Goal: Task Accomplishment & Management: Manage account settings

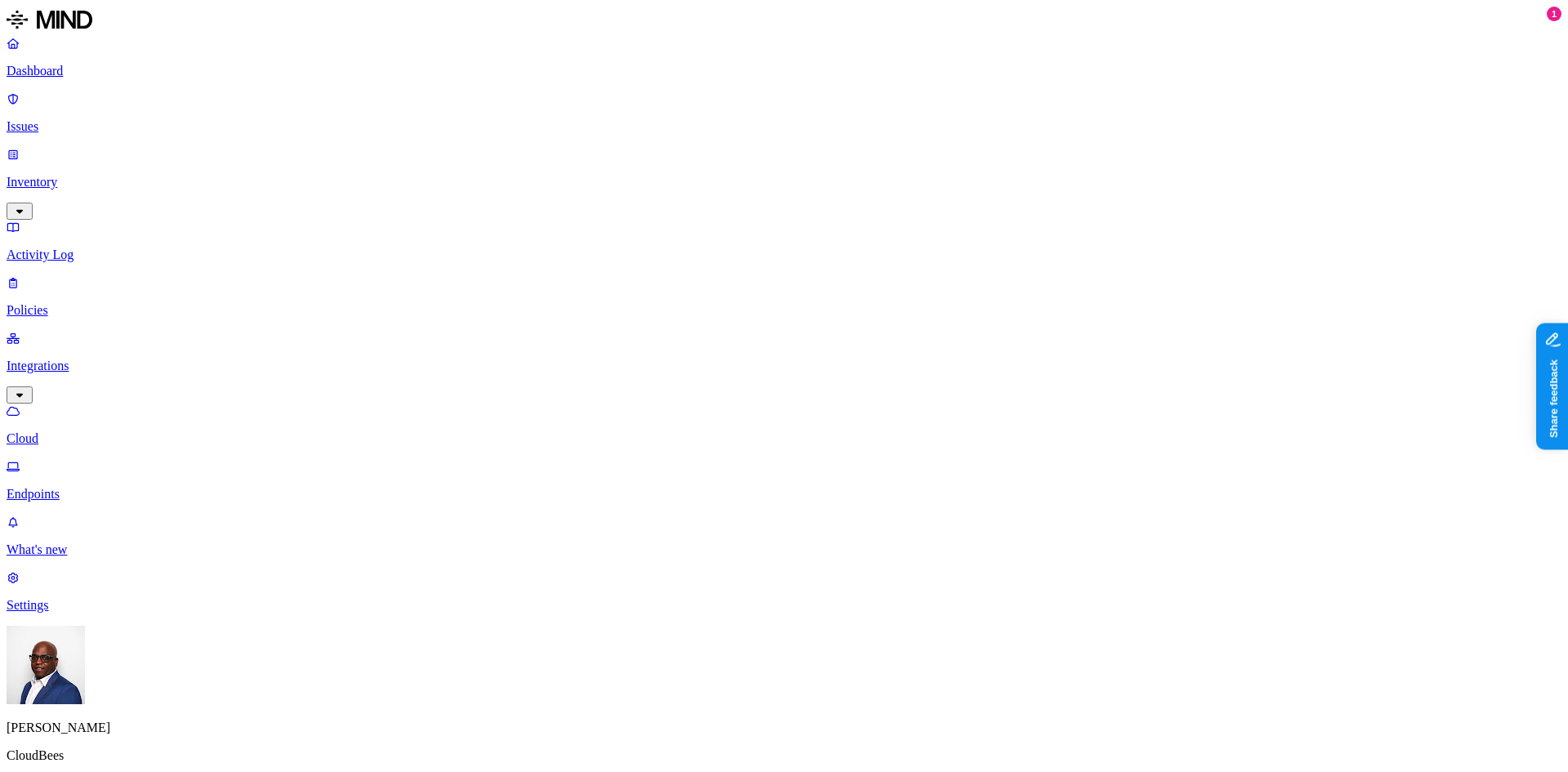
click at [75, 65] on p "Dashboard" at bounding box center [784, 71] width 1555 height 15
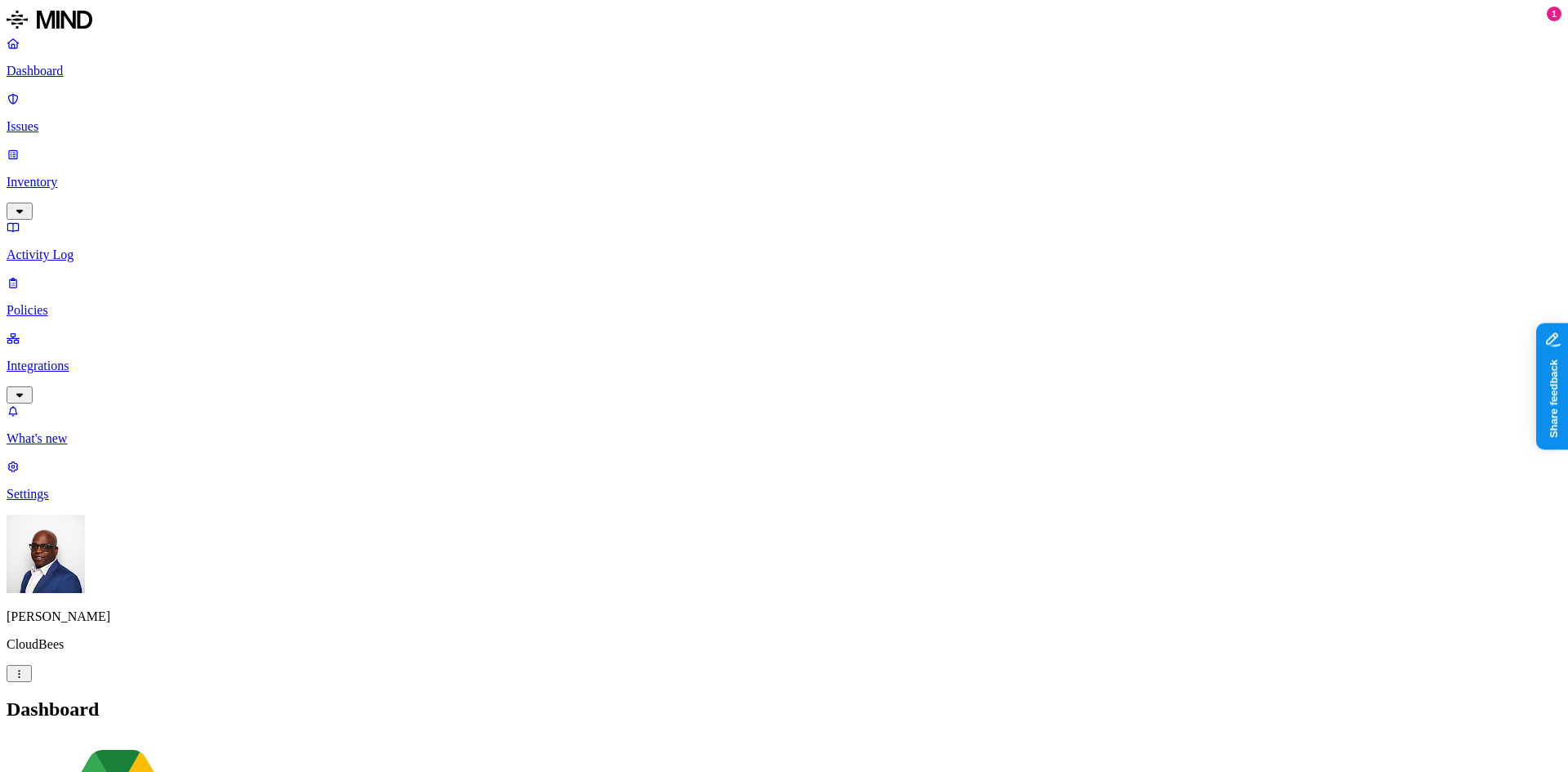
click at [66, 120] on p "Issues" at bounding box center [784, 127] width 1555 height 15
click at [96, 743] on span "Exposure" at bounding box center [73, 749] width 46 height 12
click at [264, 743] on span "Insider threat" at bounding box center [232, 749] width 64 height 12
click at [96, 743] on span "Exposure" at bounding box center [73, 749] width 46 height 12
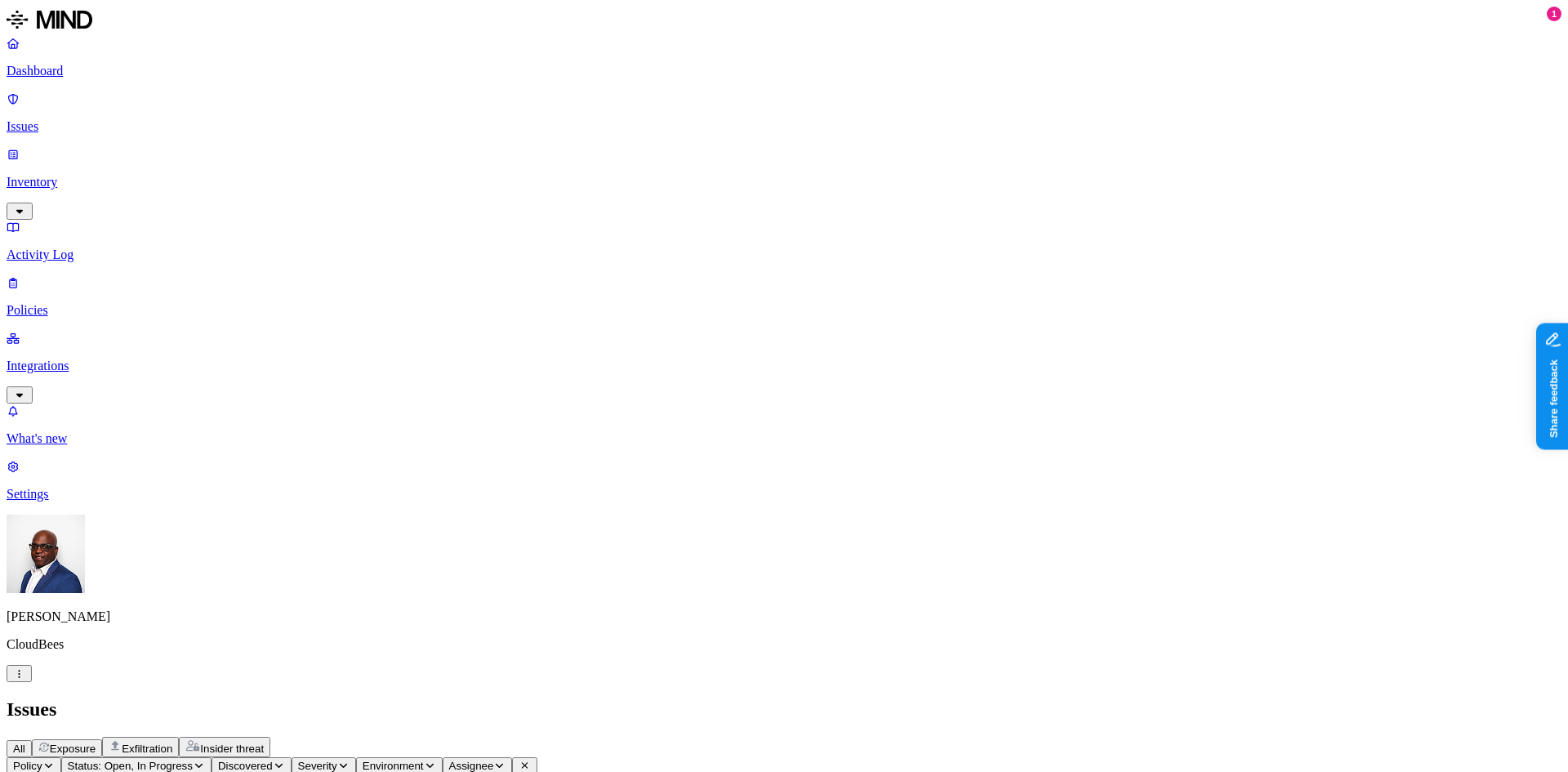
click at [57, 67] on p "Dashboard" at bounding box center [784, 71] width 1555 height 15
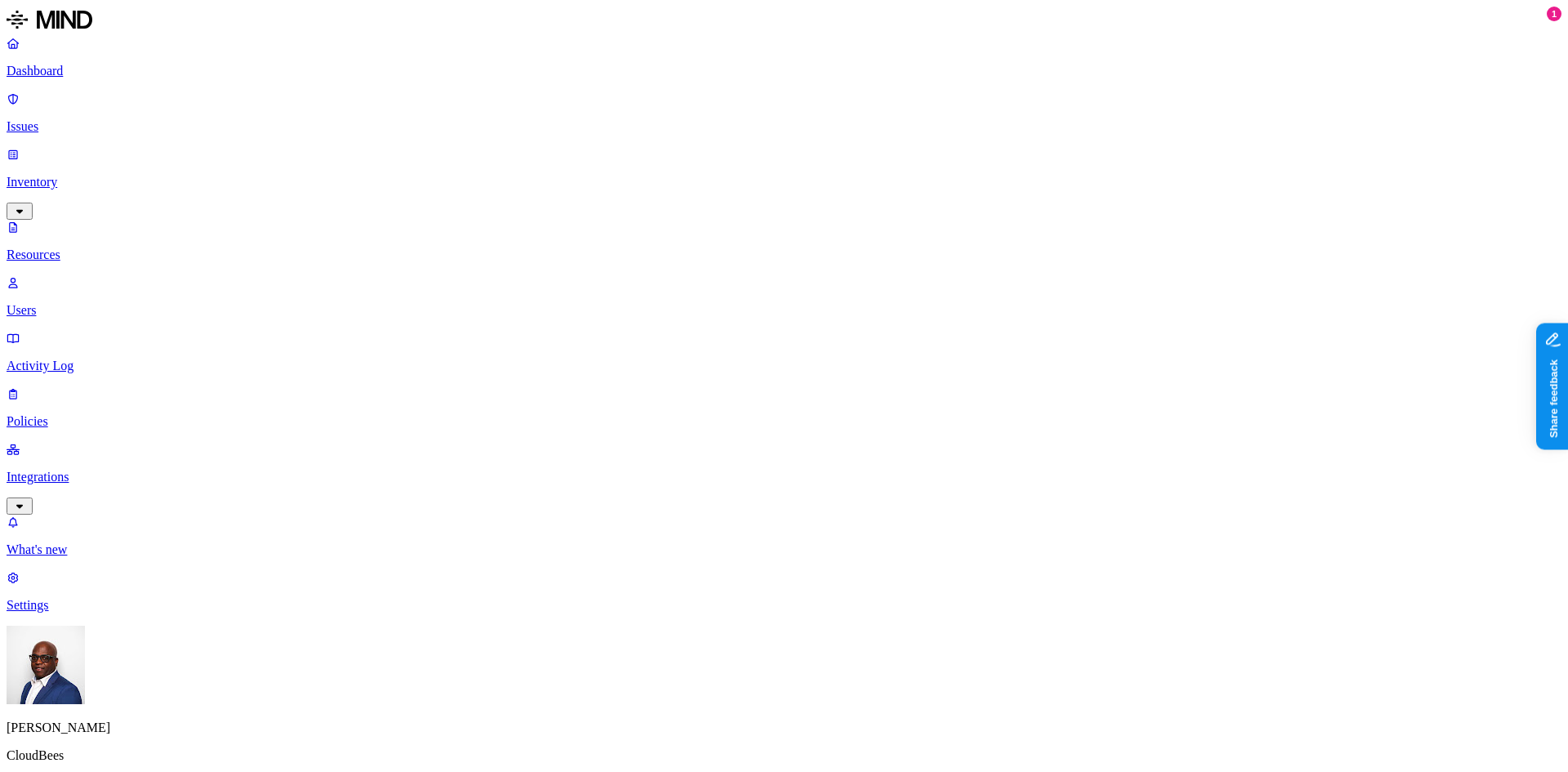
click at [76, 68] on p "Dashboard" at bounding box center [784, 71] width 1555 height 15
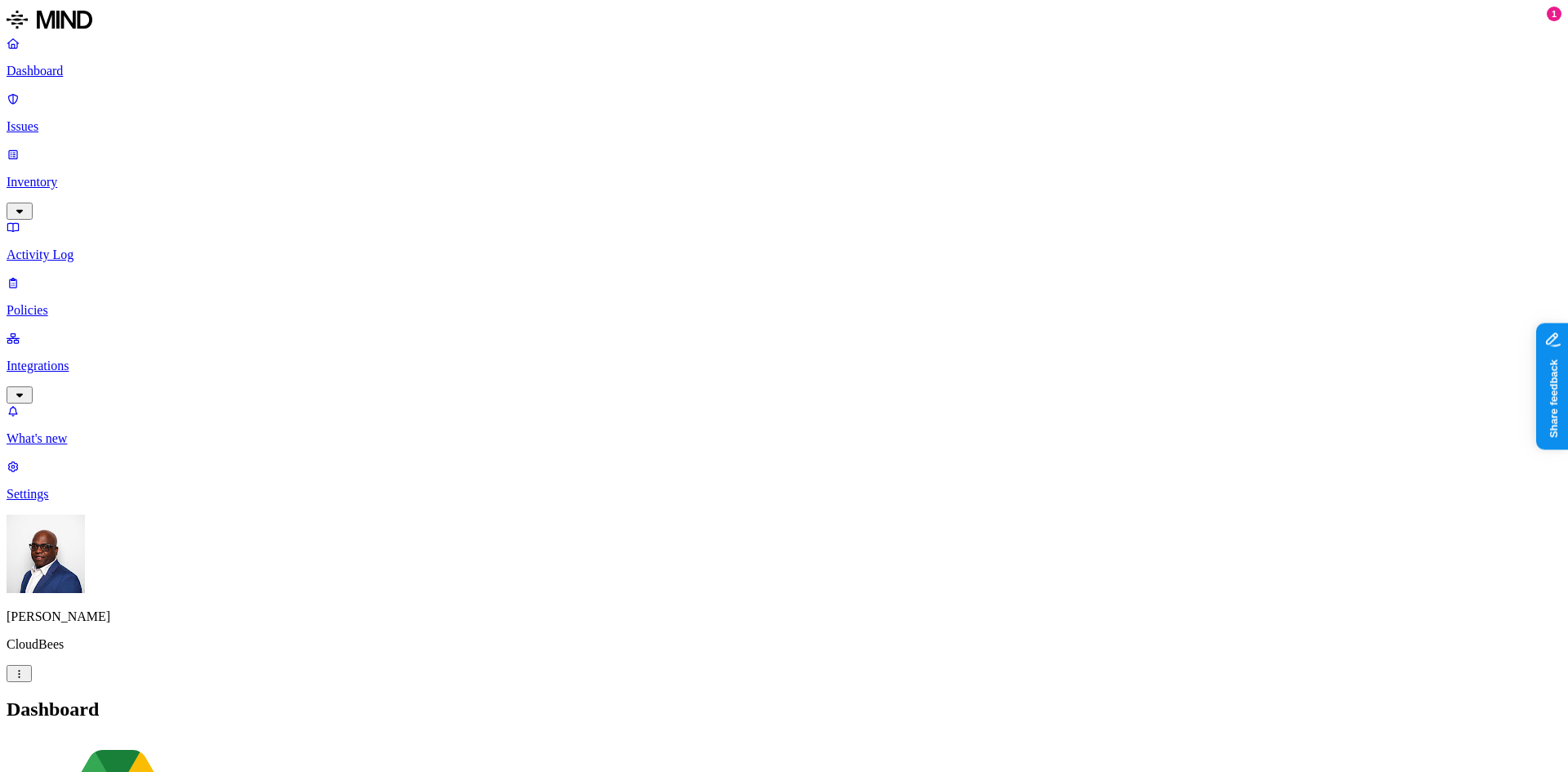
click at [80, 359] on p "Integrations" at bounding box center [784, 366] width 1555 height 15
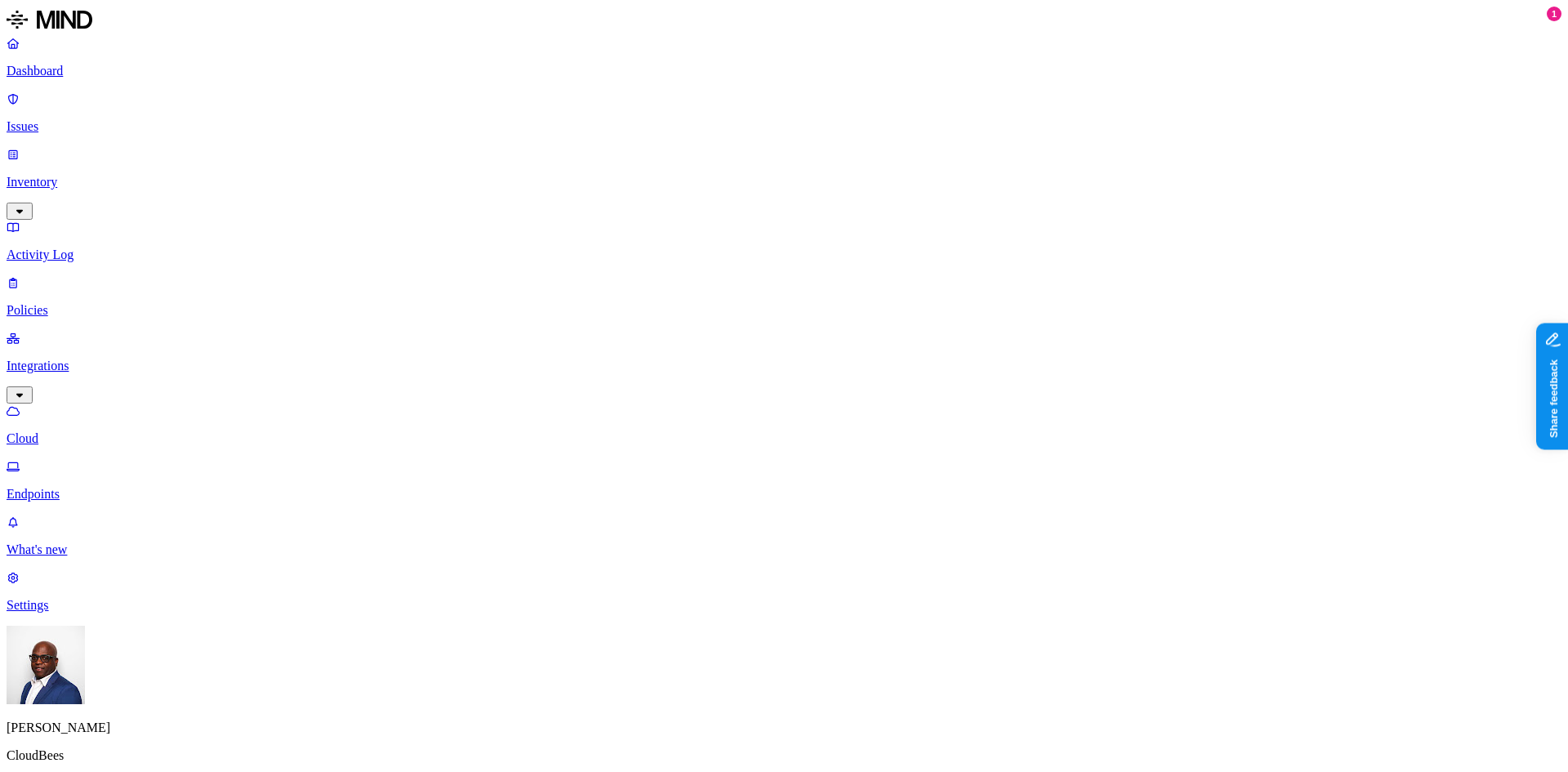
click at [69, 66] on p "Dashboard" at bounding box center [784, 71] width 1555 height 15
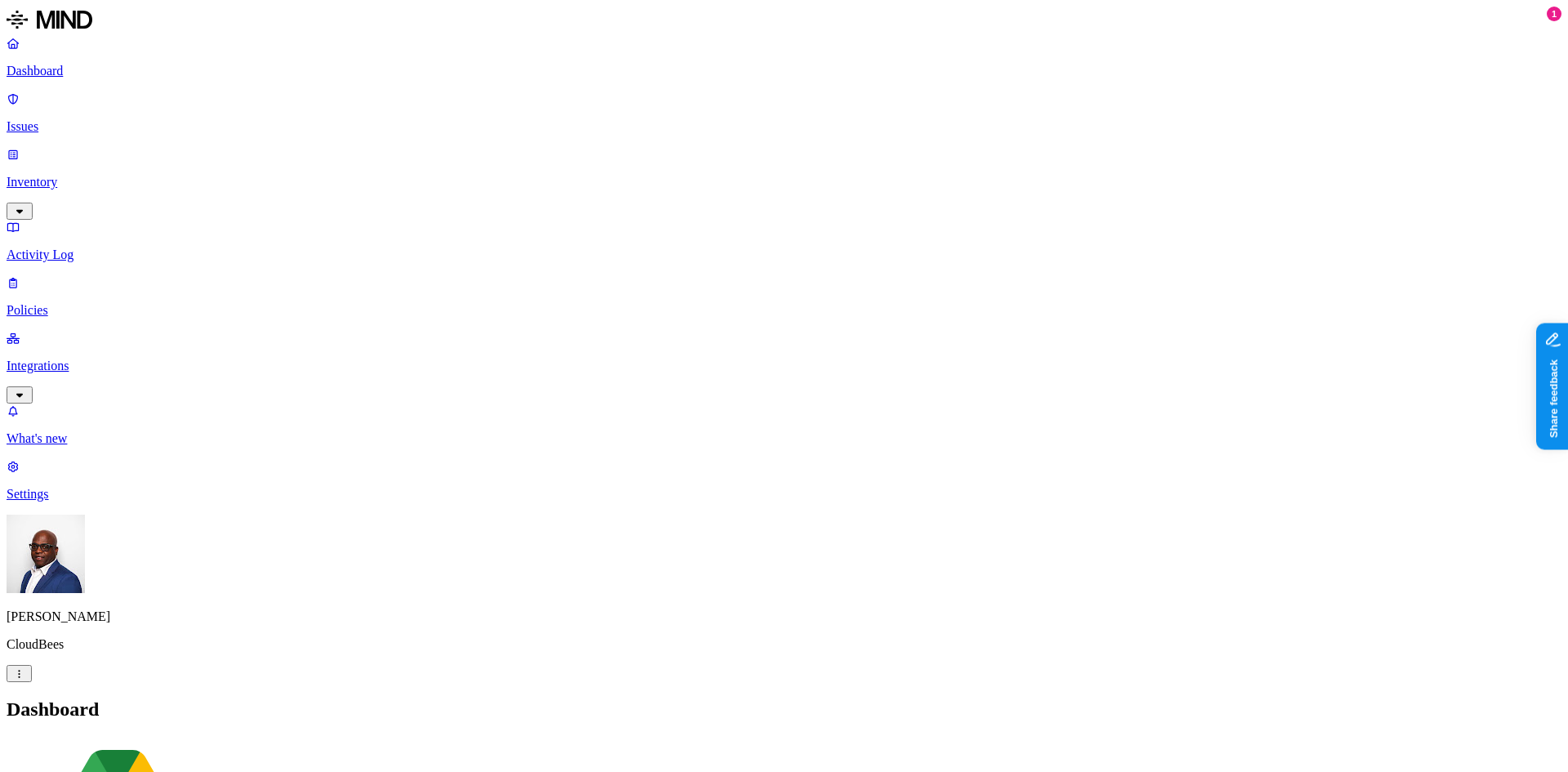
click at [57, 175] on p "Inventory" at bounding box center [784, 182] width 1555 height 15
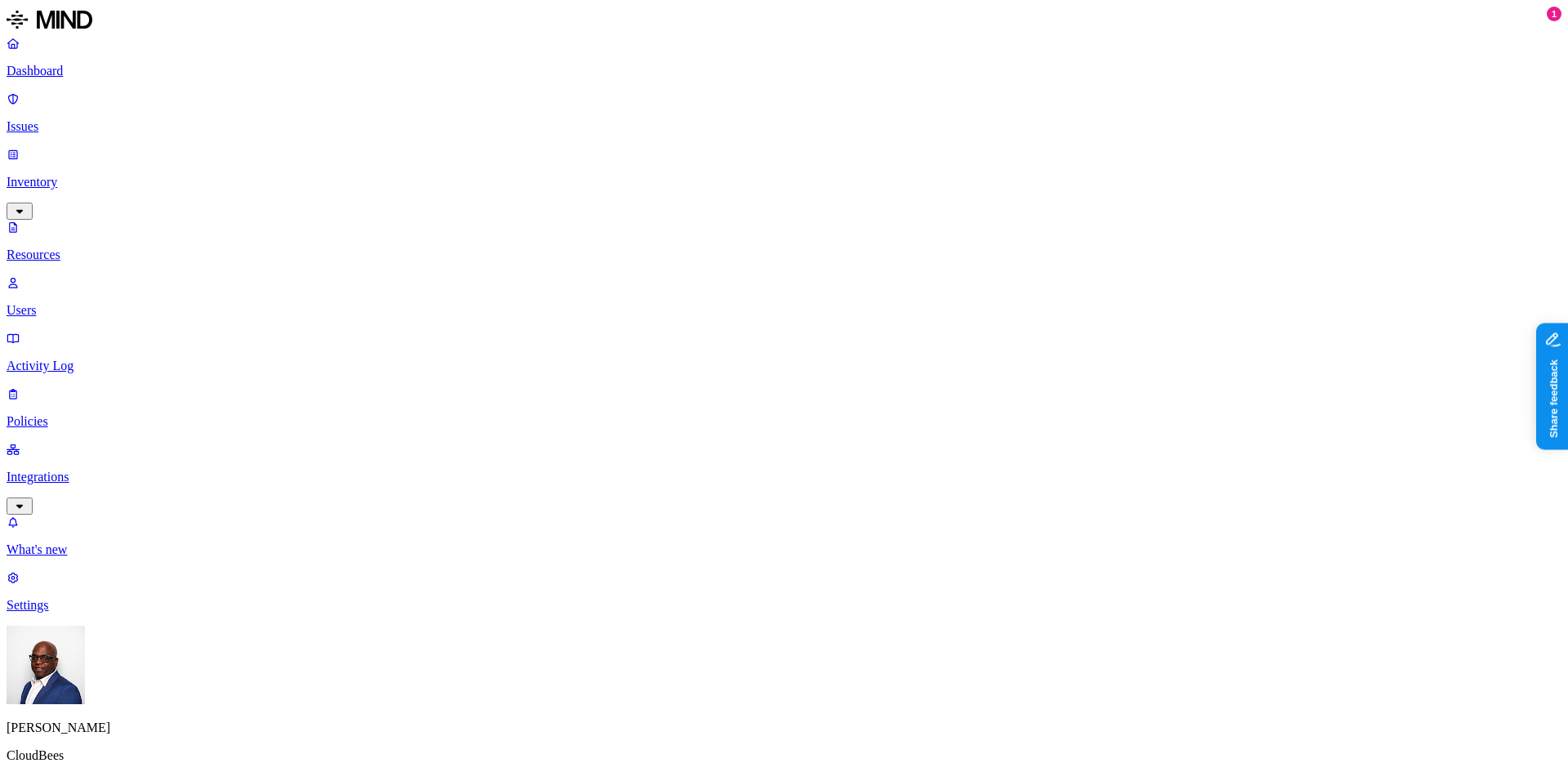
click at [68, 303] on p "Users" at bounding box center [784, 310] width 1555 height 15
click at [70, 248] on p "Resources" at bounding box center [784, 255] width 1555 height 15
click at [734, 91] on button "button" at bounding box center [740, 93] width 13 height 5
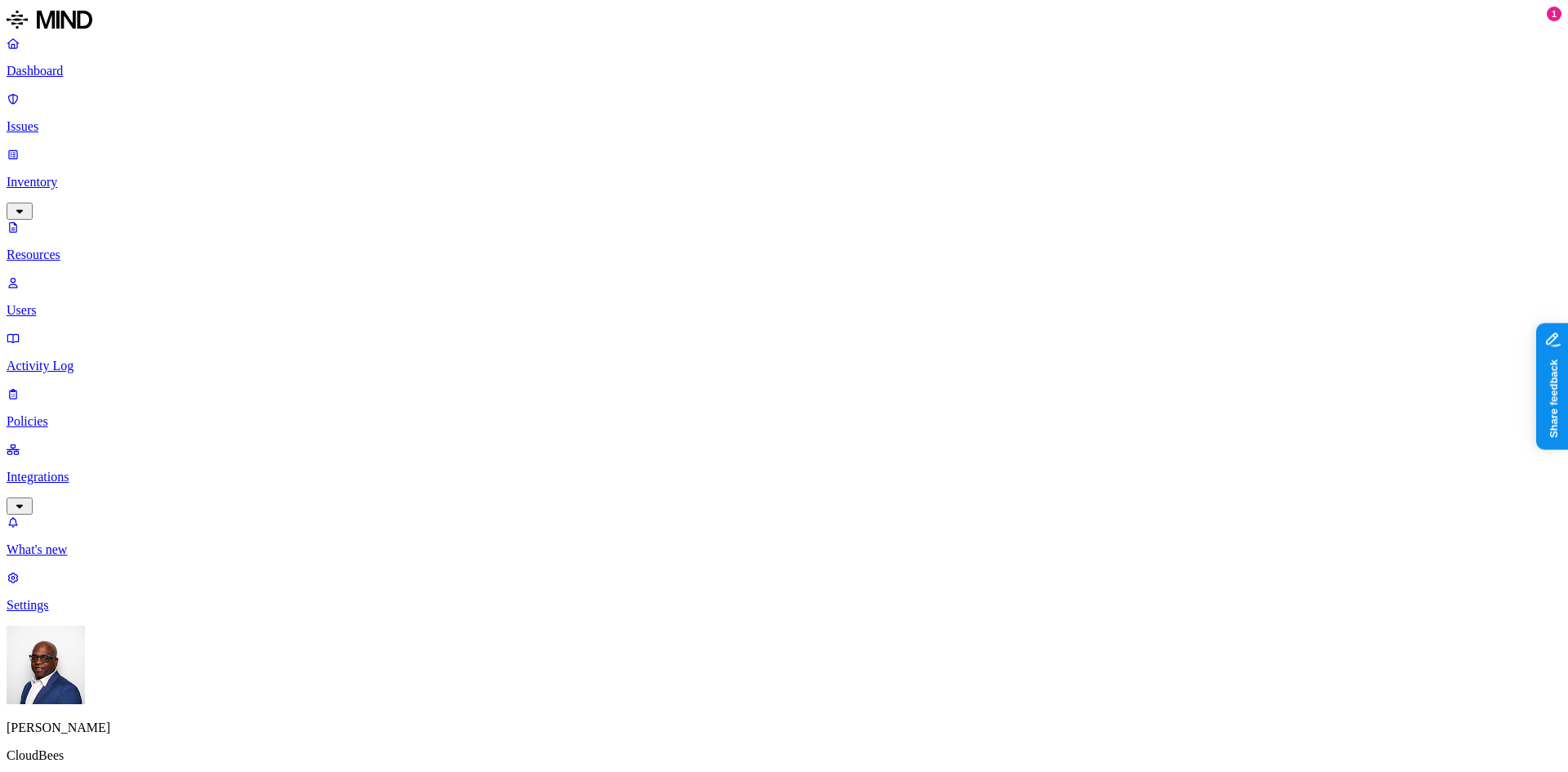
click at [734, 84] on div "Confidential" at bounding box center [734, 98] width 0 height 32
click at [734, 179] on button "button" at bounding box center [740, 181] width 13 height 5
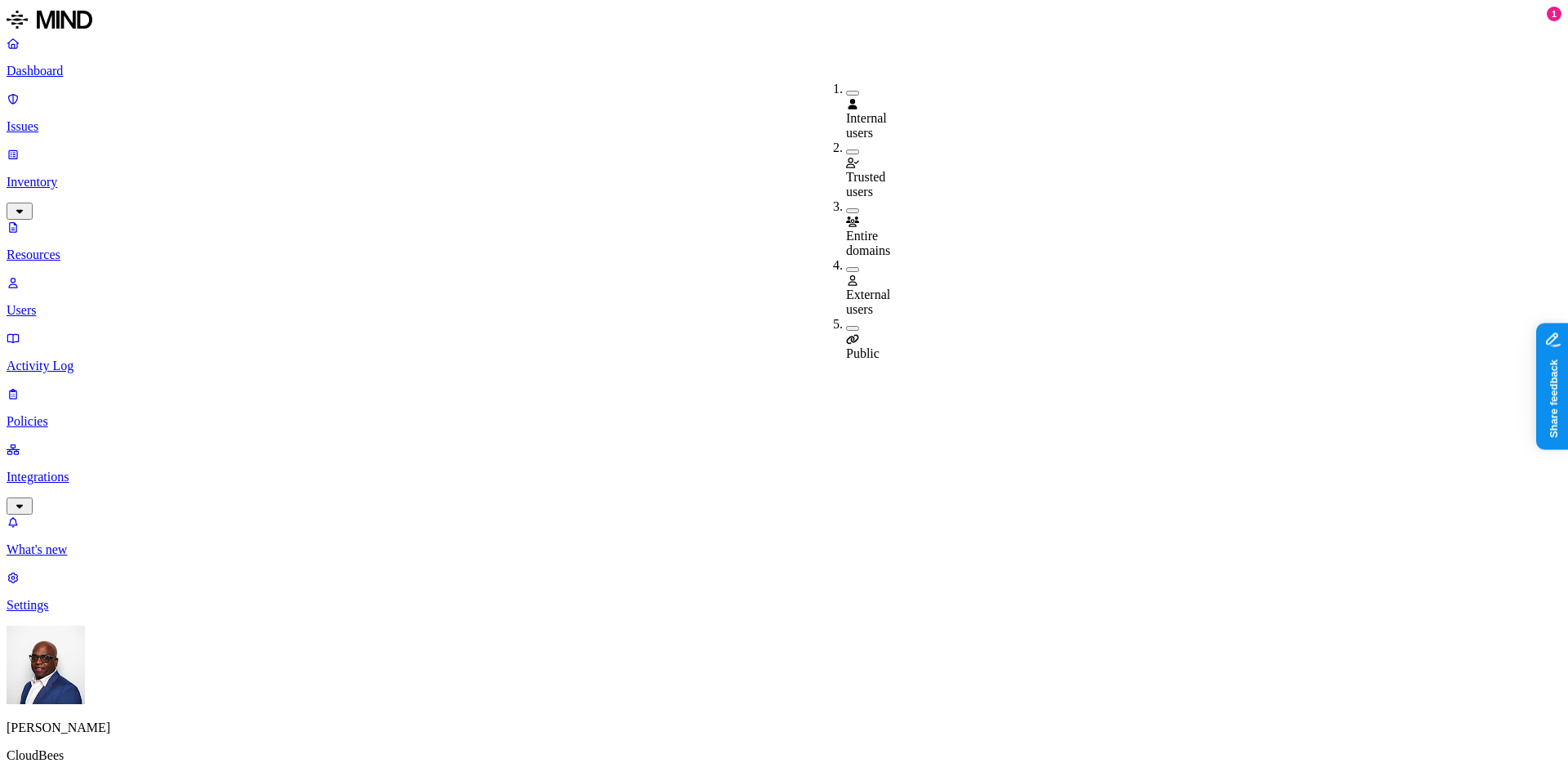
click at [846, 326] on button "button" at bounding box center [852, 328] width 13 height 5
click at [846, 267] on button "button" at bounding box center [852, 269] width 13 height 5
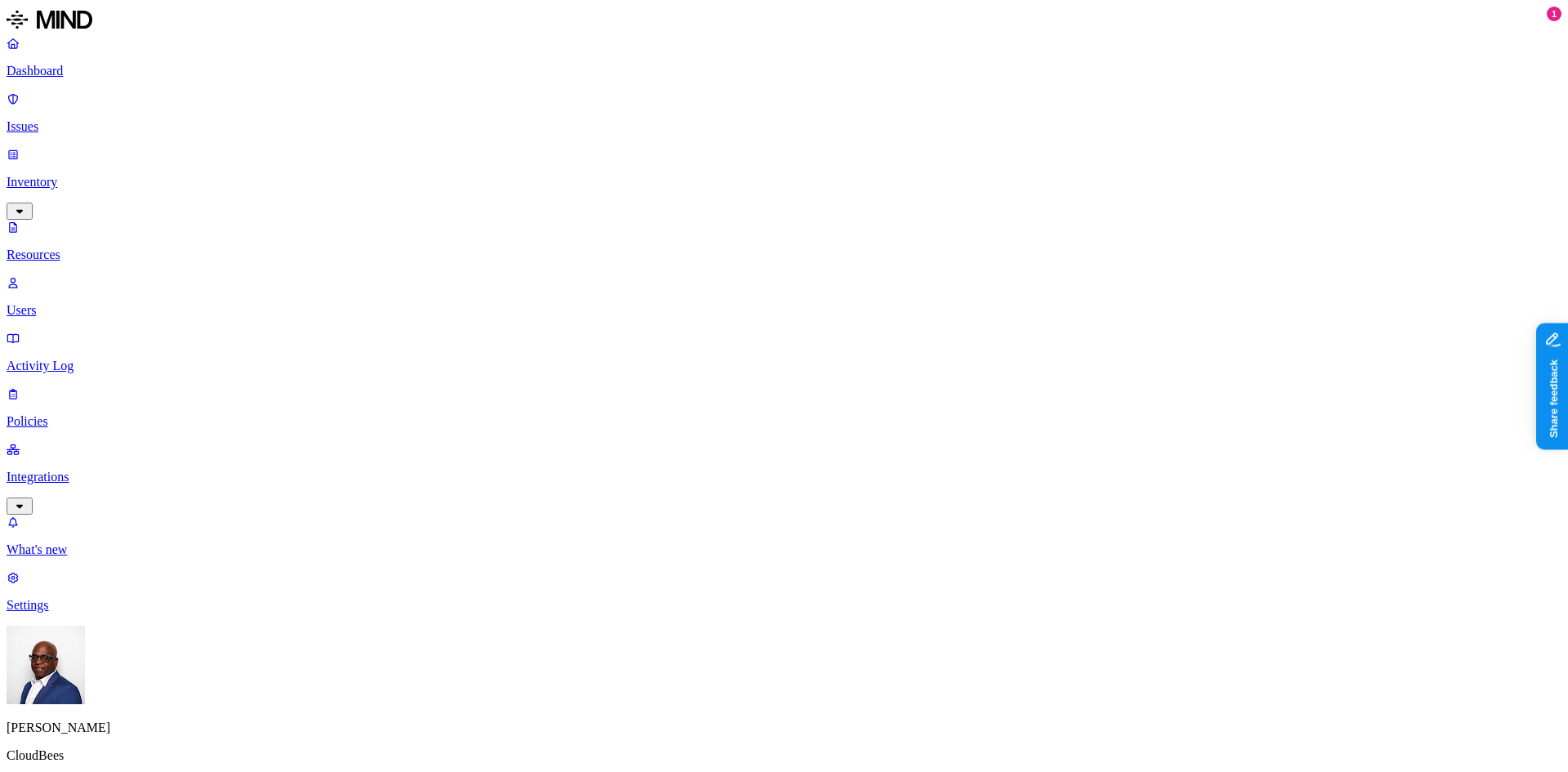
click at [86, 65] on p "Dashboard" at bounding box center [784, 71] width 1555 height 15
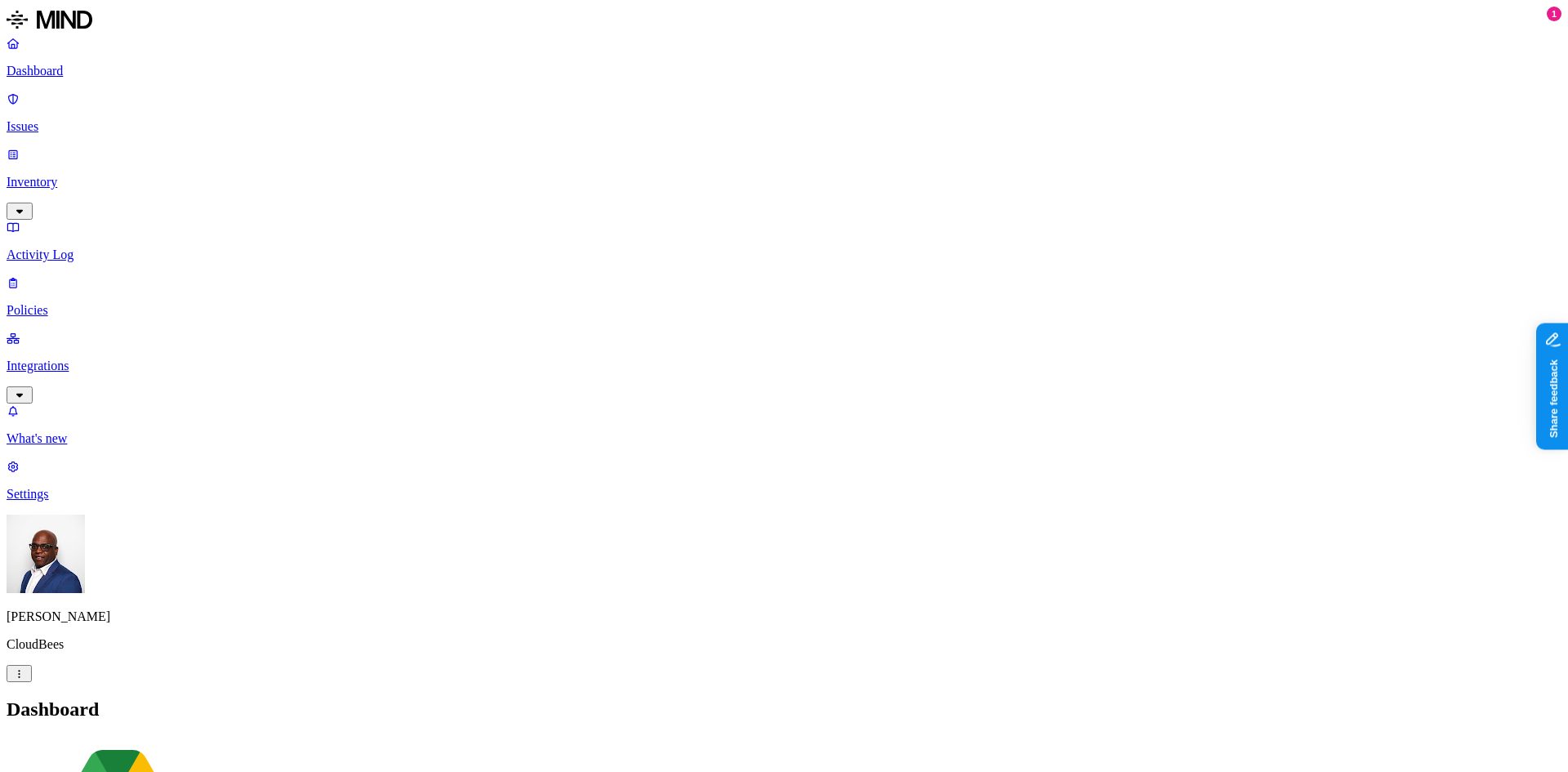
click at [72, 359] on p "Integrations" at bounding box center [784, 366] width 1555 height 15
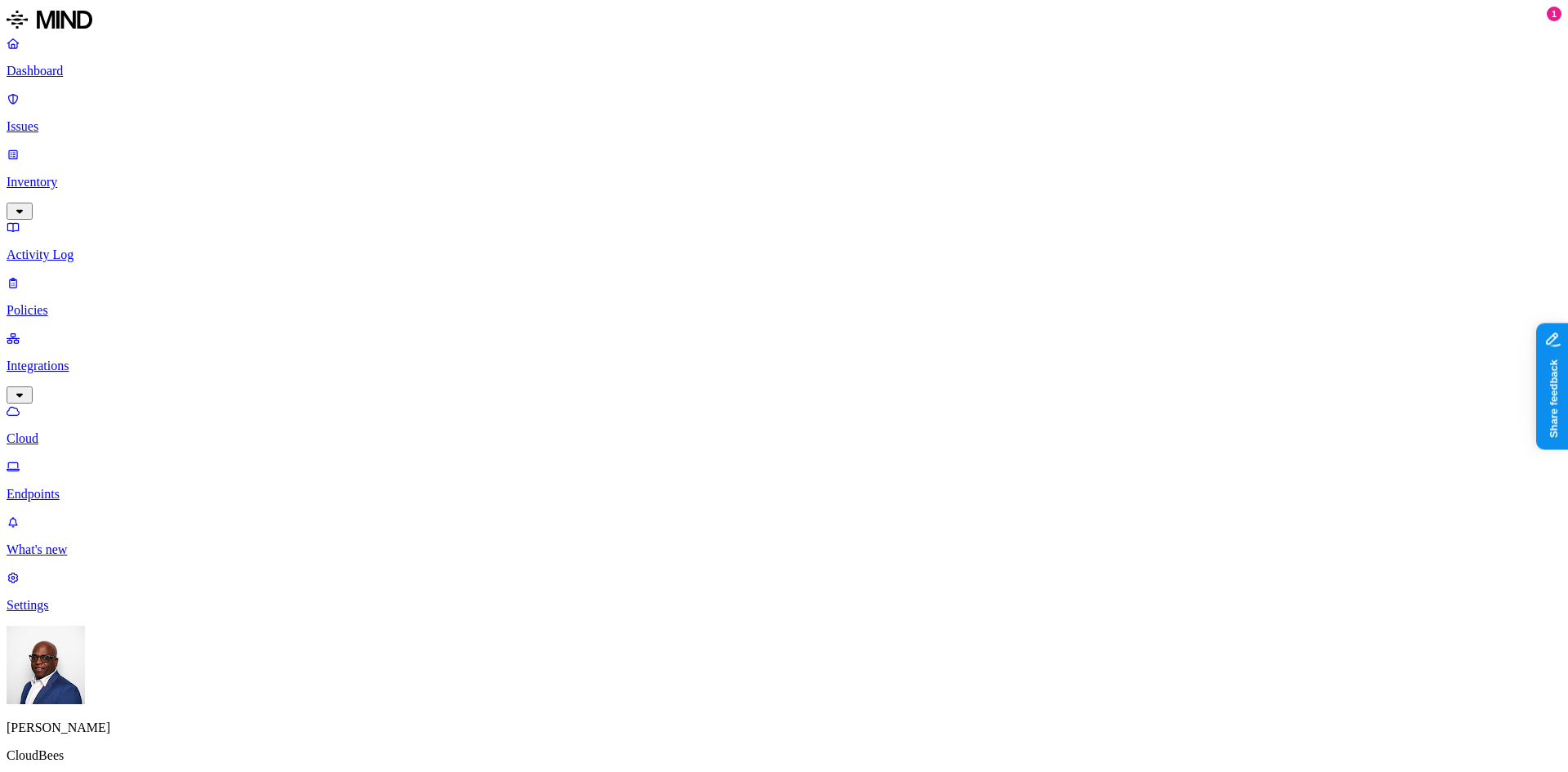
click at [72, 69] on p "Dashboard" at bounding box center [784, 71] width 1555 height 15
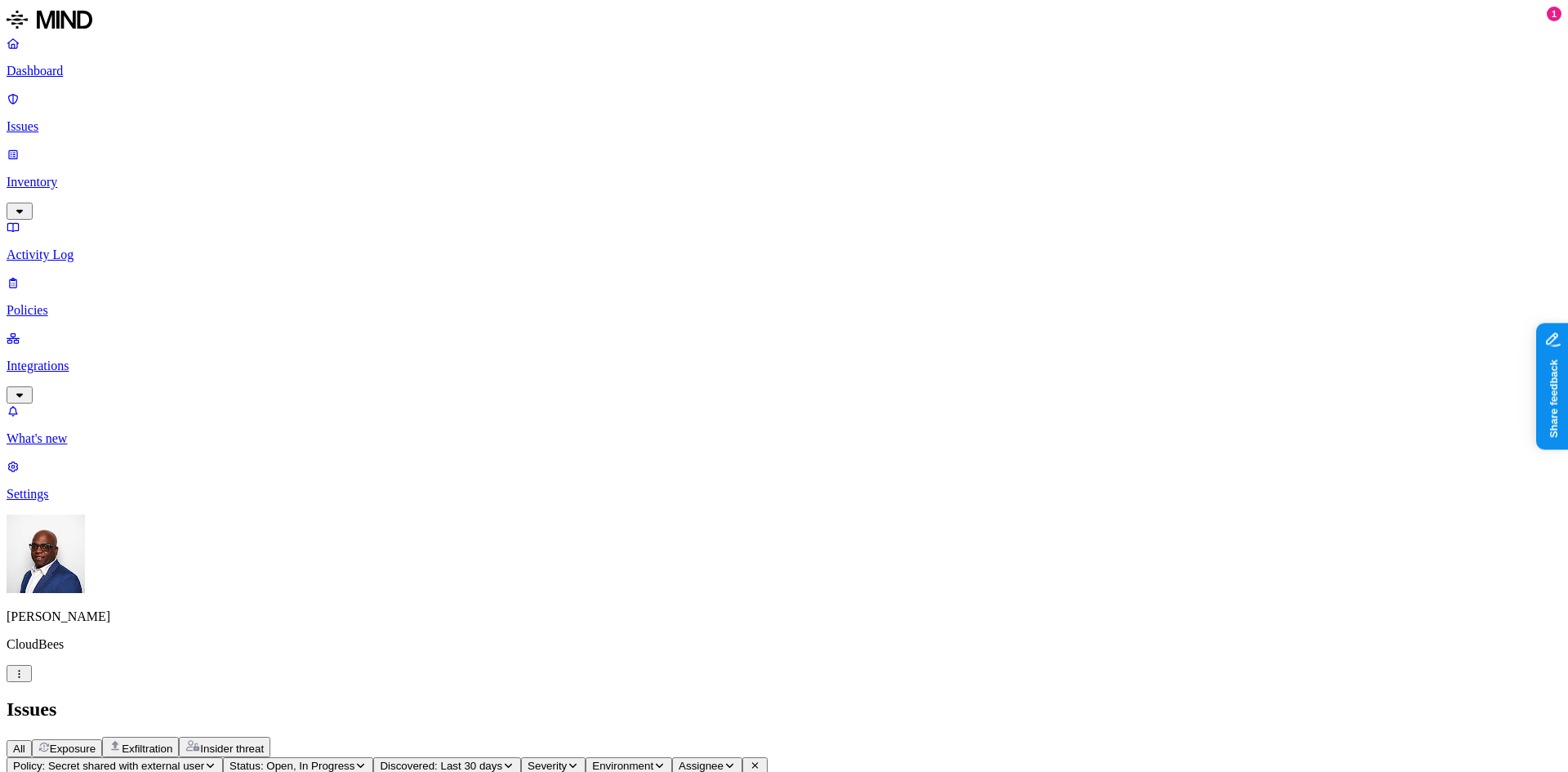
click at [64, 71] on p "Dashboard" at bounding box center [784, 71] width 1555 height 15
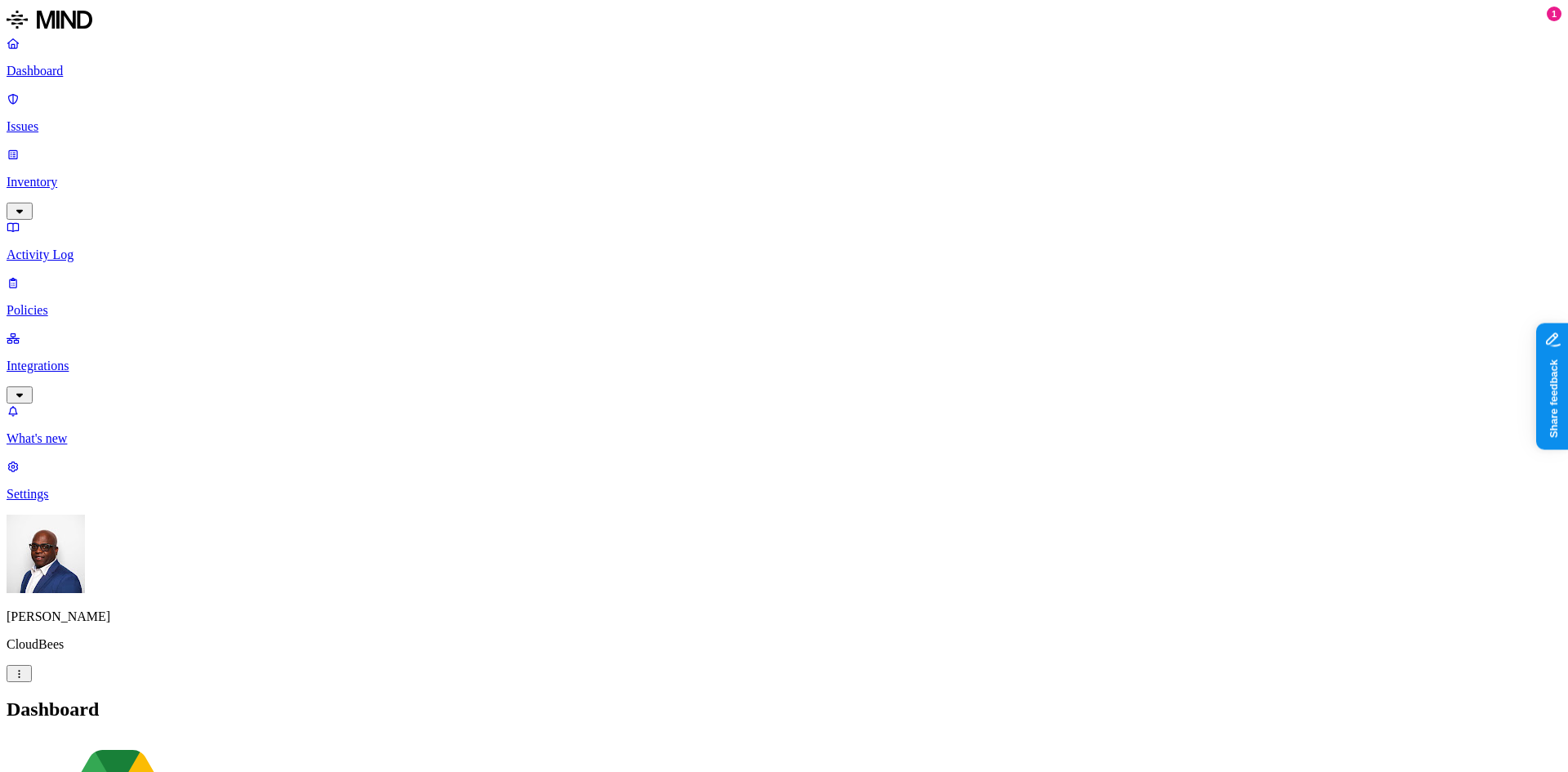
click at [77, 303] on p "Policies" at bounding box center [784, 310] width 1555 height 15
click at [94, 771] on button "Environment" at bounding box center [50, 779] width 87 height 17
click at [383, 112] on span "Cloud" at bounding box center [379, 119] width 32 height 14
click at [435, 698] on header "Policies Create Policy" at bounding box center [784, 726] width 1555 height 56
click at [97, 737] on button "Create Policy" at bounding box center [52, 745] width 90 height 17
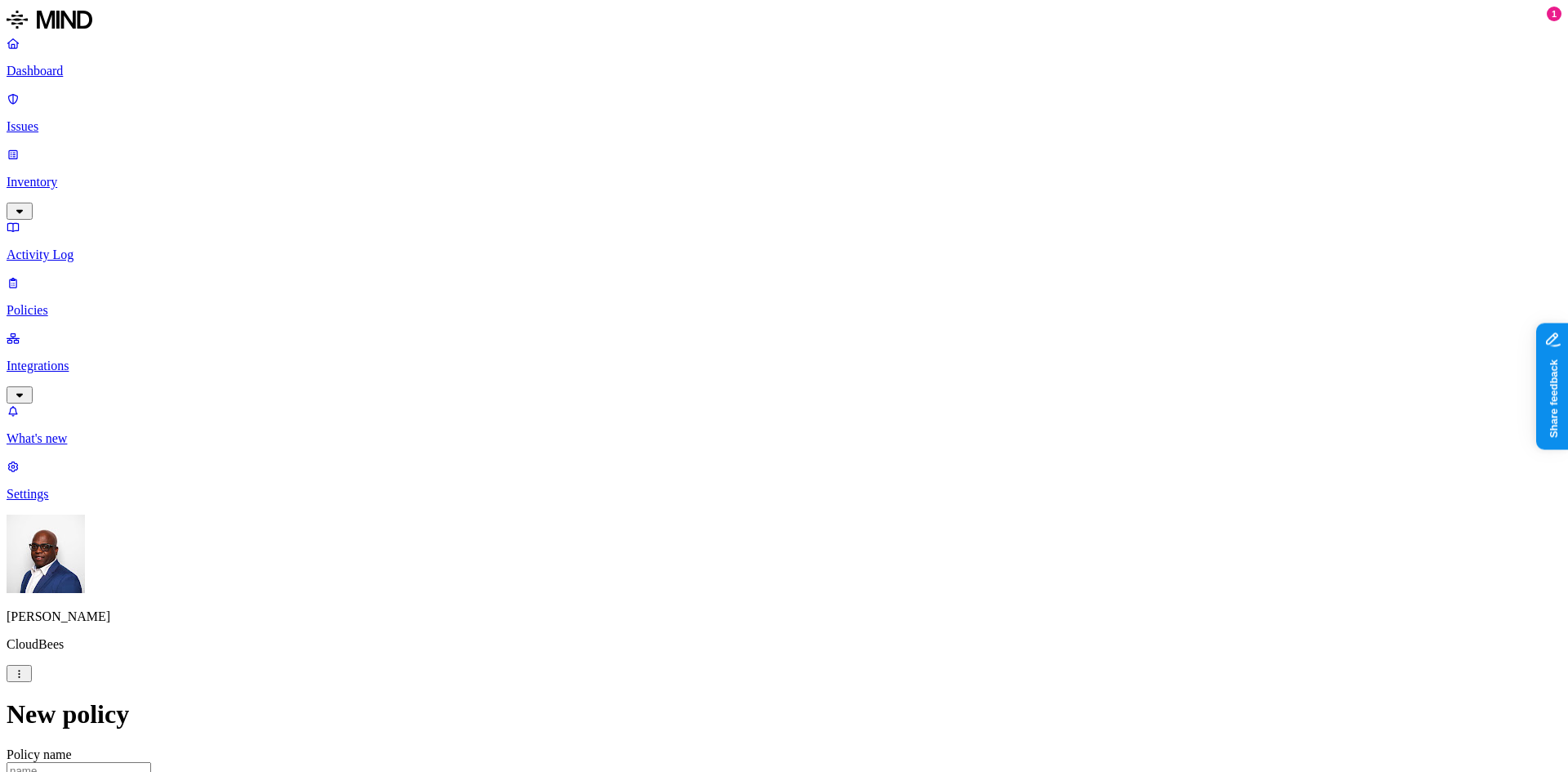
scroll to position [245, 0]
click at [713, 218] on label "Classification" at bounding box center [697, 211] width 72 height 14
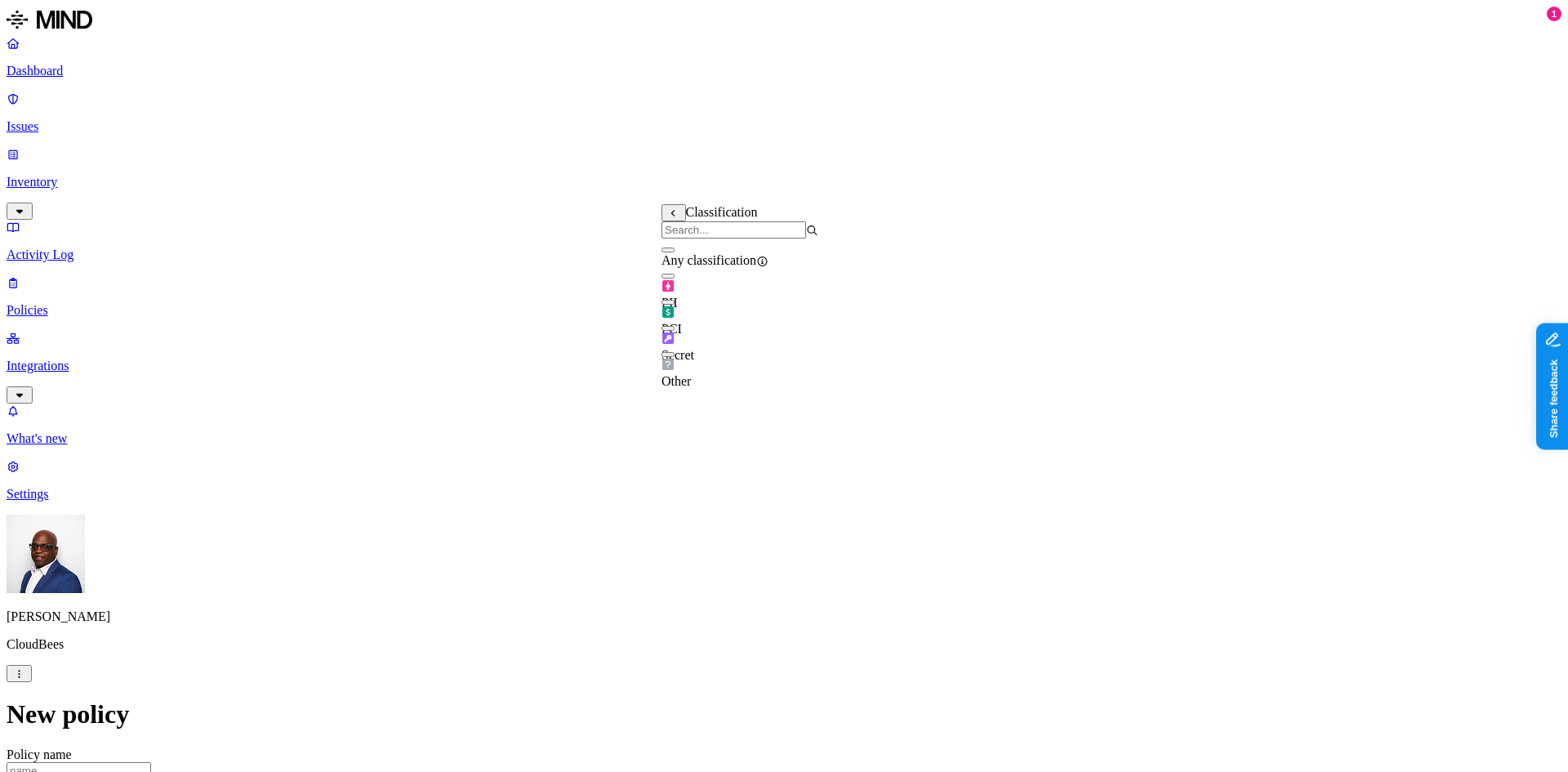
click at [724, 357] on label "Application type" at bounding box center [692, 356] width 62 height 29
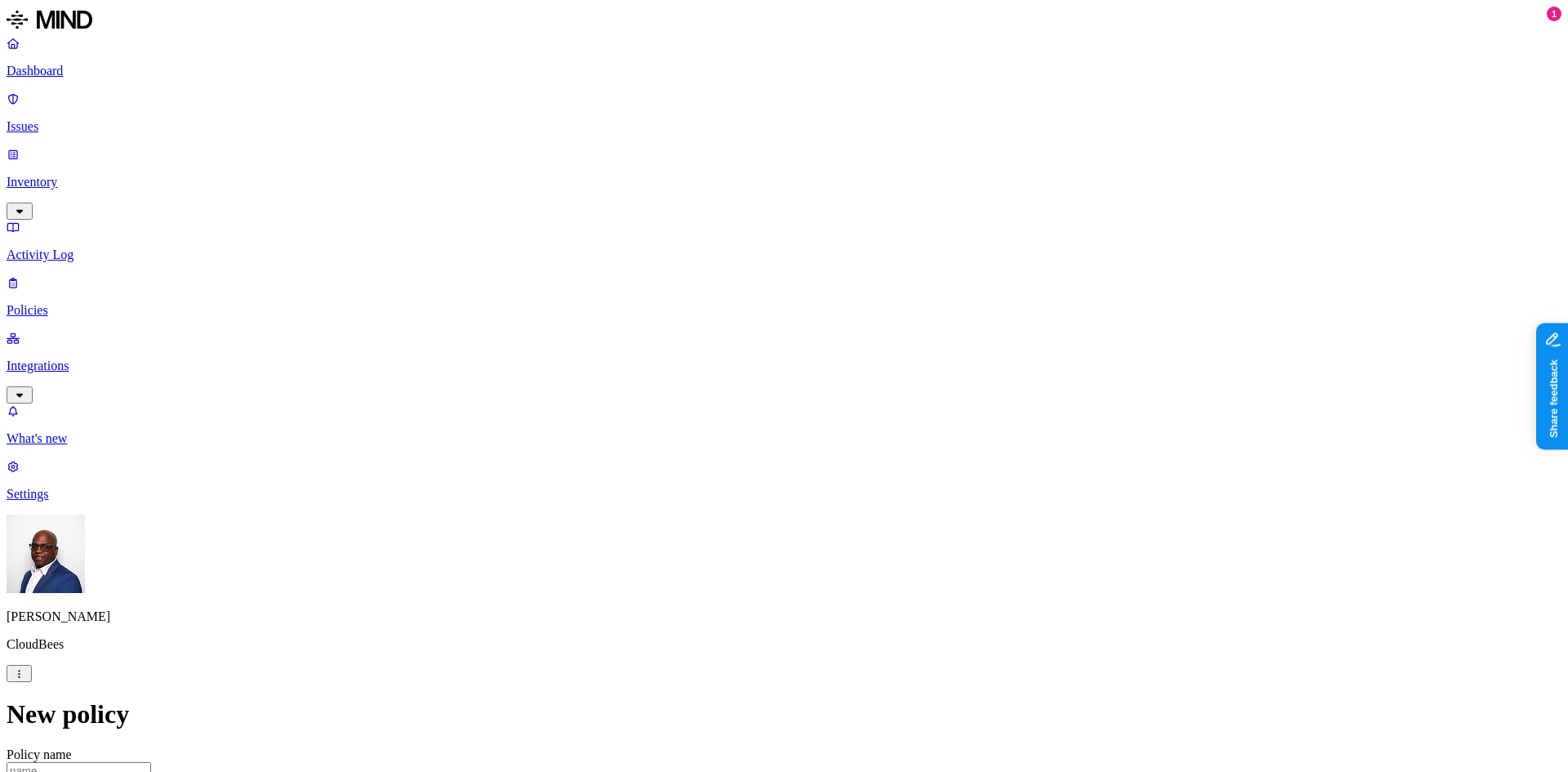
click at [1121, 479] on html "Dashboard Issues Inventory Activity Log Policies Integrations What's new 1 Sett…" at bounding box center [784, 744] width 1568 height 1488
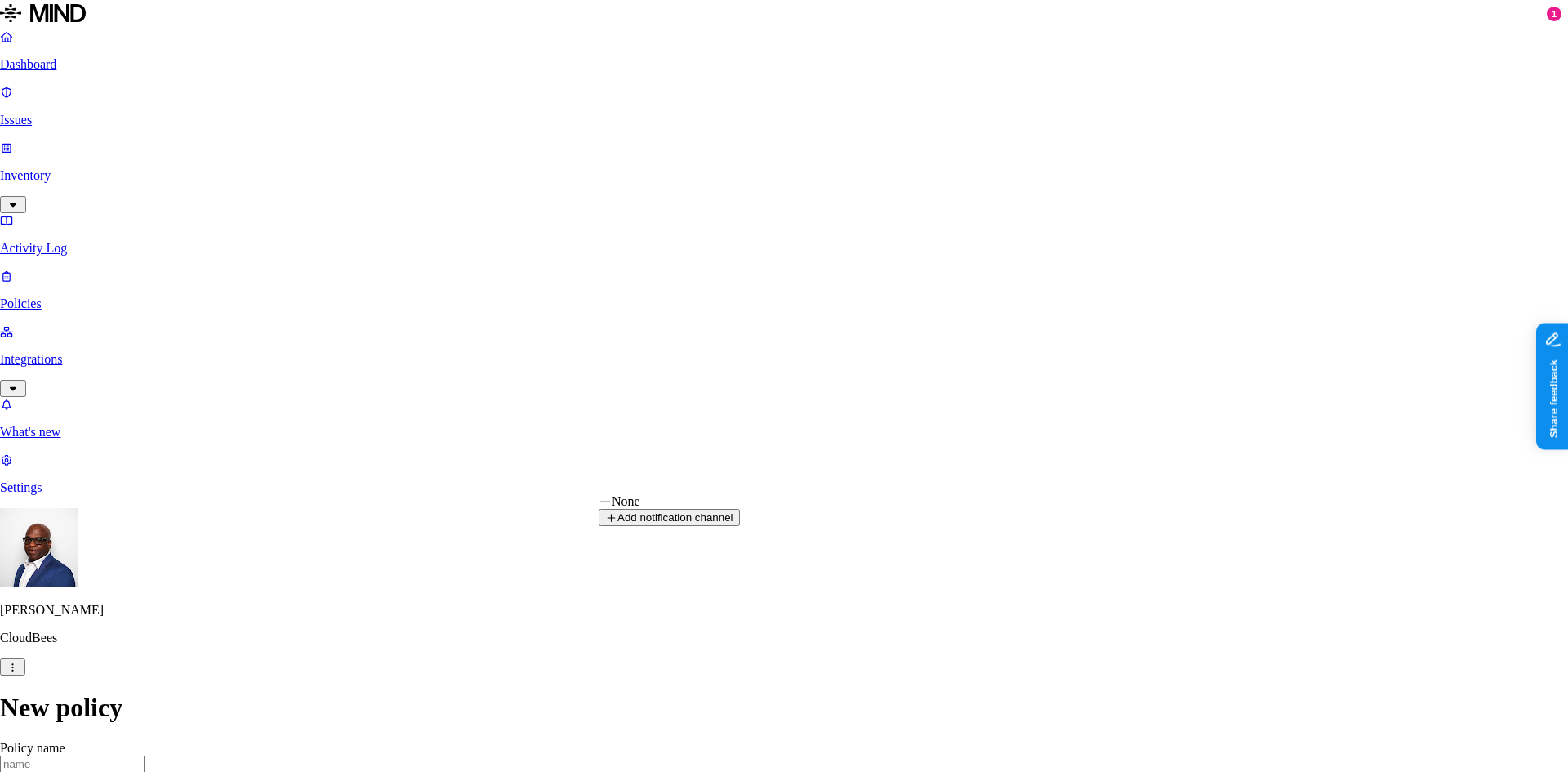
click at [740, 526] on button "Add notification channel" at bounding box center [669, 517] width 141 height 17
select select "3"
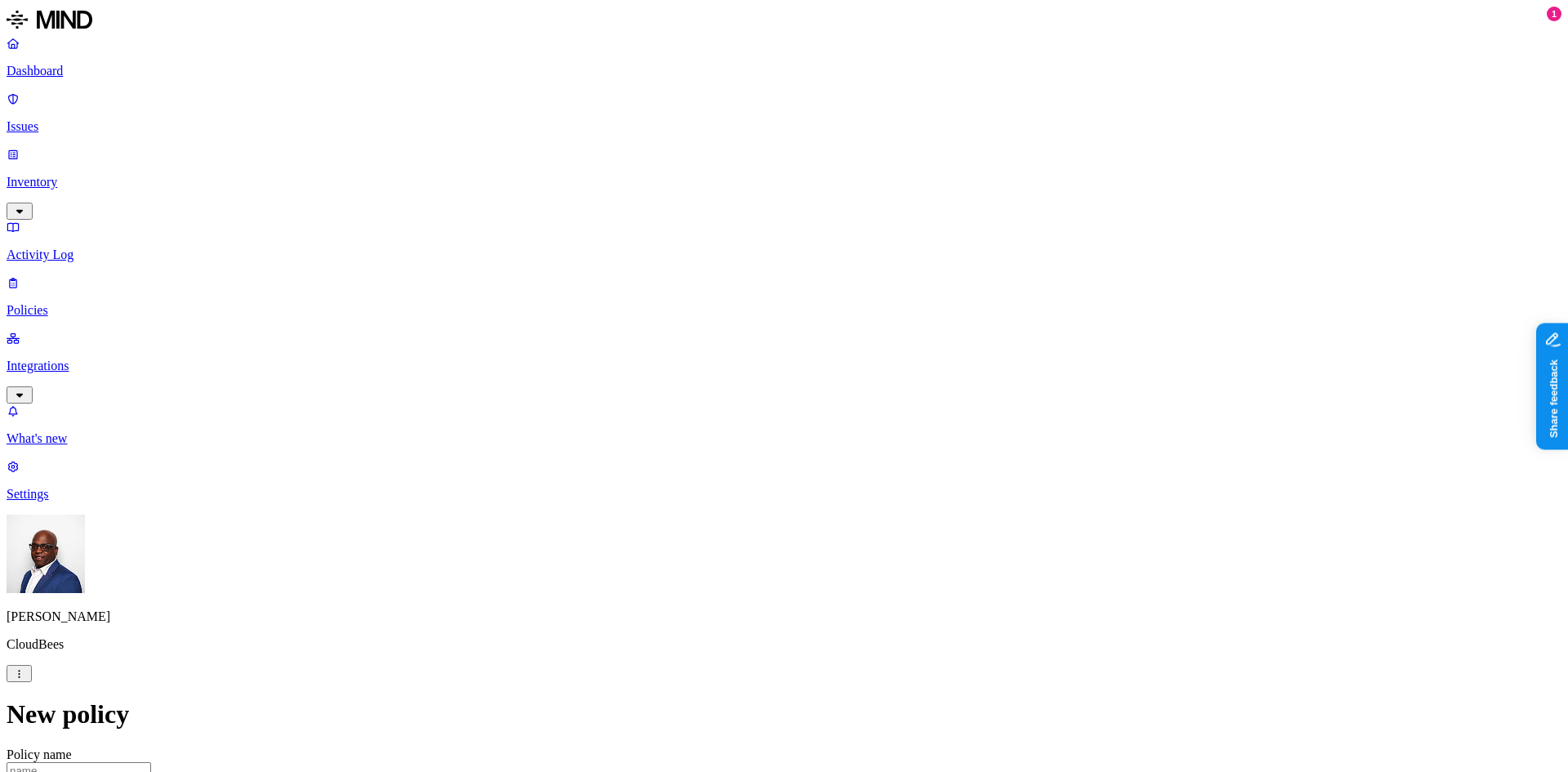
click at [1120, 629] on html "Dashboard Issues Inventory Activity Log Policies Integrations What's new 1 Sett…" at bounding box center [784, 744] width 1568 height 1488
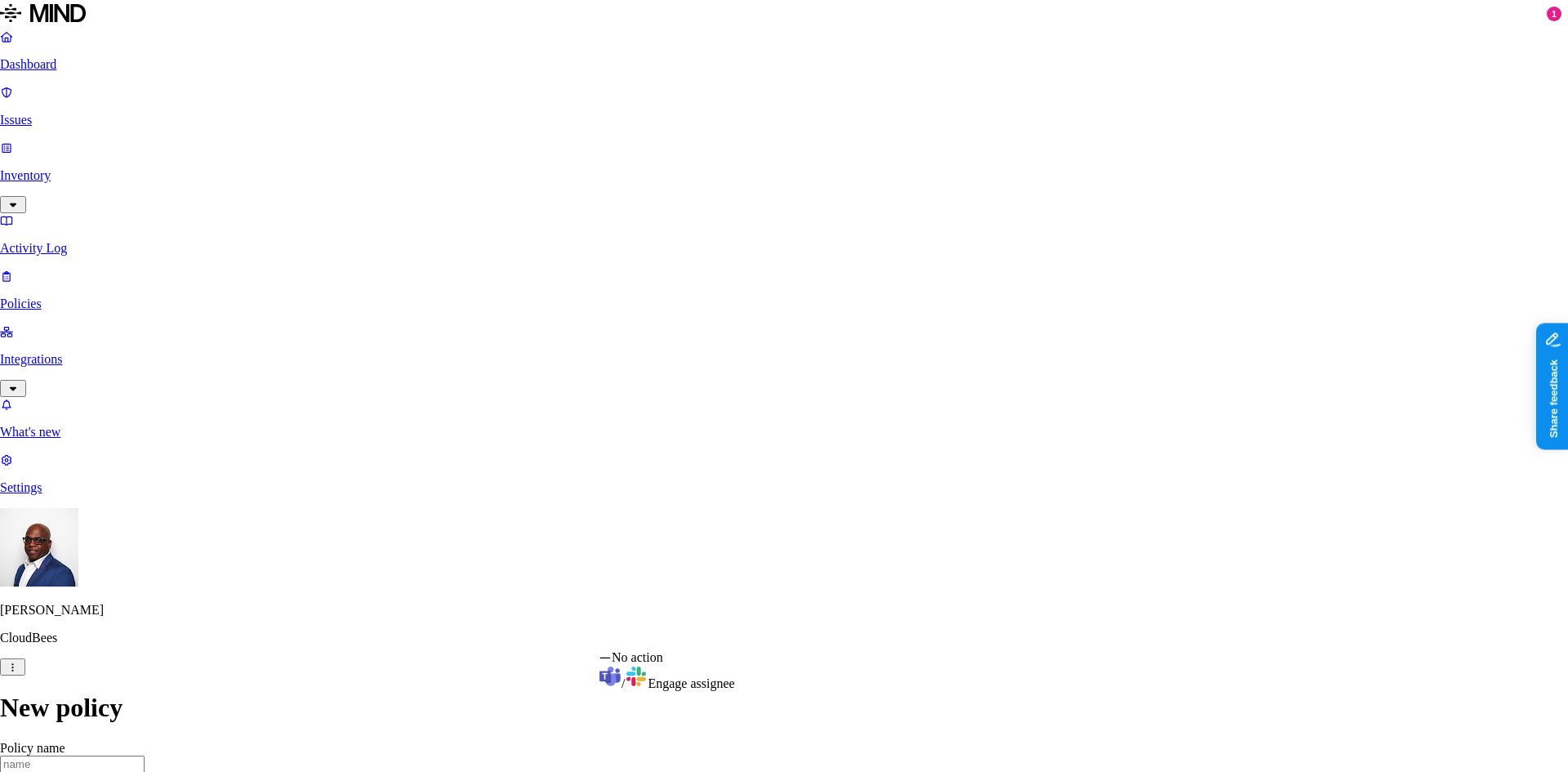
select select "1"
click at [715, 638] on html "Dashboard Issues Inventory Activity Log Policies Integrations What's new 1 Sett…" at bounding box center [784, 747] width 1568 height 1494
click at [859, 575] on html "Dashboard Issues Inventory Activity Log Policies Integrations What's new 1 Sett…" at bounding box center [784, 747] width 1568 height 1494
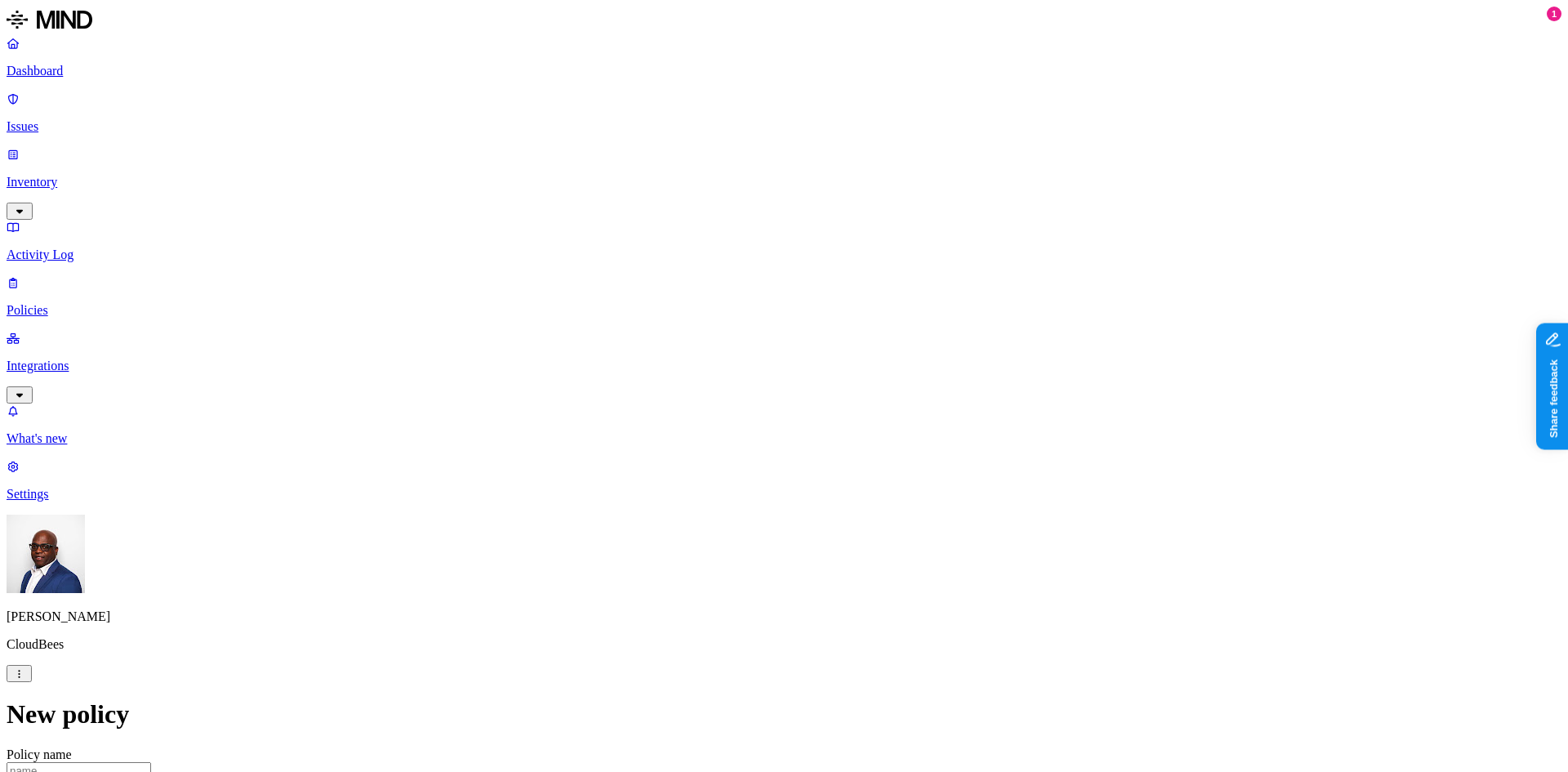
click at [61, 72] on p "Dashboard" at bounding box center [784, 71] width 1555 height 15
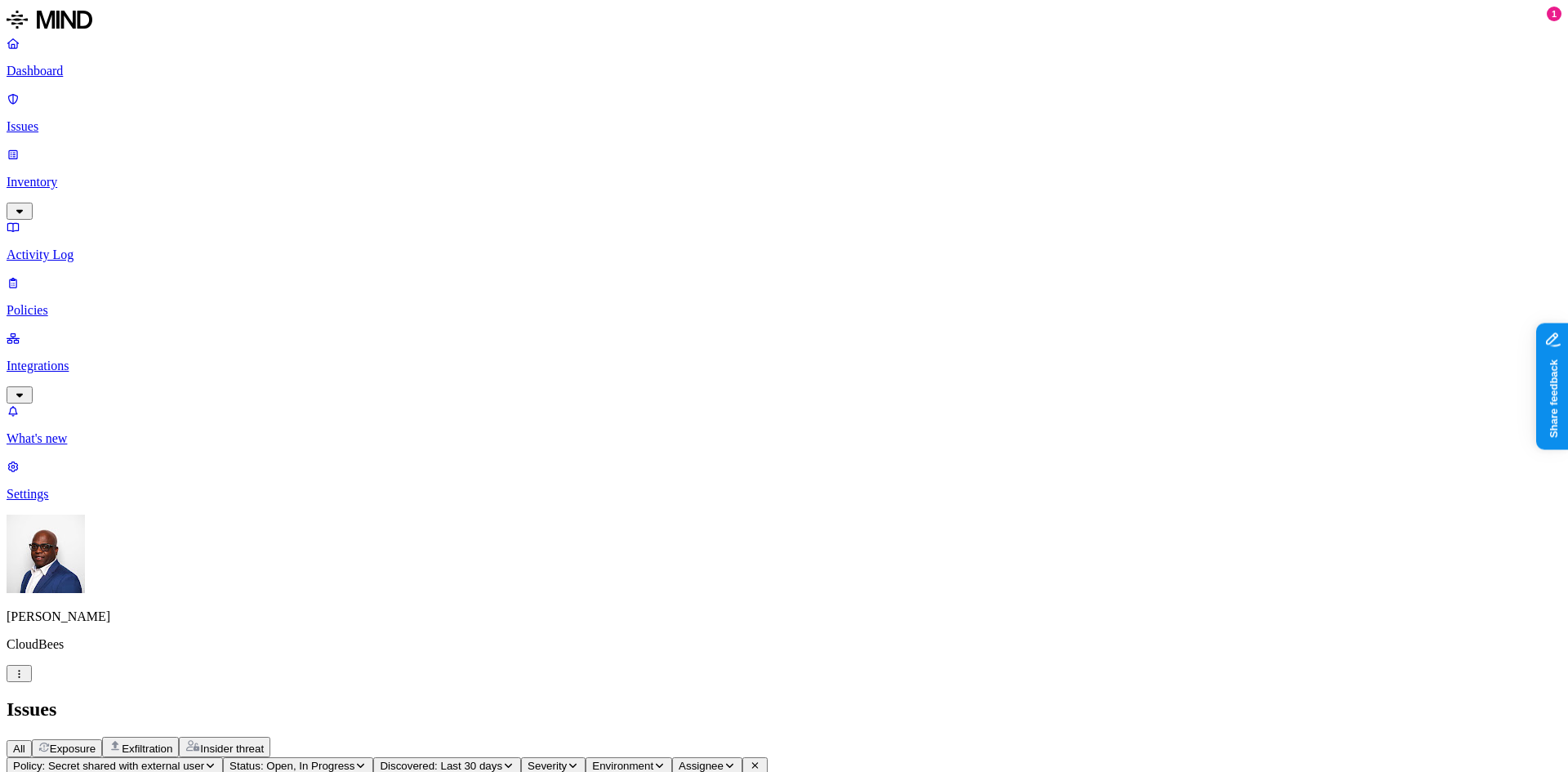
scroll to position [0, 0]
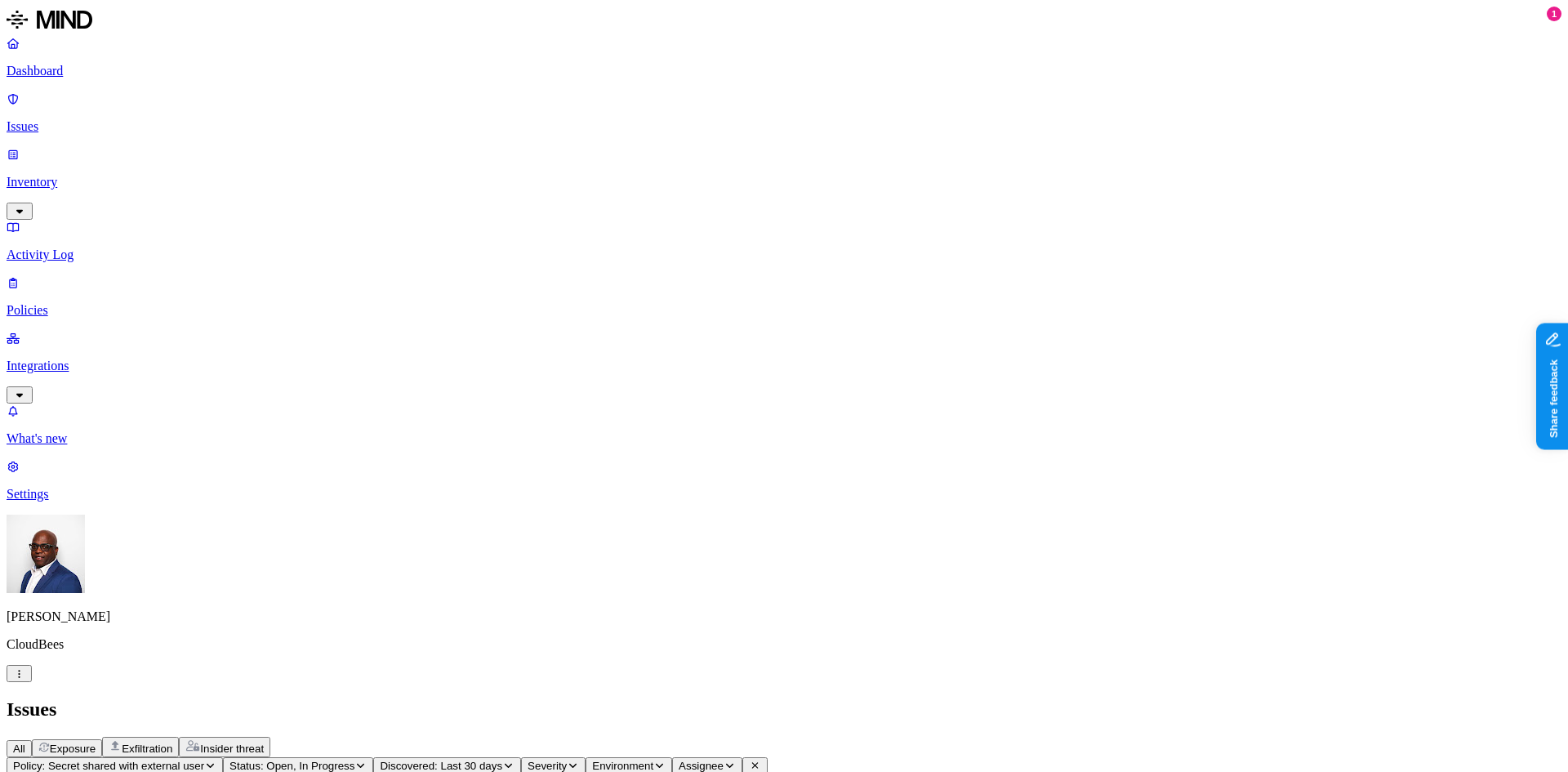
drag, startPoint x: 721, startPoint y: 133, endPoint x: 821, endPoint y: 131, distance: 100.0
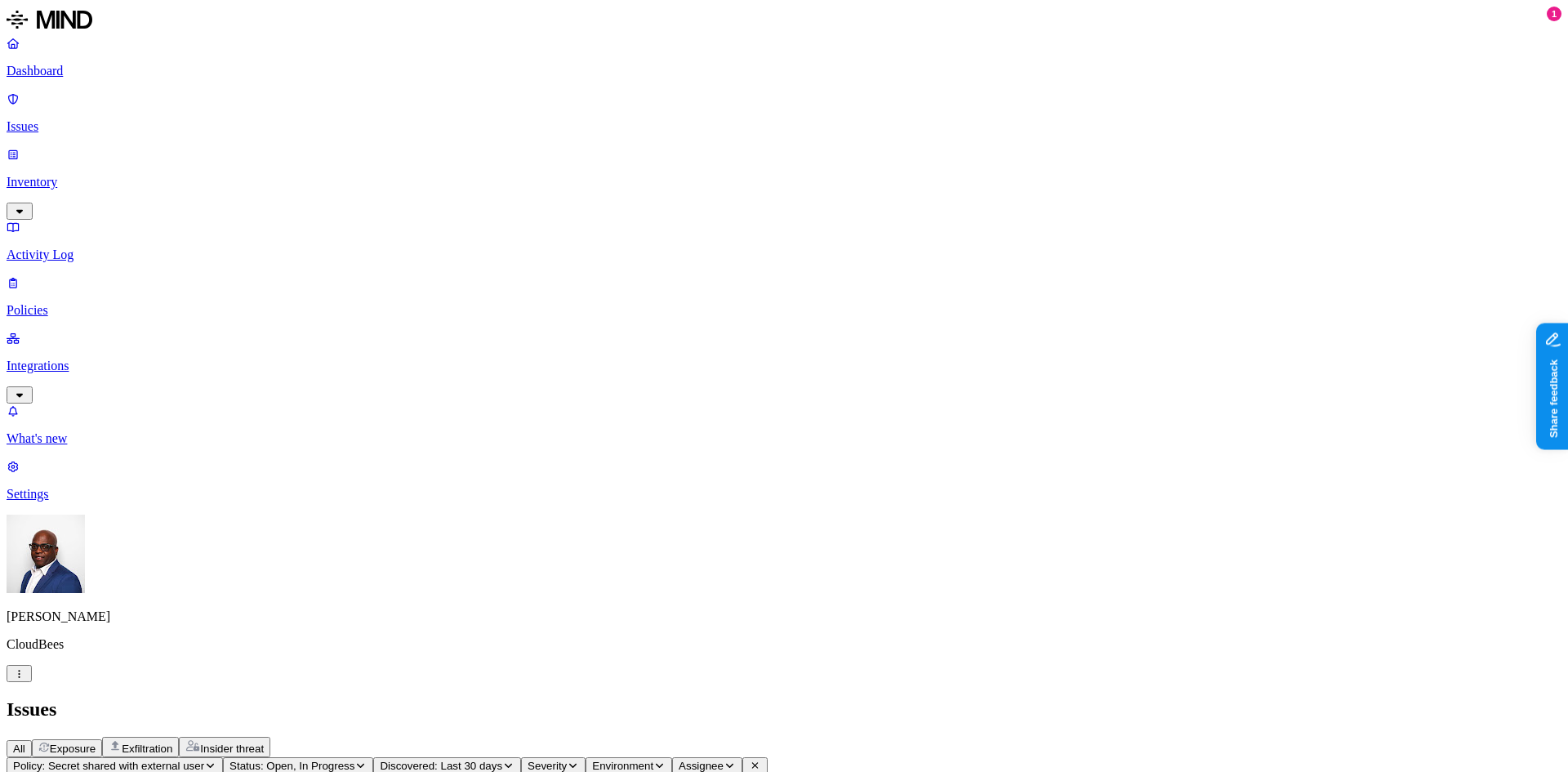
scroll to position [31, 0]
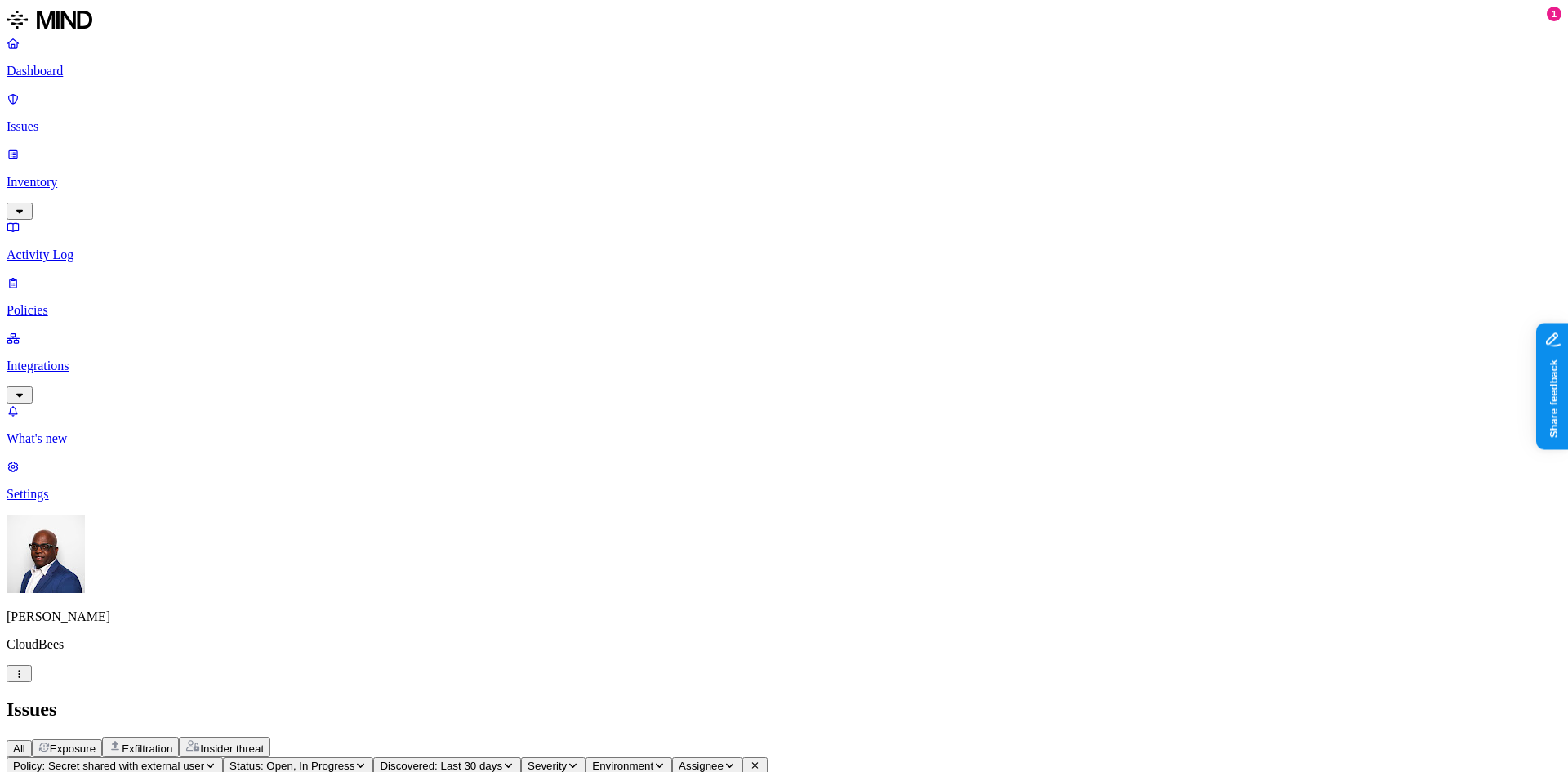
scroll to position [735, 0]
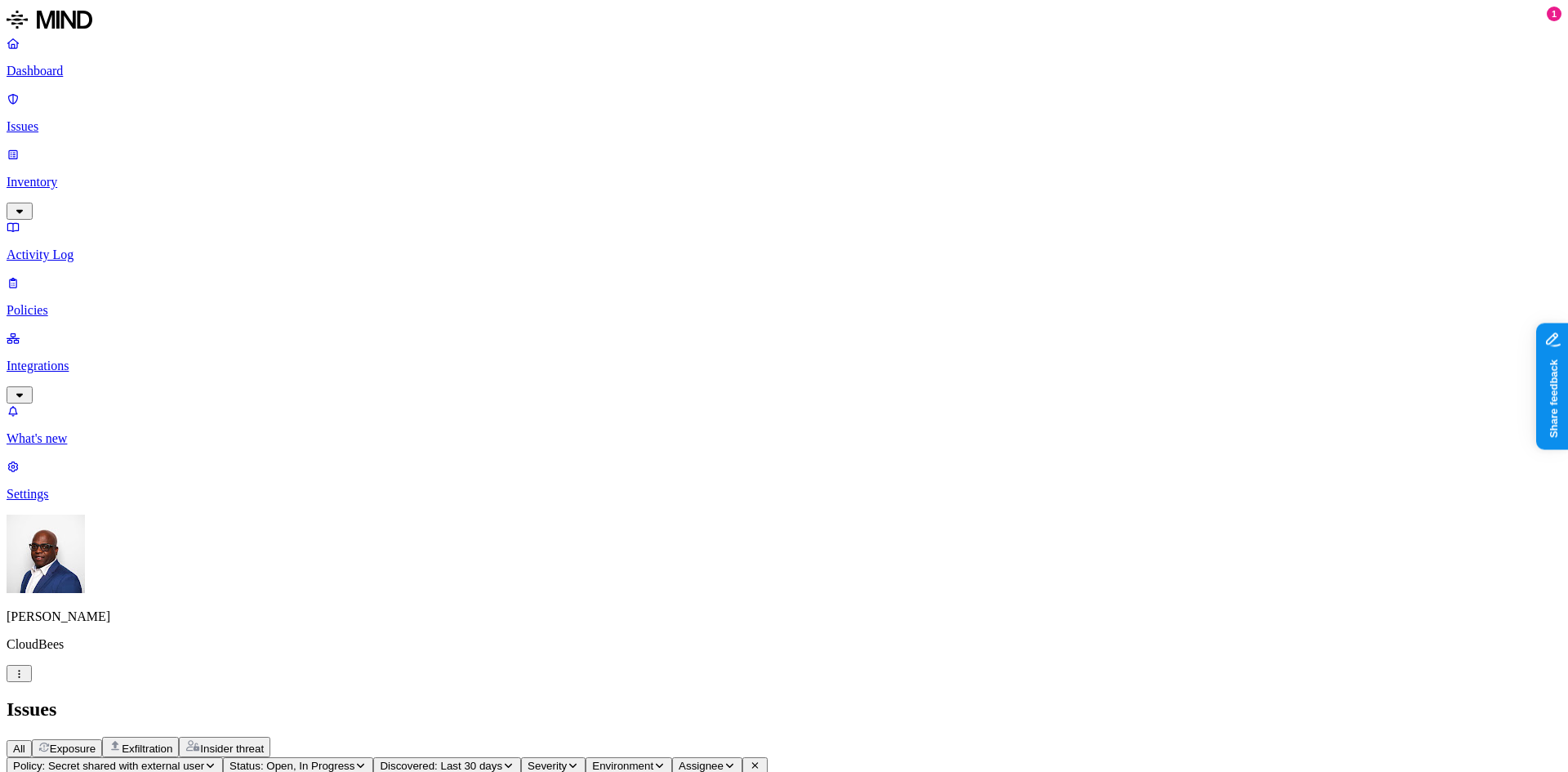
scroll to position [258, 0]
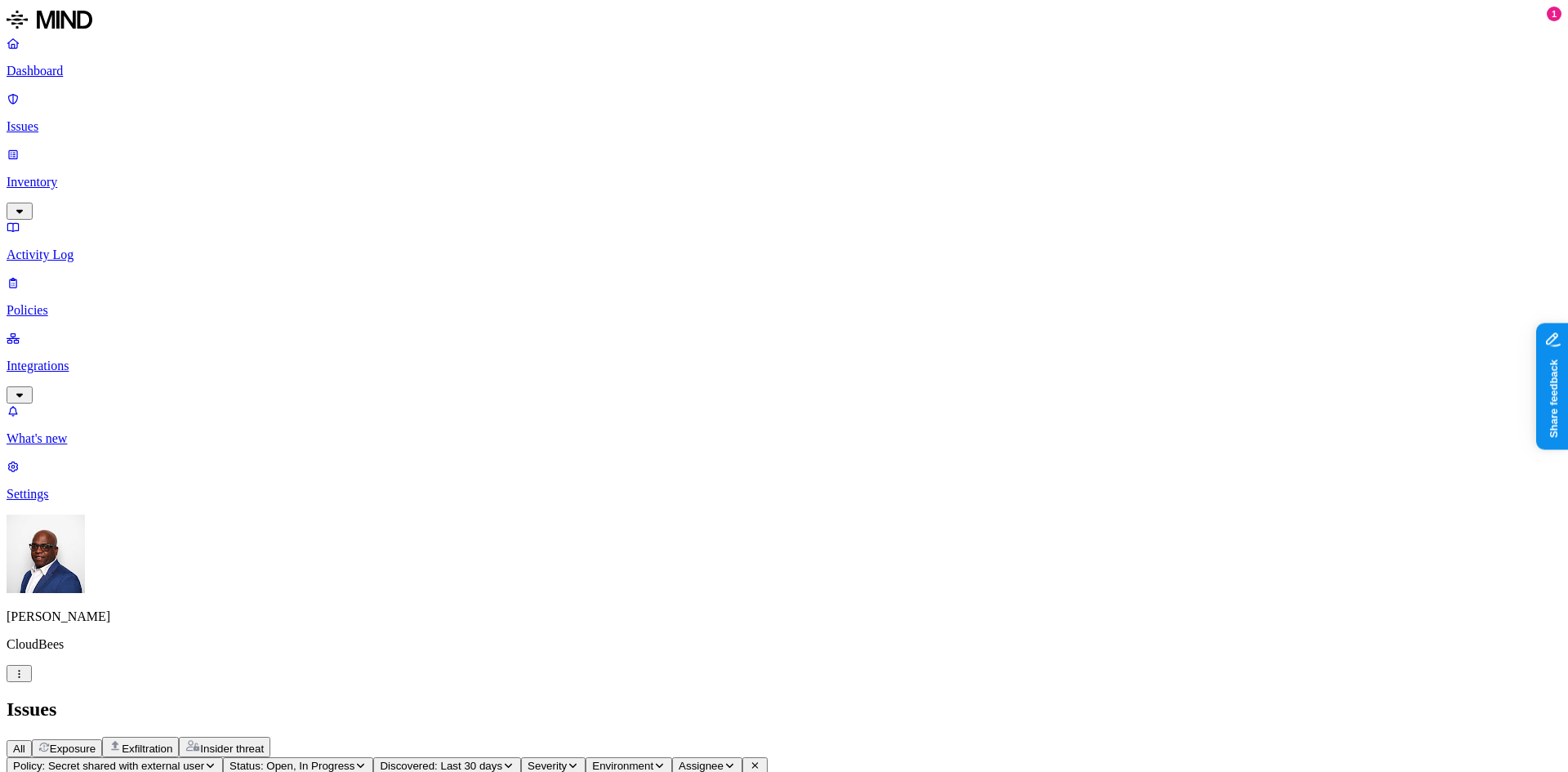
drag, startPoint x: 1318, startPoint y: 465, endPoint x: 1332, endPoint y: 463, distance: 14.1
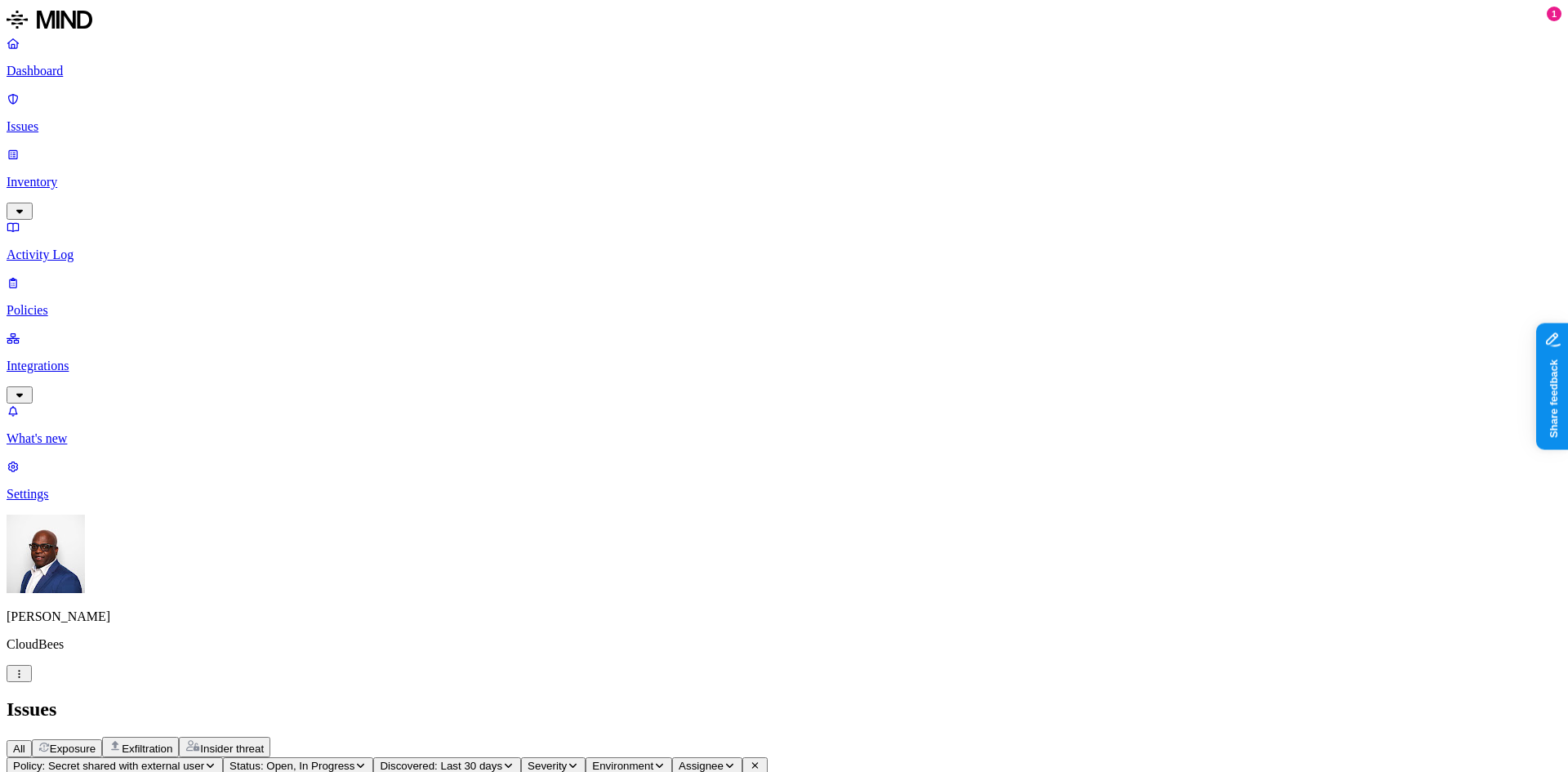
scroll to position [245, 0]
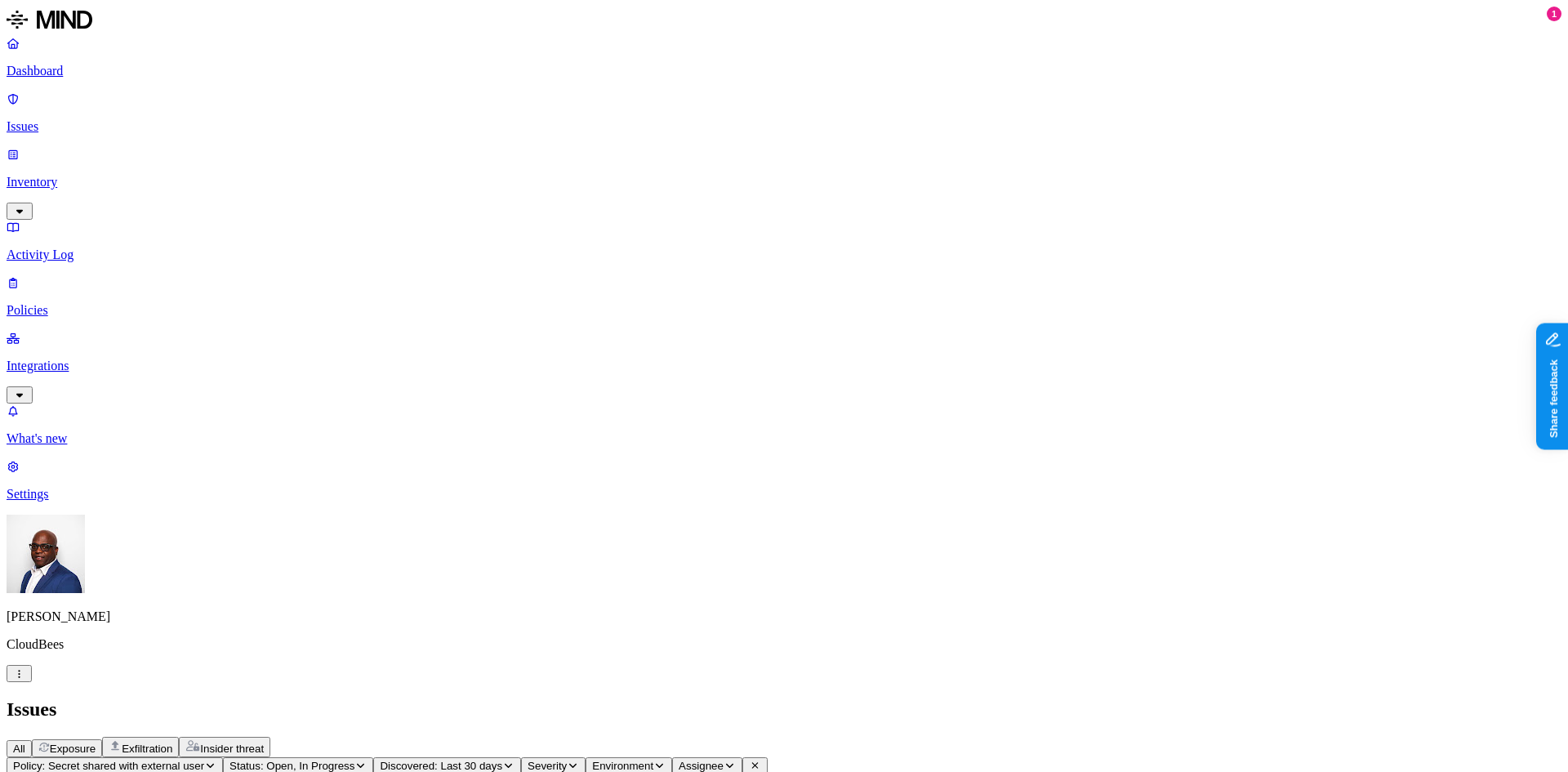
scroll to position [0, 0]
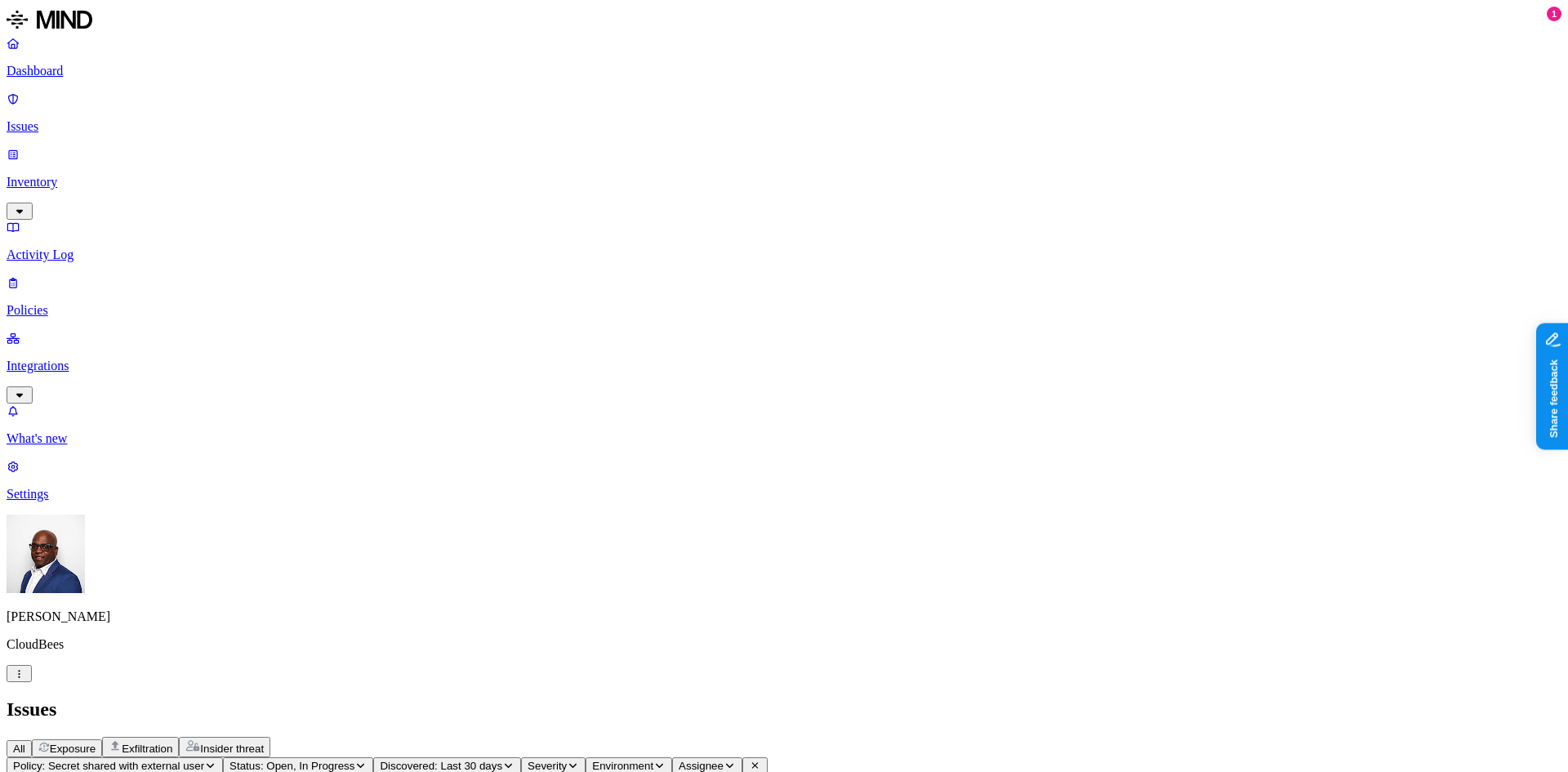
scroll to position [0, 0]
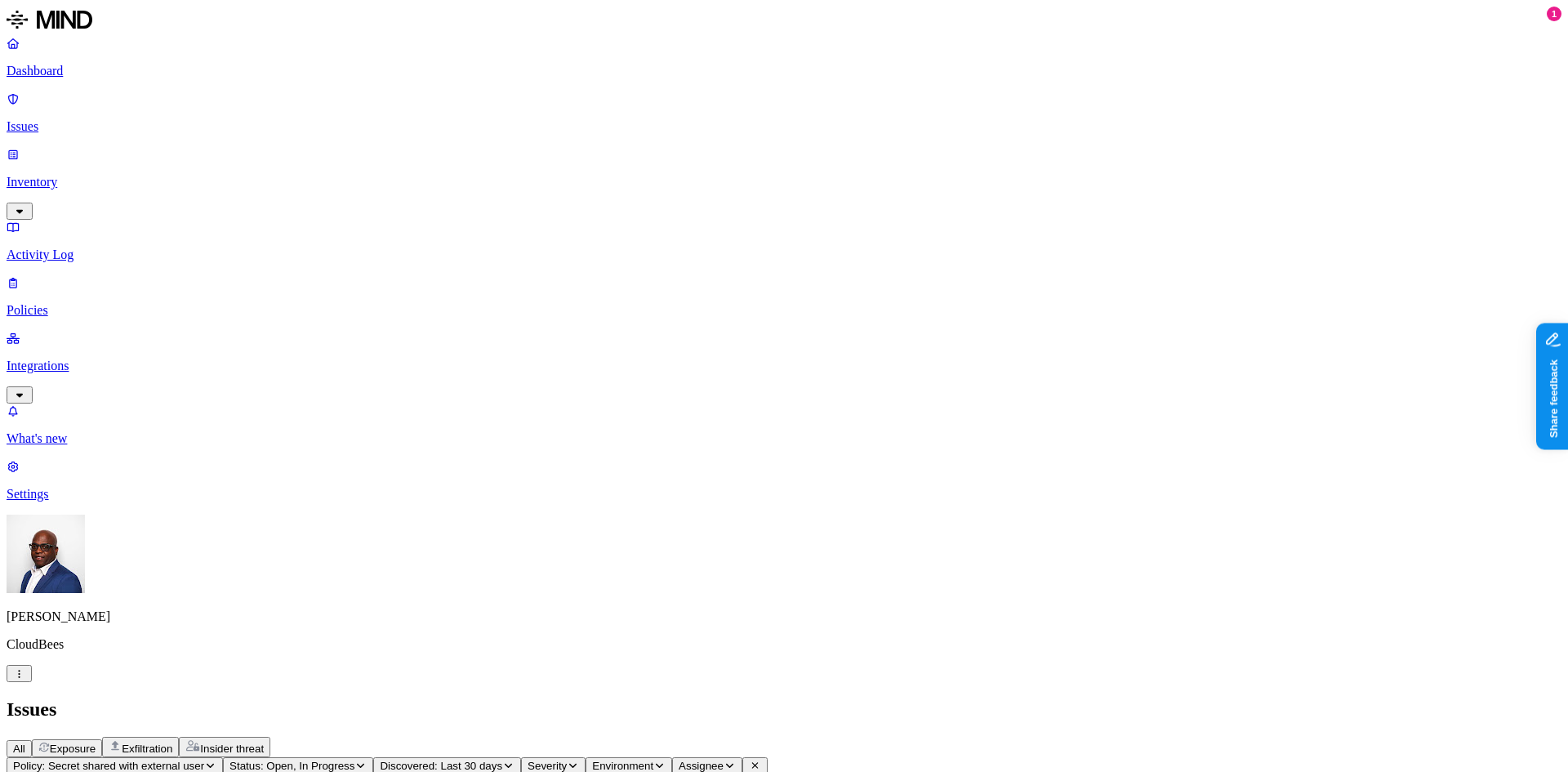
scroll to position [327, 0]
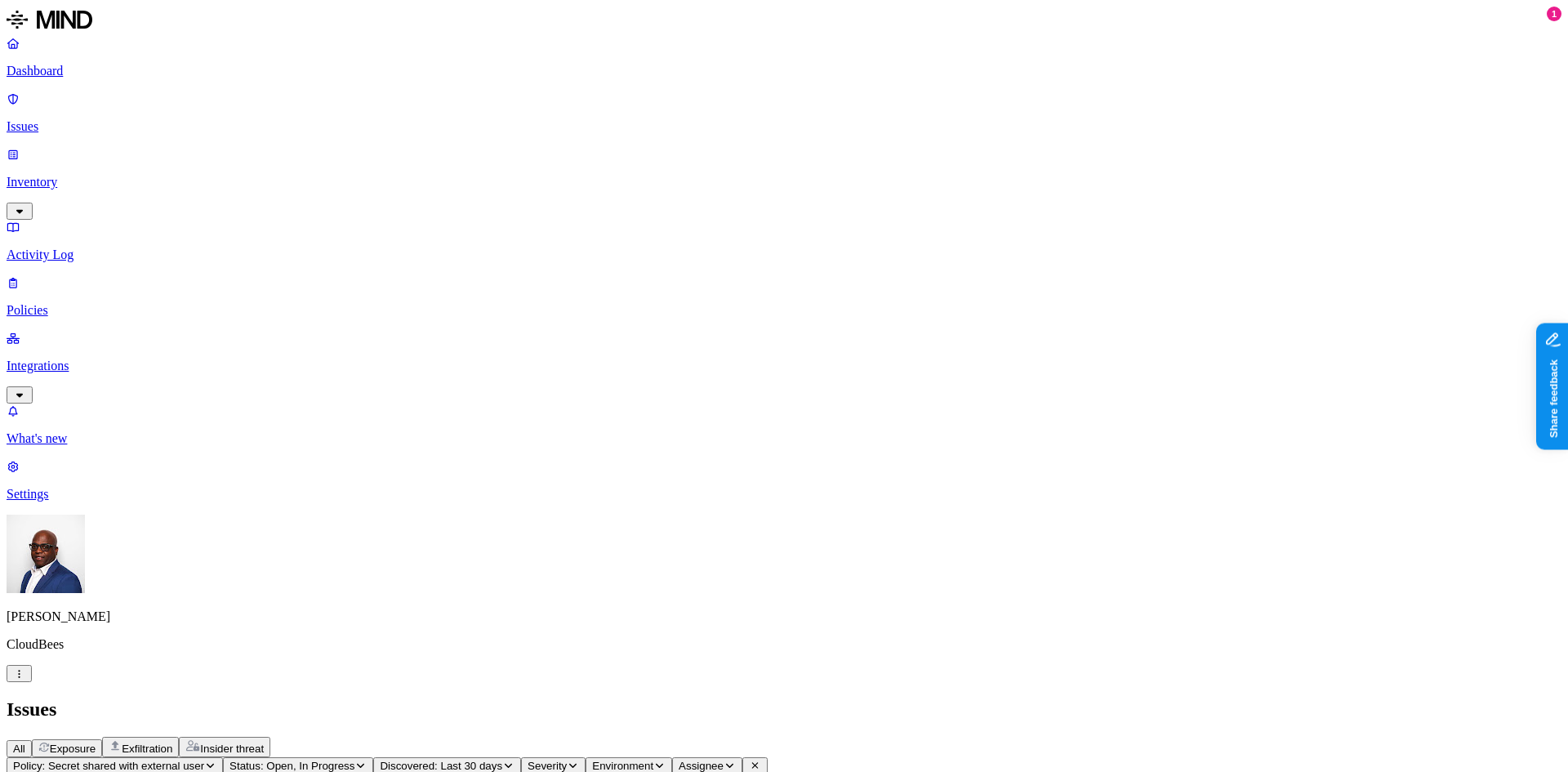
click at [89, 76] on p "Dashboard" at bounding box center [784, 71] width 1555 height 15
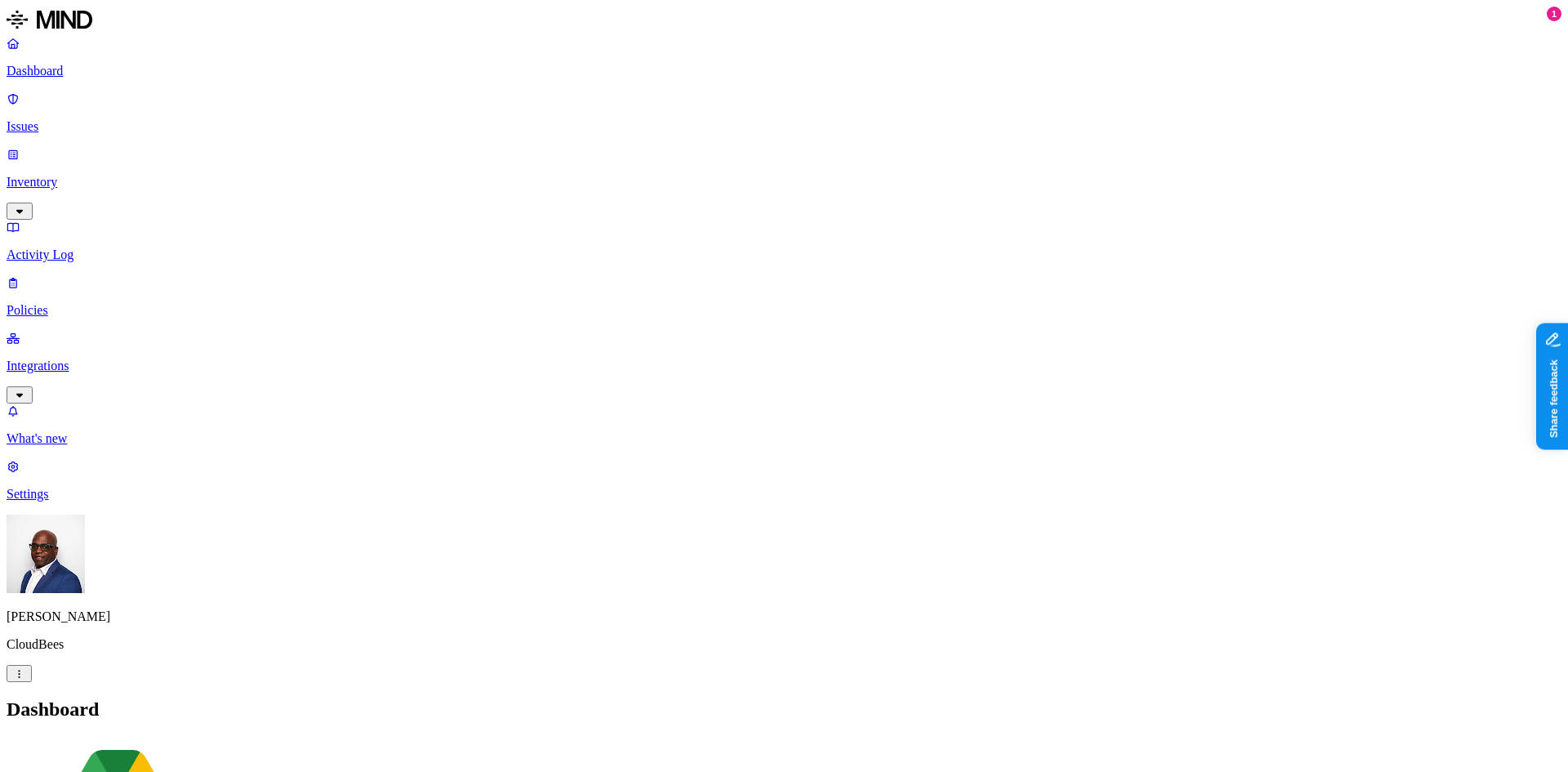
click at [92, 66] on p "Dashboard" at bounding box center [784, 71] width 1555 height 15
click at [67, 120] on p "Issues" at bounding box center [784, 127] width 1555 height 15
click at [96, 743] on span "Exposure" at bounding box center [73, 749] width 46 height 12
click at [116, 175] on p "Inventory" at bounding box center [784, 182] width 1555 height 15
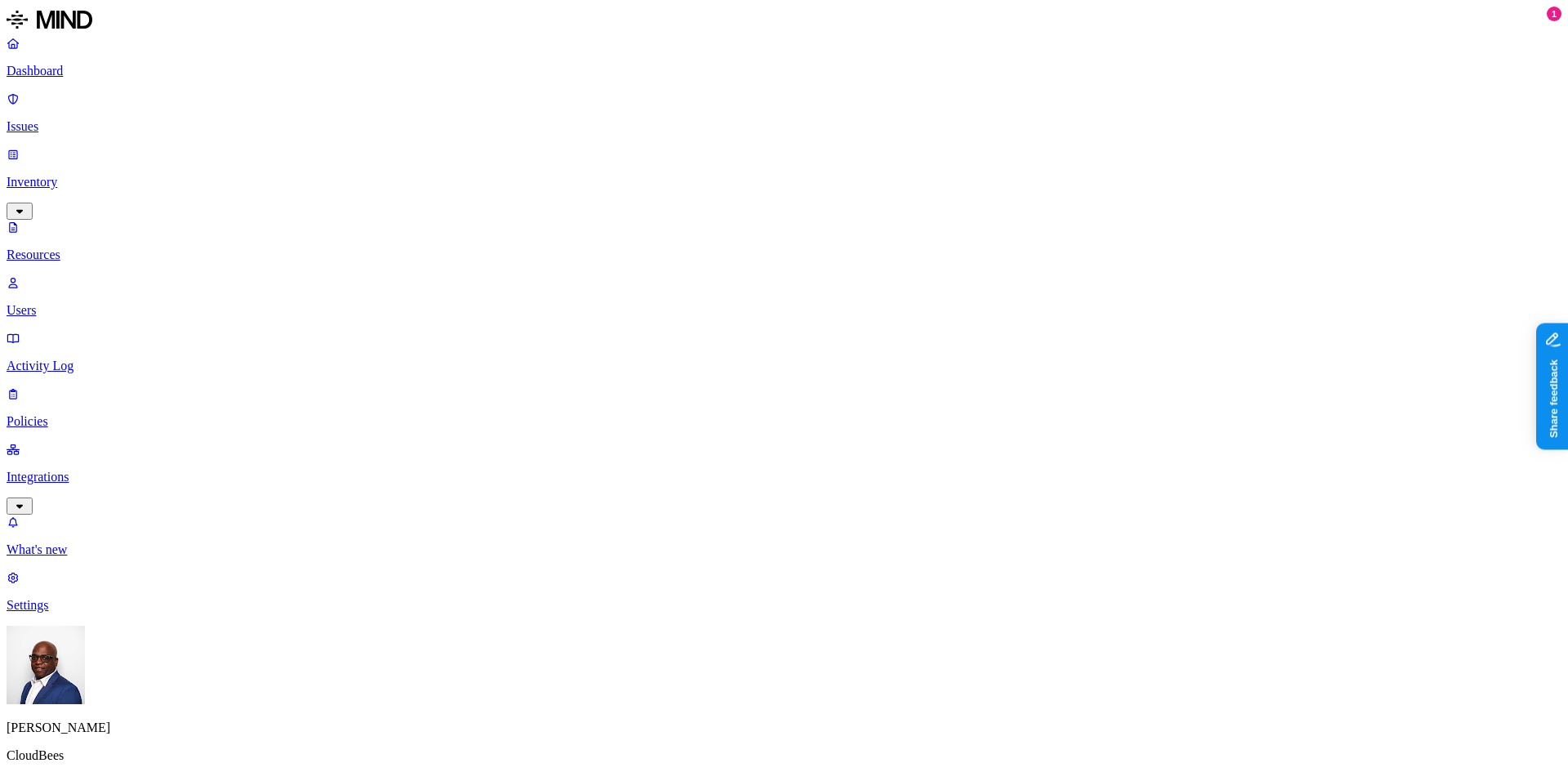
click at [797, 317] on div "Public" at bounding box center [797, 339] width 0 height 44
click at [734, 179] on button "button" at bounding box center [740, 181] width 13 height 5
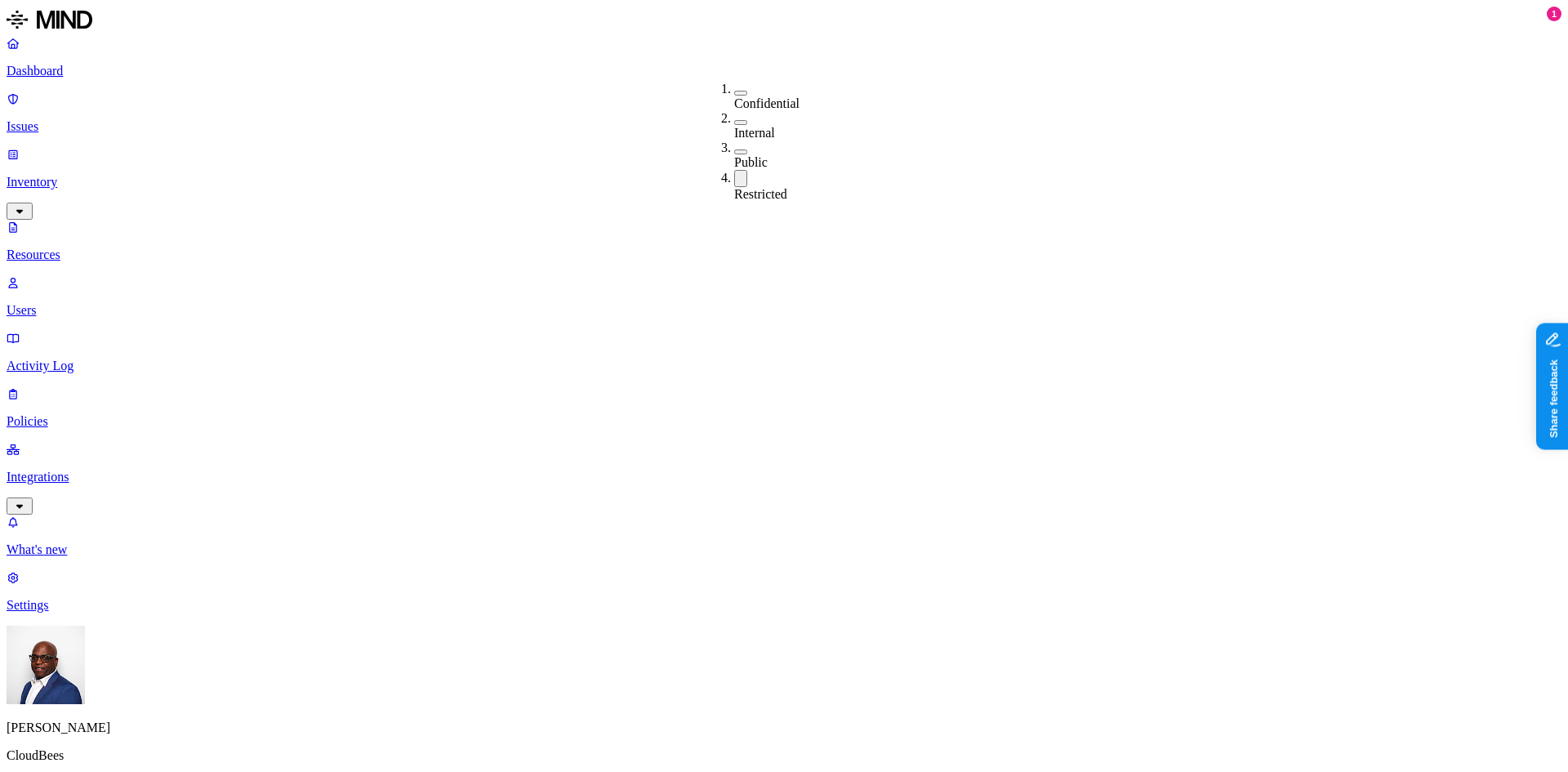
click at [734, 170] on div "Restricted" at bounding box center [734, 186] width 0 height 32
click at [734, 91] on button "button" at bounding box center [740, 93] width 13 height 5
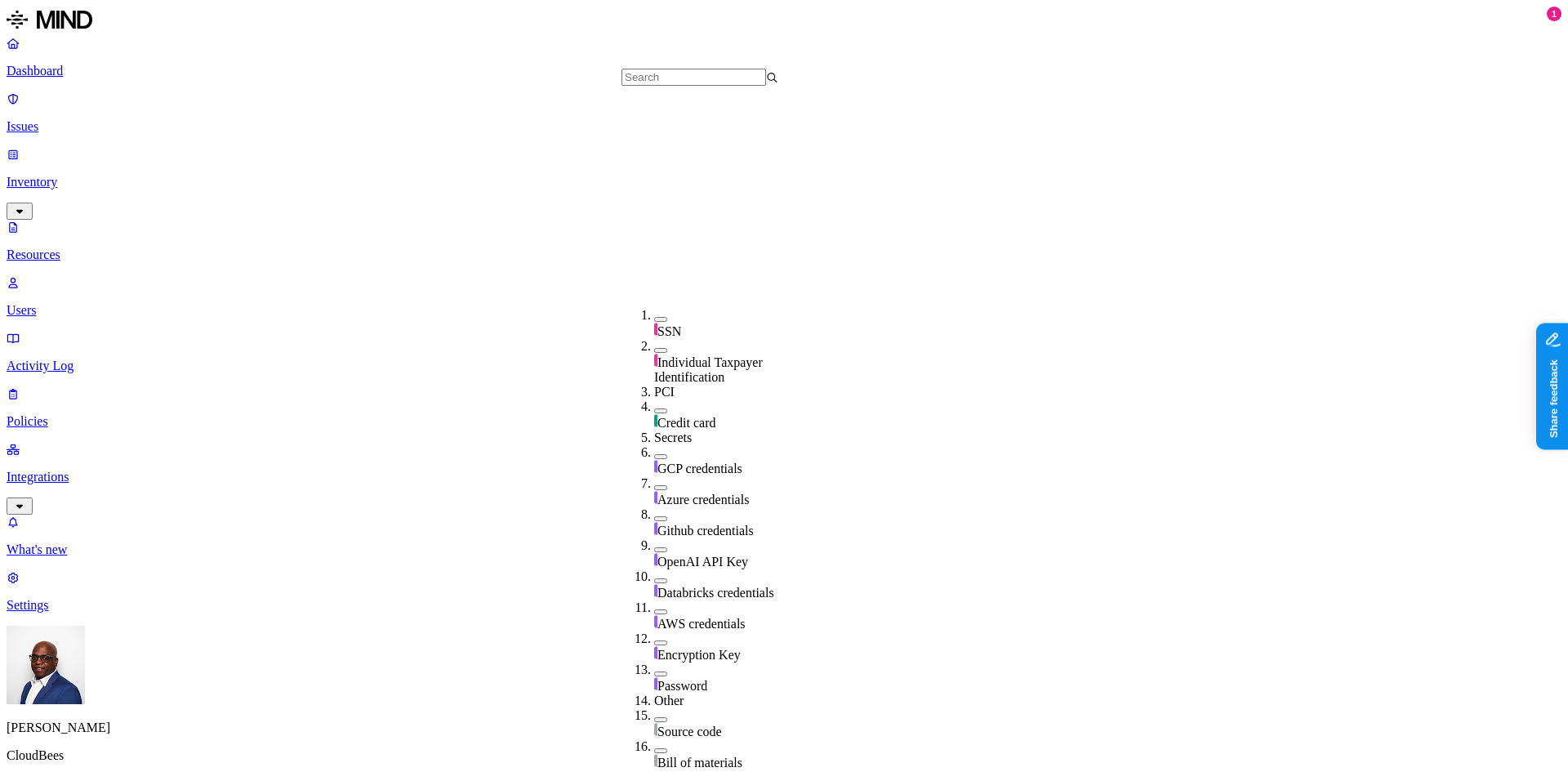
scroll to position [408, 0]
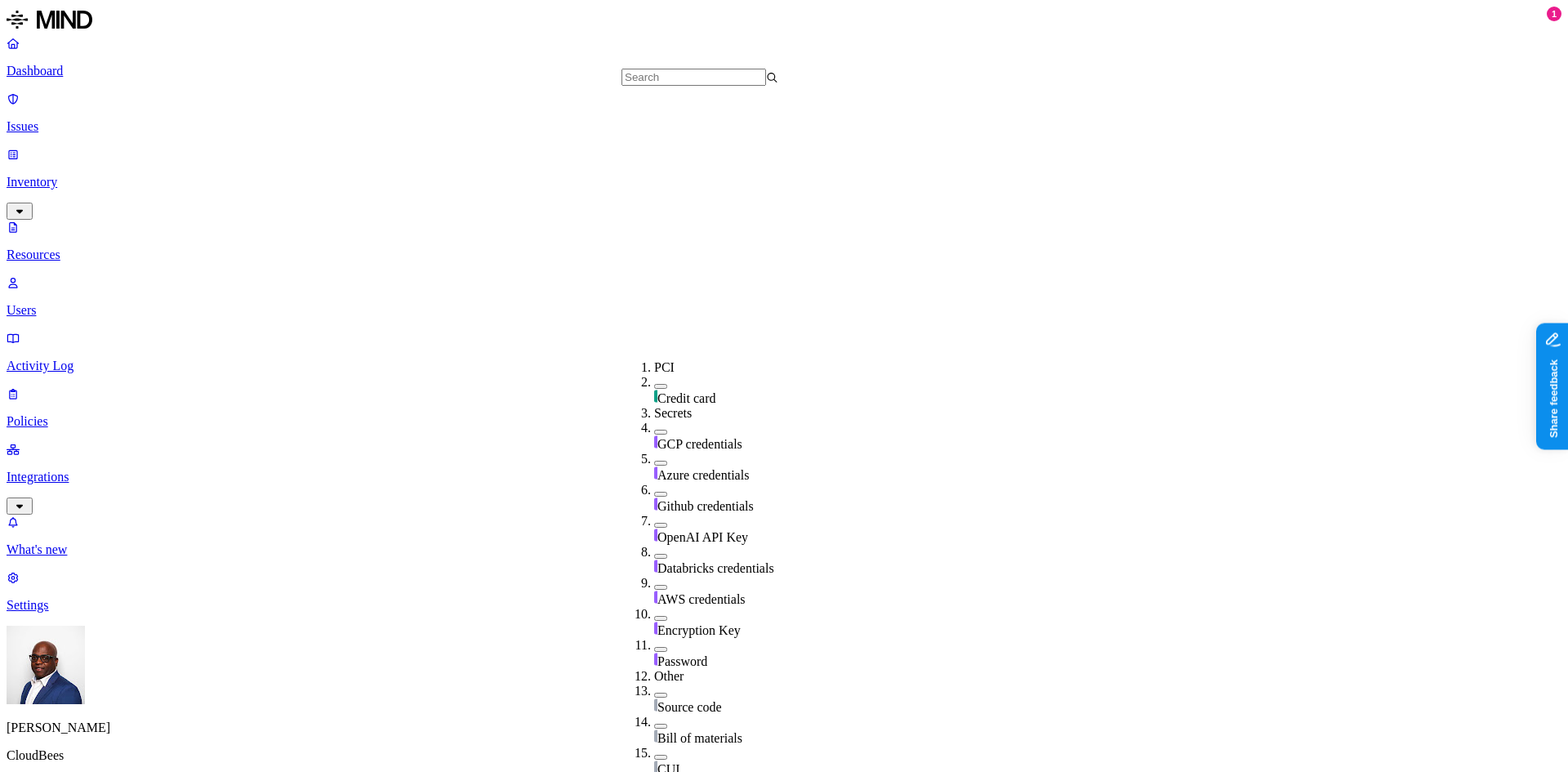
click at [654, 585] on button "button" at bounding box center [660, 587] width 13 height 5
click at [654, 576] on button "button" at bounding box center [660, 584] width 13 height 17
click at [654, 617] on button "button" at bounding box center [660, 619] width 13 height 5
click at [654, 608] on button "button" at bounding box center [660, 616] width 13 height 17
click at [654, 647] on button "button" at bounding box center [660, 649] width 13 height 5
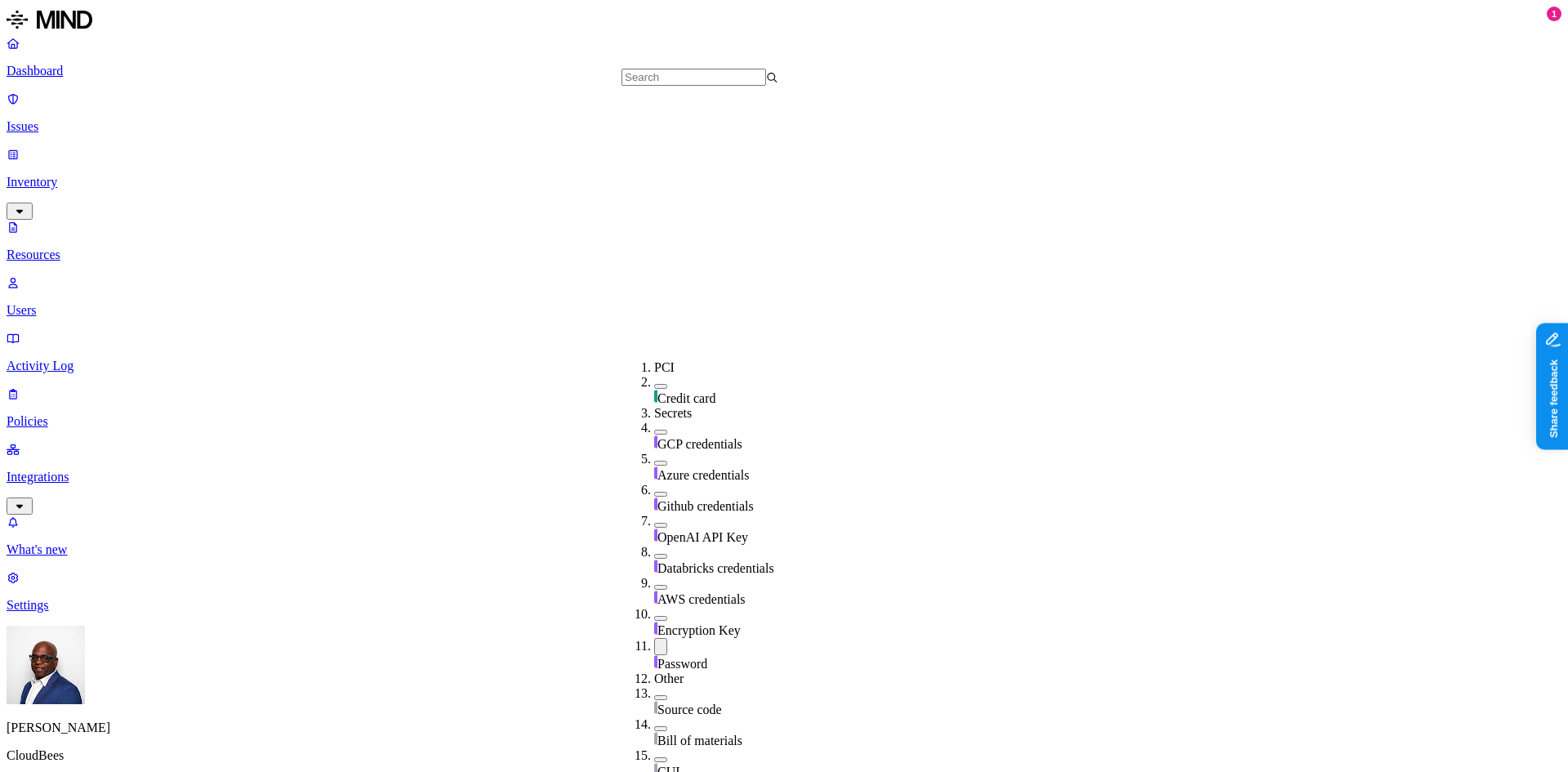
click at [654, 639] on button "button" at bounding box center [660, 646] width 13 height 17
click at [654, 693] on button "button" at bounding box center [660, 695] width 13 height 5
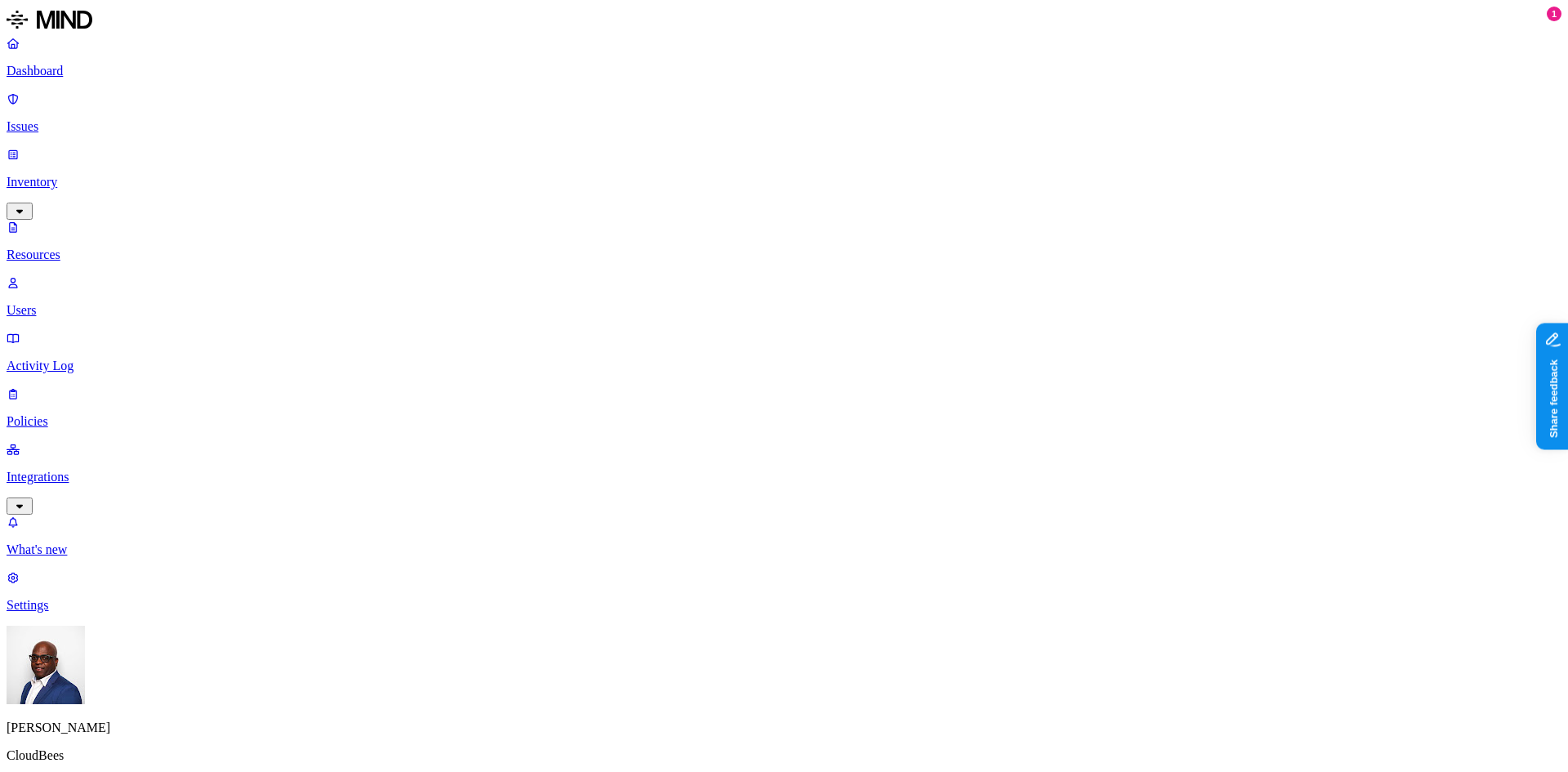
drag, startPoint x: 1324, startPoint y: 197, endPoint x: 1355, endPoint y: 201, distance: 31.3
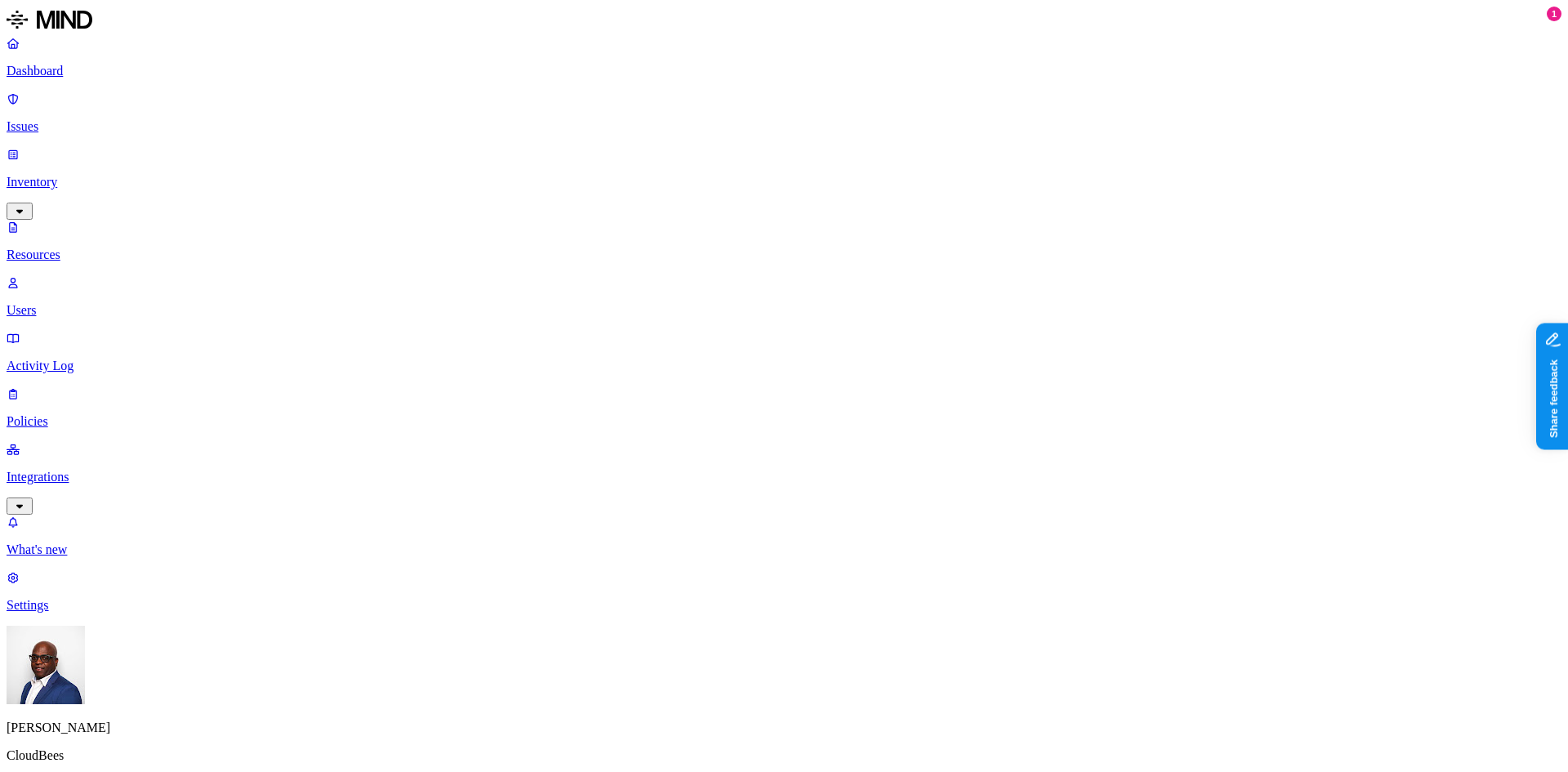
copy div "pyang"
click at [82, 303] on p "Users" at bounding box center [784, 310] width 1555 height 15
paste input "pyang"
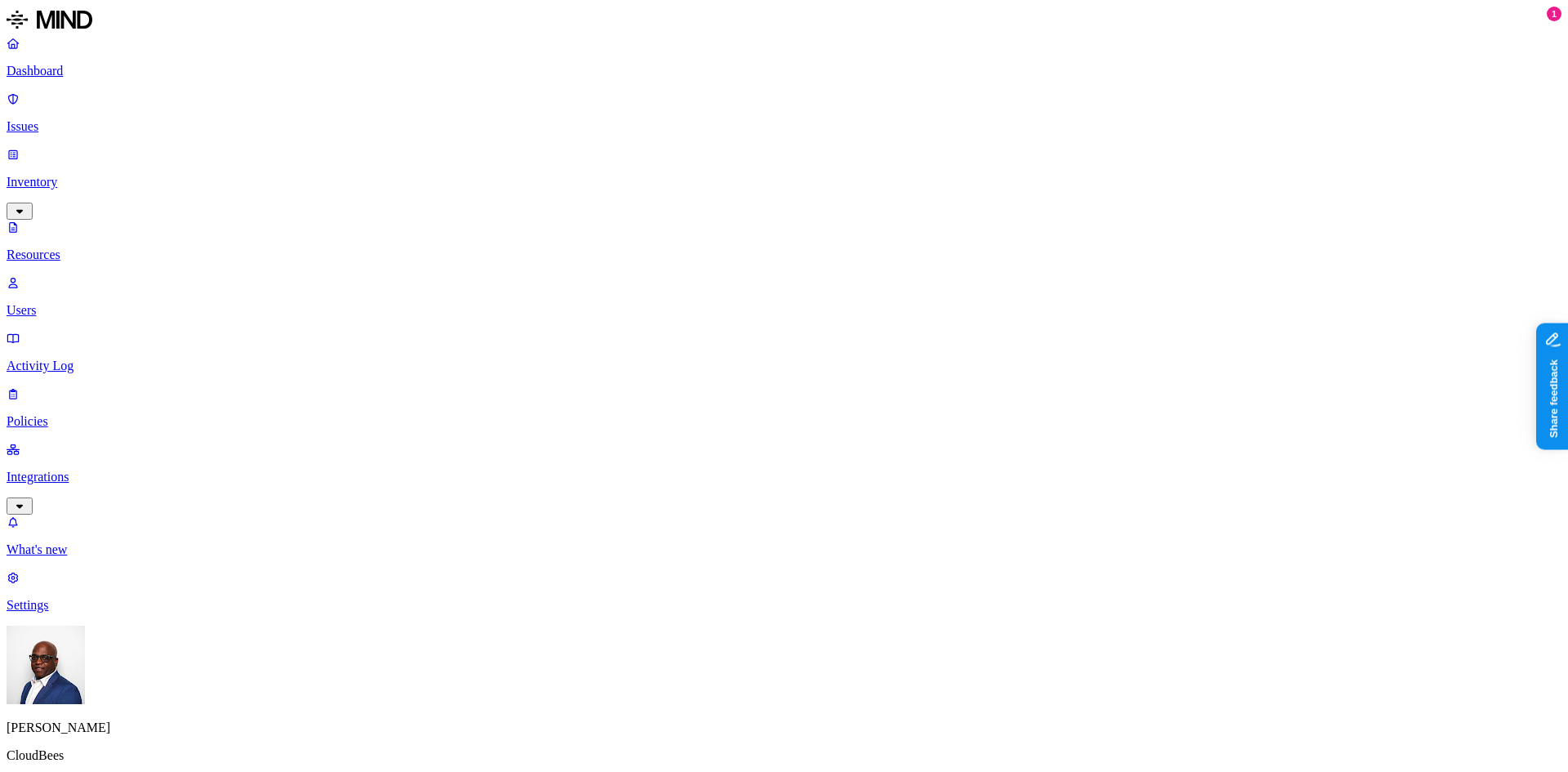
type input "pyang"
drag, startPoint x: 1339, startPoint y: 122, endPoint x: 1444, endPoint y: 123, distance: 105.0
drag, startPoint x: 1324, startPoint y: 199, endPoint x: 1432, endPoint y: 193, distance: 108.2
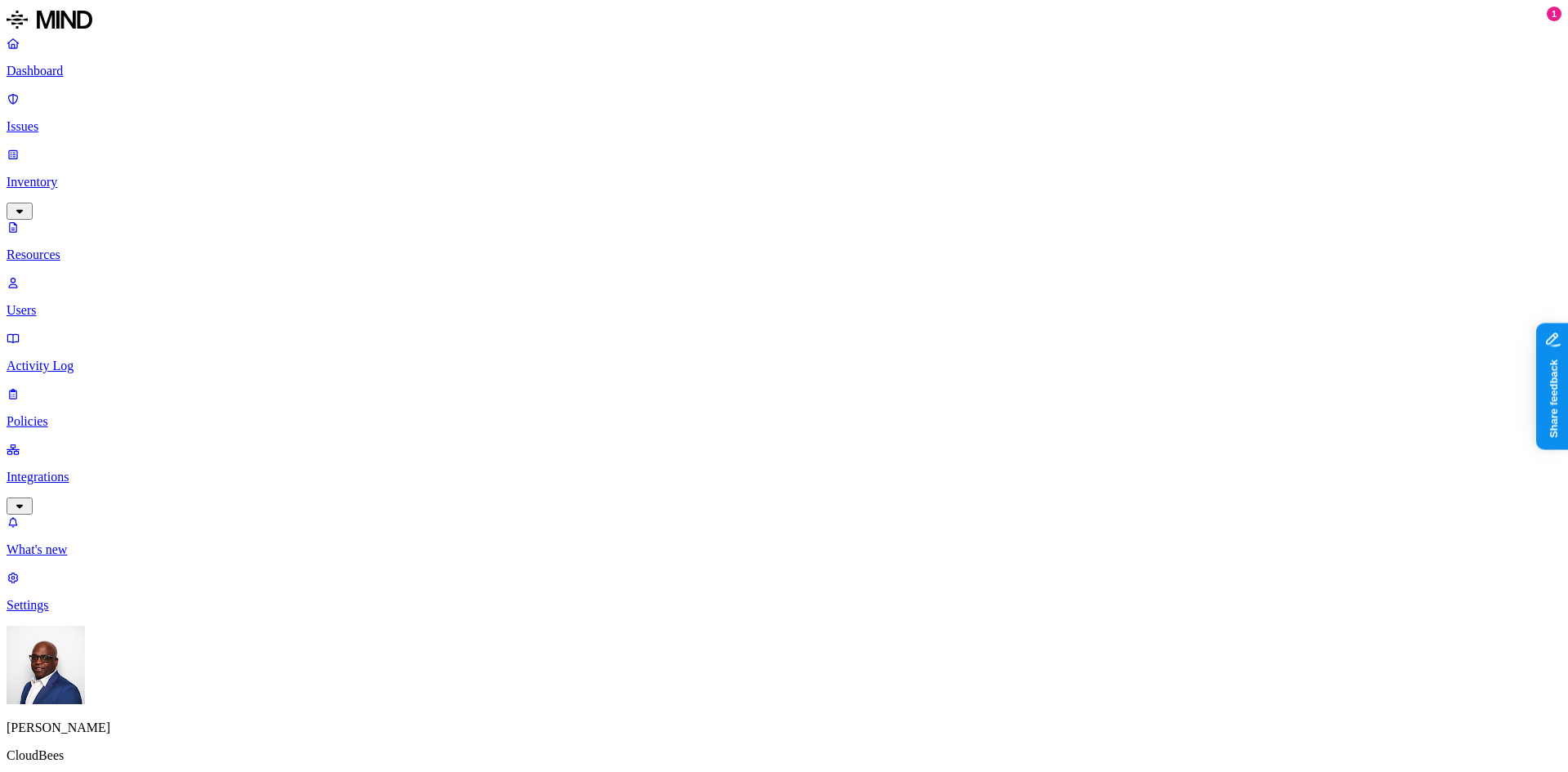
copy div "pyang@cloudbees.com"
click at [78, 303] on p "Users" at bounding box center [784, 310] width 1555 height 15
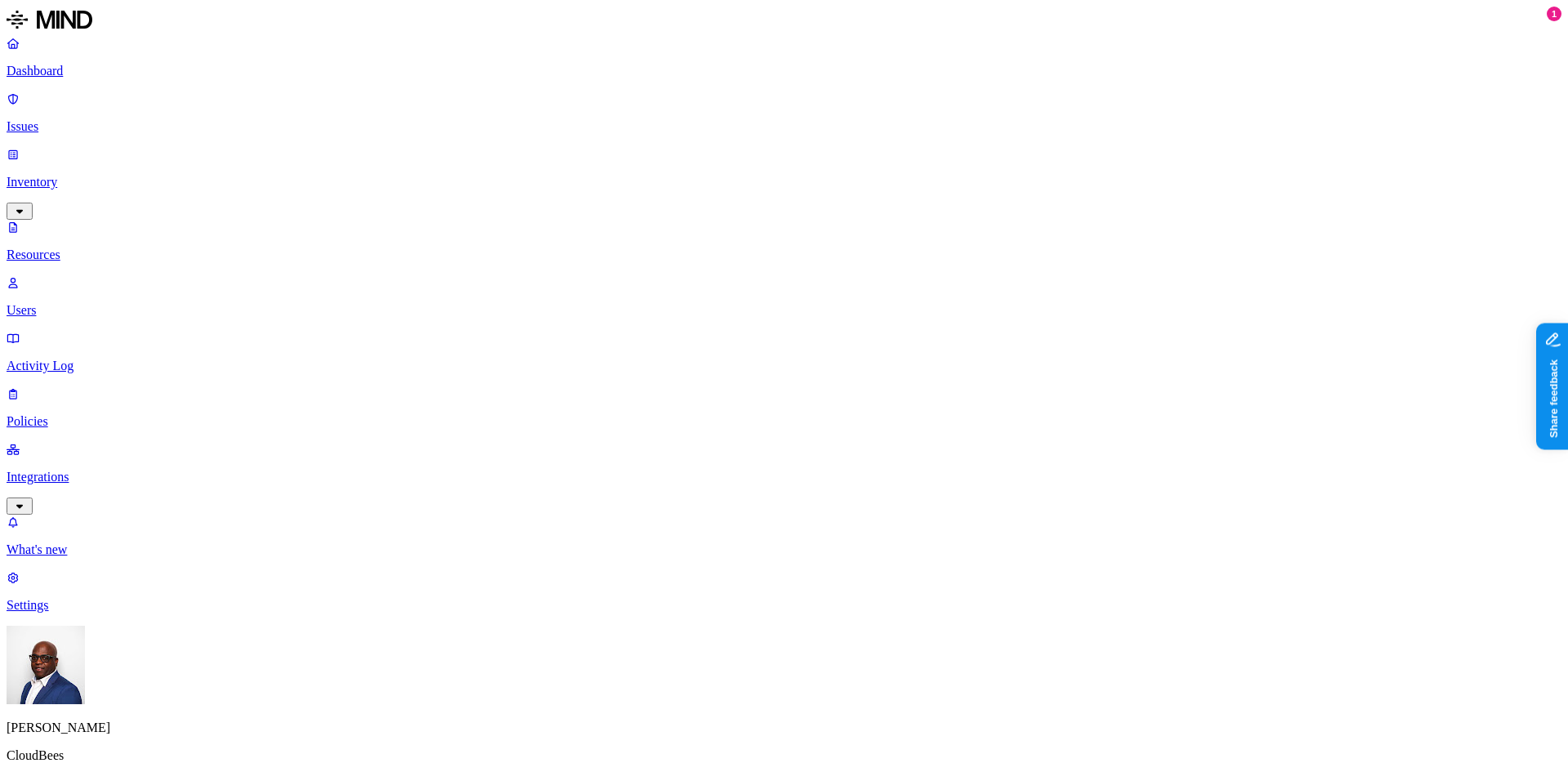
paste input "pyang@cloudbees.com"
type input "pyang@cloudbees.compyang@cloudbees.com"
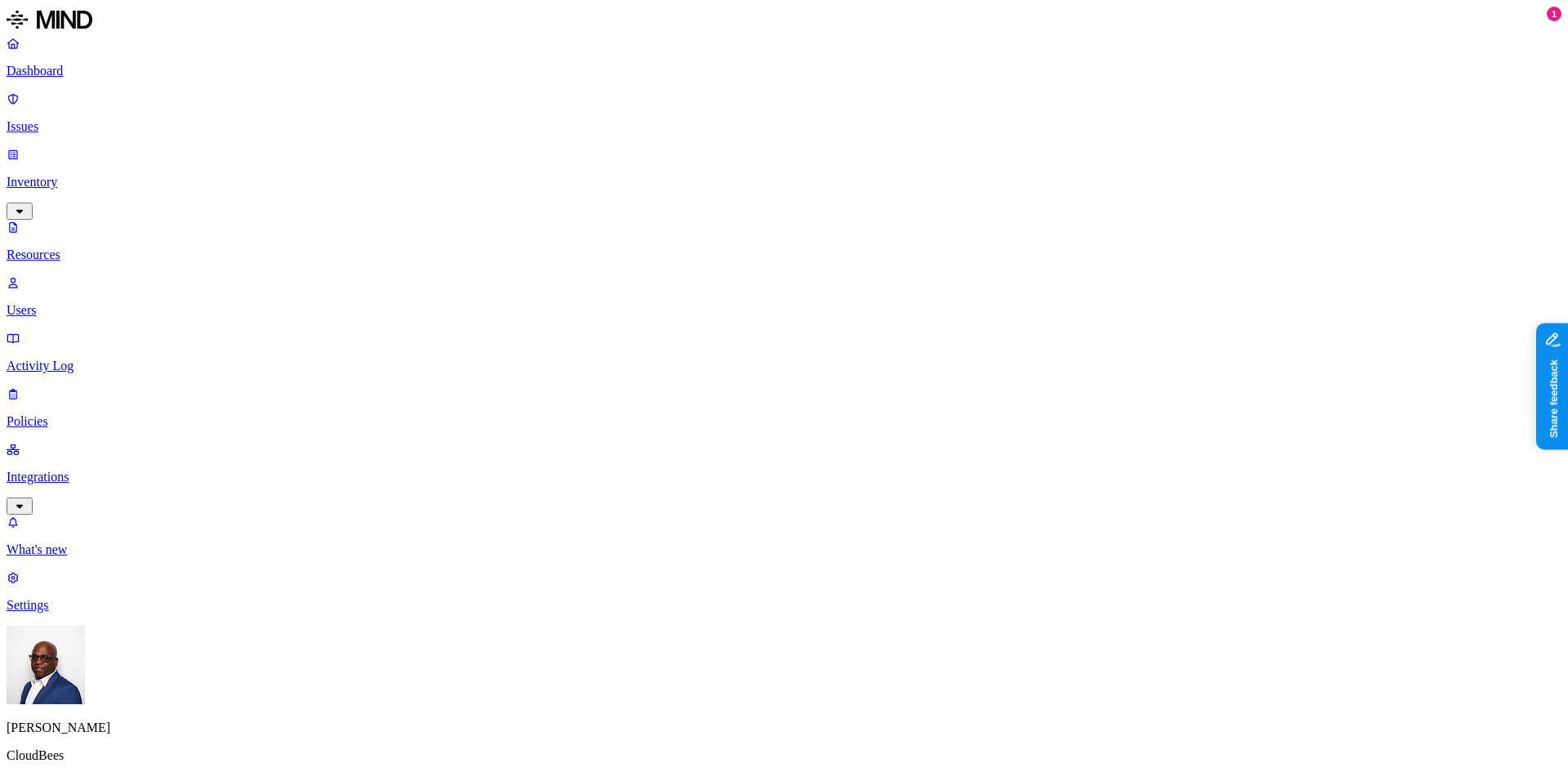
paste input "pyang@cloudbees.com"
type input "pyang@cloudbees.com"
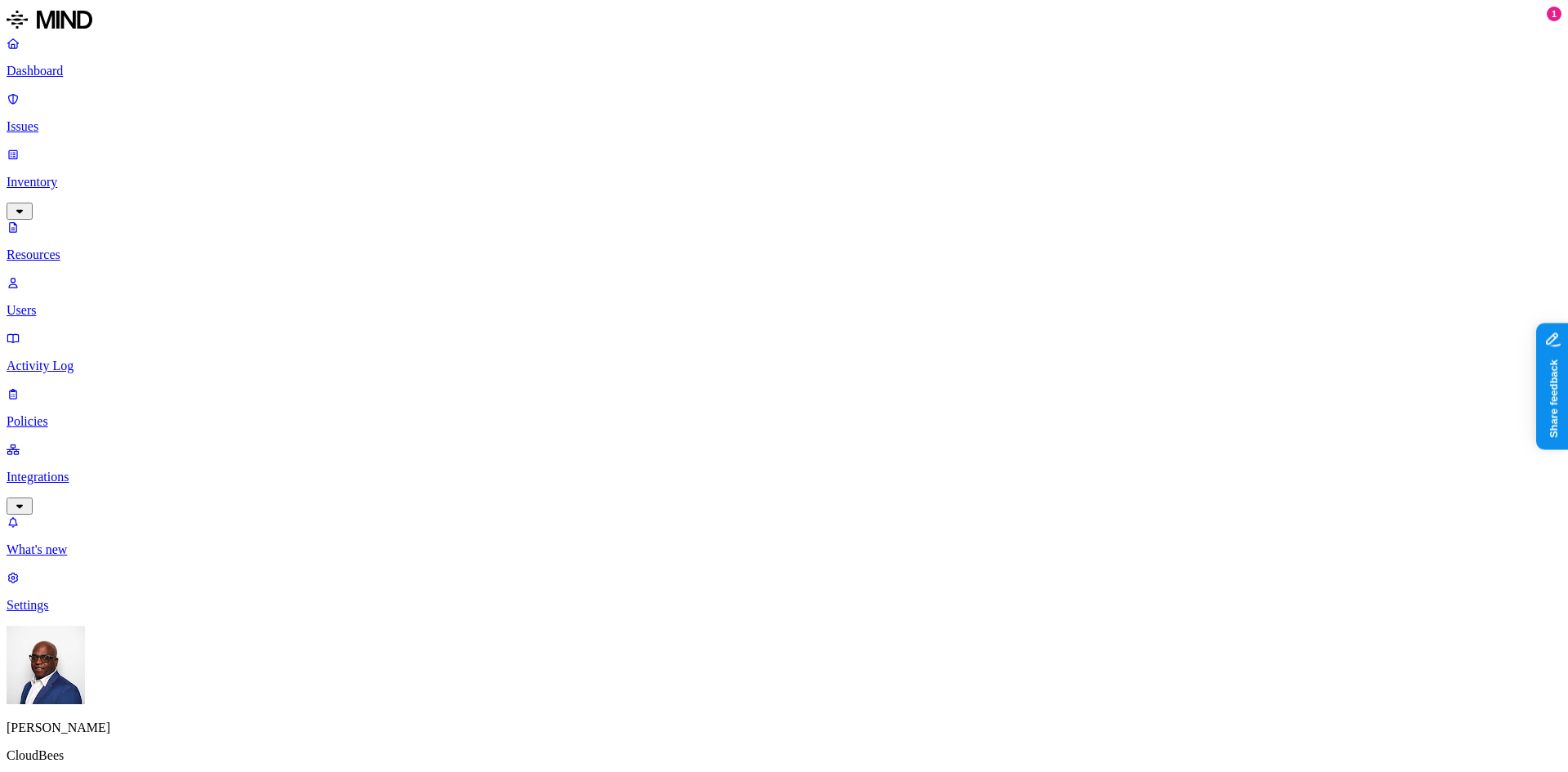
click at [73, 120] on p "Issues" at bounding box center [784, 127] width 1555 height 15
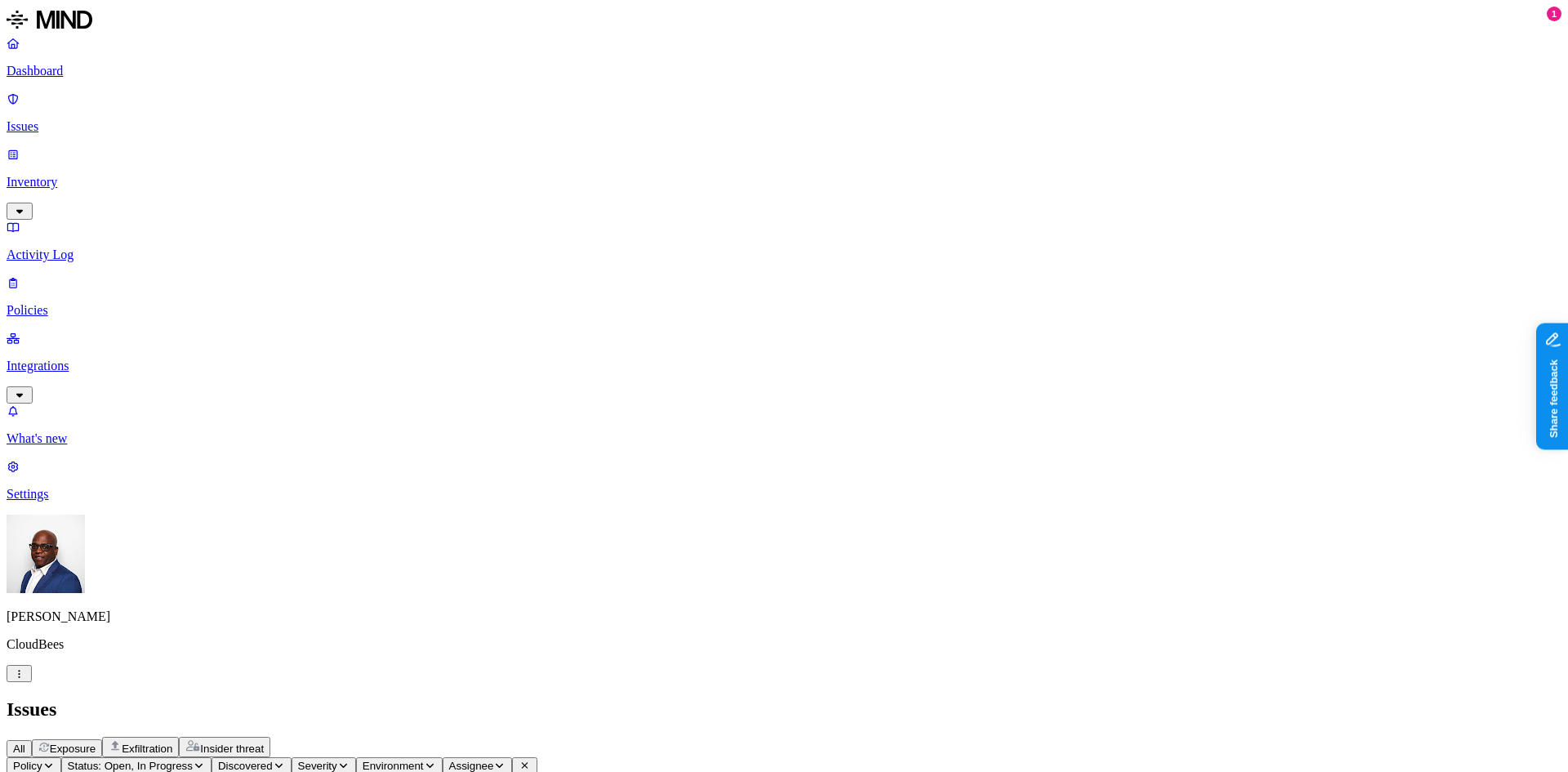
click at [58, 175] on p "Inventory" at bounding box center [784, 182] width 1555 height 15
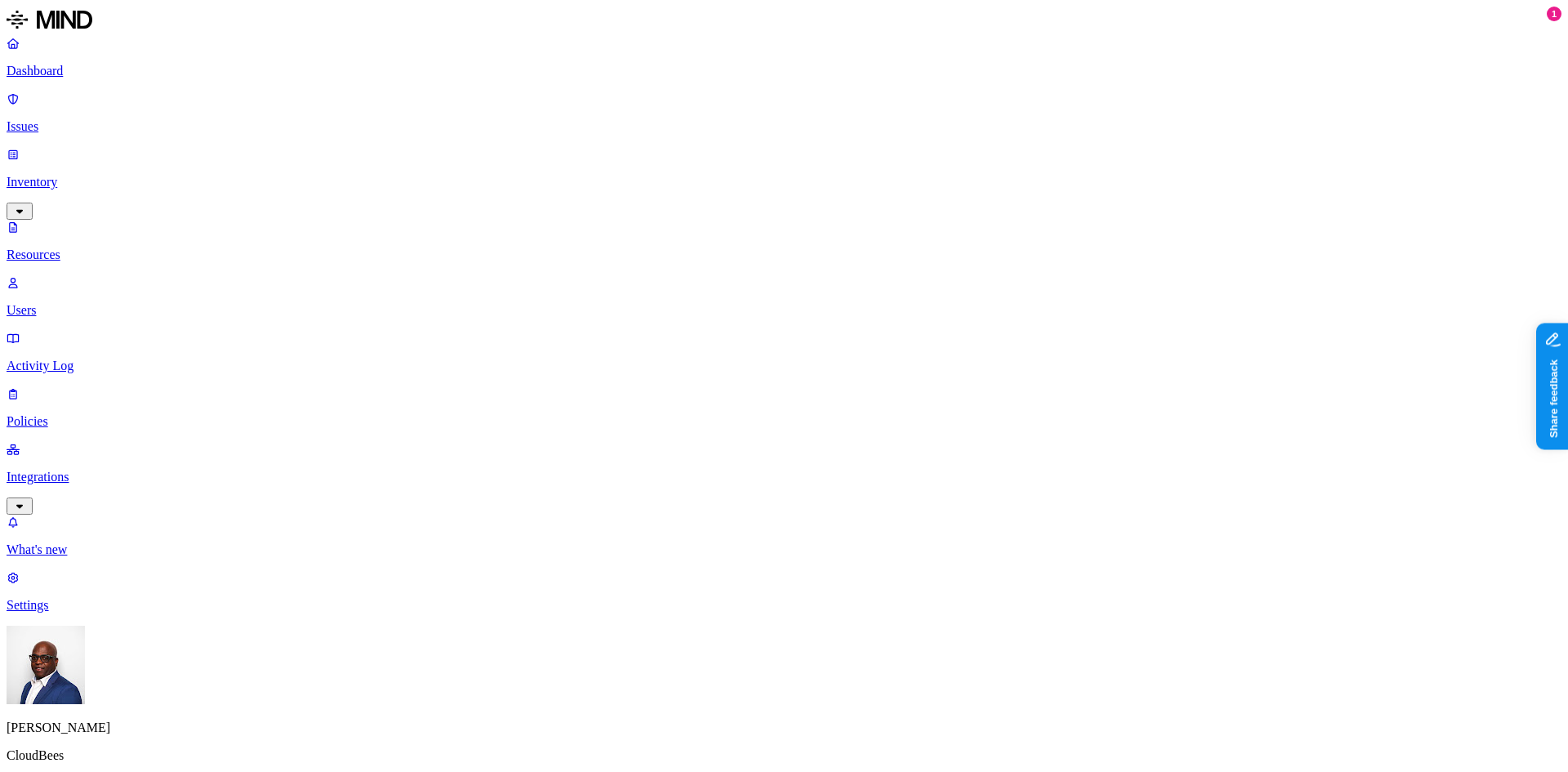
click at [873, 326] on button "button" at bounding box center [879, 328] width 13 height 5
click at [873, 267] on button "button" at bounding box center [879, 269] width 13 height 5
click at [873, 320] on button "button" at bounding box center [879, 328] width 13 height 17
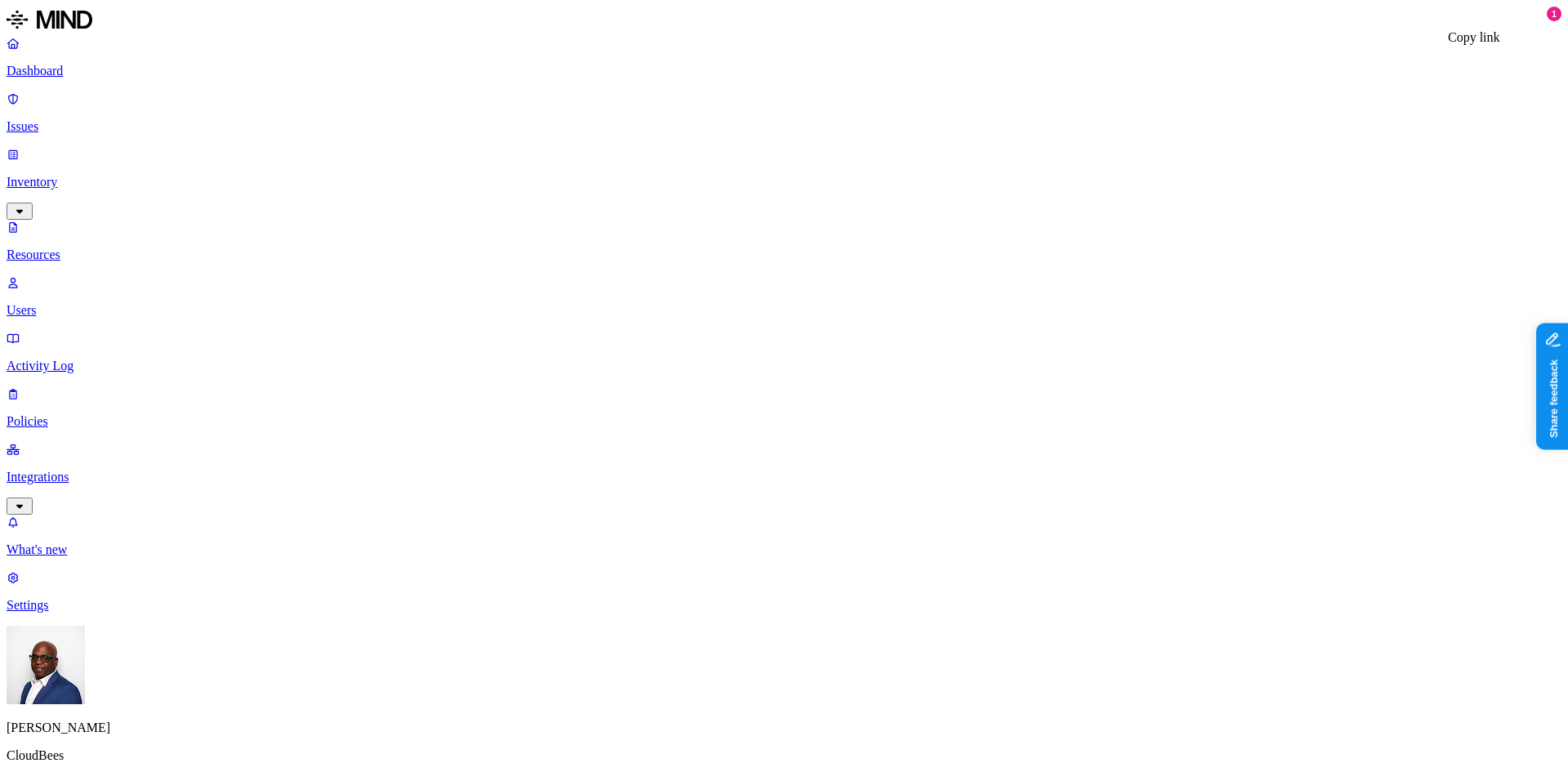
click at [91, 470] on p "Integrations" at bounding box center [784, 477] width 1555 height 15
click at [84, 487] on p "Endpoints" at bounding box center [784, 494] width 1555 height 15
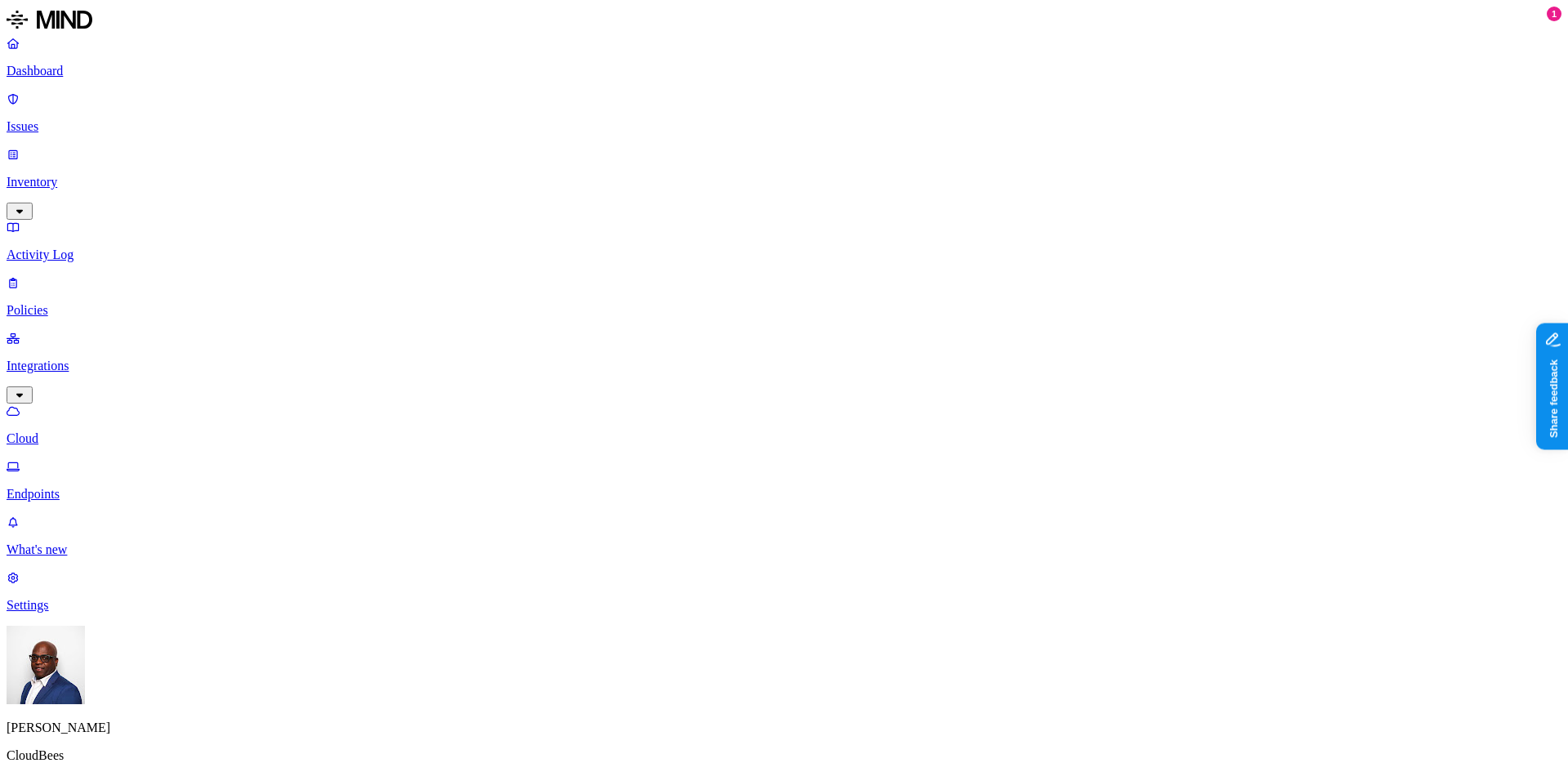
click at [66, 487] on p "Endpoints" at bounding box center [784, 494] width 1555 height 15
click at [79, 431] on p "Cloud" at bounding box center [784, 438] width 1555 height 15
click at [64, 487] on p "Endpoints" at bounding box center [784, 494] width 1555 height 15
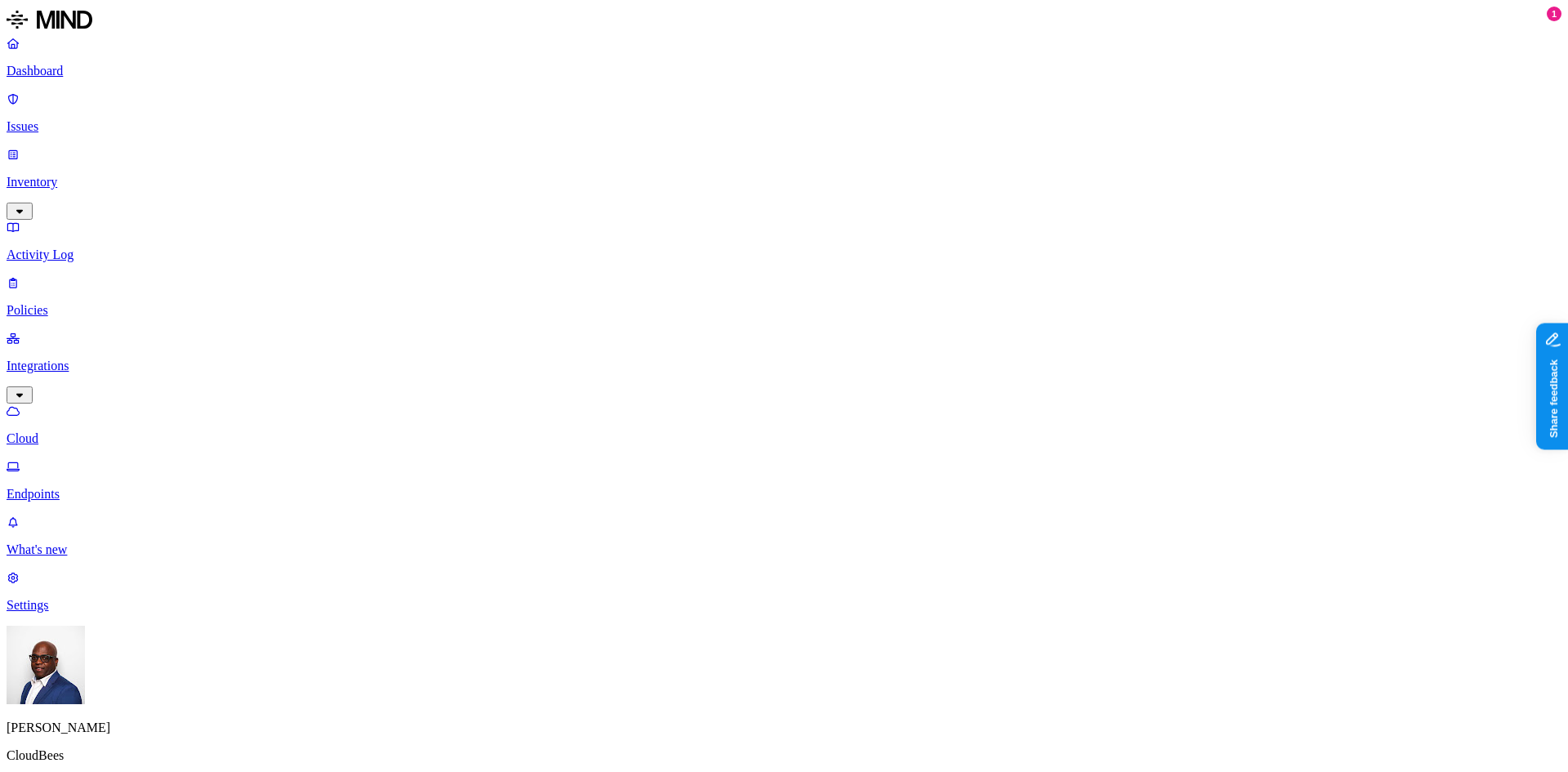
click at [68, 71] on p "Dashboard" at bounding box center [784, 71] width 1555 height 15
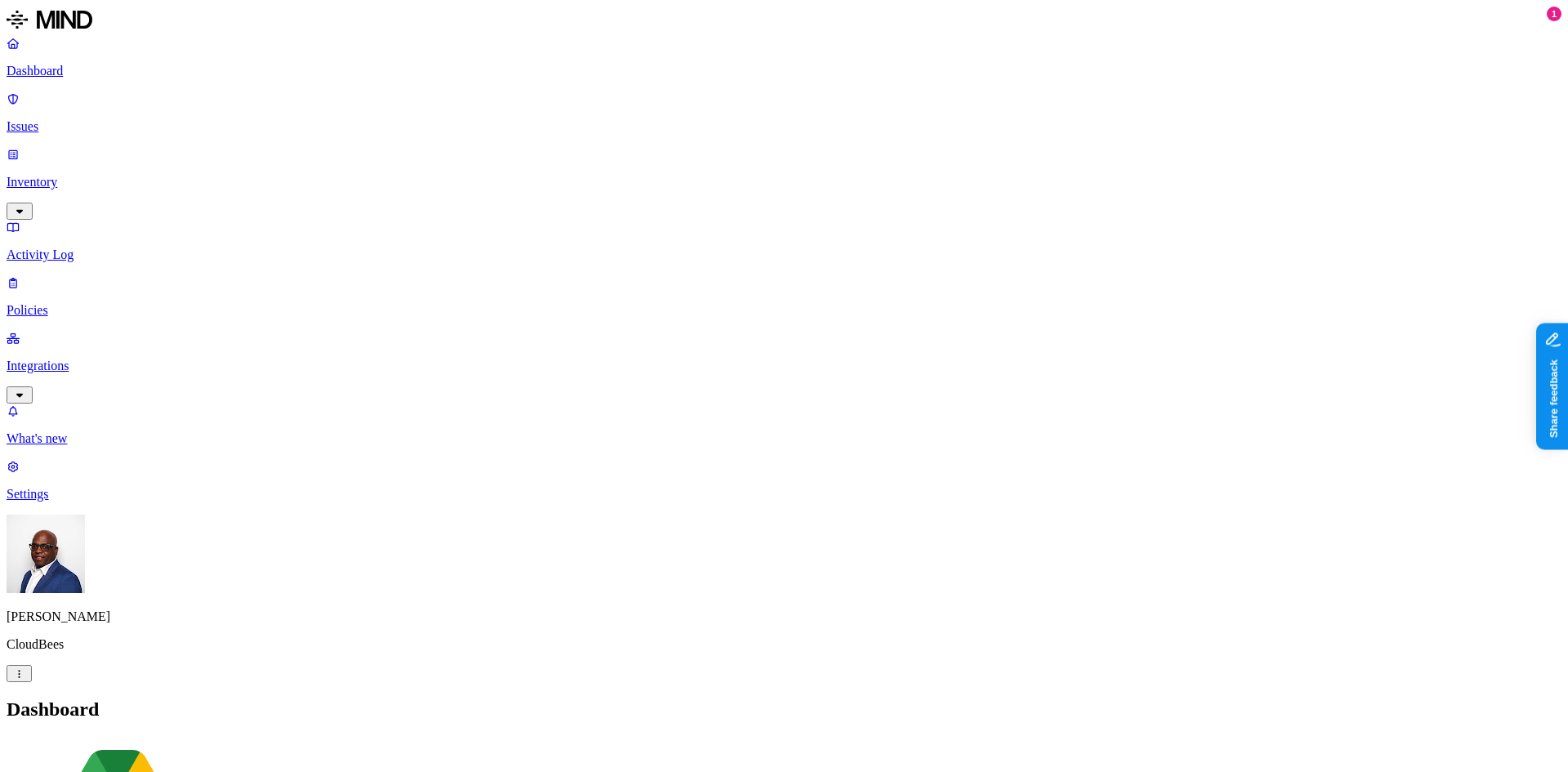
click at [80, 175] on p "Inventory" at bounding box center [784, 182] width 1555 height 15
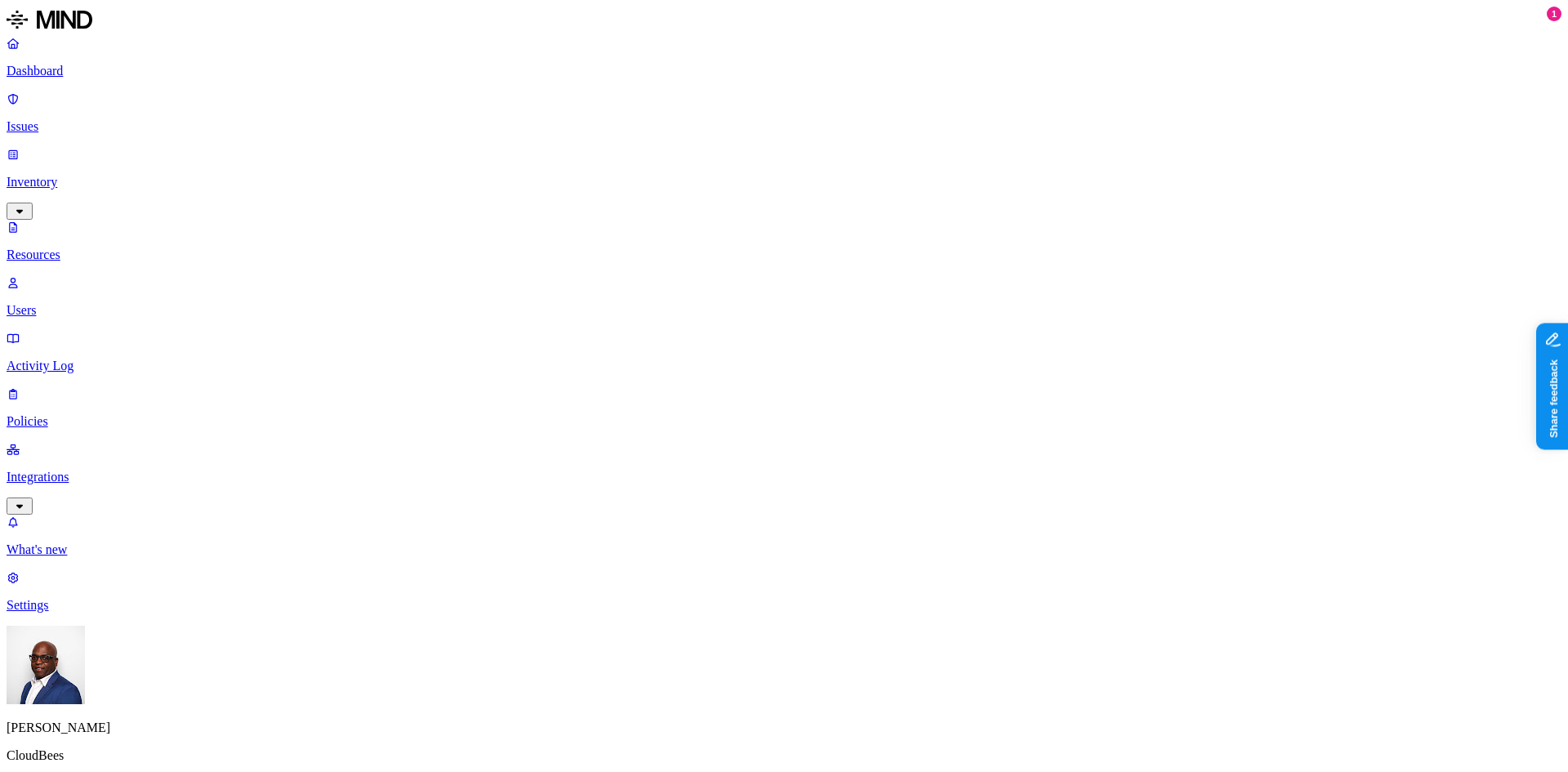
drag, startPoint x: 466, startPoint y: 91, endPoint x: 575, endPoint y: 80, distance: 109.6
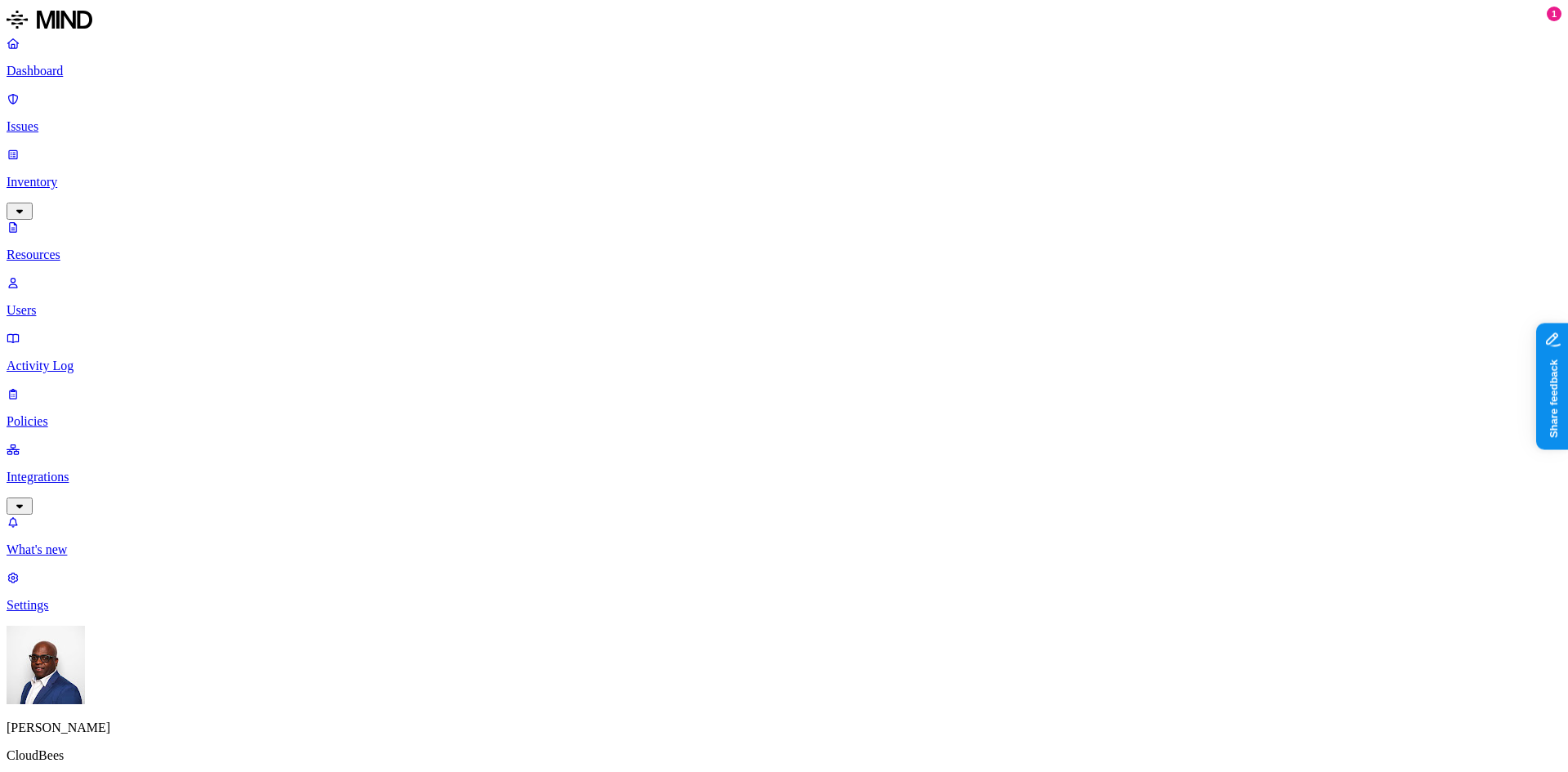
scroll to position [0, 0]
click at [89, 71] on p "Dashboard" at bounding box center [784, 71] width 1555 height 15
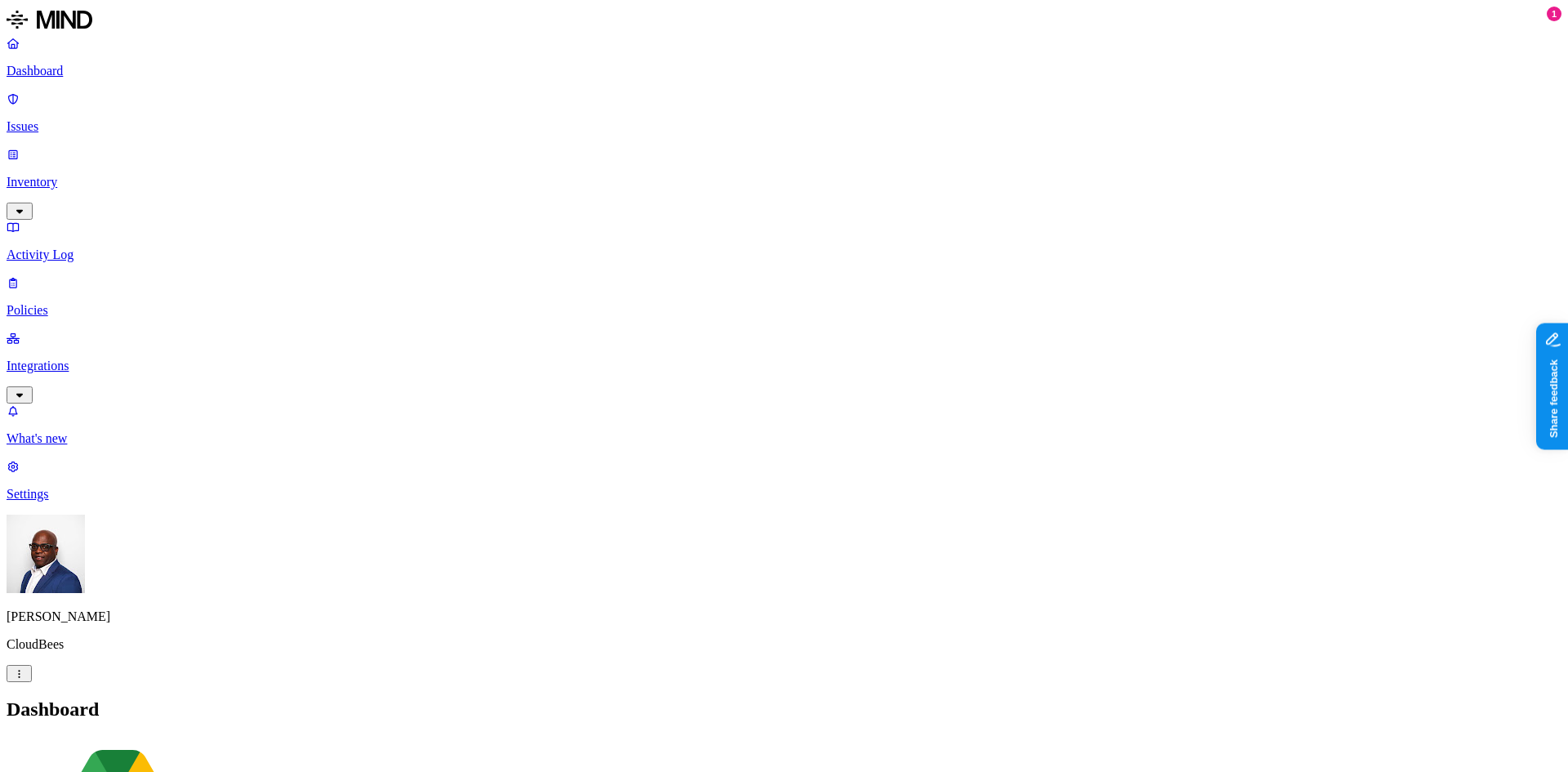
drag, startPoint x: 525, startPoint y: 489, endPoint x: 636, endPoint y: 485, distance: 111.1
drag, startPoint x: 637, startPoint y: 489, endPoint x: 743, endPoint y: 480, distance: 106.4
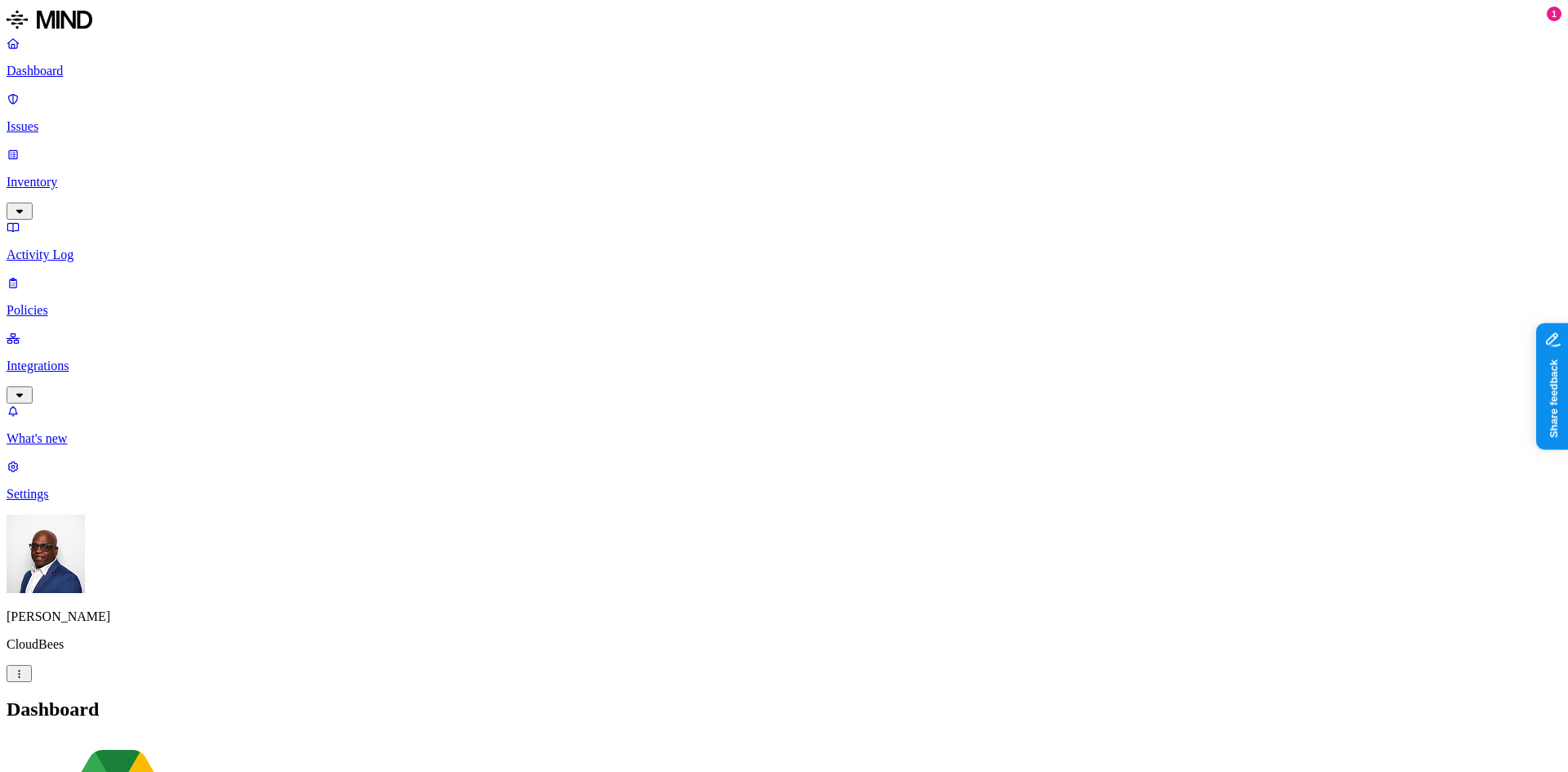
scroll to position [157, 0]
drag, startPoint x: 1298, startPoint y: 333, endPoint x: 1370, endPoint y: 337, distance: 72.1
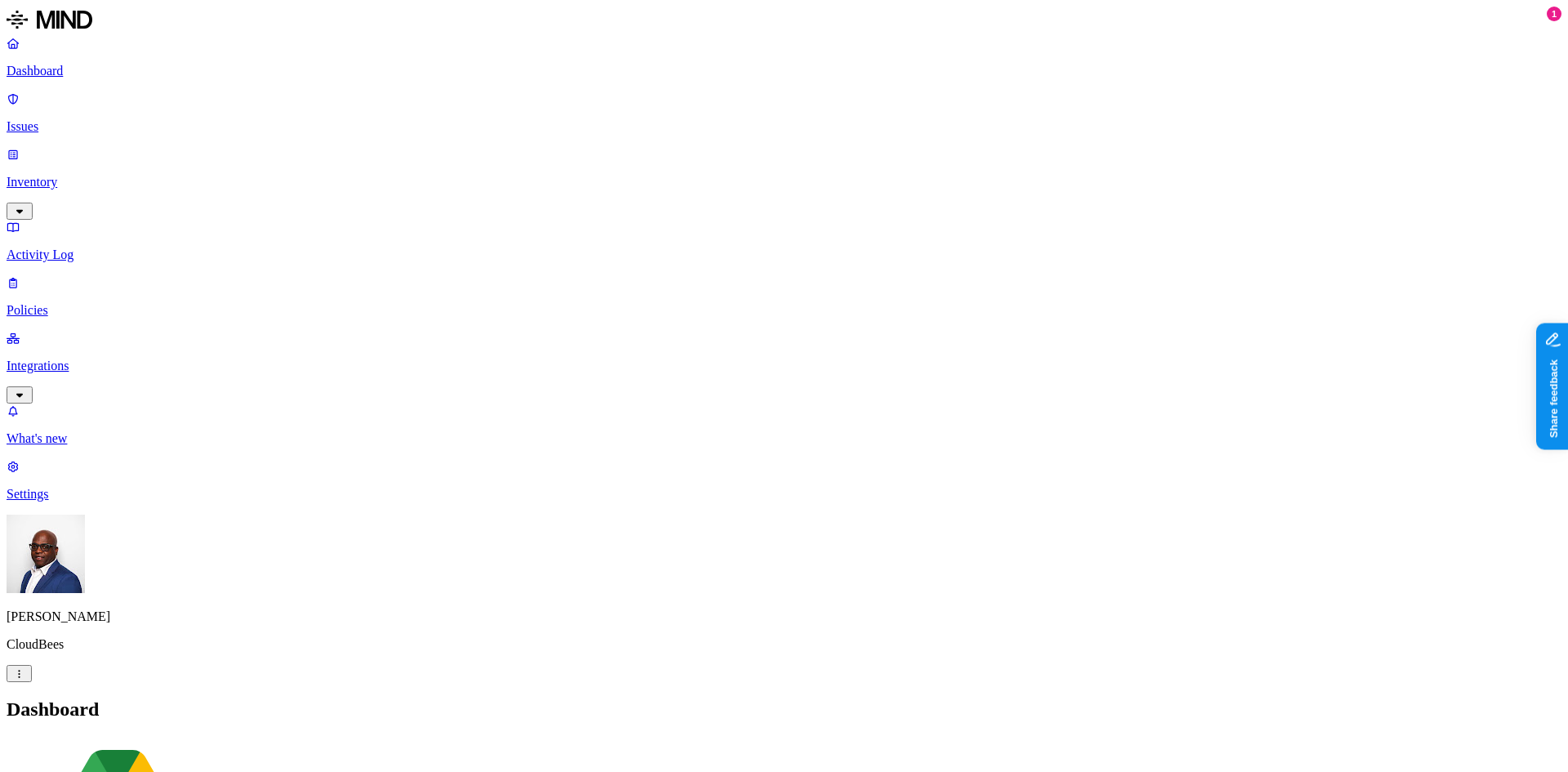
drag, startPoint x: 425, startPoint y: 336, endPoint x: 517, endPoint y: 335, distance: 92.0
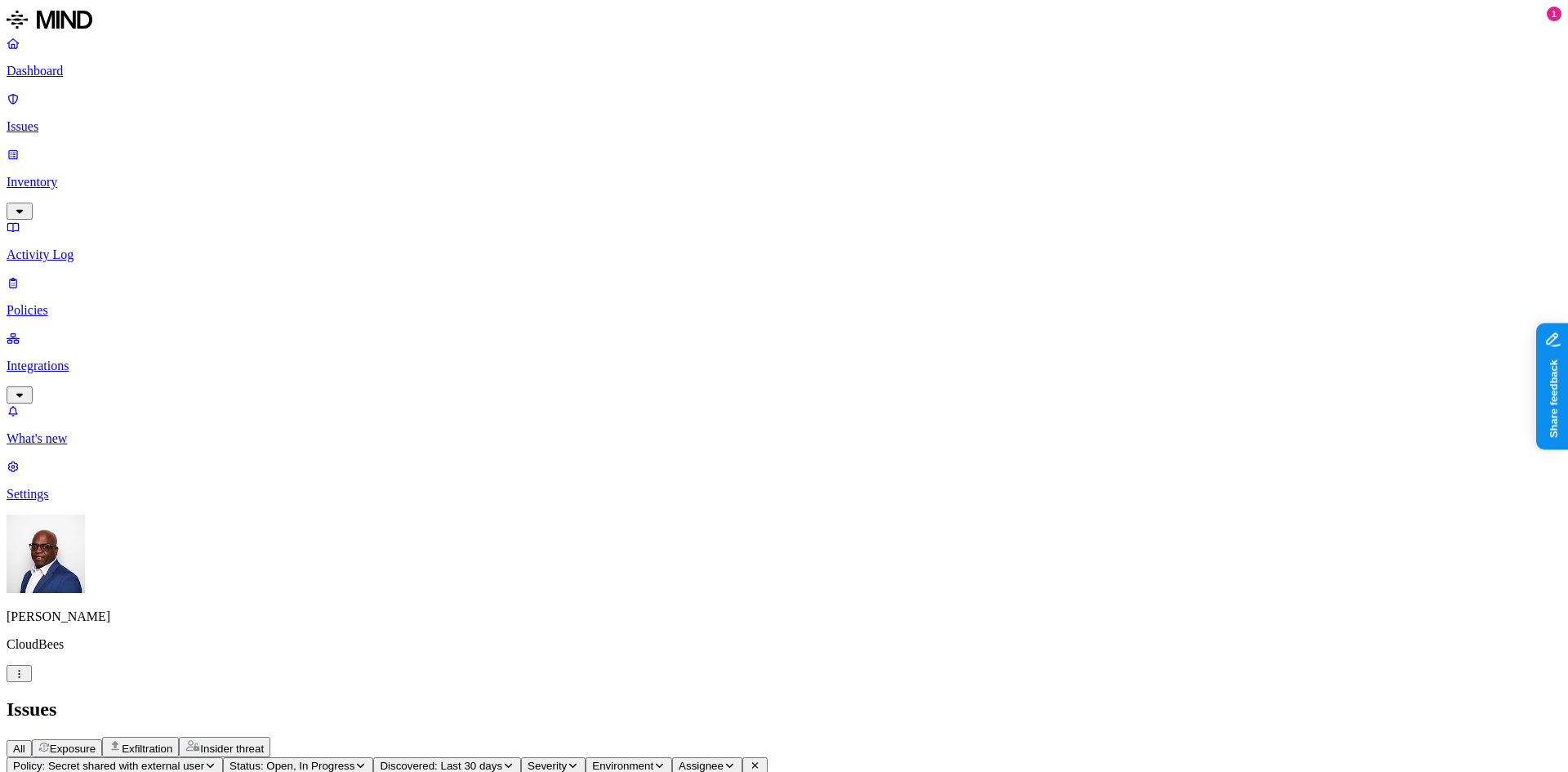
scroll to position [0, 0]
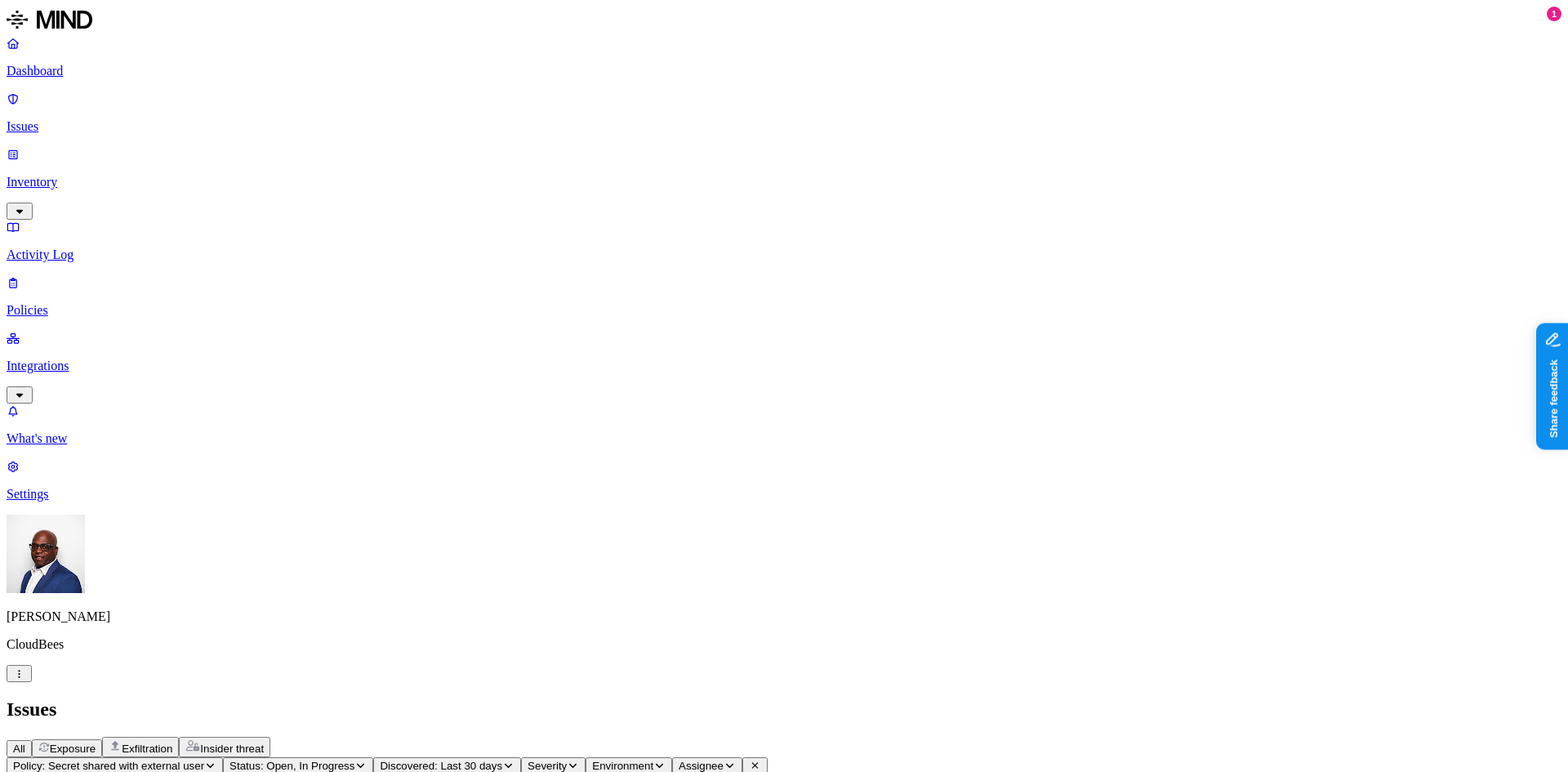
click at [68, 72] on p "Dashboard" at bounding box center [784, 71] width 1555 height 15
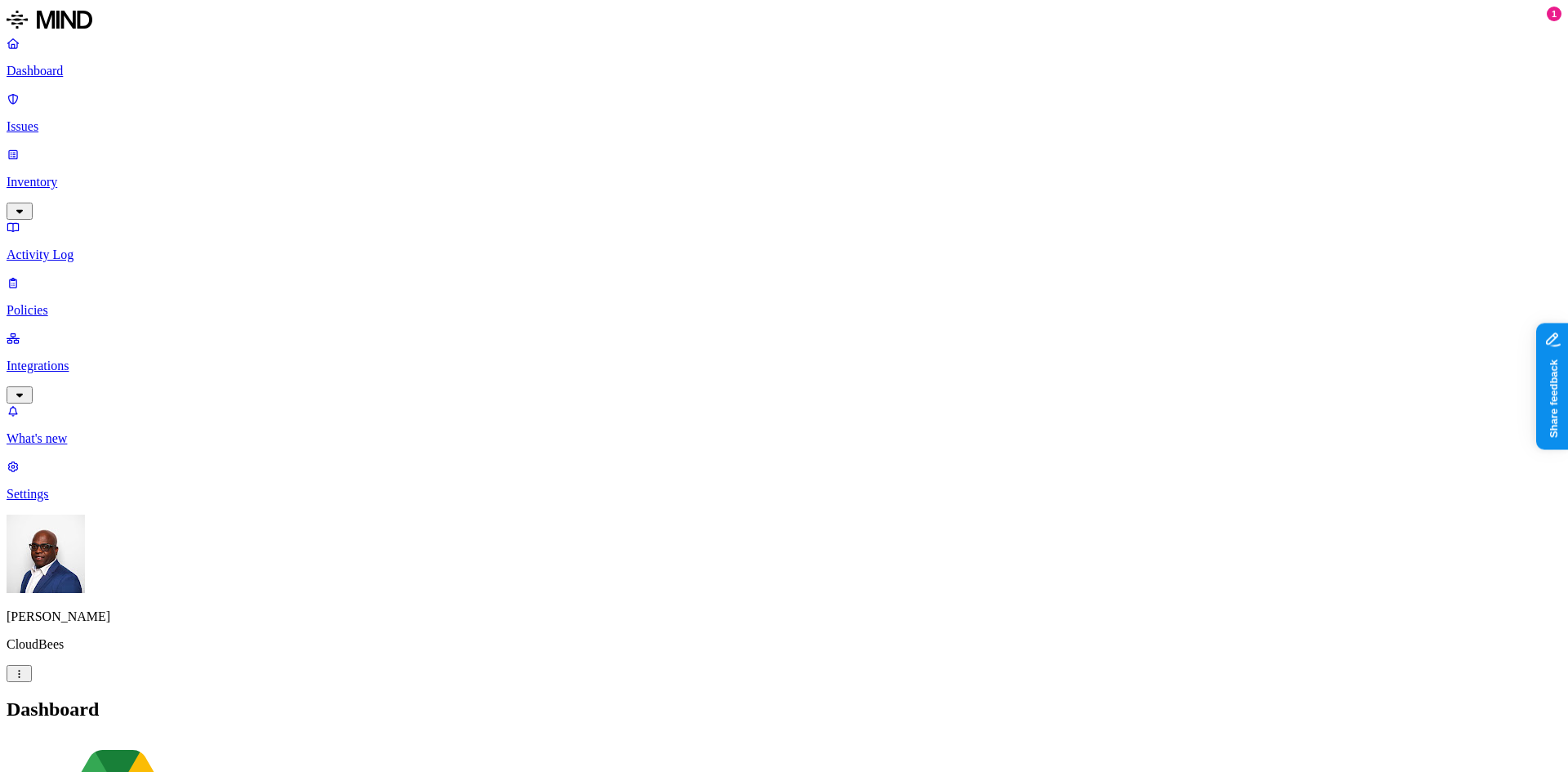
click at [75, 303] on p "Policies" at bounding box center [784, 310] width 1555 height 15
click at [97, 737] on button "Create Policy" at bounding box center [52, 745] width 90 height 17
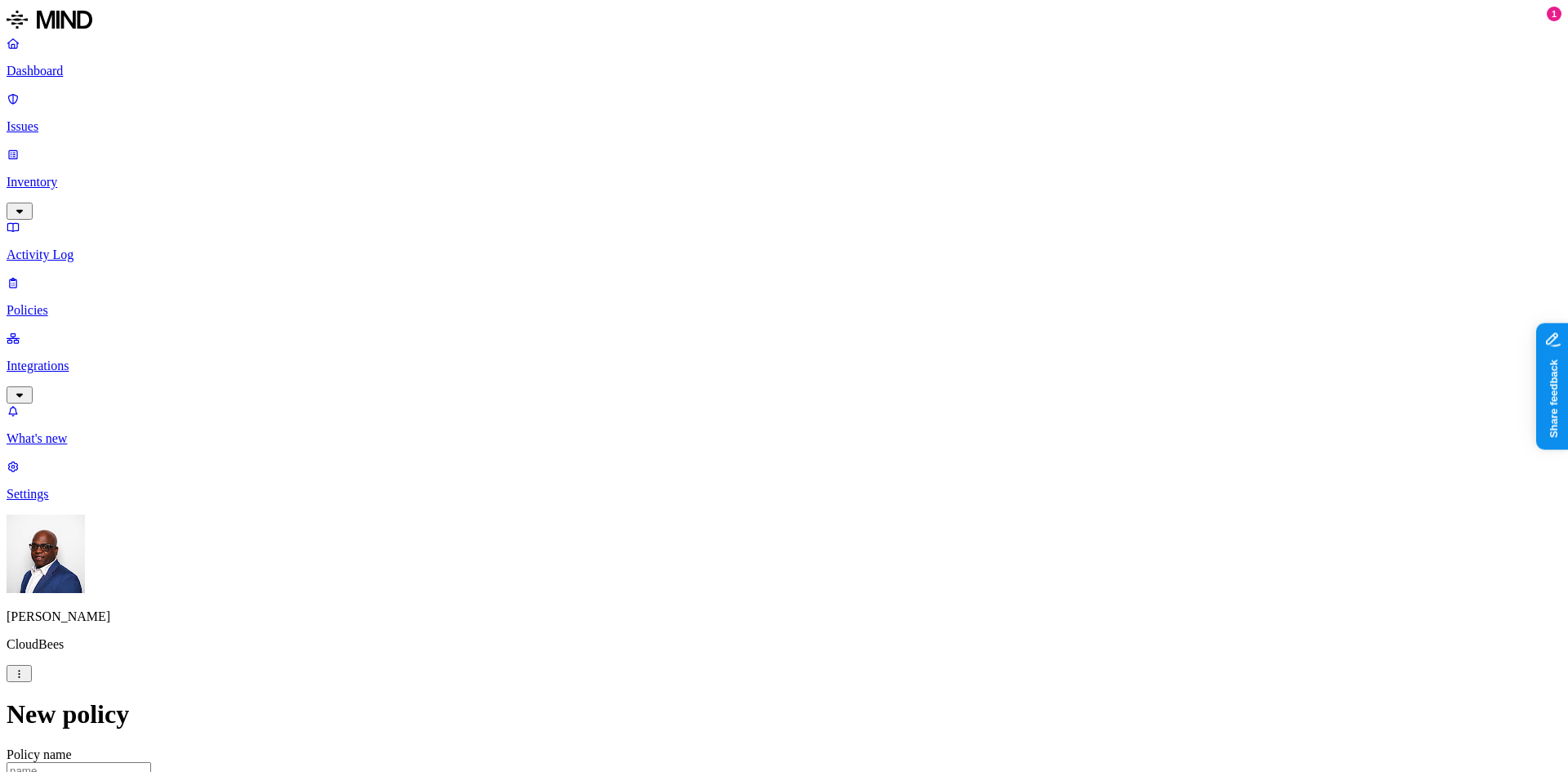
click at [686, 363] on label "Data type" at bounding box center [673, 358] width 25 height 29
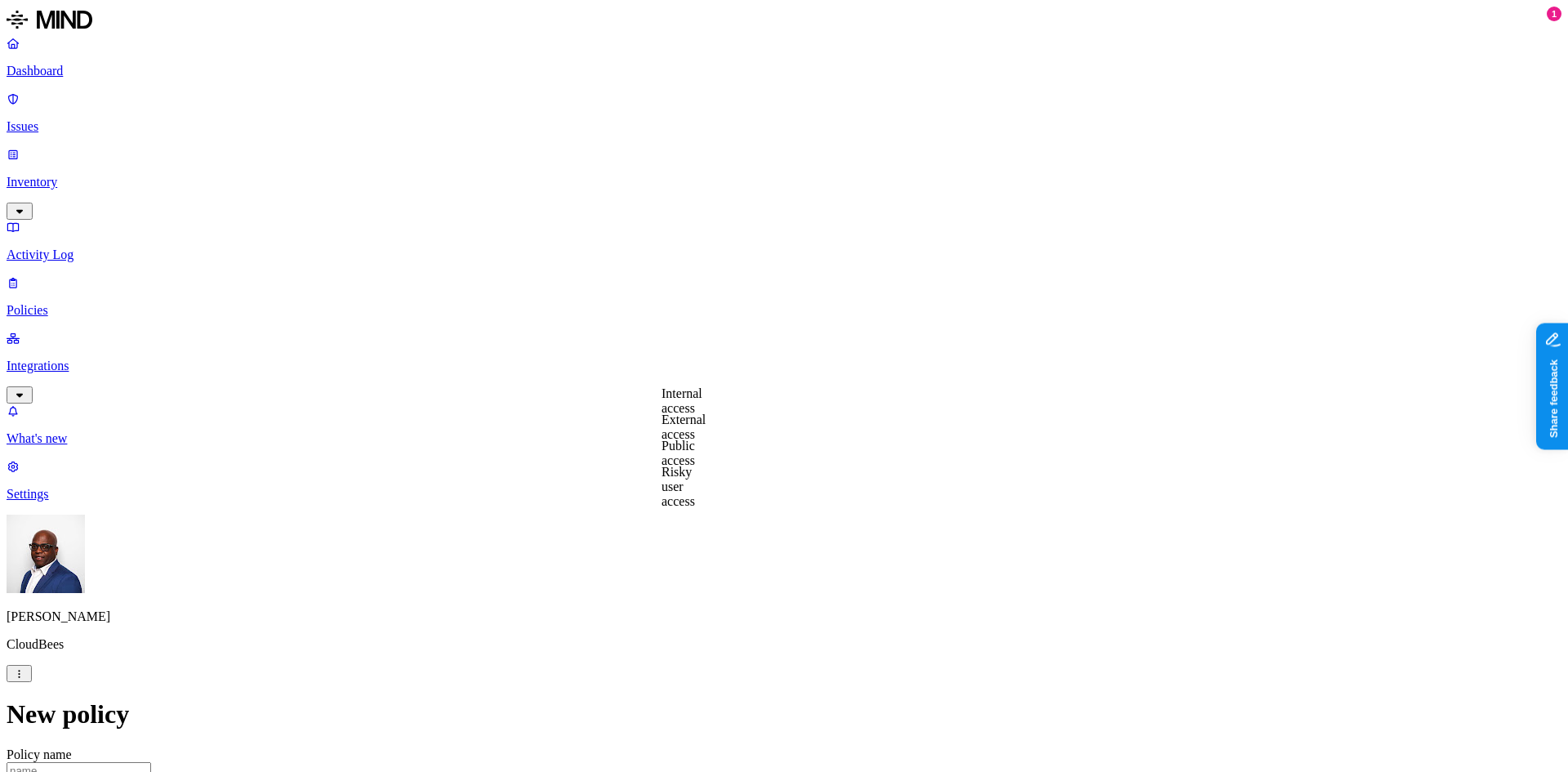
click at [706, 425] on label "External access" at bounding box center [683, 426] width 44 height 29
click at [675, 417] on button "button" at bounding box center [667, 414] width 13 height 5
click at [859, 400] on label "OR" at bounding box center [850, 393] width 18 height 14
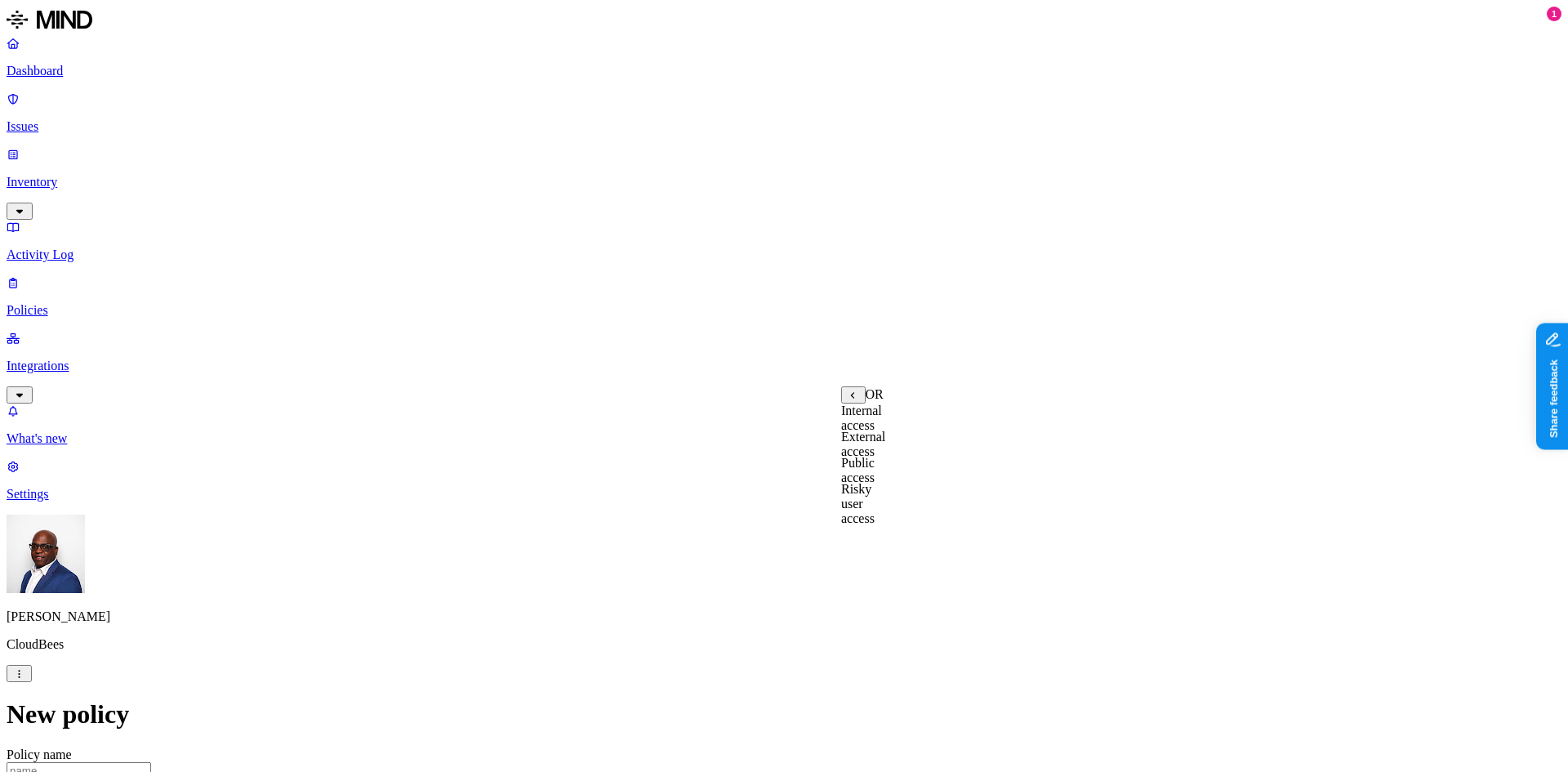
click at [875, 479] on label "Public access" at bounding box center [858, 470] width 34 height 29
click at [911, 430] on label "Anyone with link" at bounding box center [881, 417] width 81 height 29
click at [708, 496] on label "Specific application" at bounding box center [690, 495] width 58 height 29
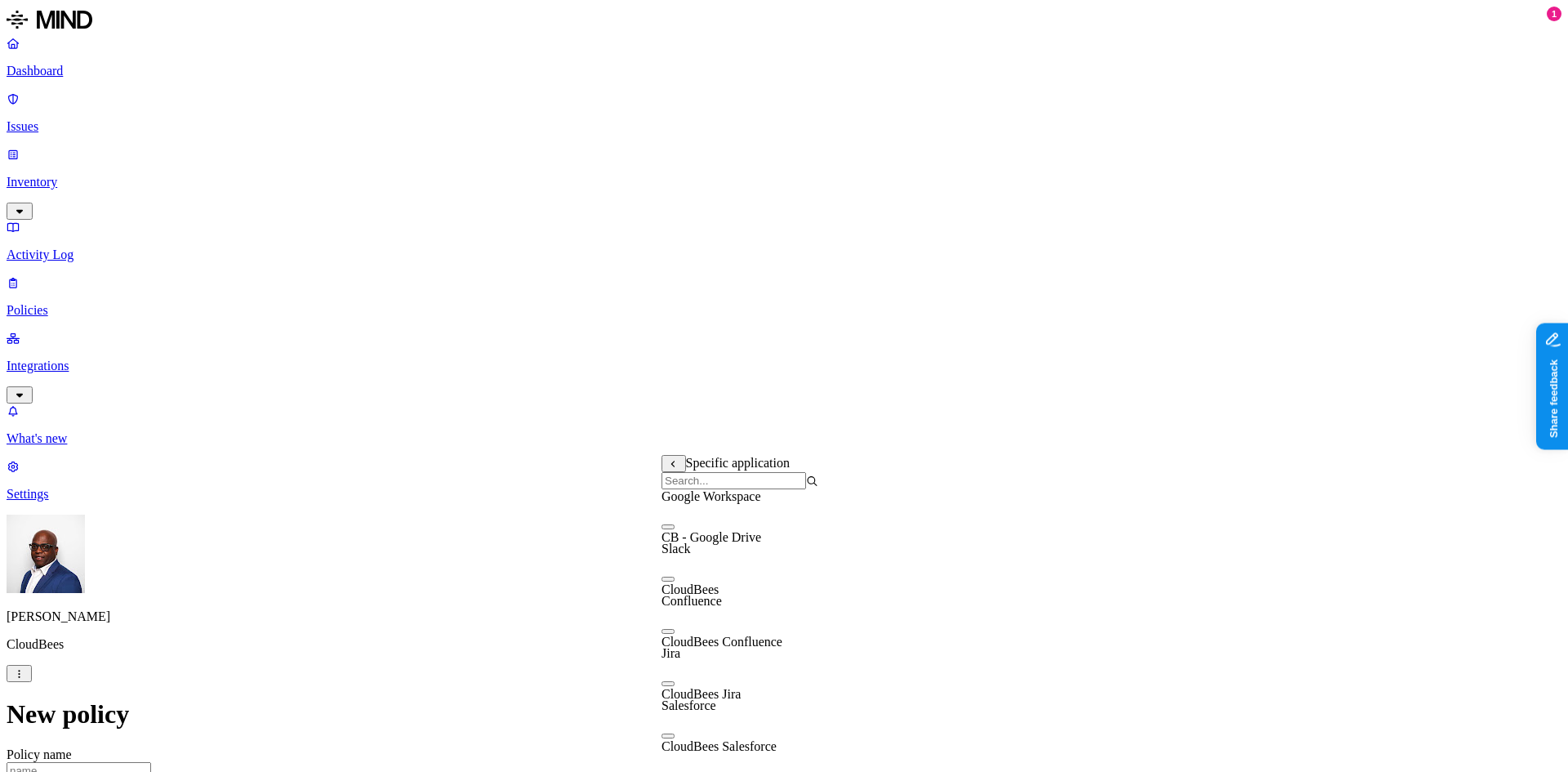
scroll to position [26, 0]
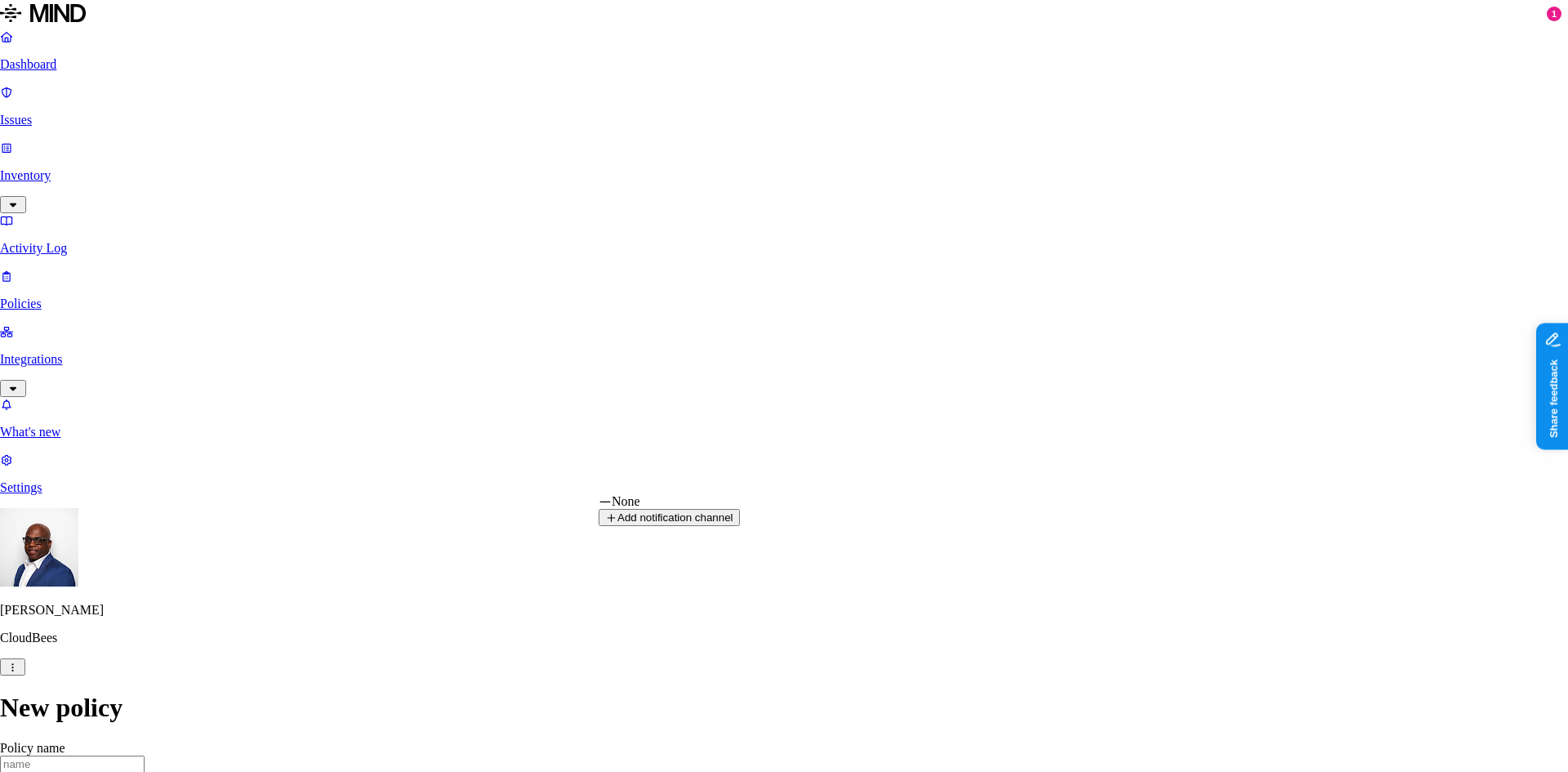
click at [740, 526] on button "Add notification channel" at bounding box center [669, 517] width 141 height 17
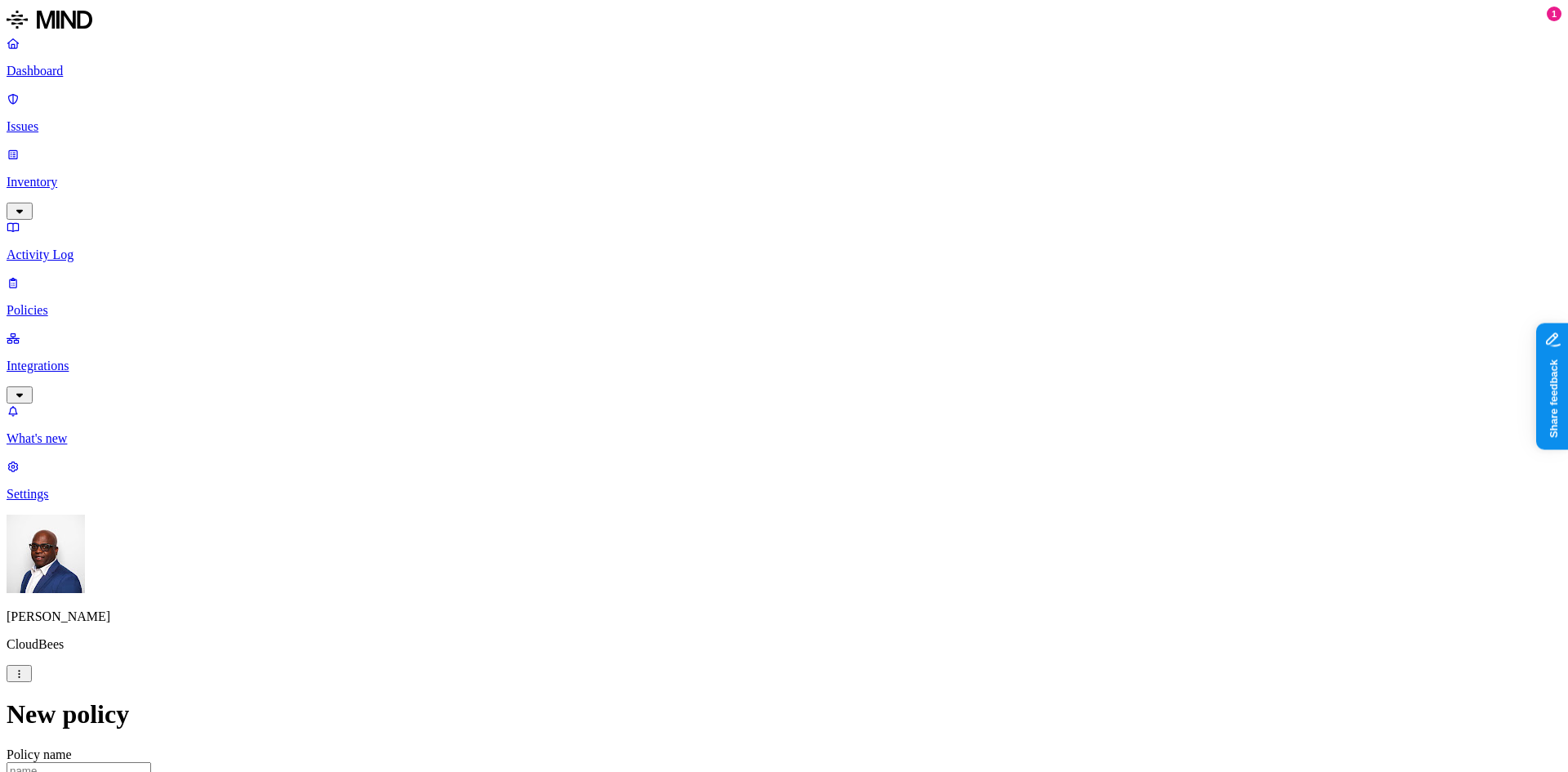
click at [62, 303] on p "Policies" at bounding box center [784, 310] width 1555 height 15
click at [62, 120] on p "Issues" at bounding box center [784, 127] width 1555 height 15
click at [96, 743] on span "Exposure" at bounding box center [73, 749] width 46 height 12
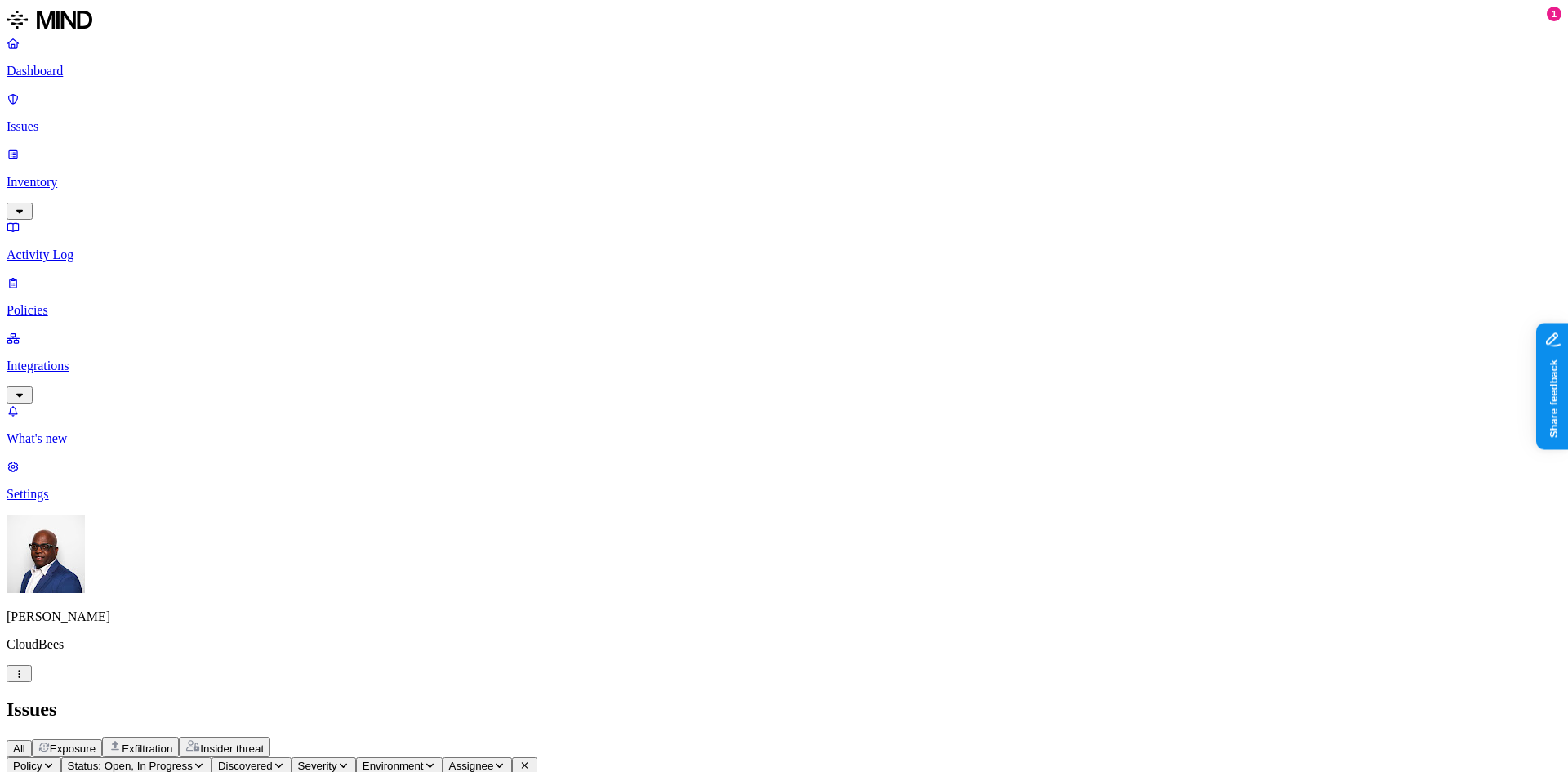
click at [264, 743] on span "Insider threat" at bounding box center [232, 749] width 64 height 12
click at [65, 72] on p "Dashboard" at bounding box center [784, 71] width 1555 height 15
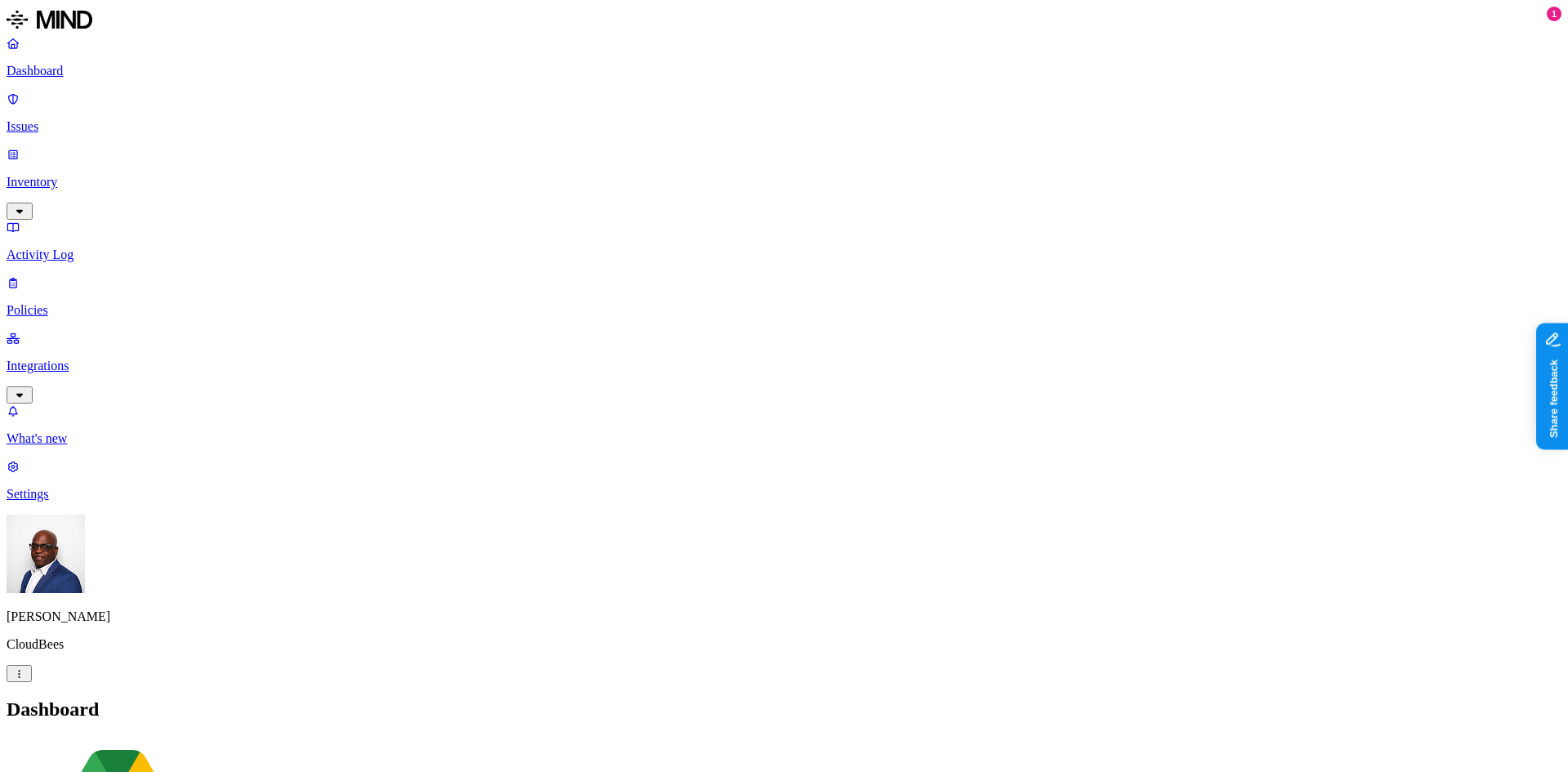
drag, startPoint x: 1293, startPoint y: 302, endPoint x: 1403, endPoint y: 307, distance: 110.1
drag, startPoint x: 1243, startPoint y: 300, endPoint x: 1344, endPoint y: 307, distance: 101.2
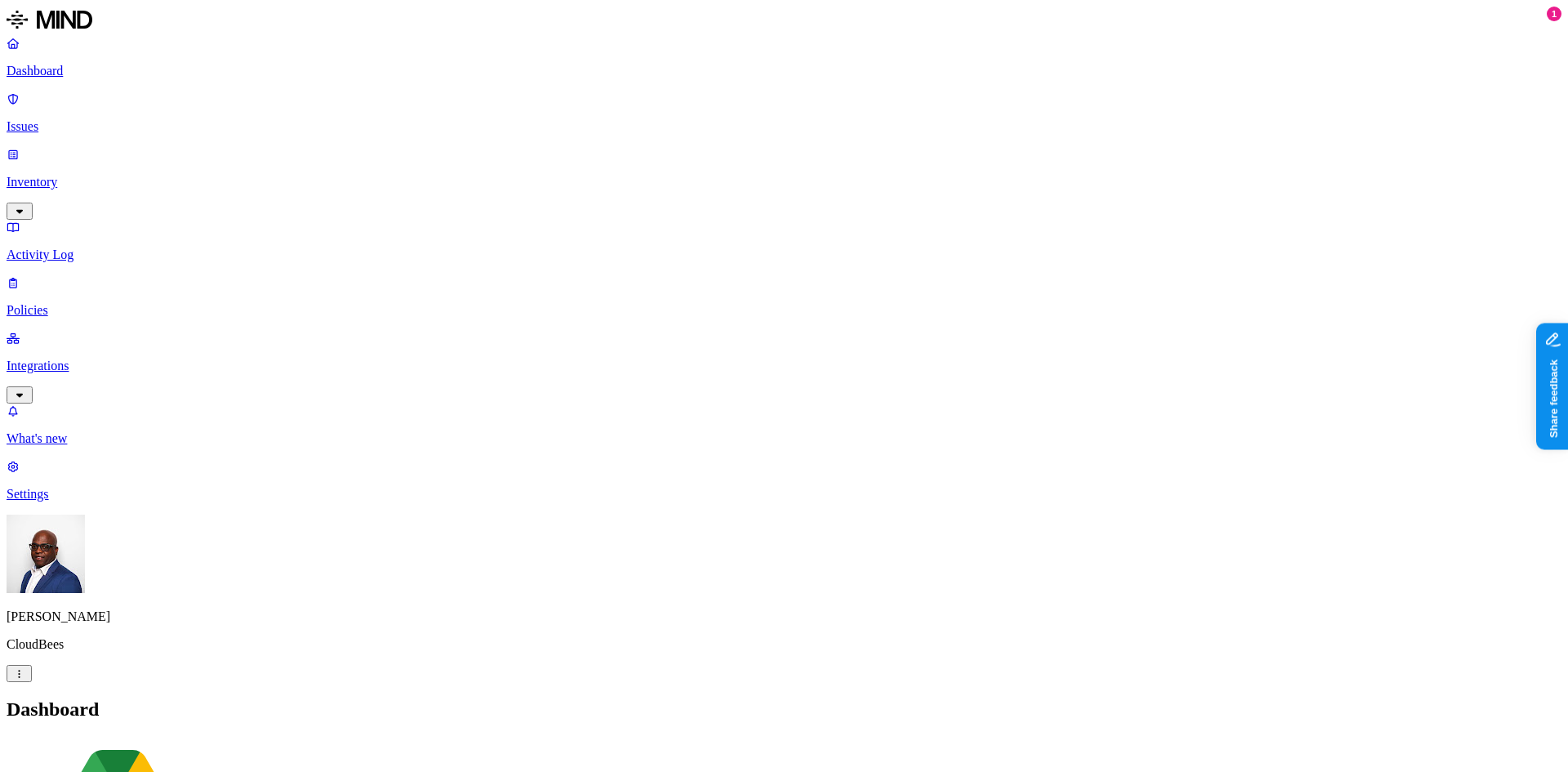
scroll to position [917, 0]
drag, startPoint x: 1292, startPoint y: 298, endPoint x: 1389, endPoint y: 295, distance: 97.0
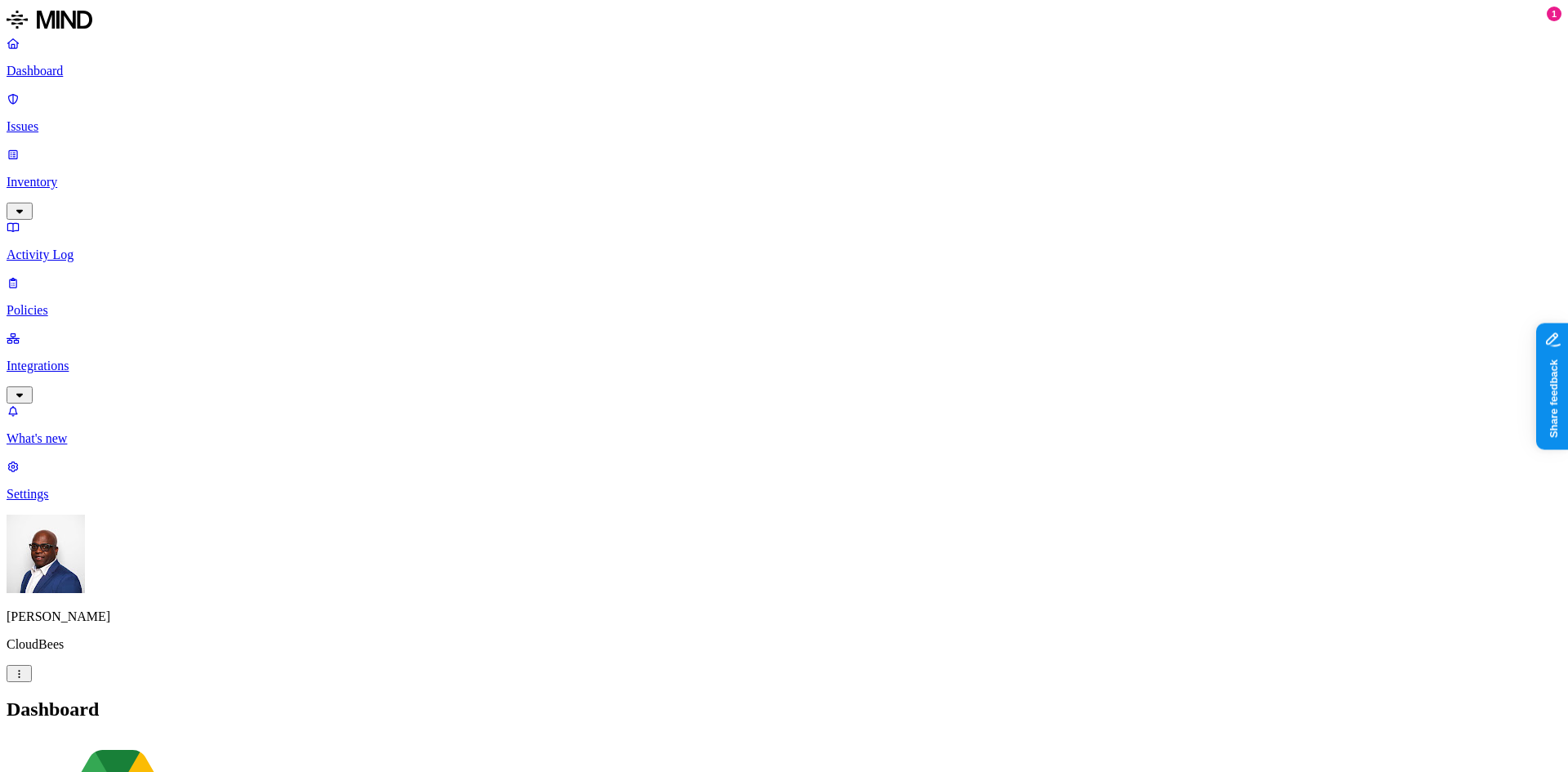
drag, startPoint x: 1244, startPoint y: 298, endPoint x: 1342, endPoint y: 294, distance: 98.1
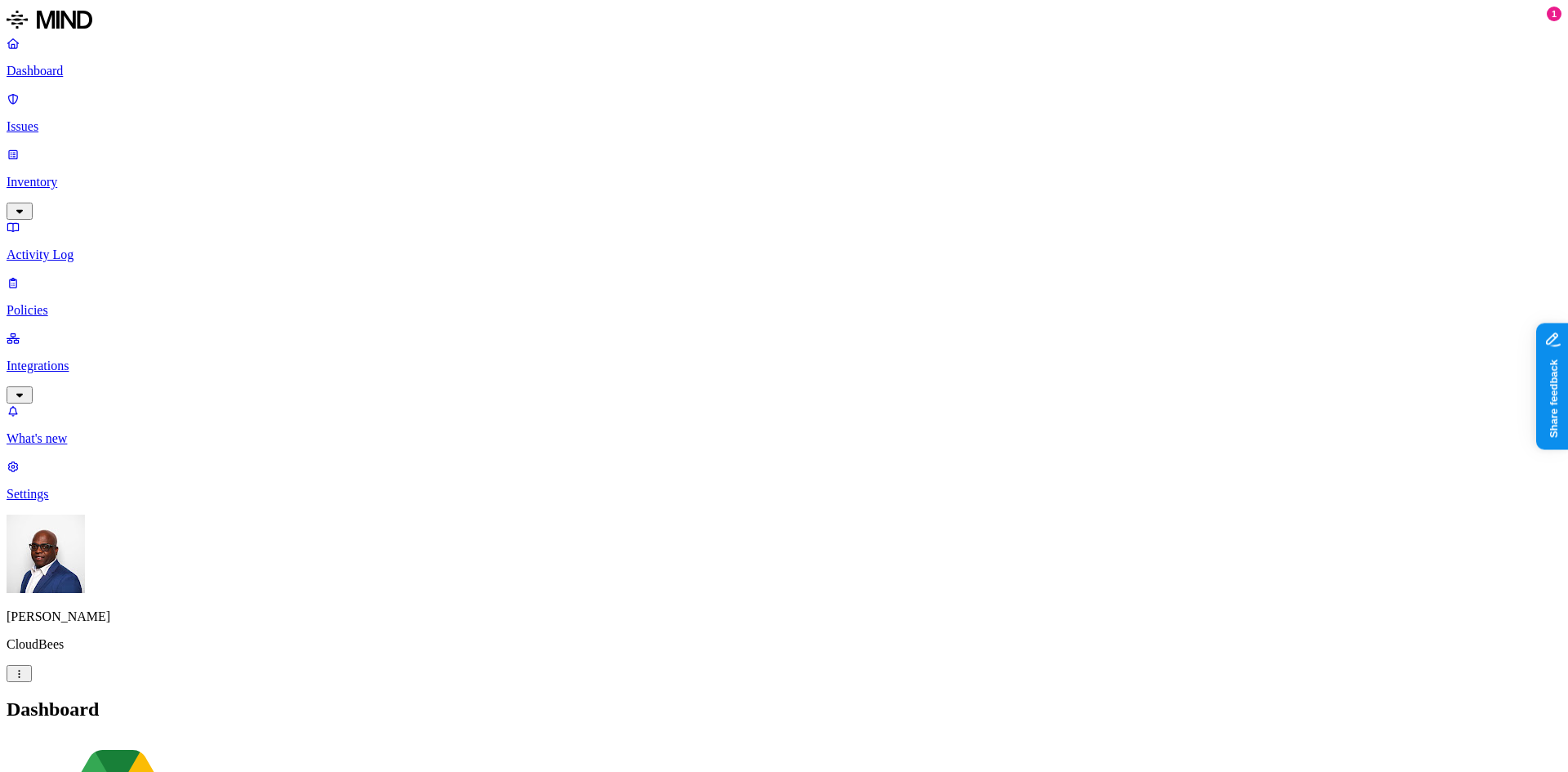
drag, startPoint x: 1292, startPoint y: 293, endPoint x: 1416, endPoint y: 266, distance: 126.9
drag, startPoint x: 1244, startPoint y: 302, endPoint x: 1342, endPoint y: 289, distance: 98.9
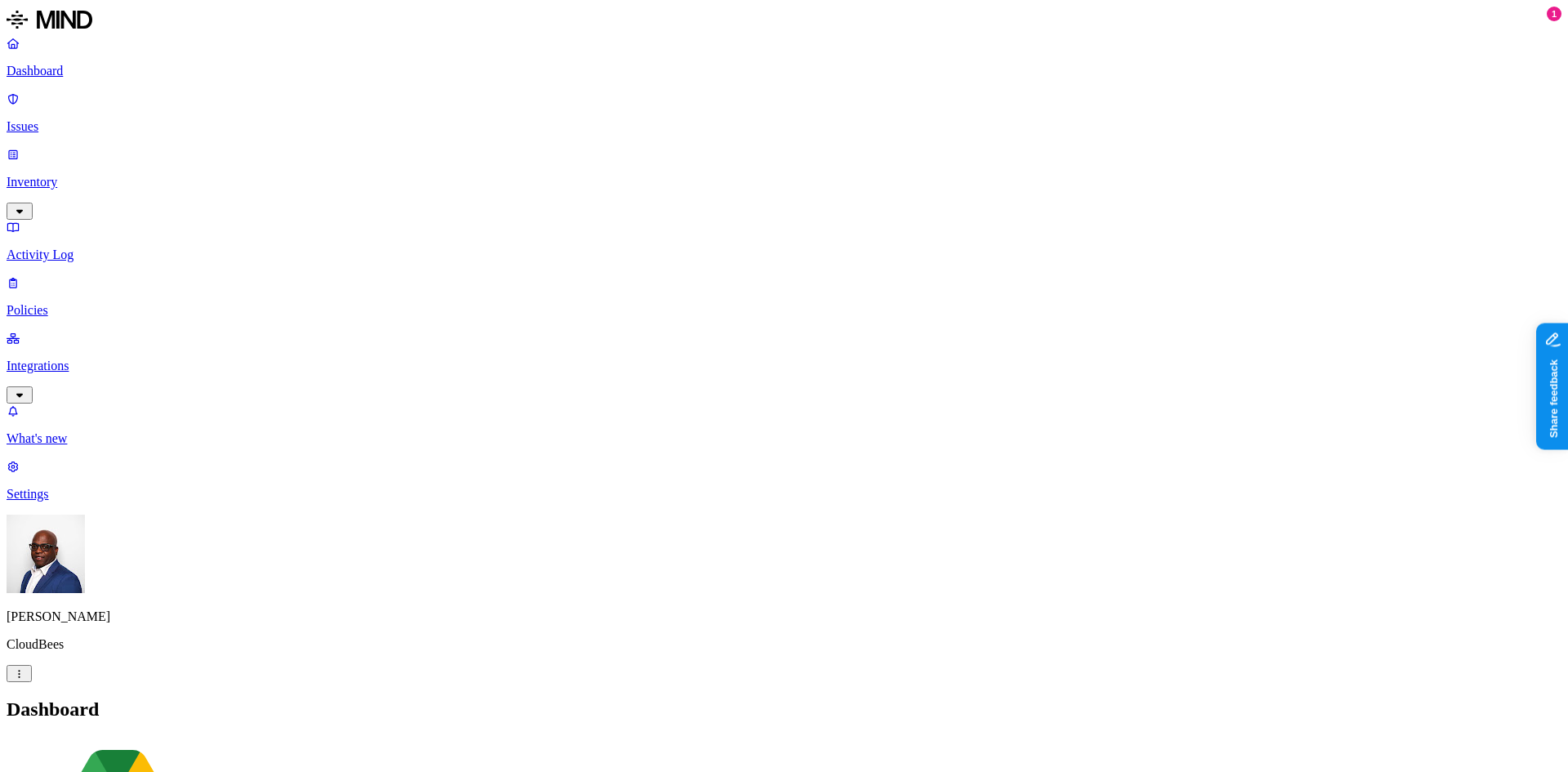
scroll to position [917, 0]
drag, startPoint x: 1290, startPoint y: 297, endPoint x: 1407, endPoint y: 292, distance: 117.1
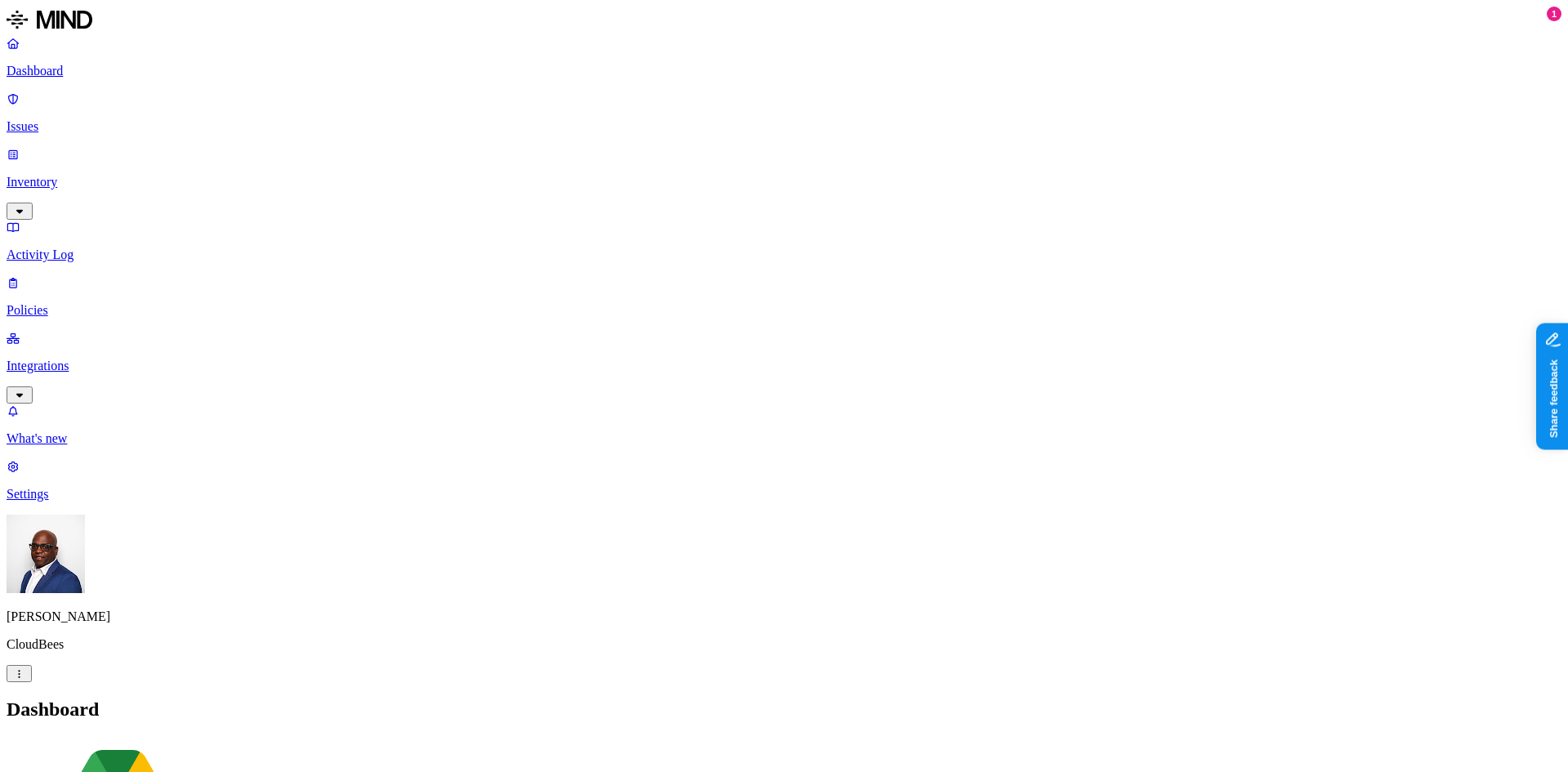
scroll to position [626, 0]
click at [79, 175] on p "Inventory" at bounding box center [784, 182] width 1555 height 15
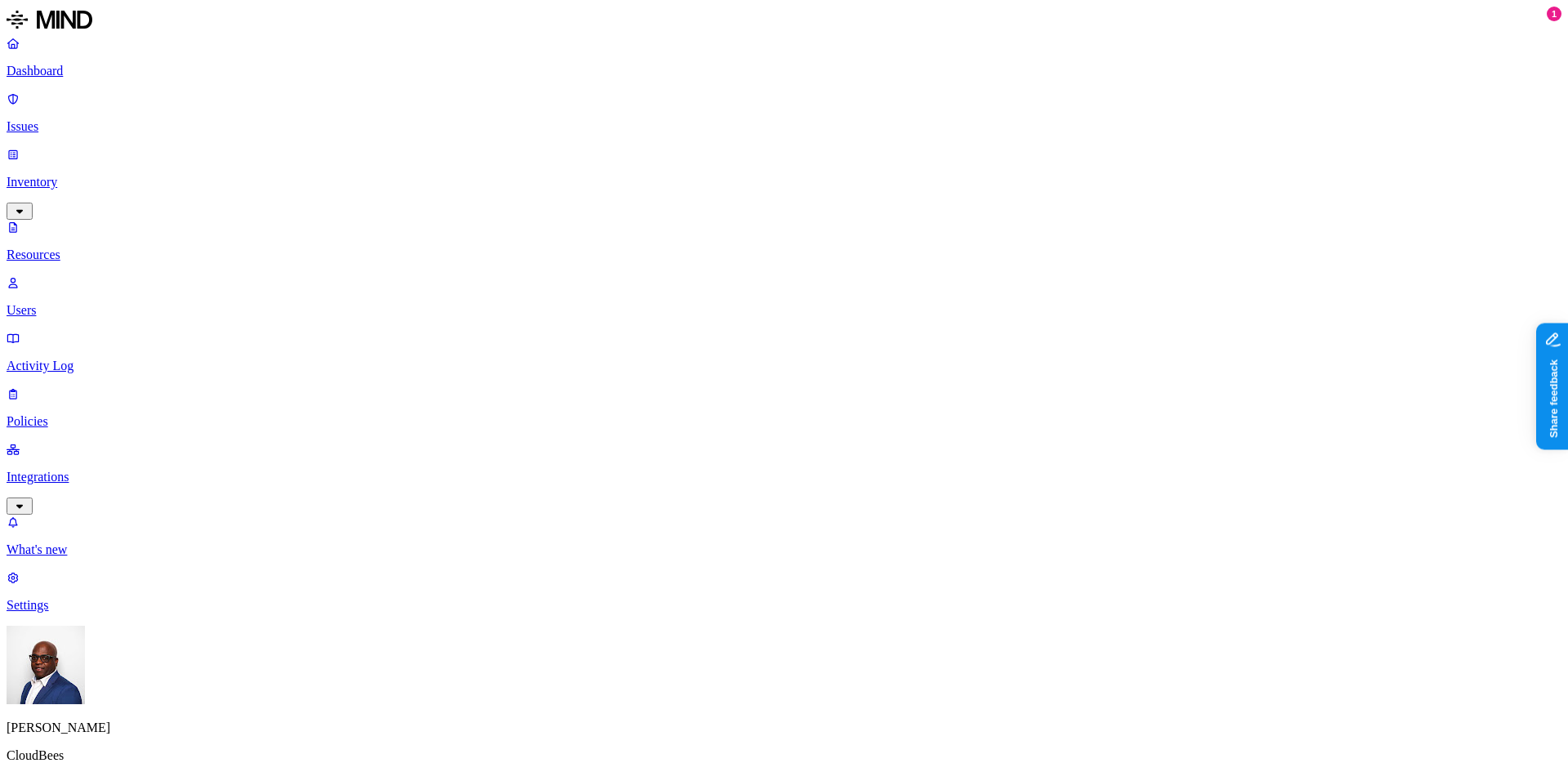
click at [734, 91] on button "button" at bounding box center [740, 93] width 13 height 5
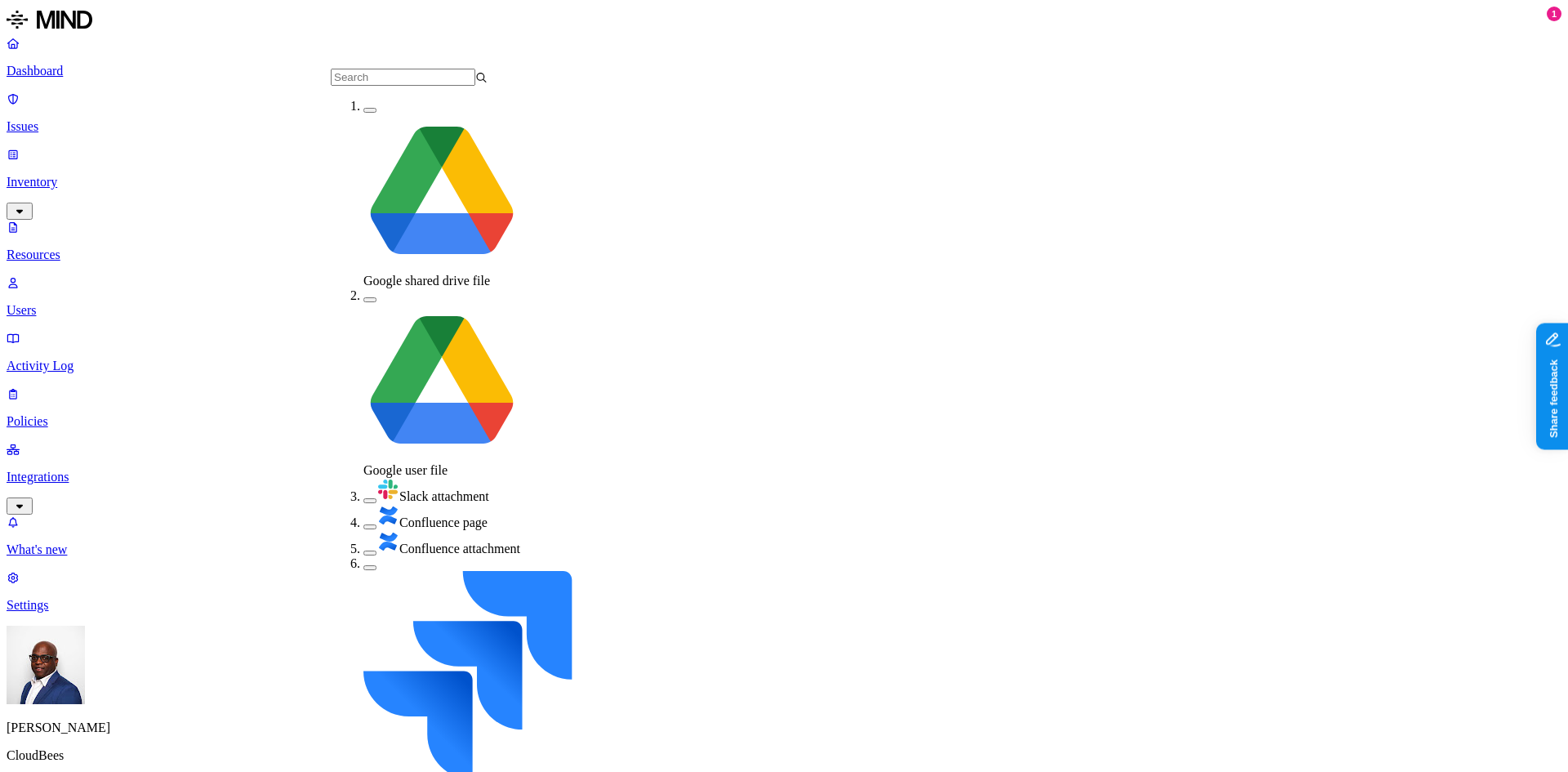
click at [363, 498] on button "button" at bounding box center [369, 500] width 13 height 5
click at [363, 489] on button "button" at bounding box center [369, 497] width 13 height 17
click at [363, 525] on button "button" at bounding box center [369, 527] width 13 height 5
click at [363, 553] on button "button" at bounding box center [369, 555] width 13 height 5
click at [363, 543] on button "button" at bounding box center [369, 551] width 13 height 17
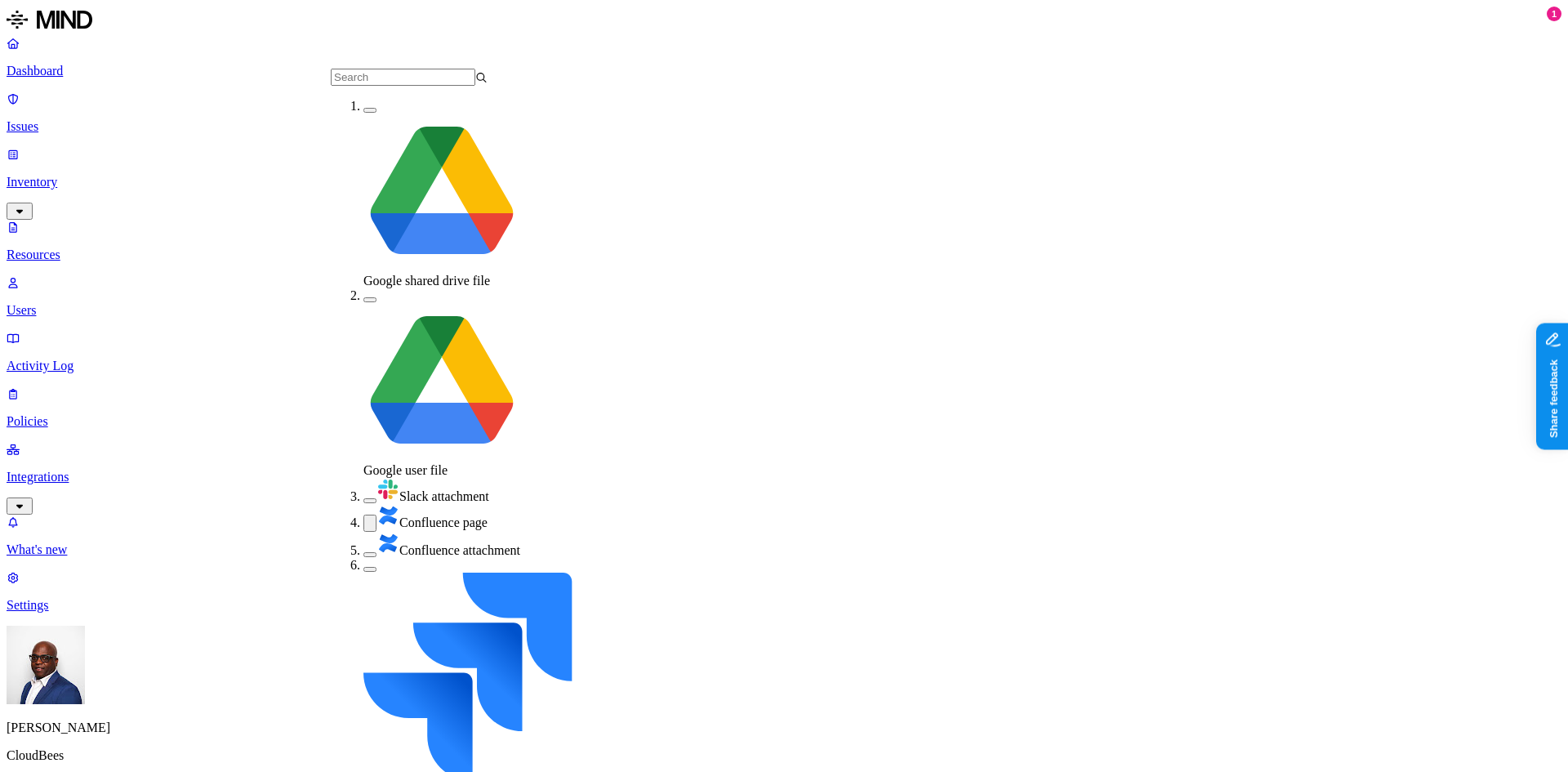
click at [363, 515] on button "button" at bounding box center [369, 523] width 13 height 17
click at [363, 566] on button "button" at bounding box center [369, 568] width 13 height 5
click at [363, 557] on button "button" at bounding box center [369, 565] width 13 height 17
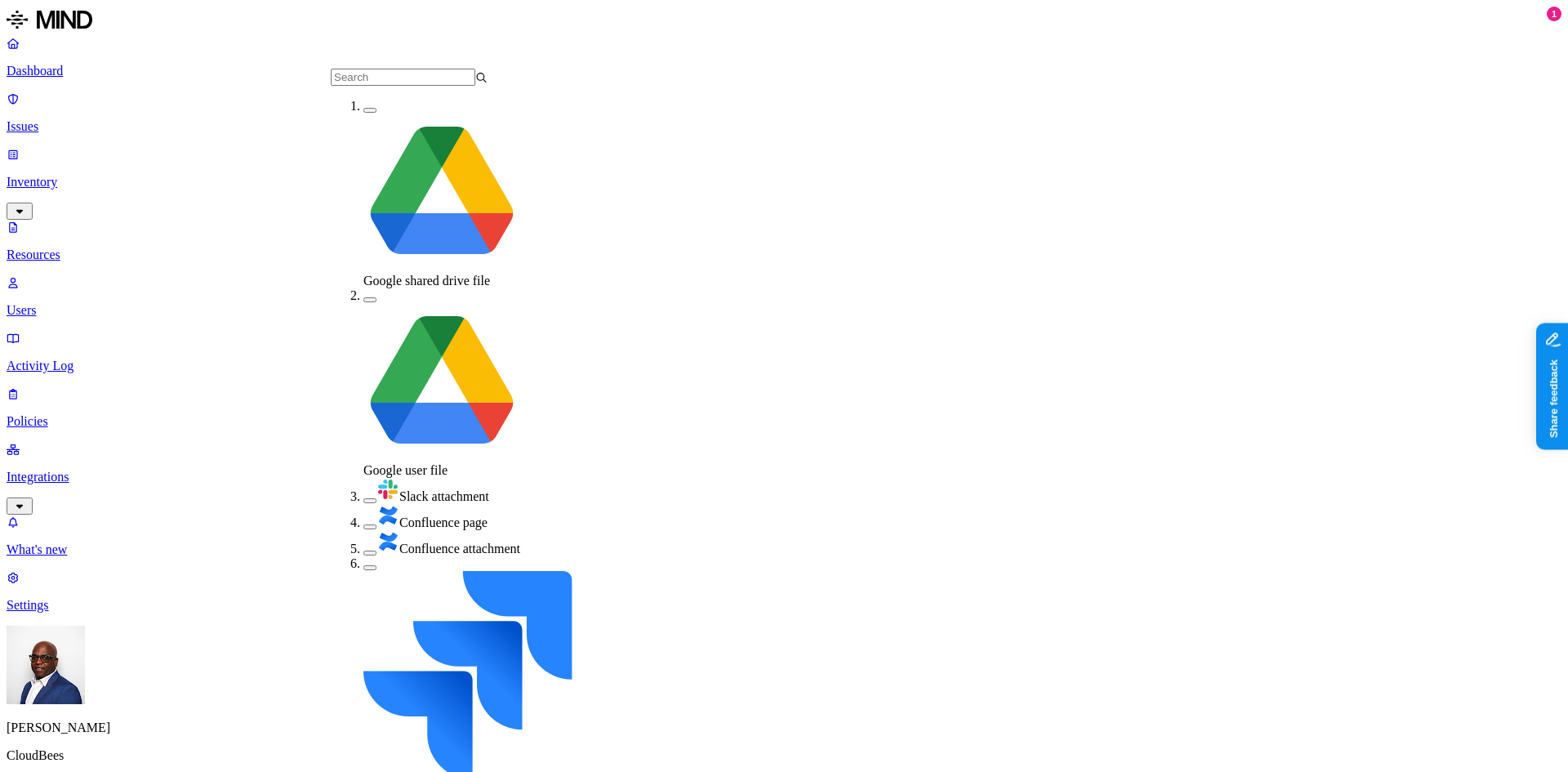
scroll to position [138, 0]
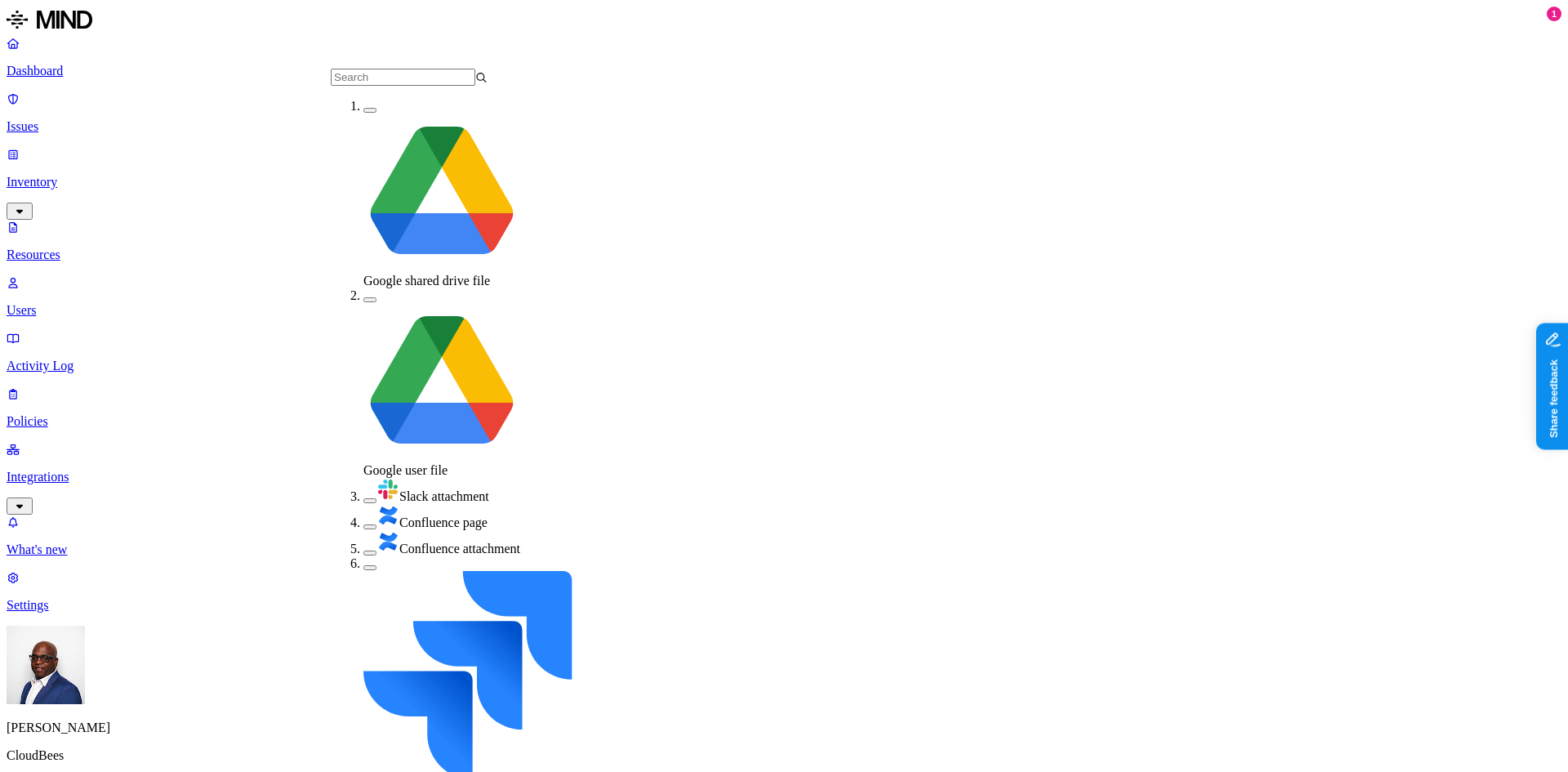
click at [363, 298] on button "button" at bounding box center [369, 300] width 13 height 5
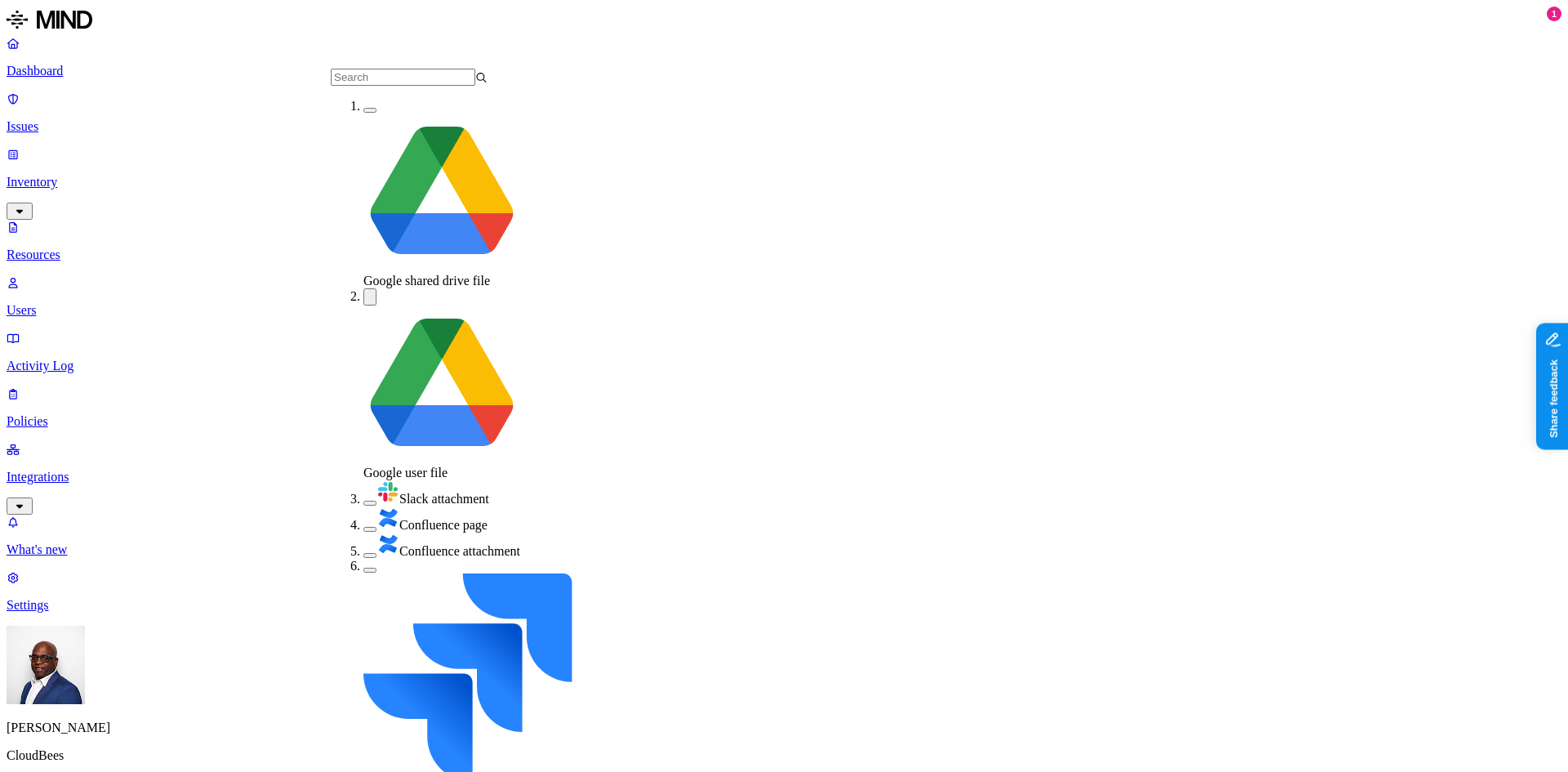
click at [363, 113] on button "button" at bounding box center [369, 110] width 13 height 5
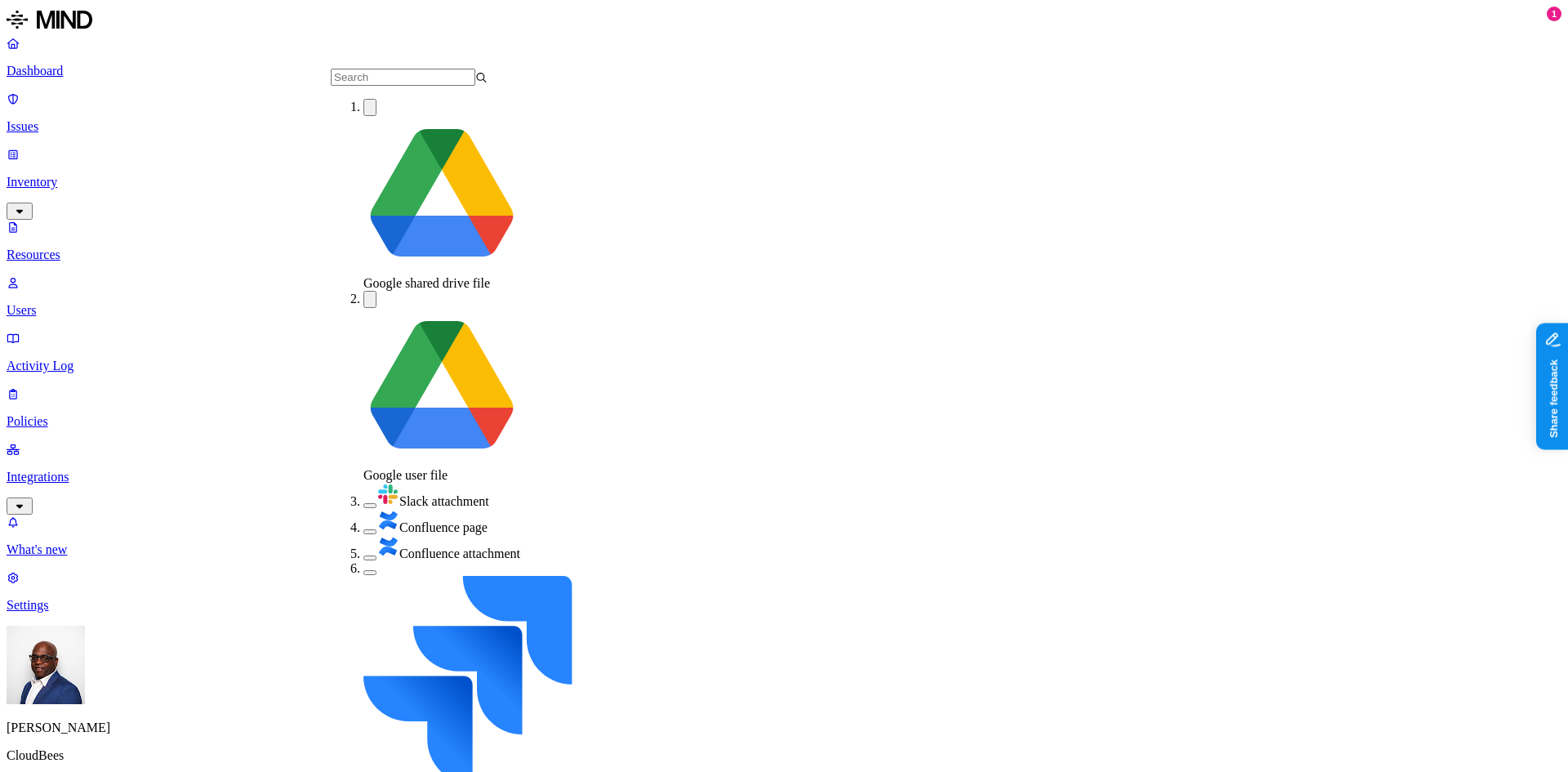
click at [363, 291] on div "Google user file" at bounding box center [442, 386] width 157 height 192
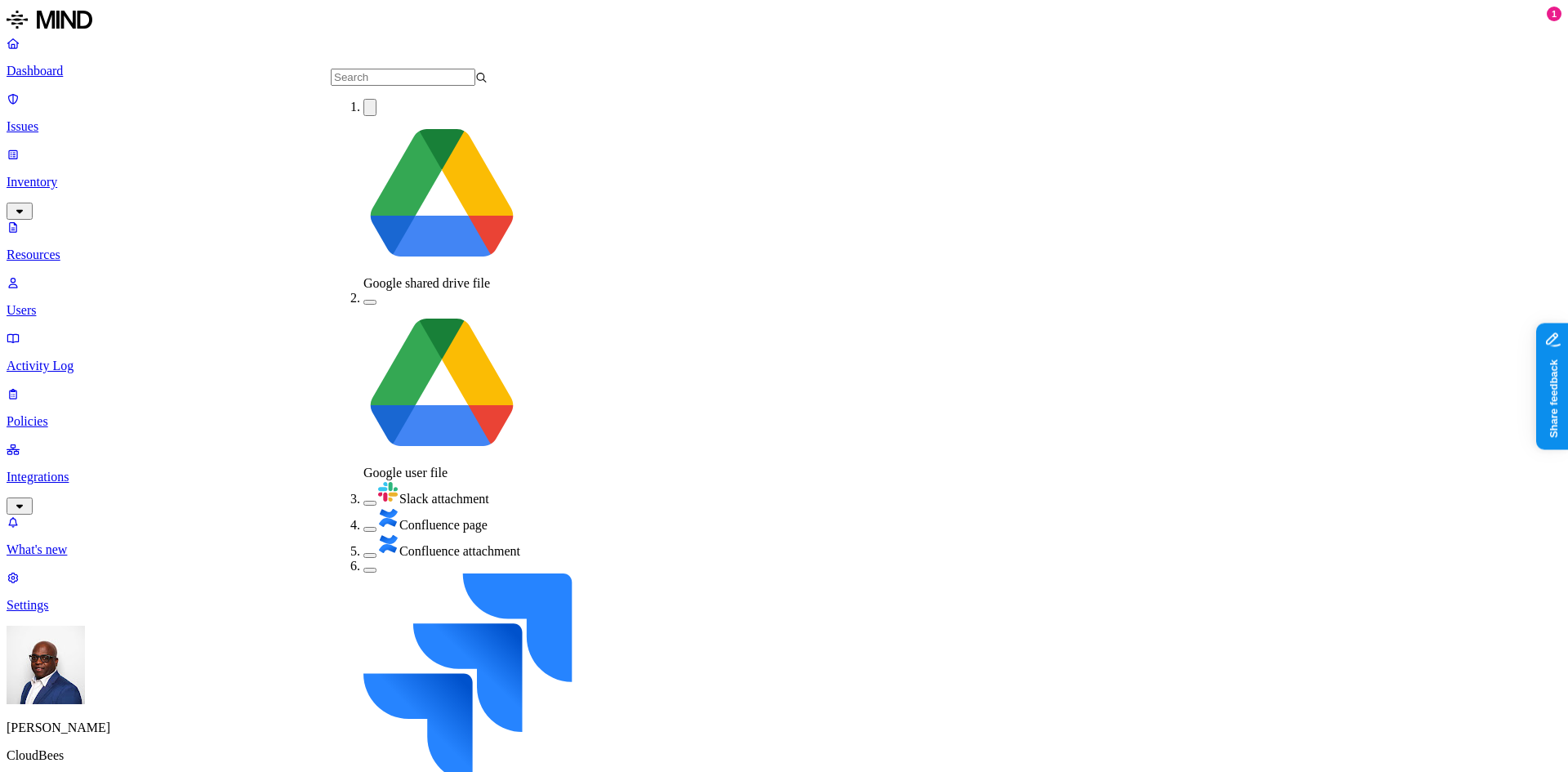
click at [363, 116] on button "button" at bounding box center [369, 107] width 13 height 17
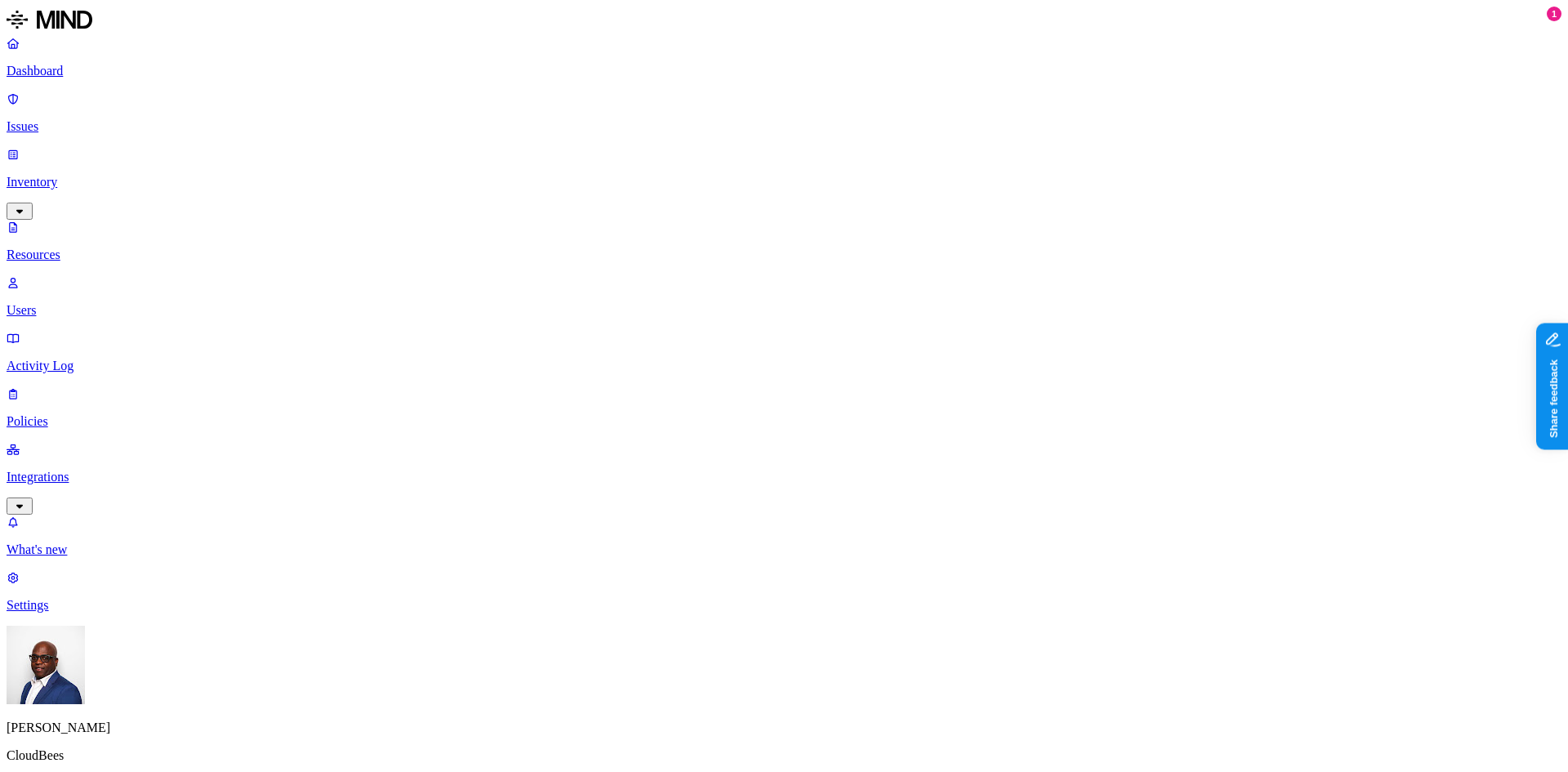
click at [854, 326] on button "button" at bounding box center [860, 328] width 13 height 5
click at [854, 267] on button "button" at bounding box center [860, 269] width 13 height 5
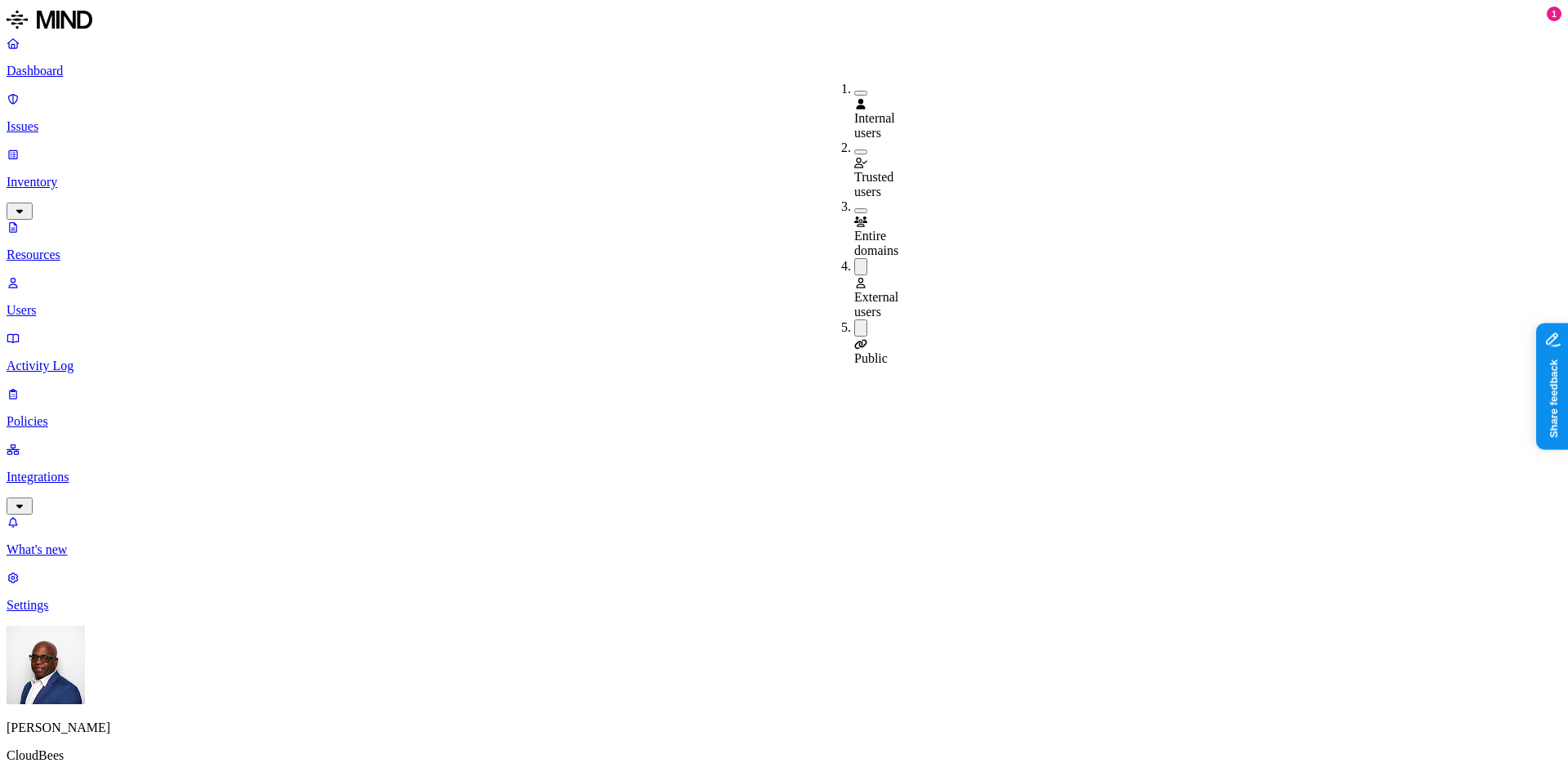
drag, startPoint x: 1225, startPoint y: 406, endPoint x: 1162, endPoint y: 411, distance: 63.2
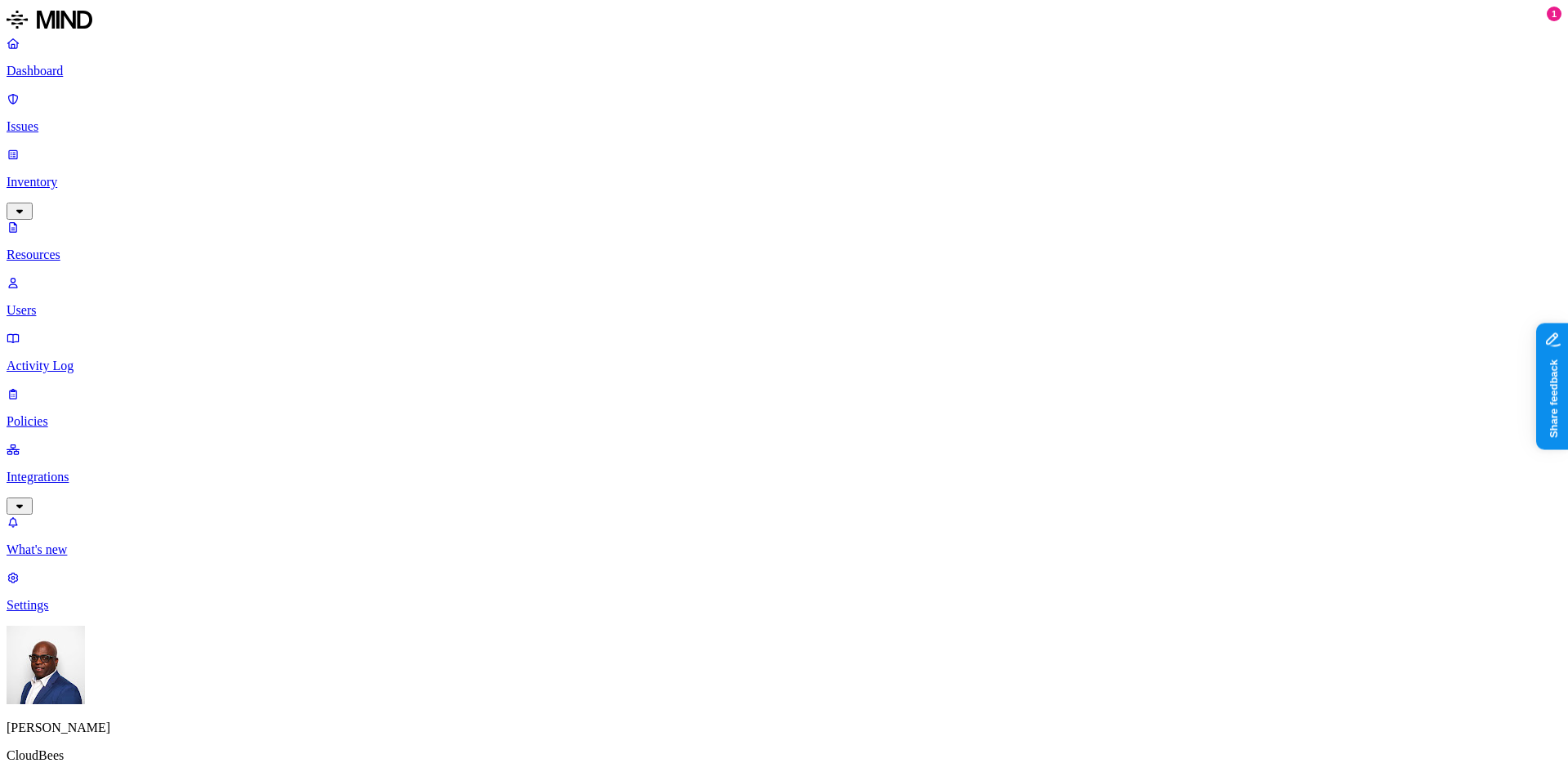
copy figcaption "yfadli@cloudbees.com"
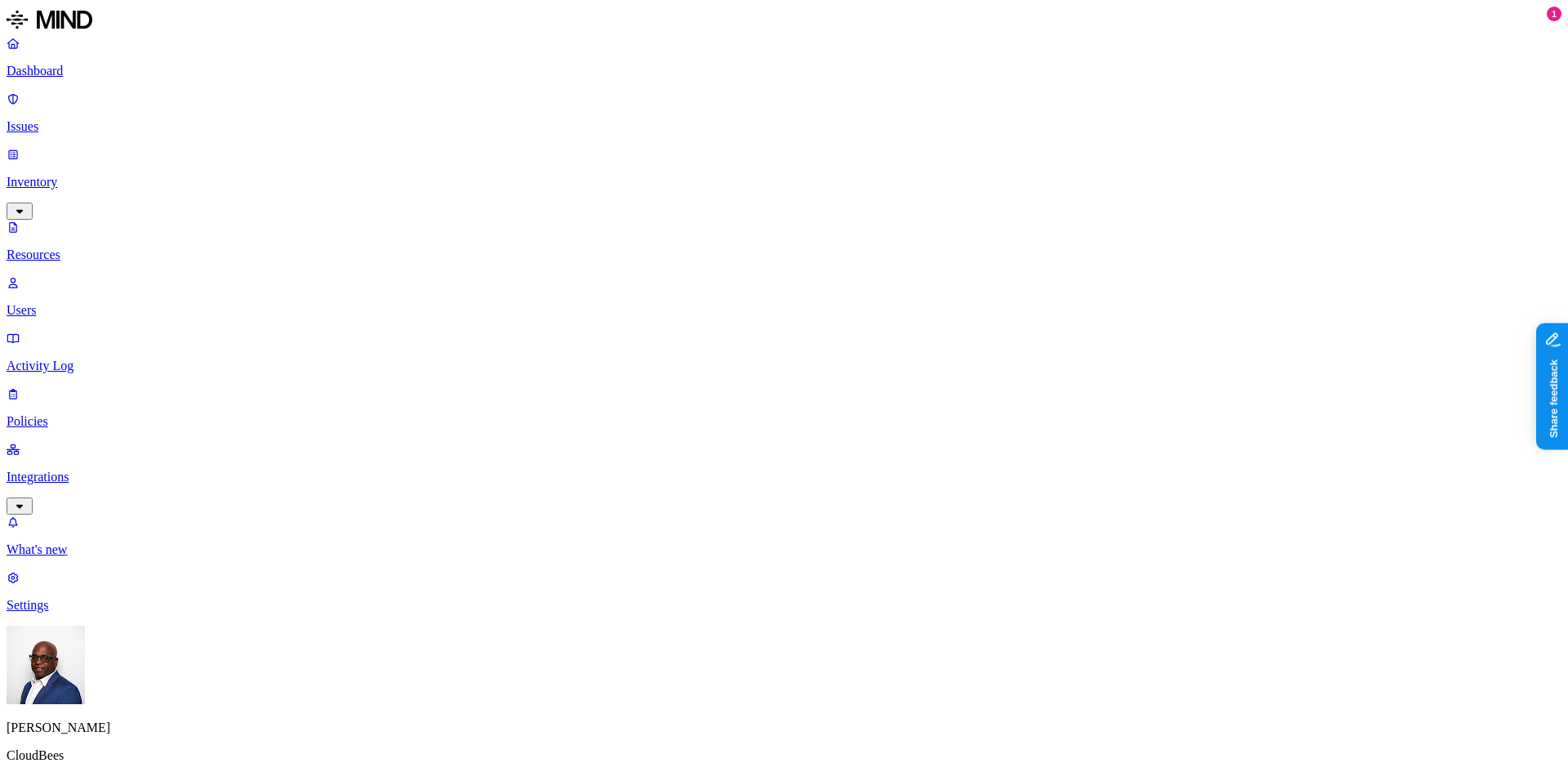
click at [88, 303] on p "Users" at bounding box center [784, 310] width 1555 height 15
click at [67, 73] on p "Dashboard" at bounding box center [784, 71] width 1555 height 15
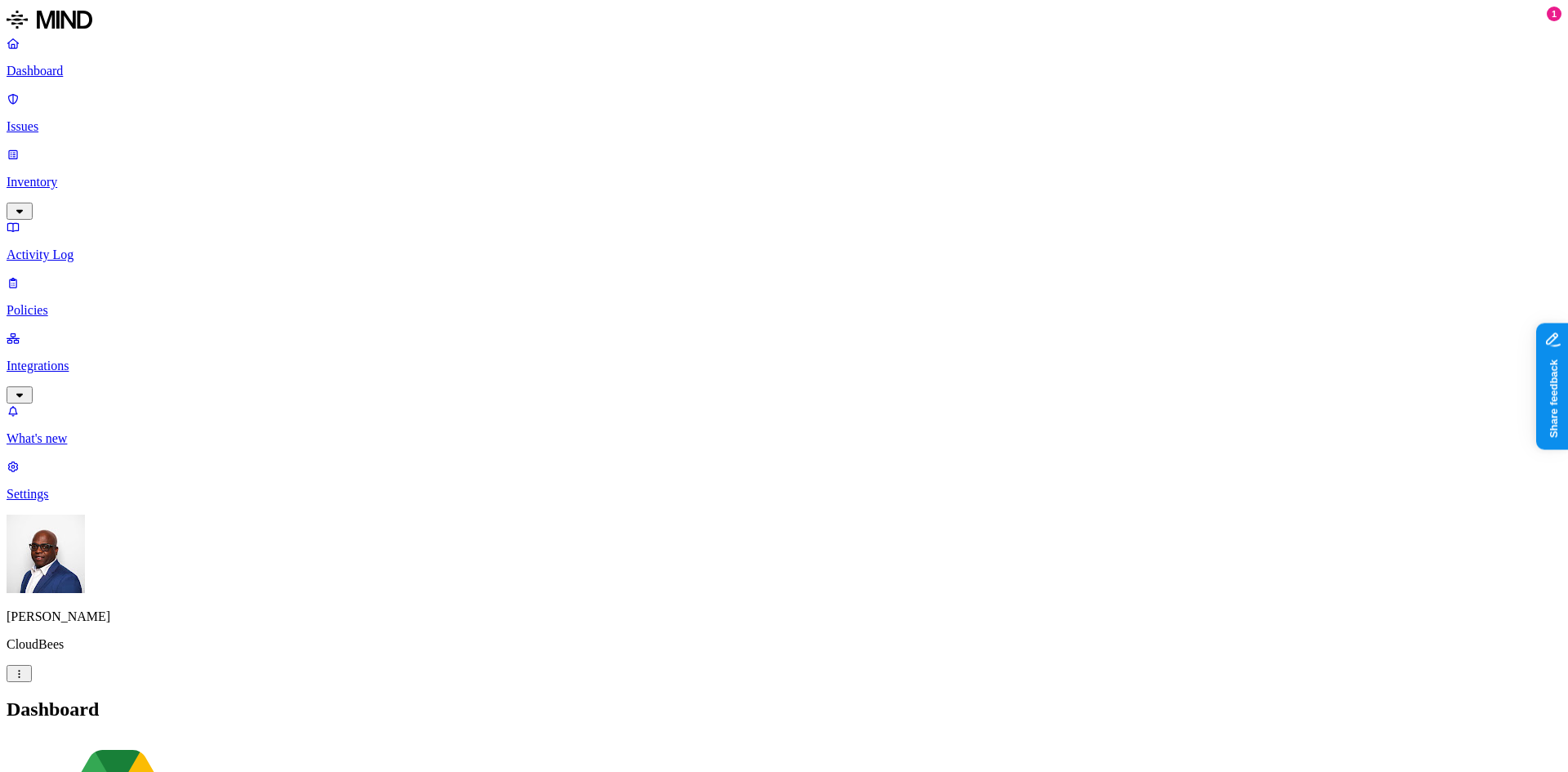
click at [105, 359] on p "Integrations" at bounding box center [784, 366] width 1555 height 15
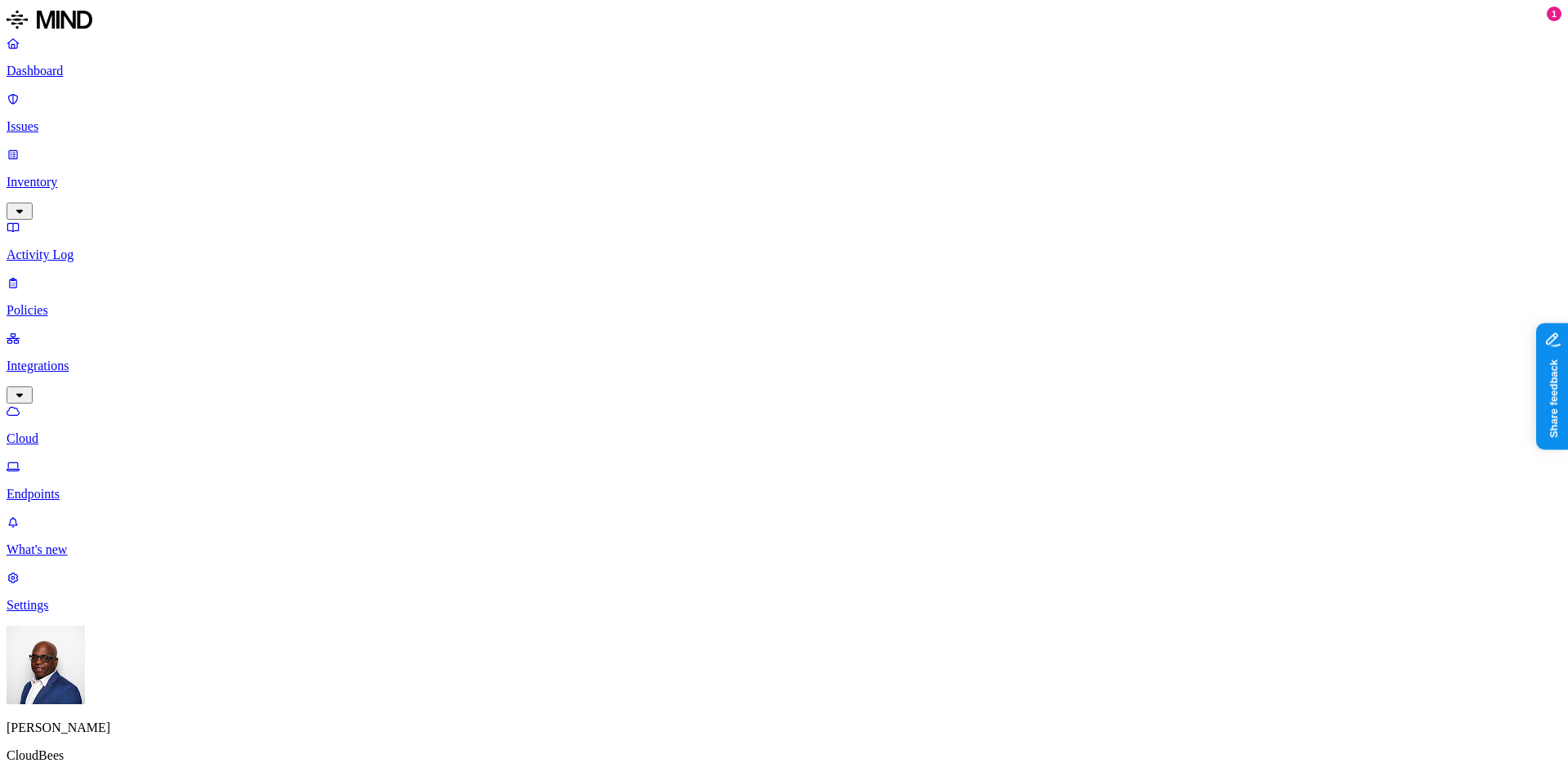
click at [44, 78] on p "Dashboard" at bounding box center [784, 71] width 1555 height 15
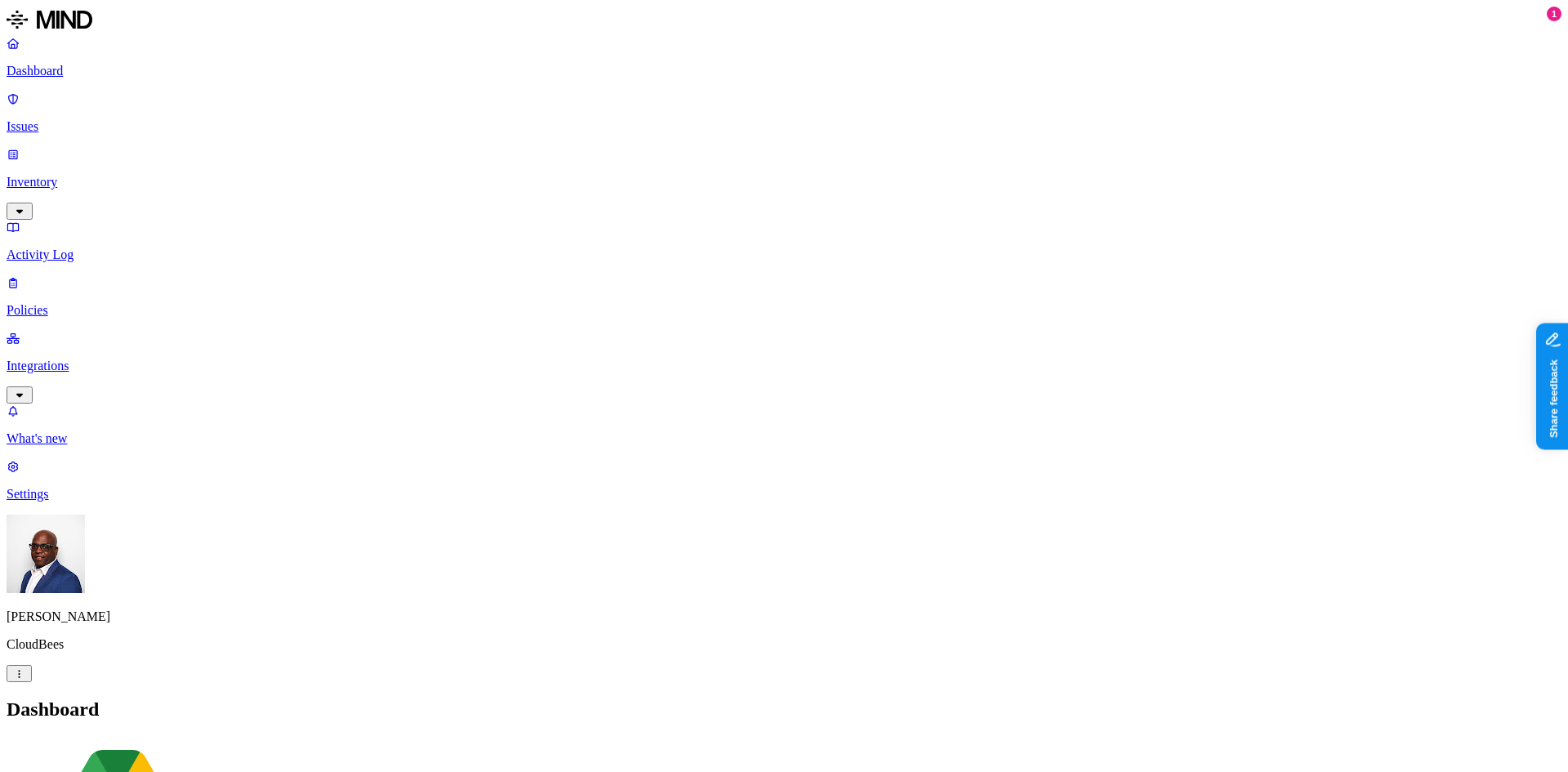
click at [78, 359] on p "Integrations" at bounding box center [784, 366] width 1555 height 15
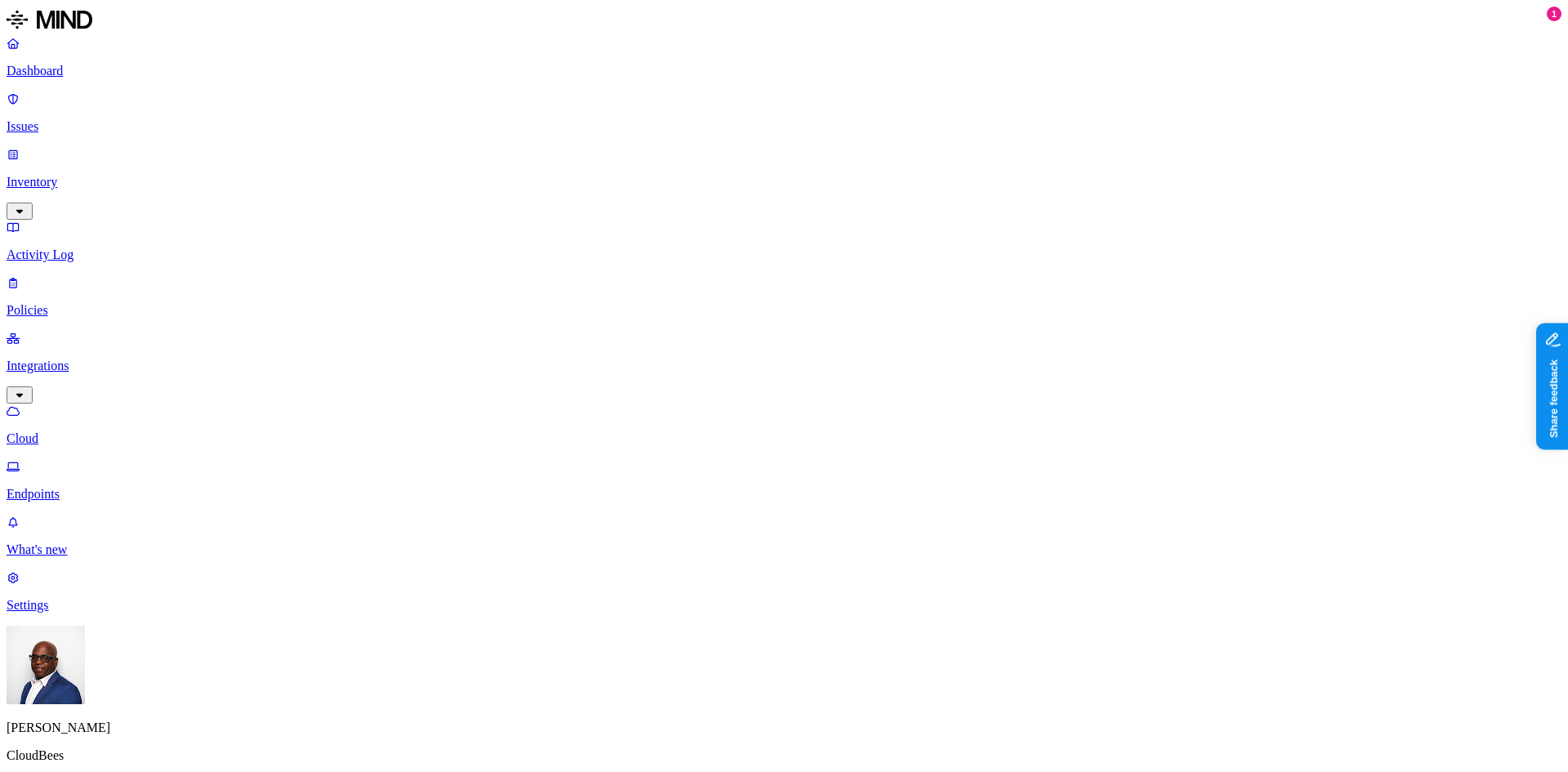
click at [52, 72] on p "Dashboard" at bounding box center [784, 71] width 1555 height 15
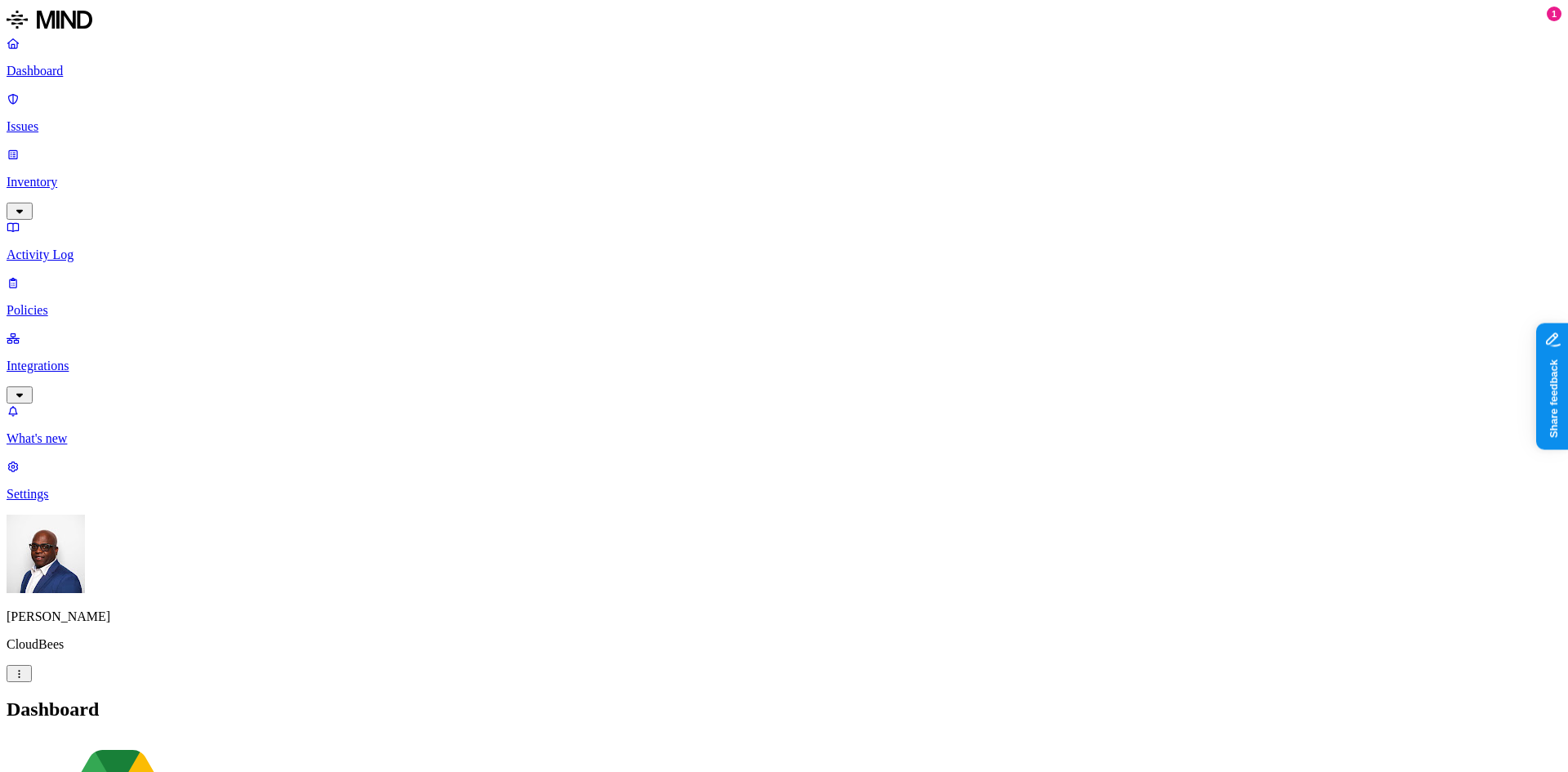
drag, startPoint x: 367, startPoint y: 484, endPoint x: 503, endPoint y: 501, distance: 137.1
drag, startPoint x: 605, startPoint y: 490, endPoint x: 767, endPoint y: 504, distance: 162.6
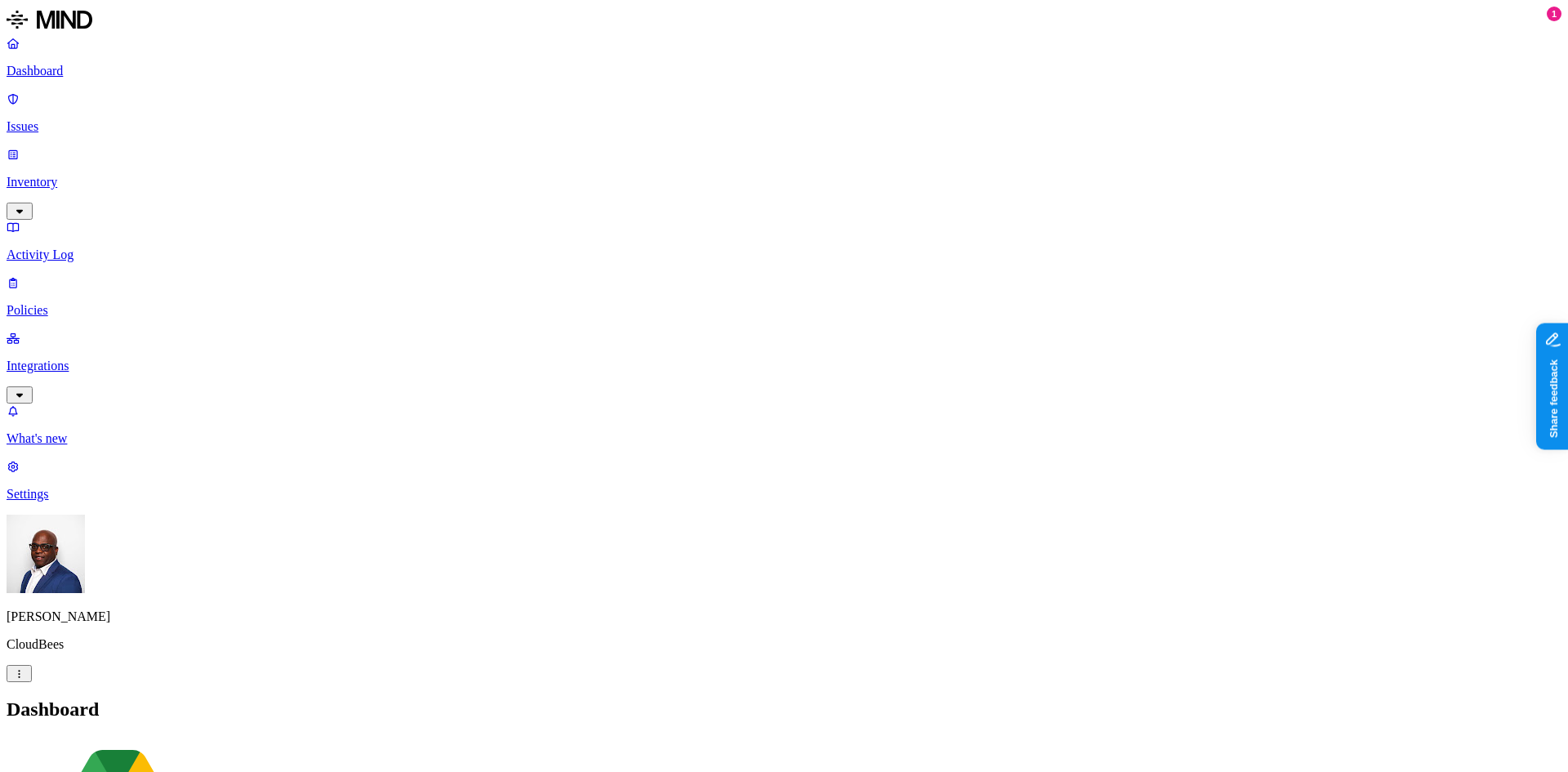
scroll to position [163, 0]
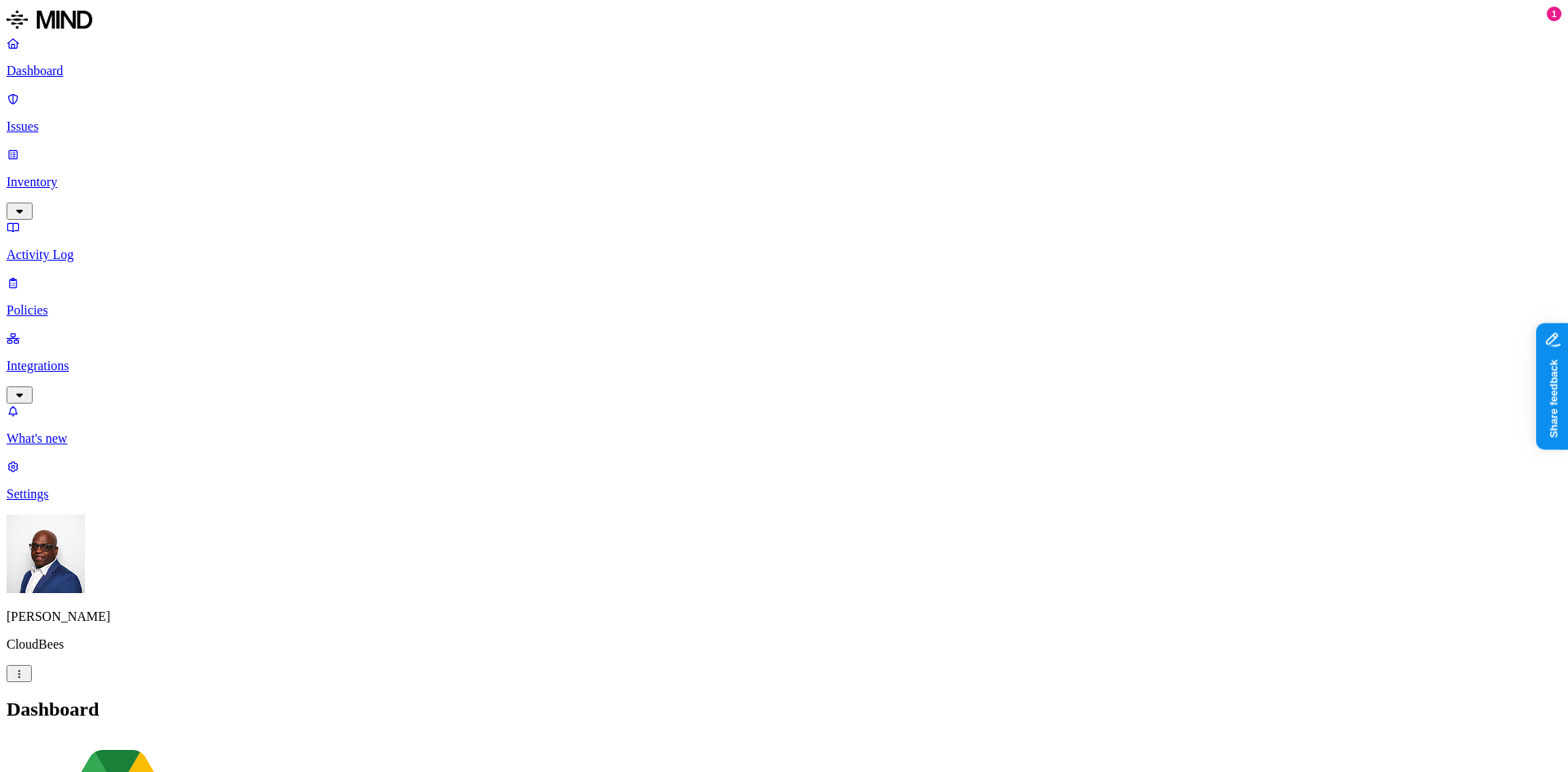
scroll to position [157, 0]
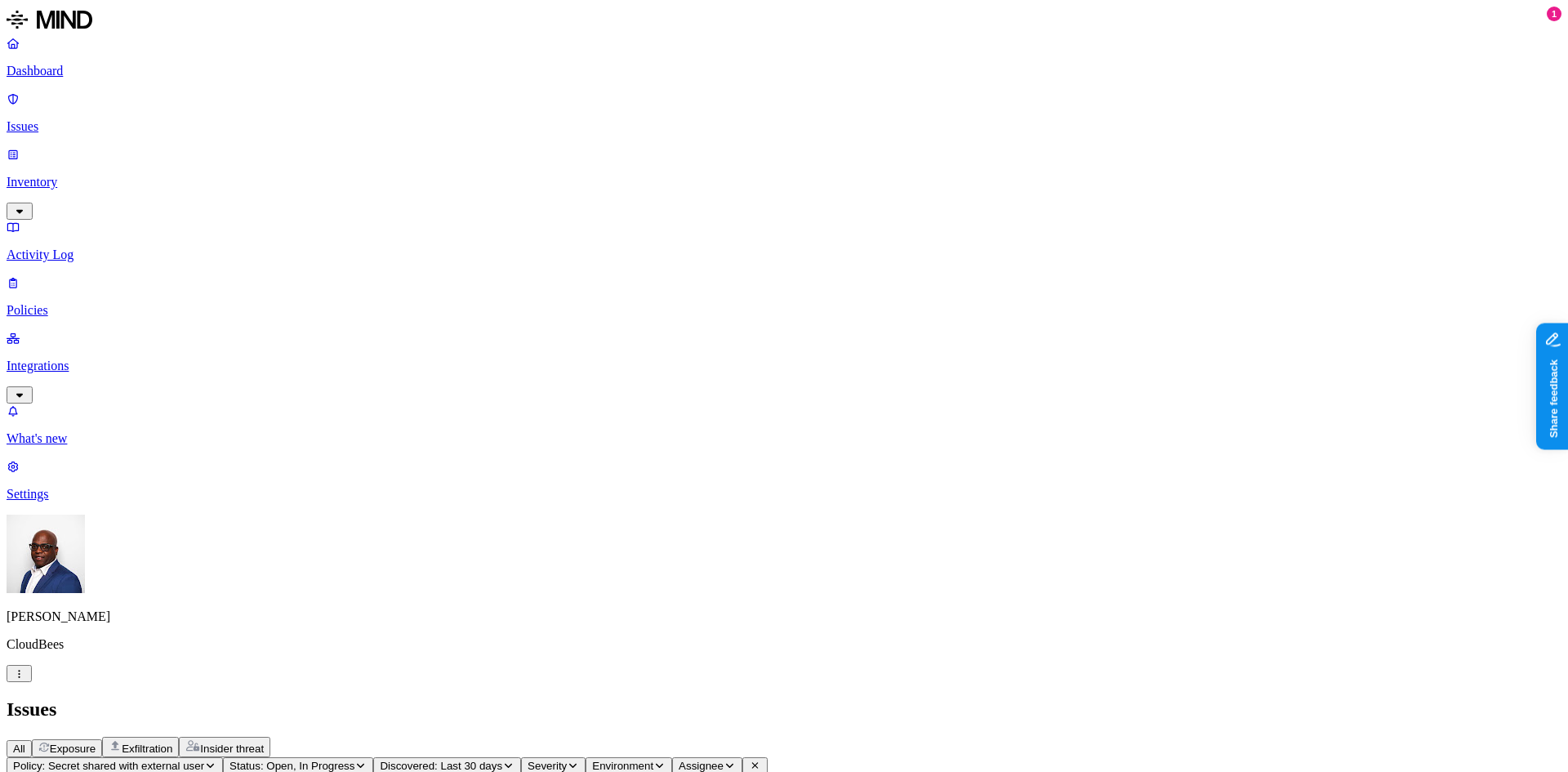
scroll to position [817, 0]
drag, startPoint x: 1279, startPoint y: 262, endPoint x: 1382, endPoint y: 257, distance: 103.1
copy span "pyang@cloudbees.com"
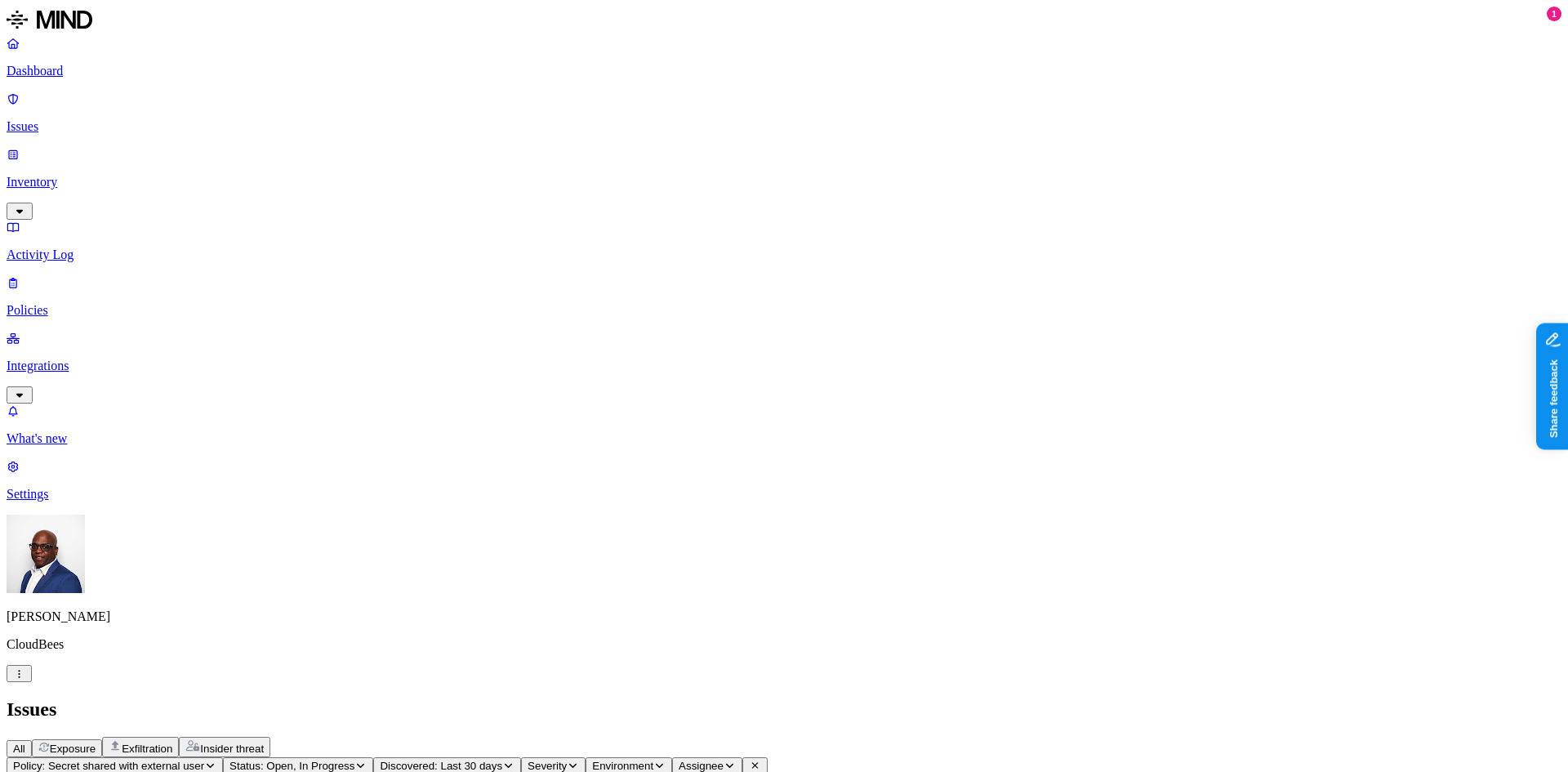
drag, startPoint x: 1279, startPoint y: 262, endPoint x: 1385, endPoint y: 265, distance: 106.0
copy span "pyang@cloudbees.com"
click at [65, 120] on p "Issues" at bounding box center [784, 127] width 1555 height 15
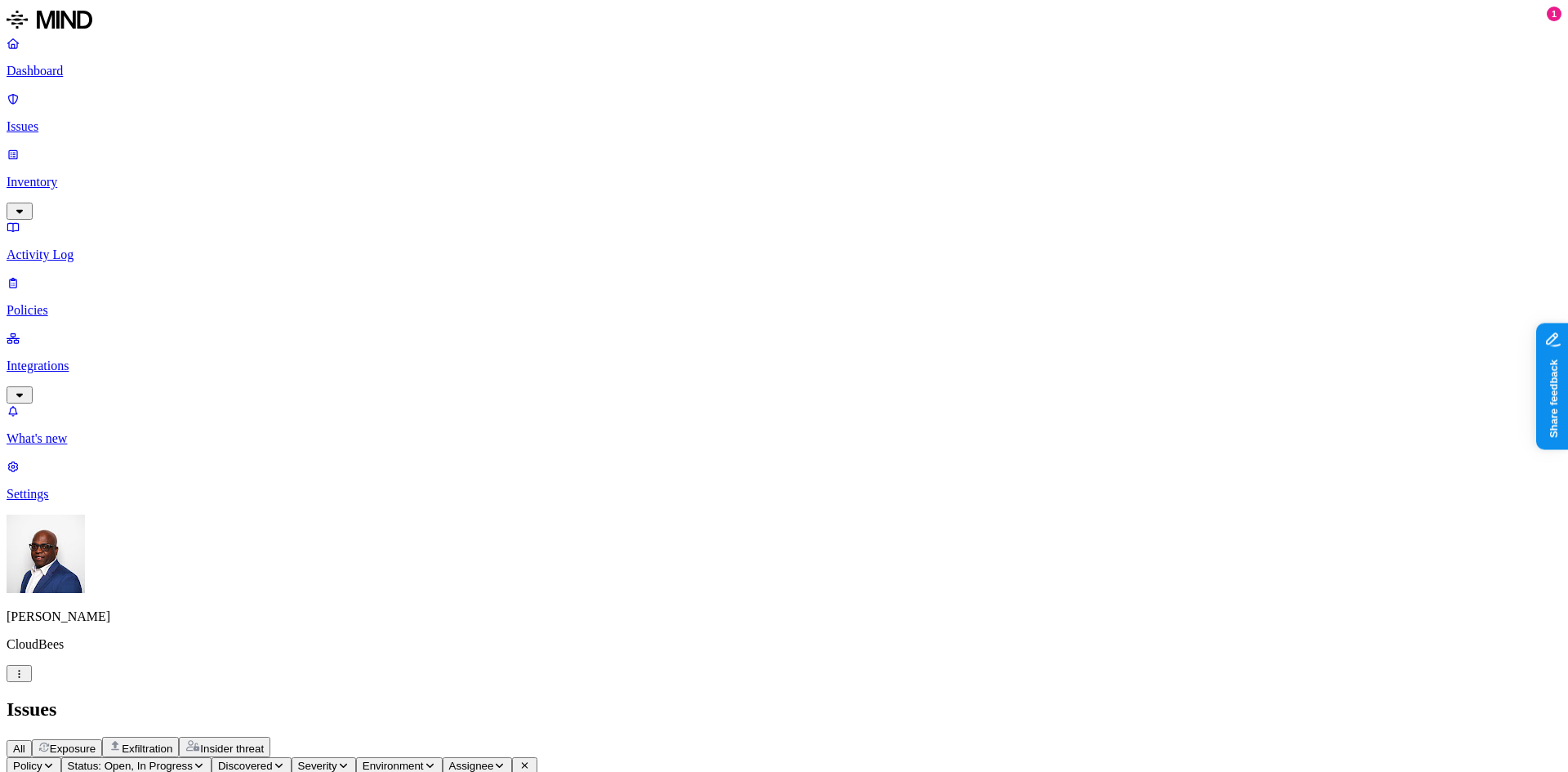
click at [62, 175] on p "Inventory" at bounding box center [784, 182] width 1555 height 15
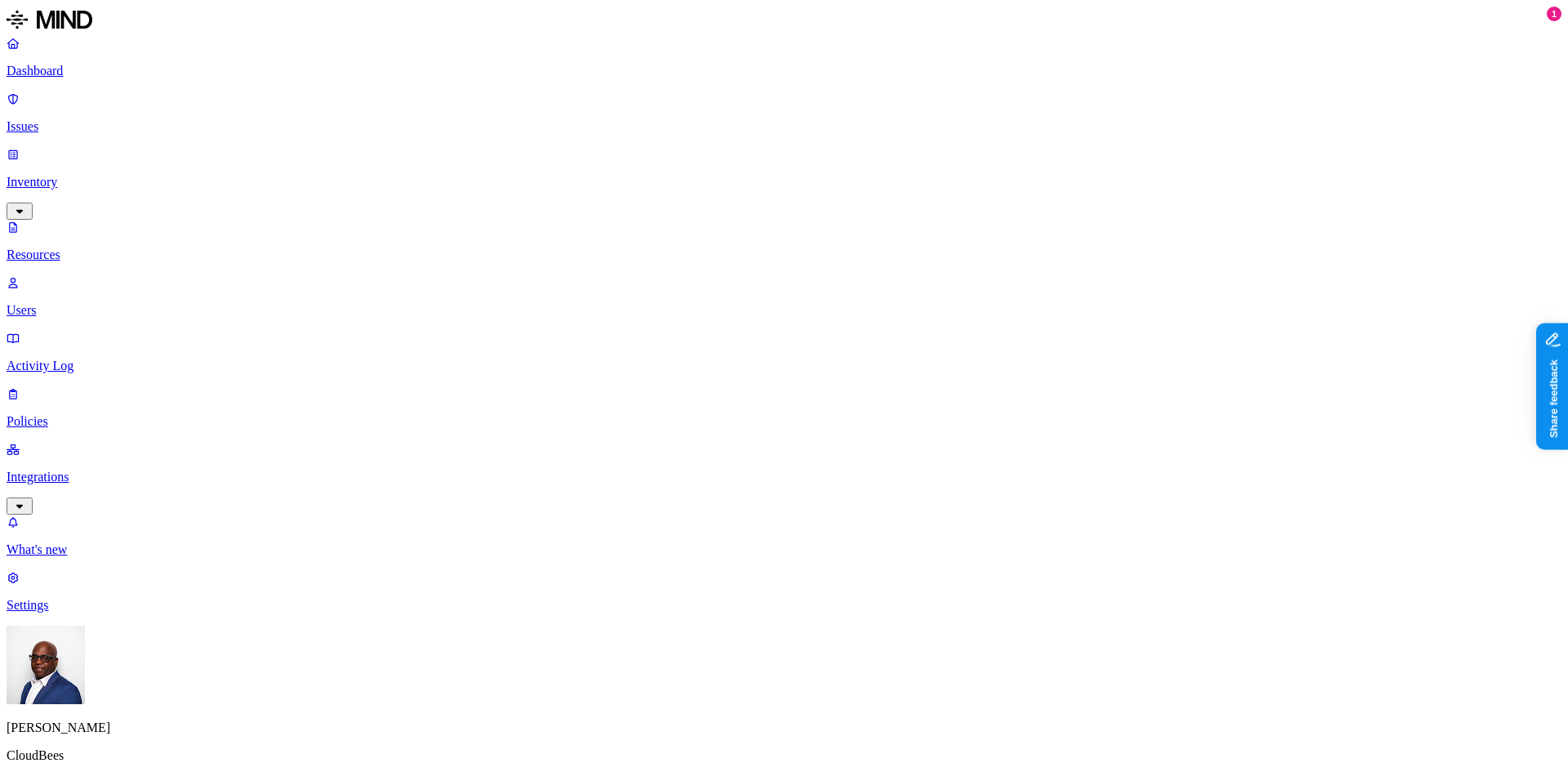
click at [53, 275] on link "Users" at bounding box center [784, 296] width 1555 height 43
paste input "pyang@cloudbees.com"
type input "pyang@cloudbees.com"
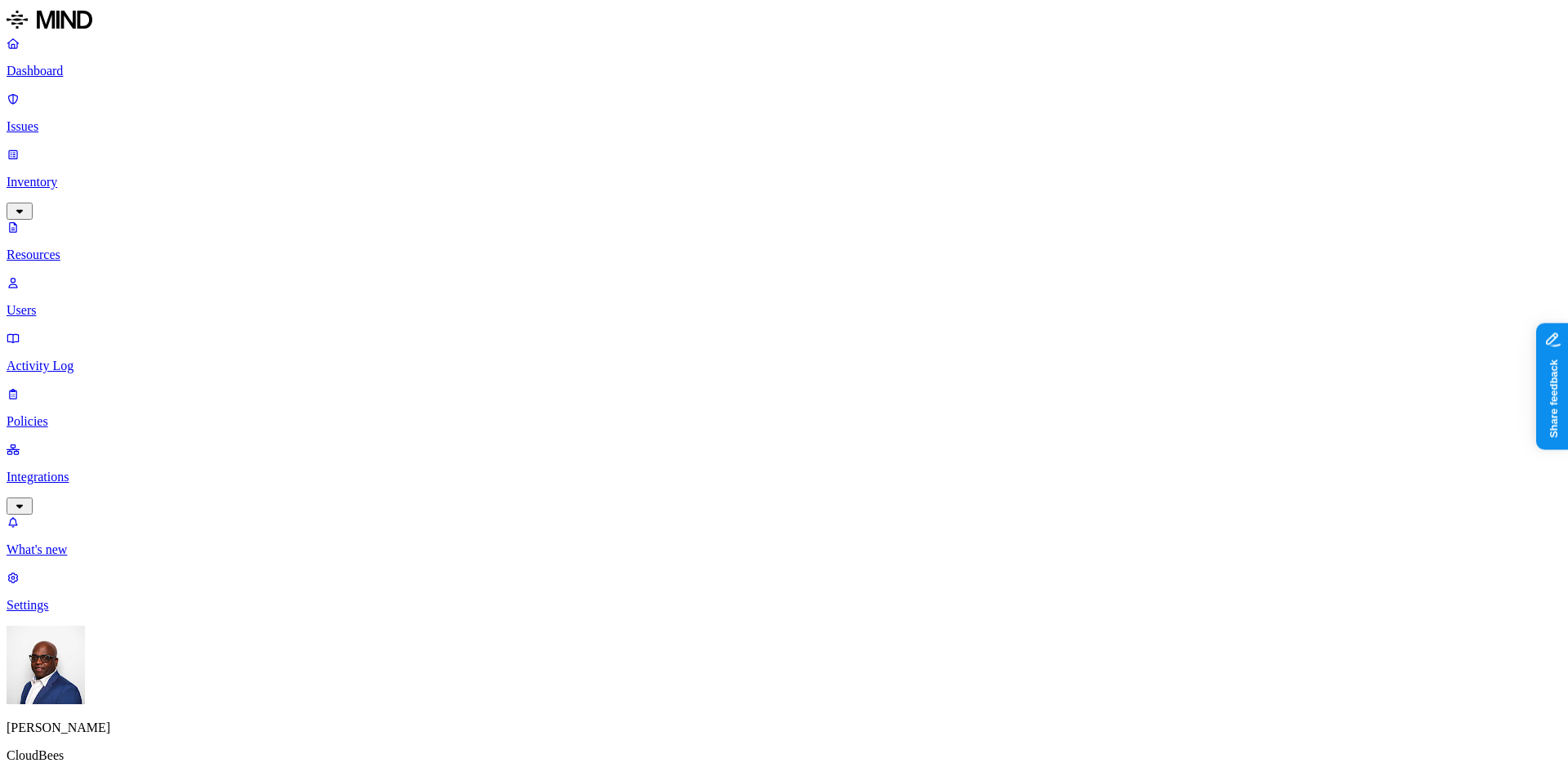
click at [69, 414] on p "Policies" at bounding box center [784, 421] width 1555 height 15
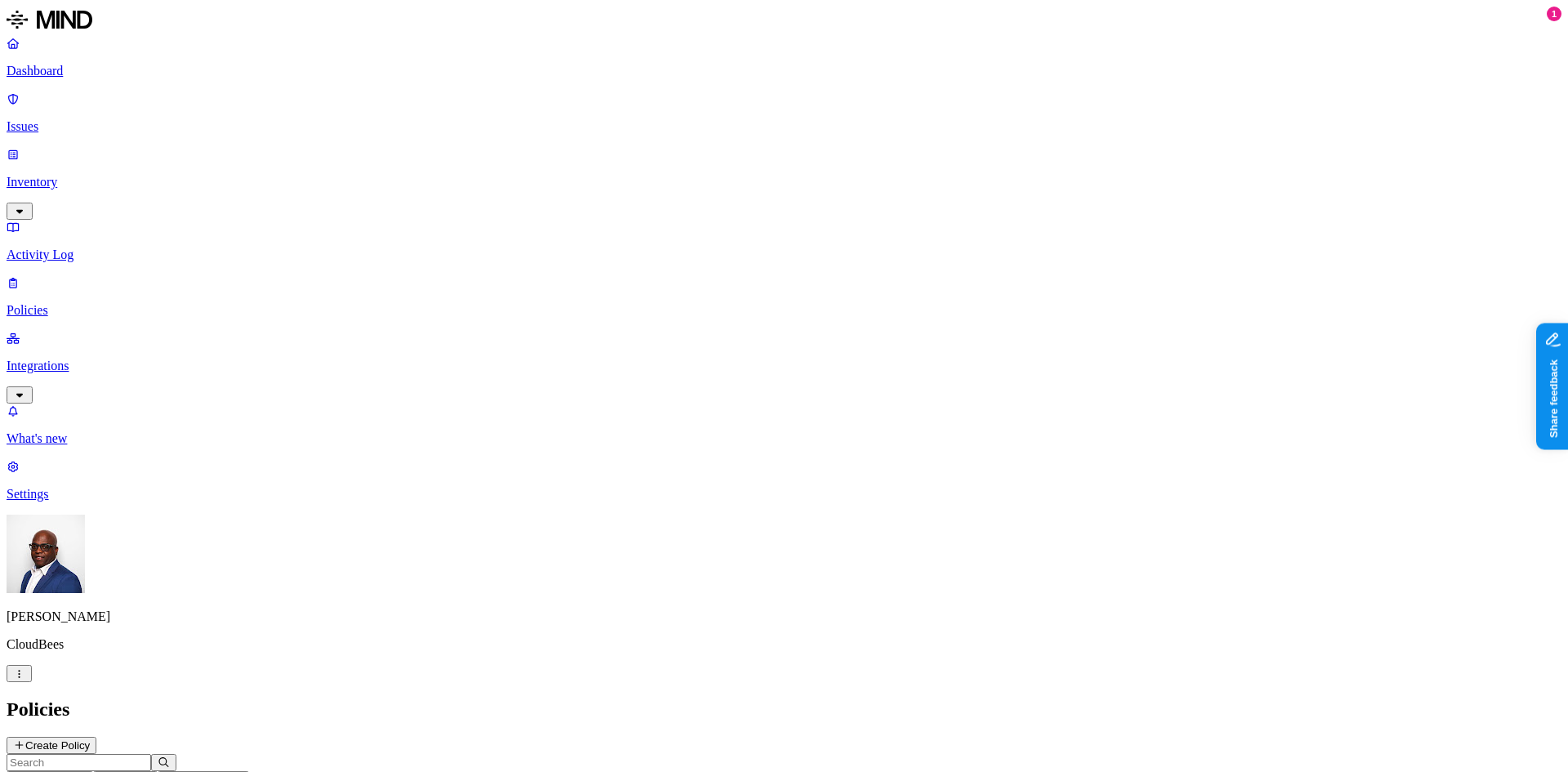
click at [97, 737] on button "Create Policy" at bounding box center [52, 745] width 90 height 17
click at [686, 364] on label "Data type" at bounding box center [673, 358] width 25 height 29
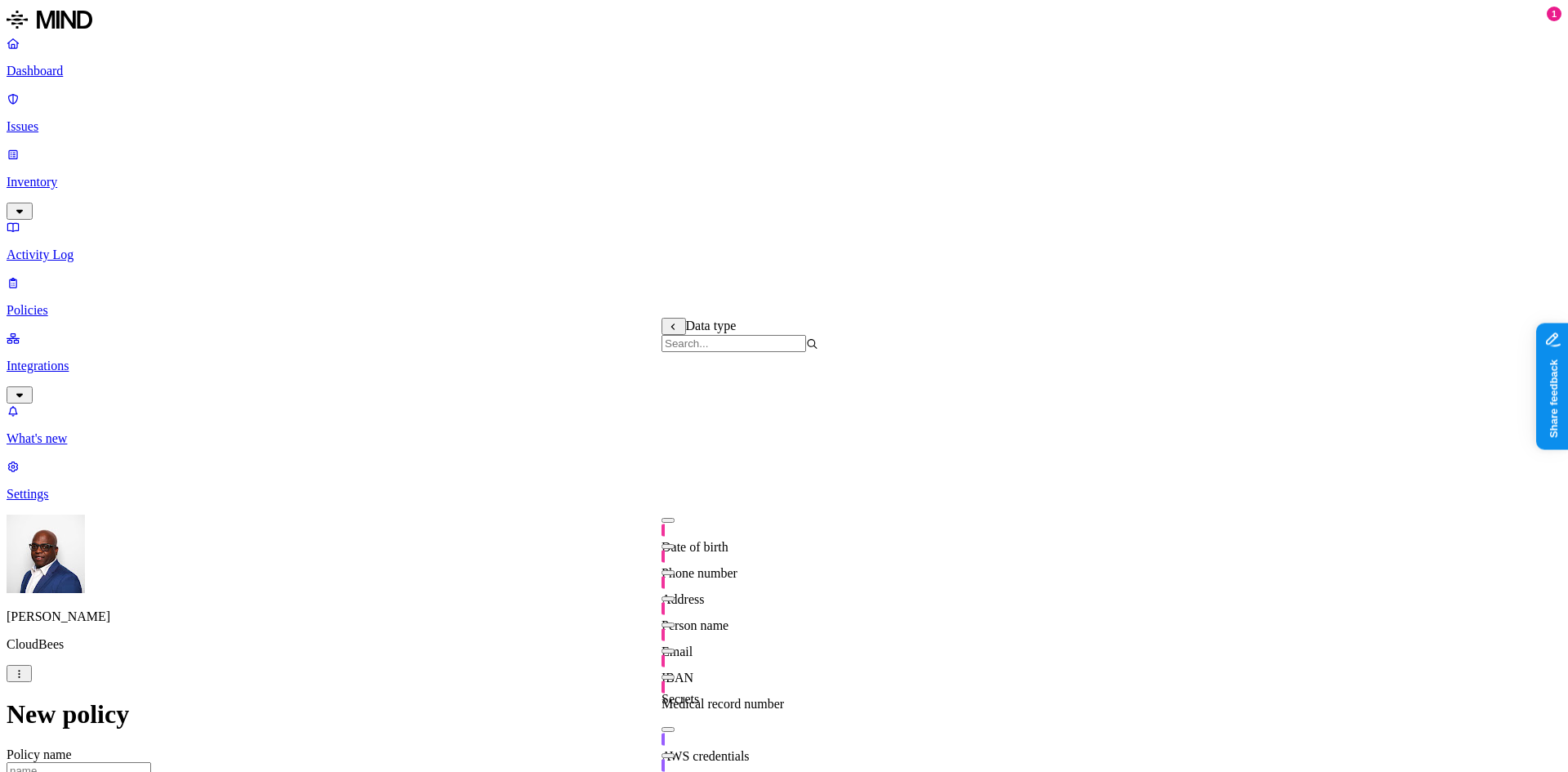
scroll to position [0, 0]
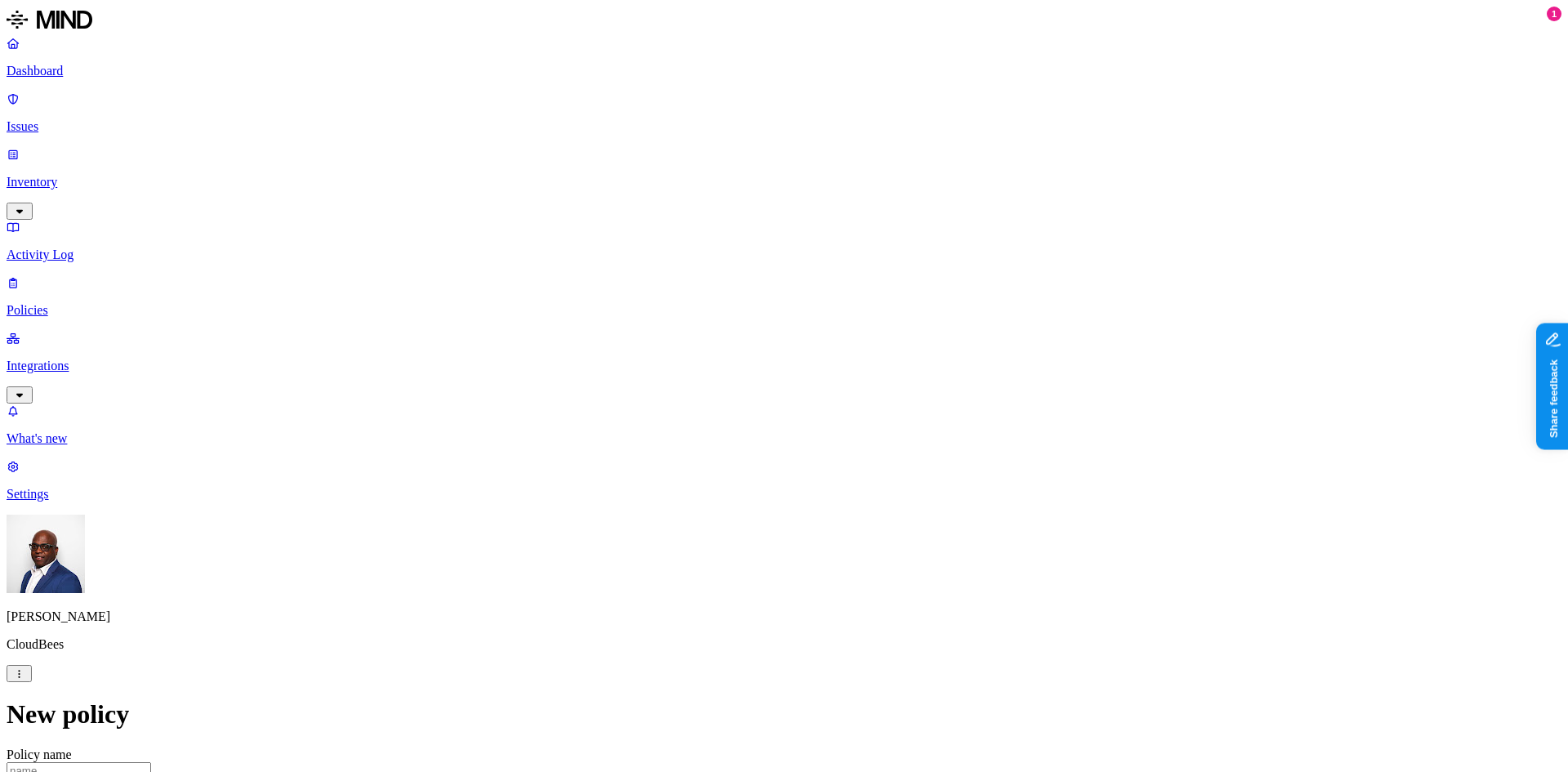
click at [684, 384] on label "File type" at bounding box center [672, 385] width 23 height 29
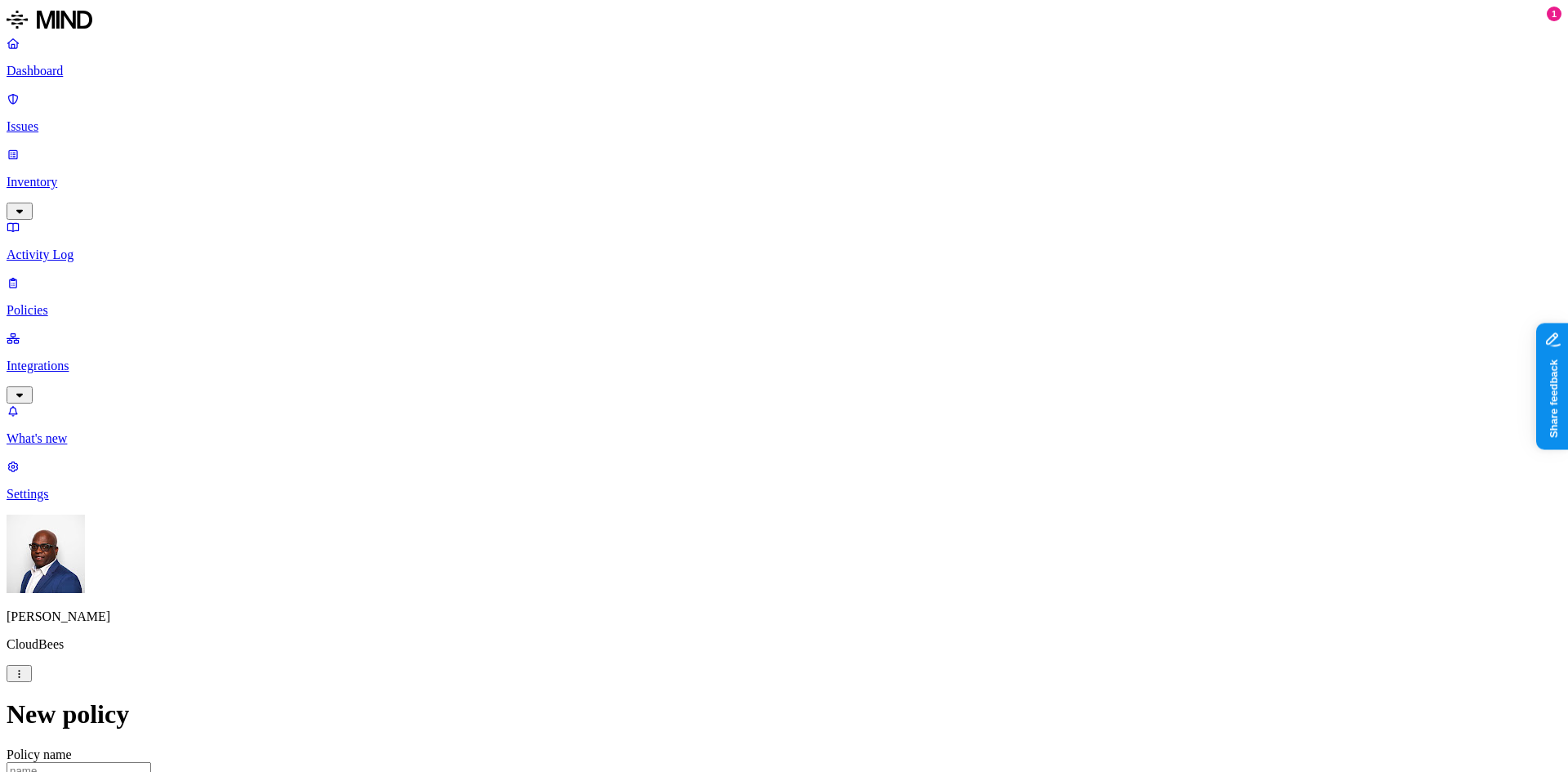
click at [706, 332] on label "Classification" at bounding box center [697, 325] width 72 height 14
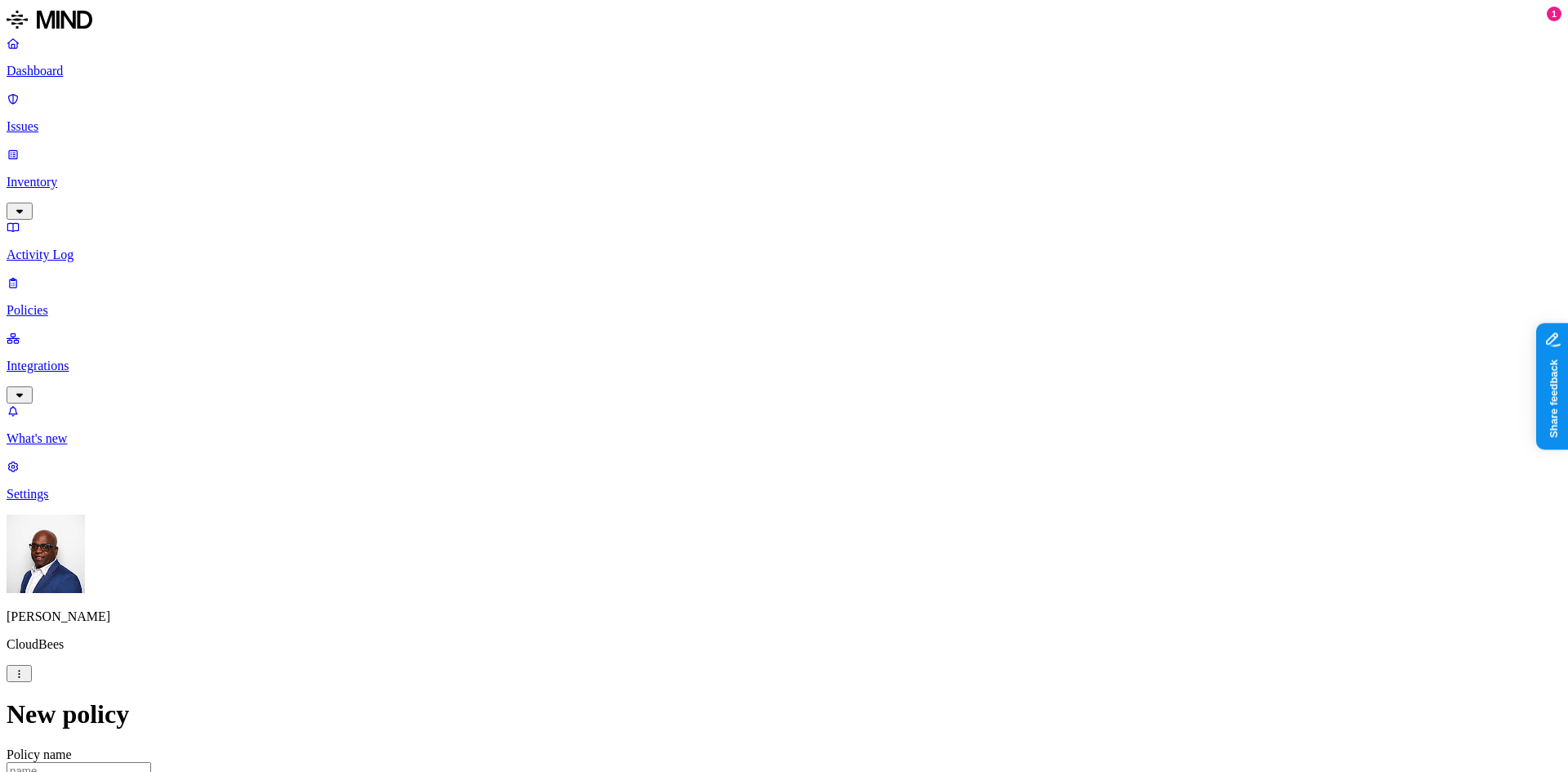
drag, startPoint x: 835, startPoint y: 392, endPoint x: 878, endPoint y: 367, distance: 49.7
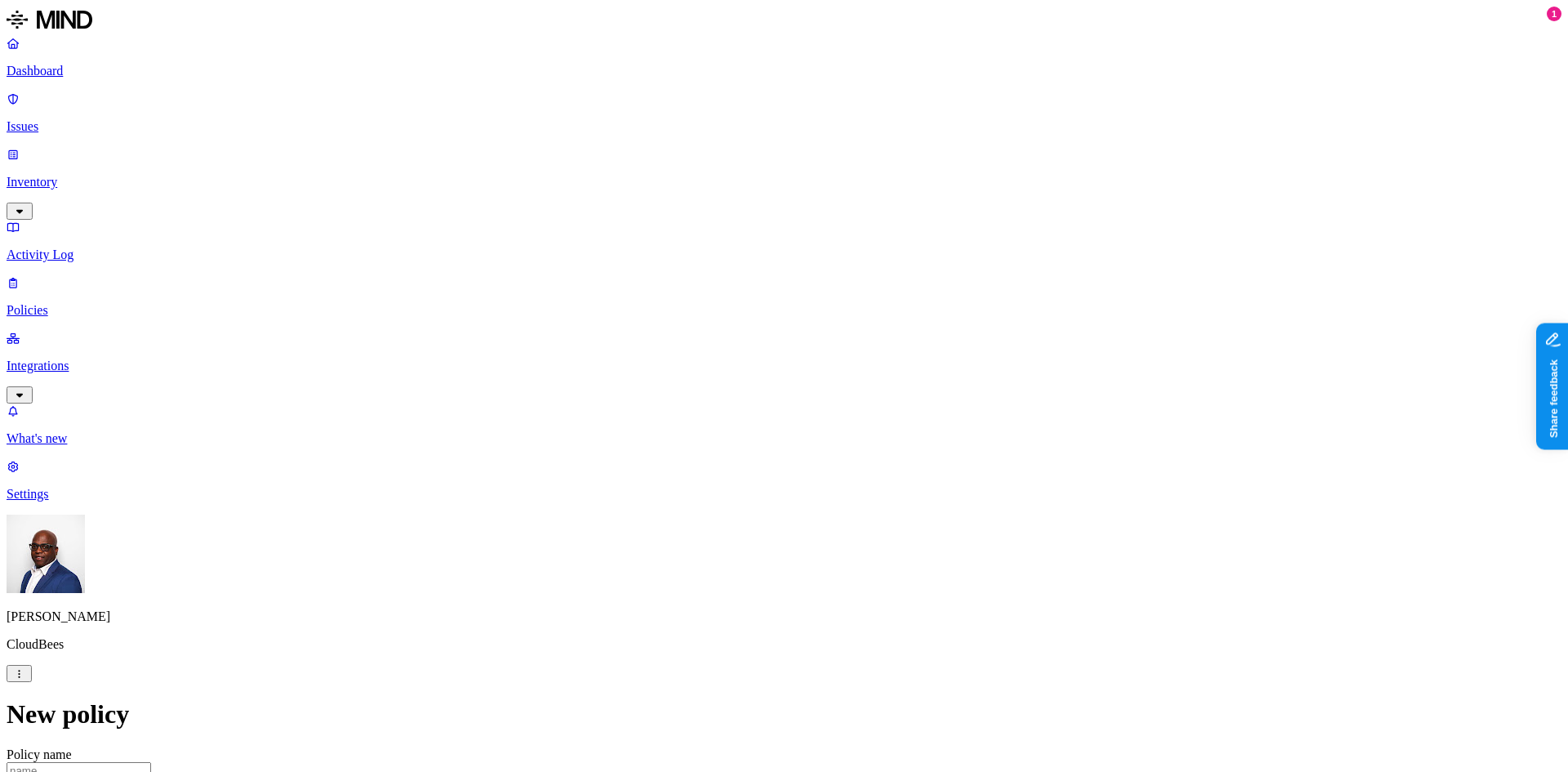
scroll to position [408, 0]
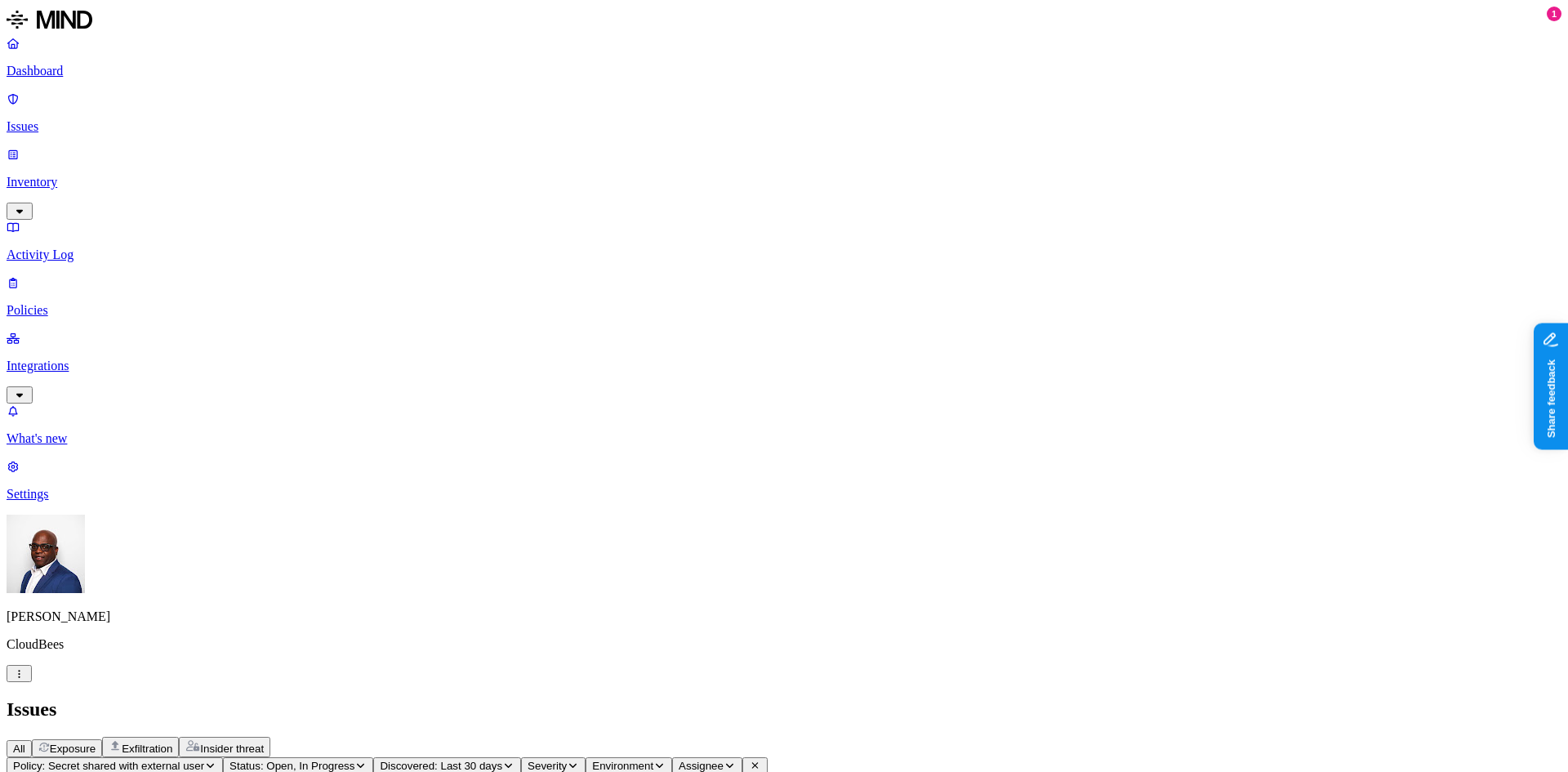
click at [57, 502] on p "Settings" at bounding box center [784, 494] width 1555 height 15
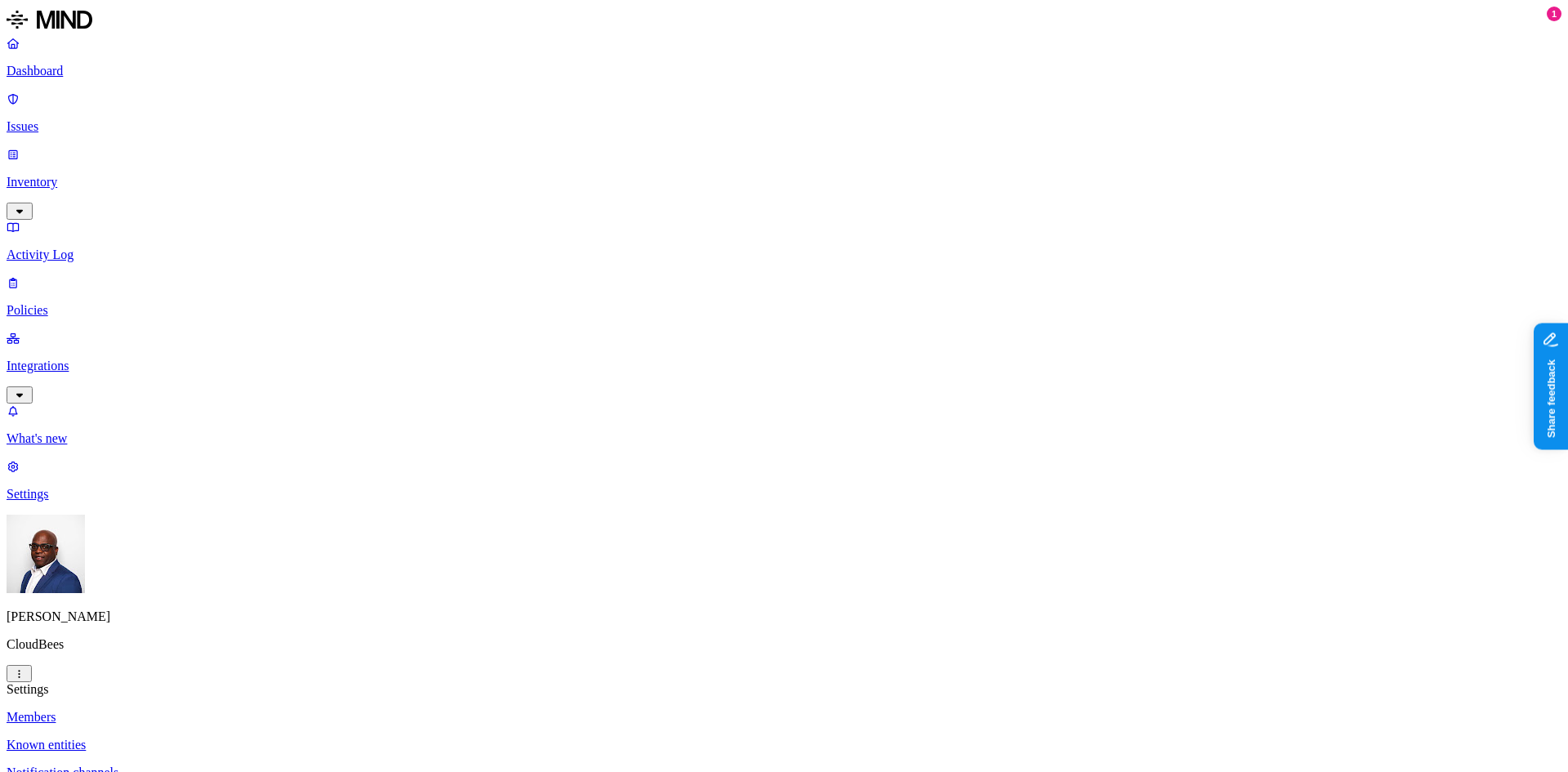
click at [238, 766] on p "Notification channels" at bounding box center [784, 773] width 1555 height 15
click at [52, 359] on p "Integrations" at bounding box center [784, 366] width 1555 height 15
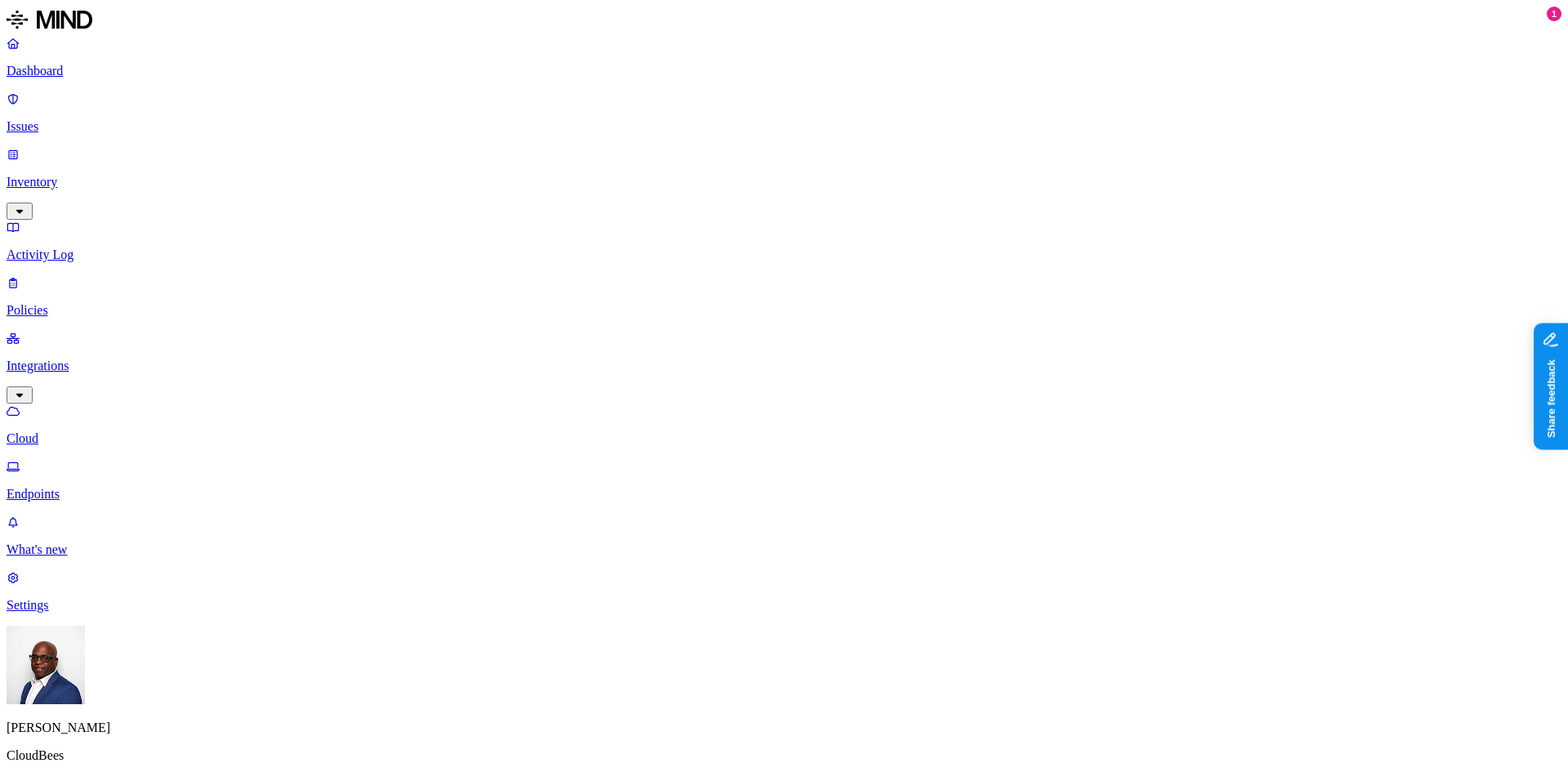
click at [74, 303] on p "Policies" at bounding box center [784, 310] width 1555 height 15
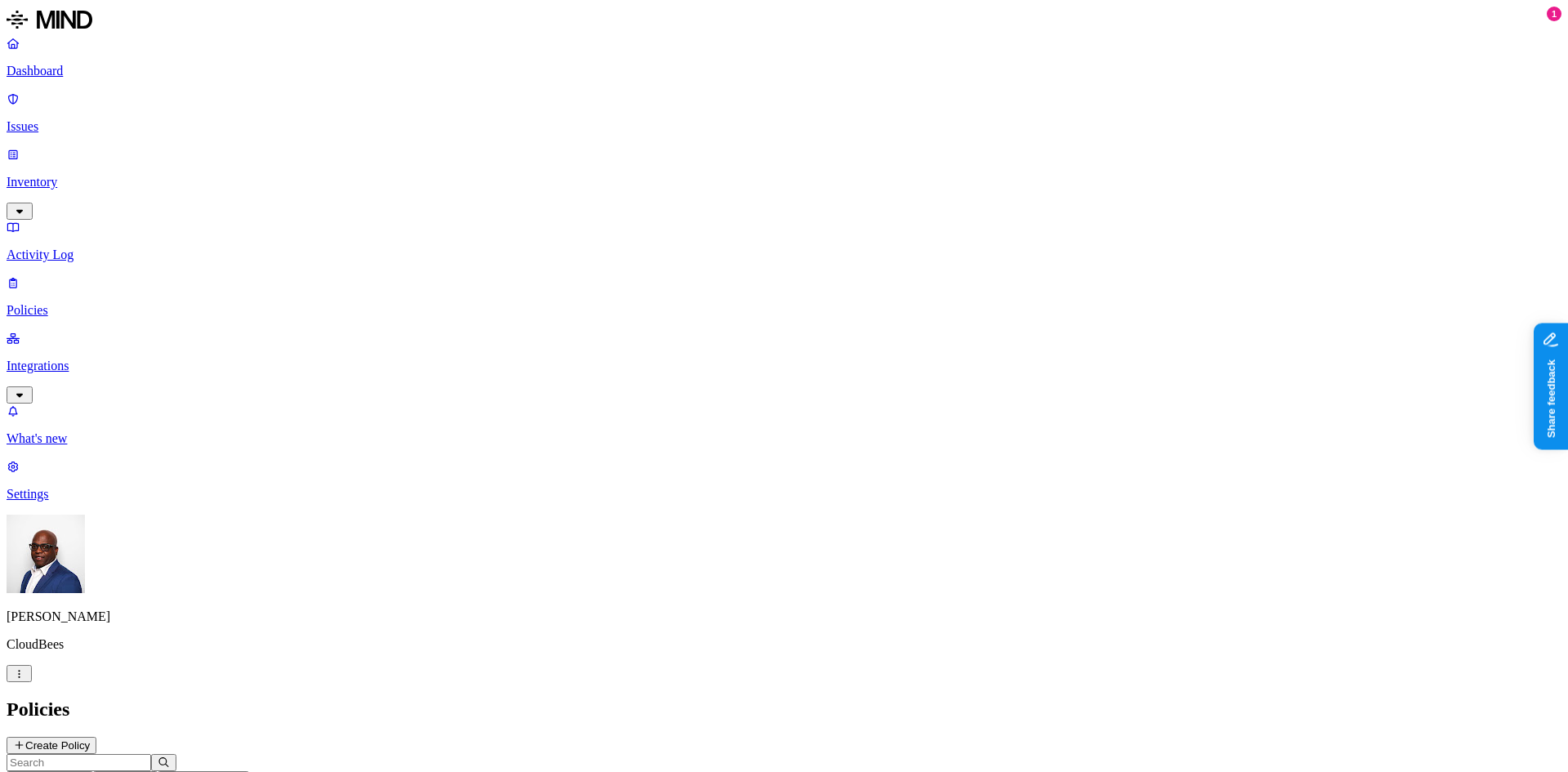
click at [97, 737] on button "Create Policy" at bounding box center [52, 745] width 90 height 17
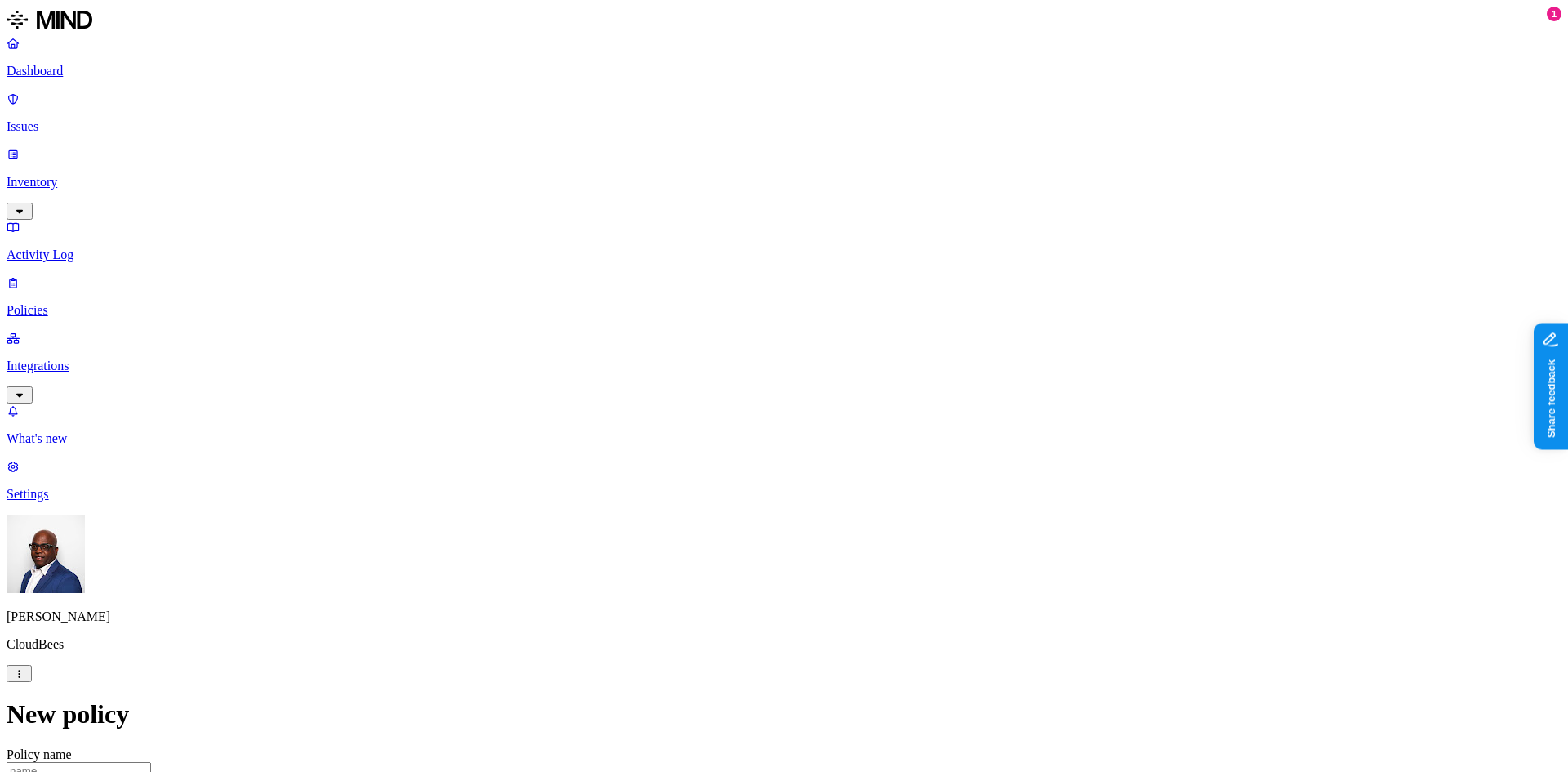
click at [714, 413] on label "Classification" at bounding box center [697, 406] width 72 height 14
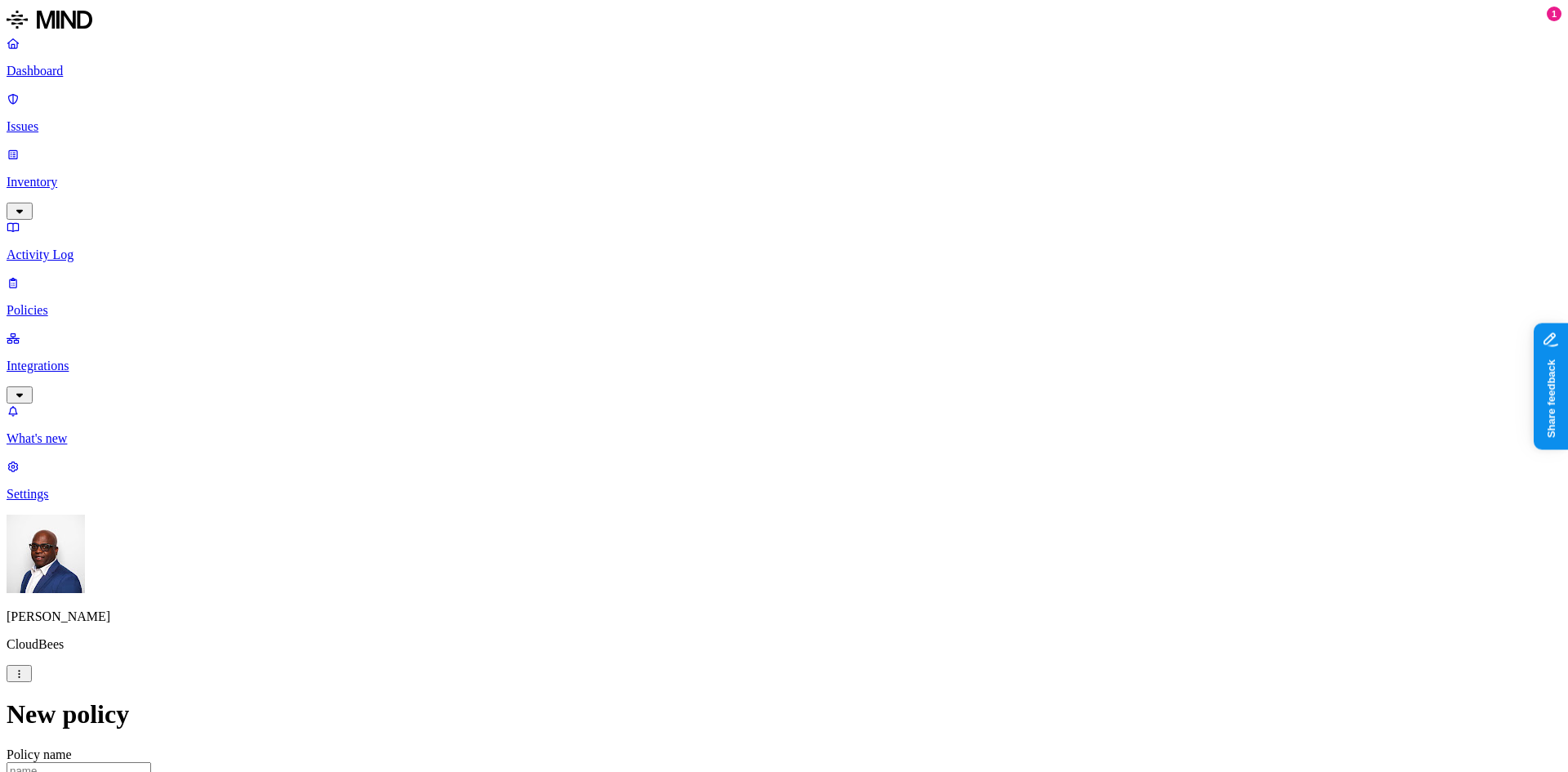
click at [686, 443] on label "Data type" at bounding box center [673, 439] width 25 height 29
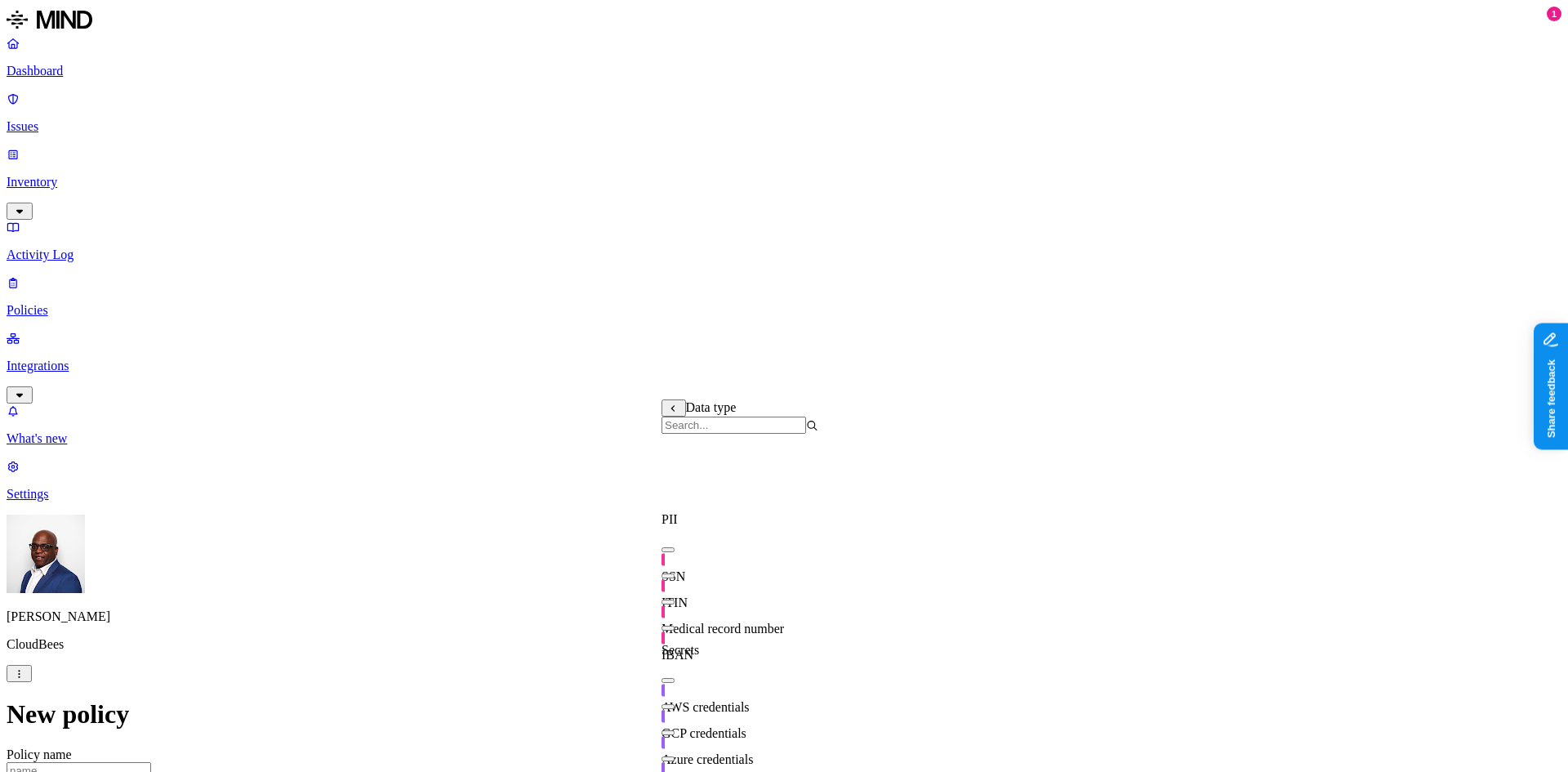
scroll to position [262, 0]
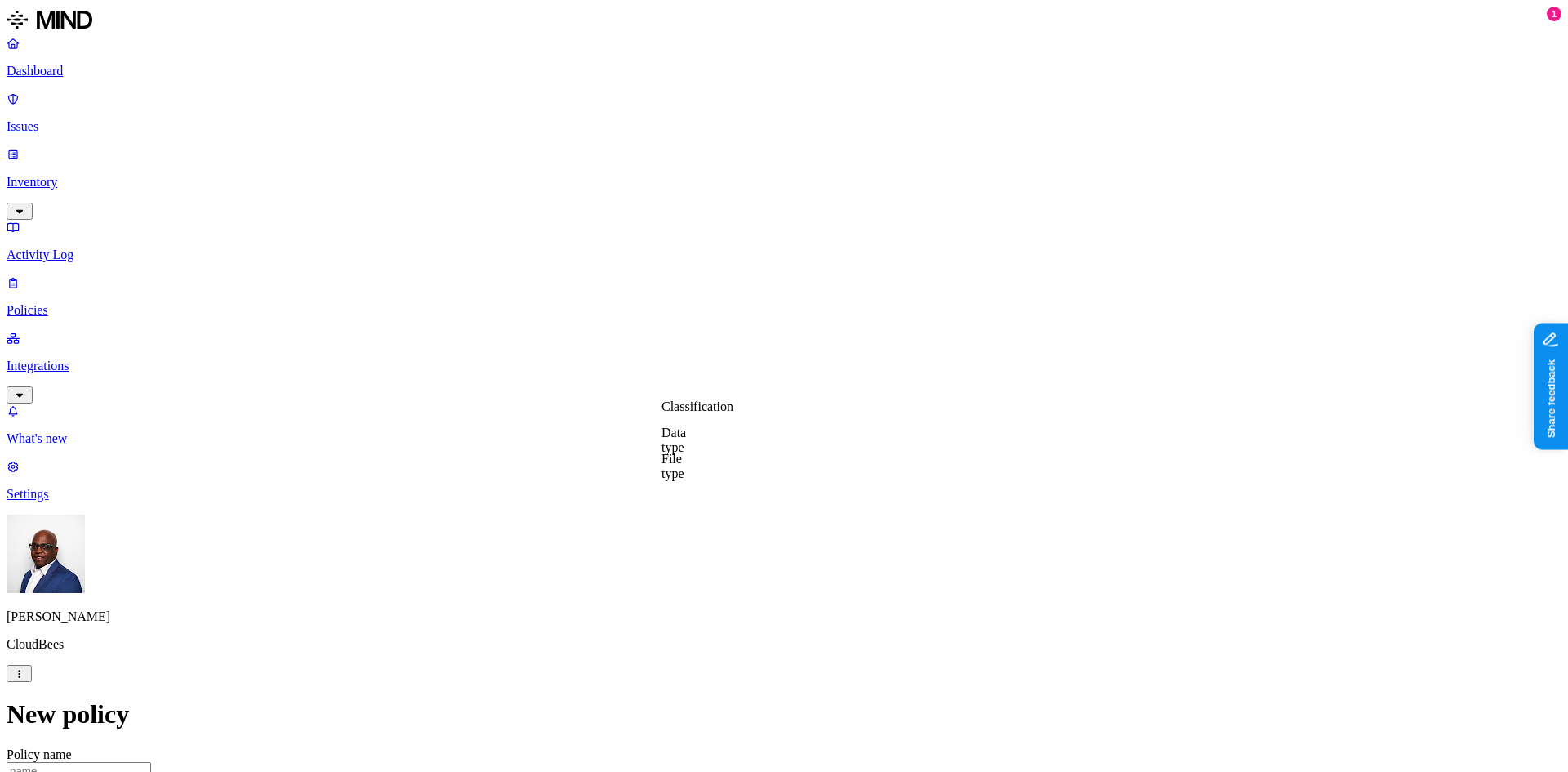
click at [684, 471] on label "File type" at bounding box center [672, 466] width 23 height 29
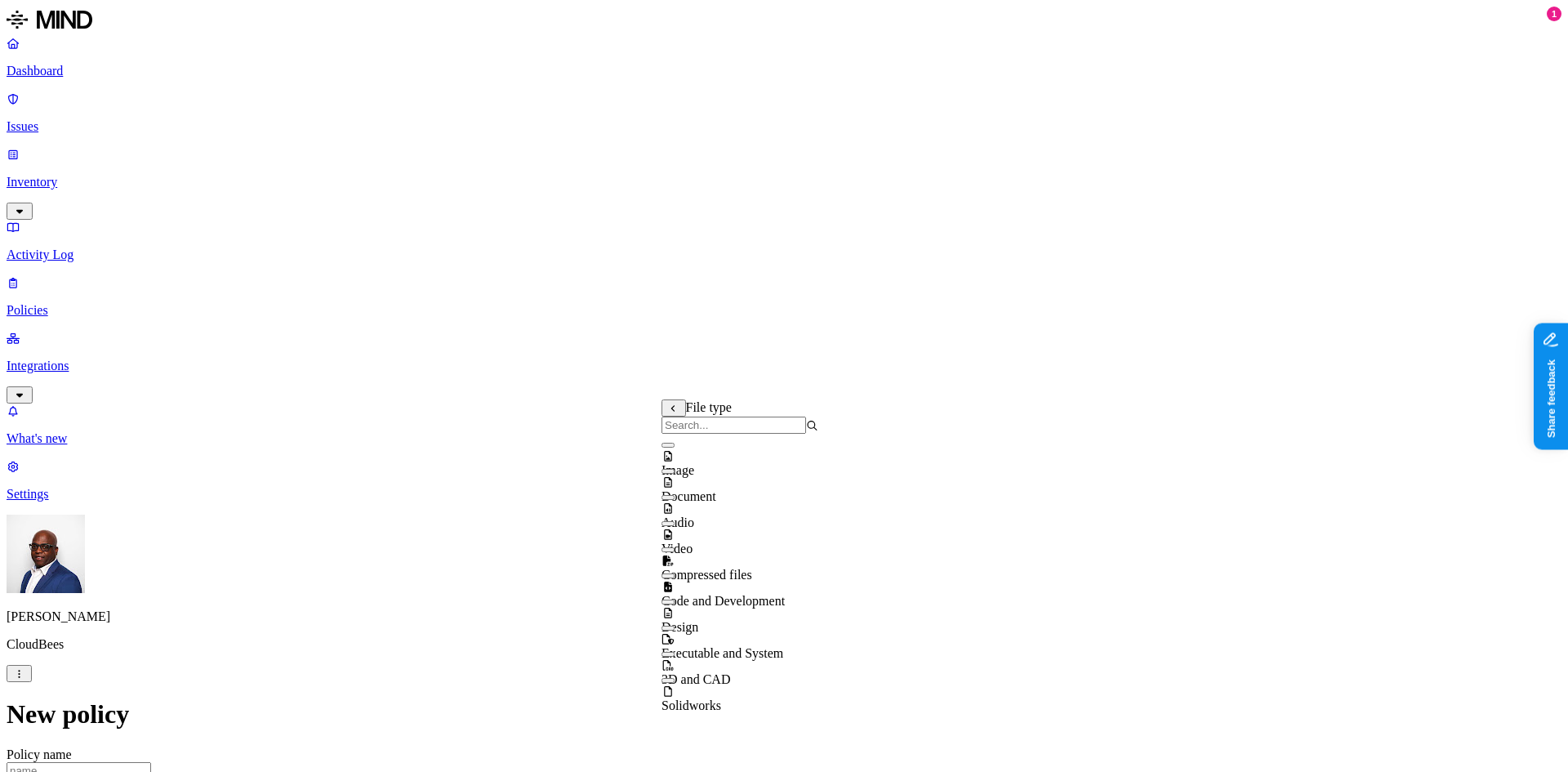
scroll to position [0, 0]
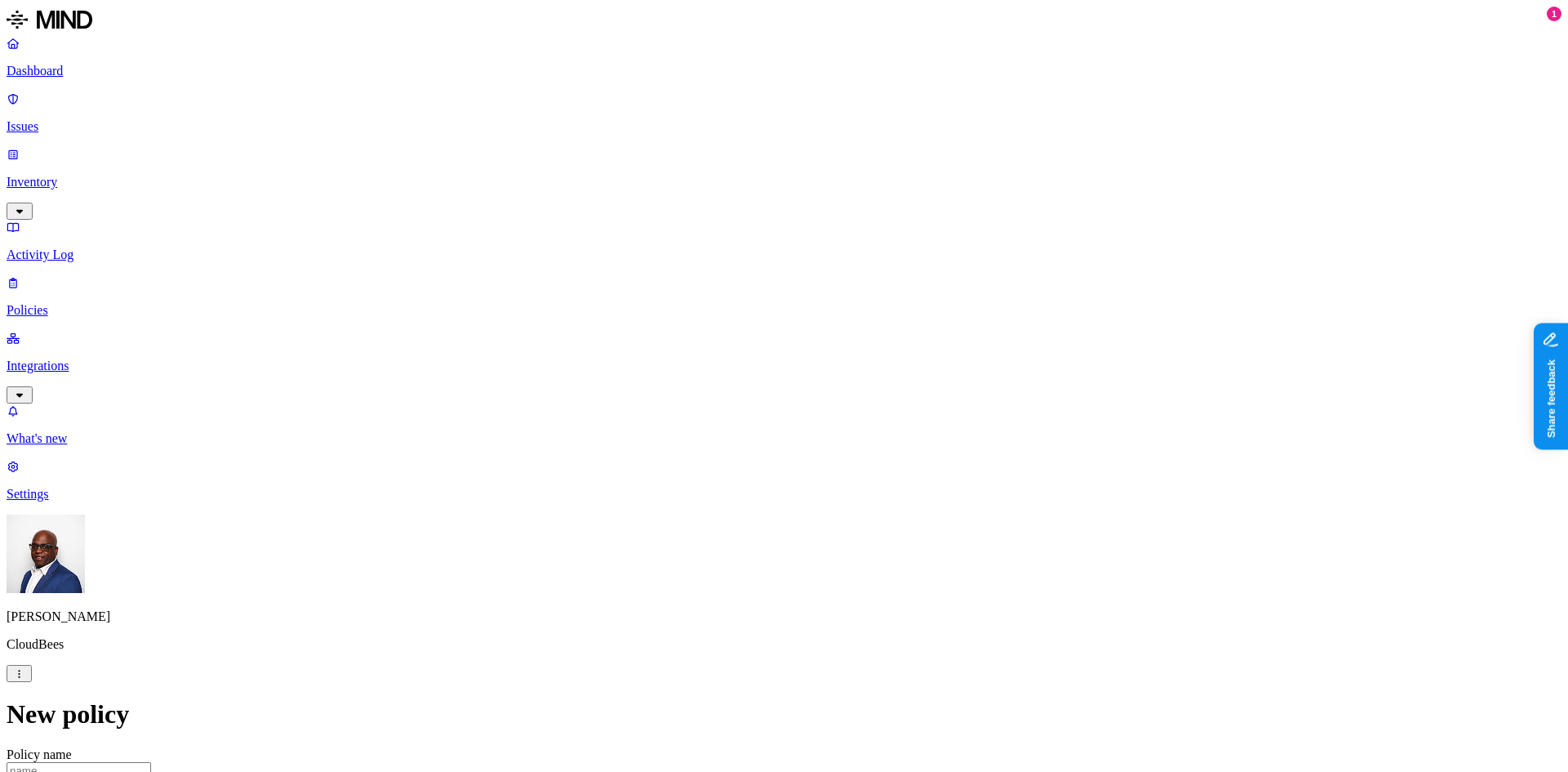
click at [739, 485] on label "Web Category" at bounding box center [715, 482] width 48 height 29
click at [730, 510] on label "Web Domain" at bounding box center [712, 508] width 43 height 29
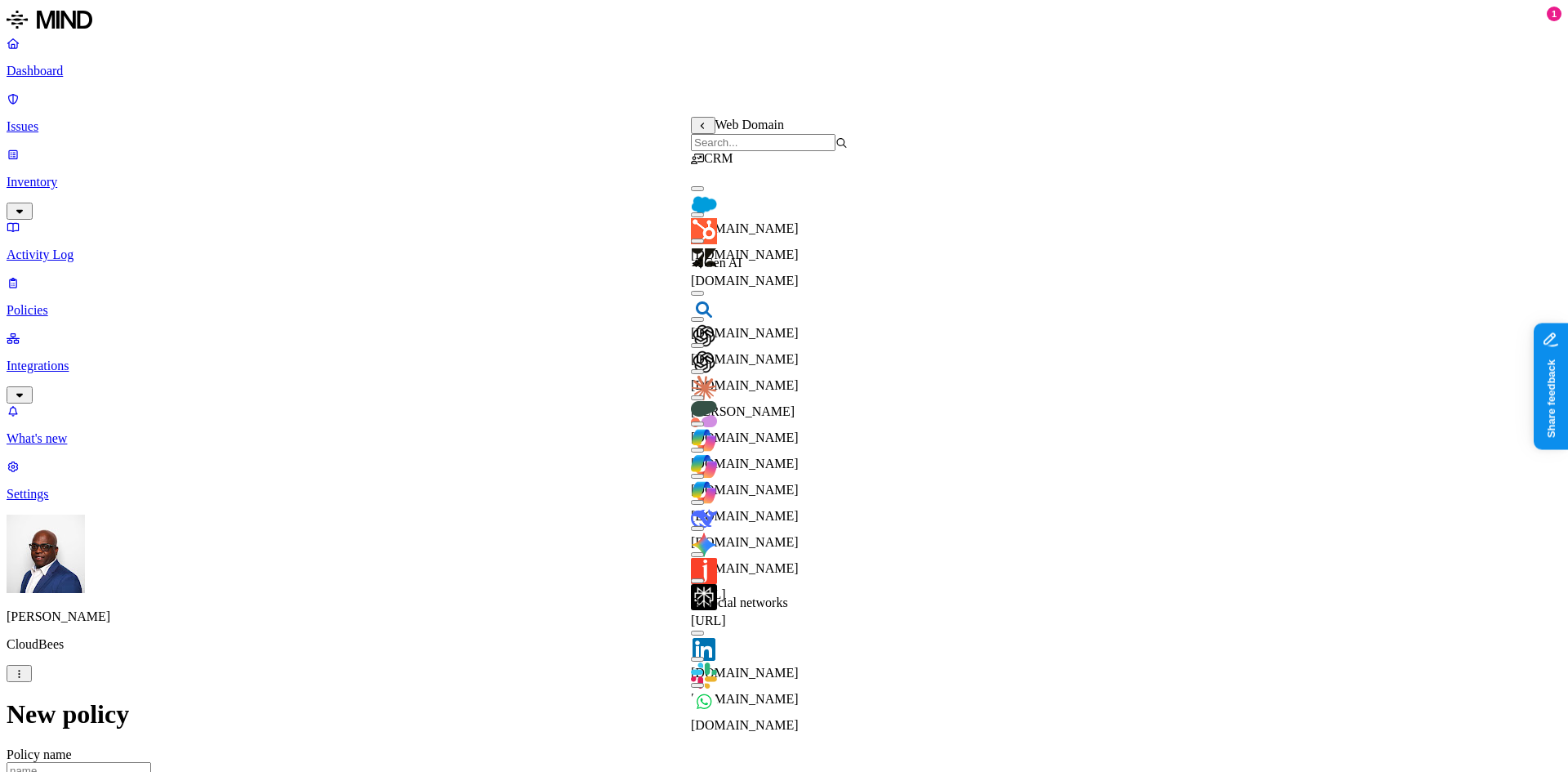
scroll to position [129, 0]
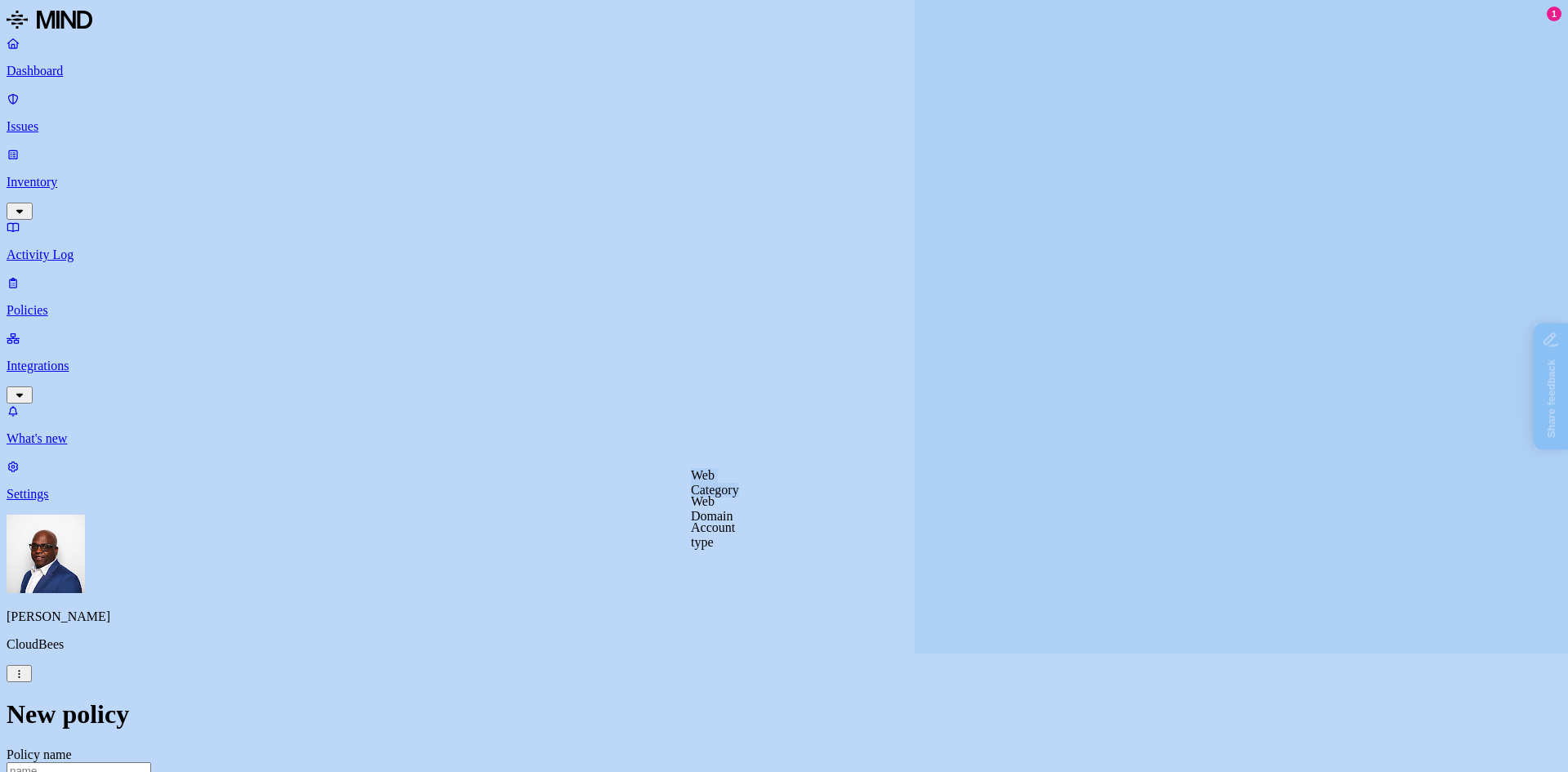
drag, startPoint x: 872, startPoint y: 502, endPoint x: 798, endPoint y: 471, distance: 80.2
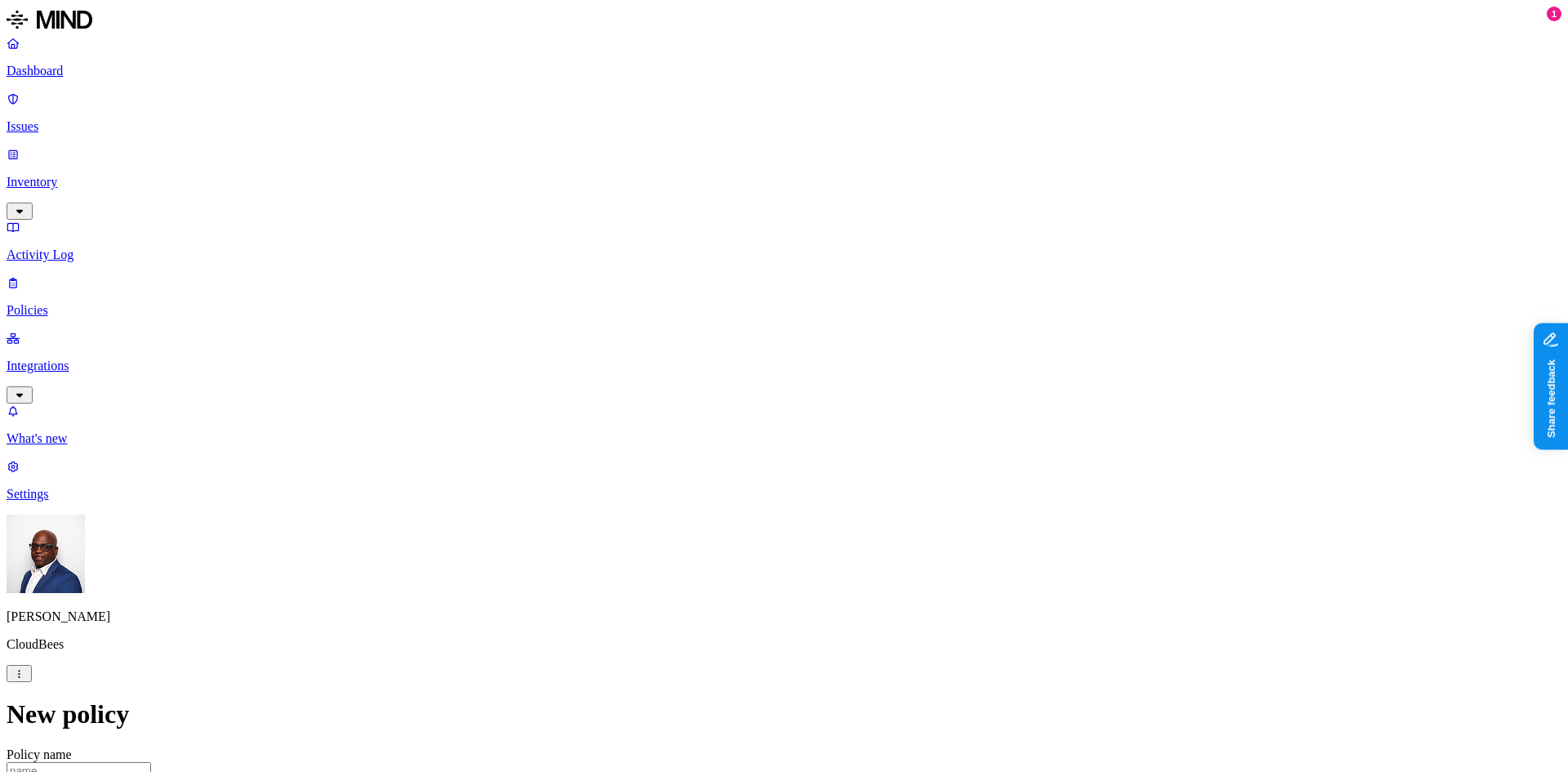
click at [735, 536] on label "Account type" at bounding box center [713, 535] width 44 height 29
click at [744, 499] on label "Unmanaged" at bounding box center [722, 492] width 63 height 14
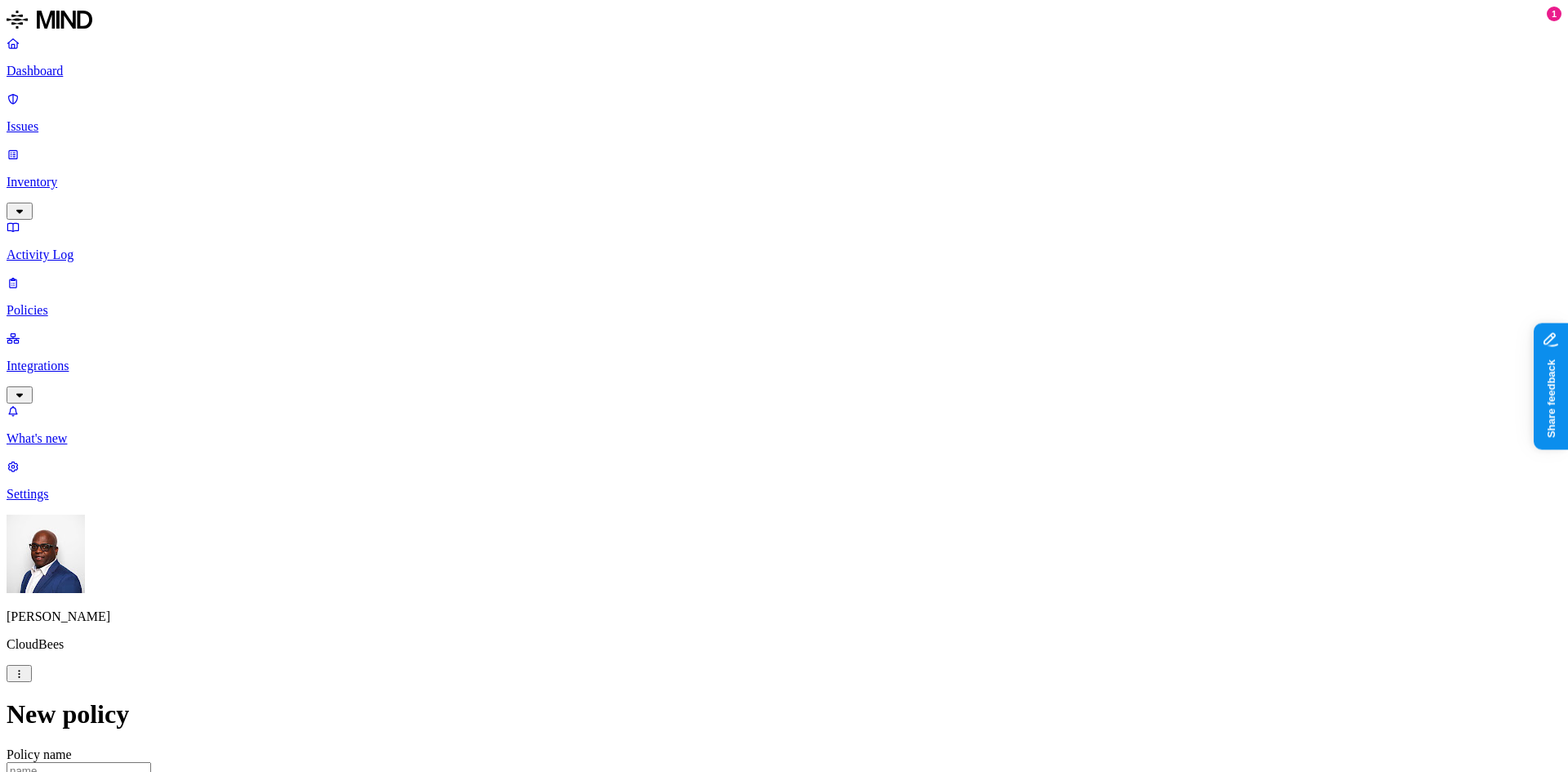
scroll to position [735, 0]
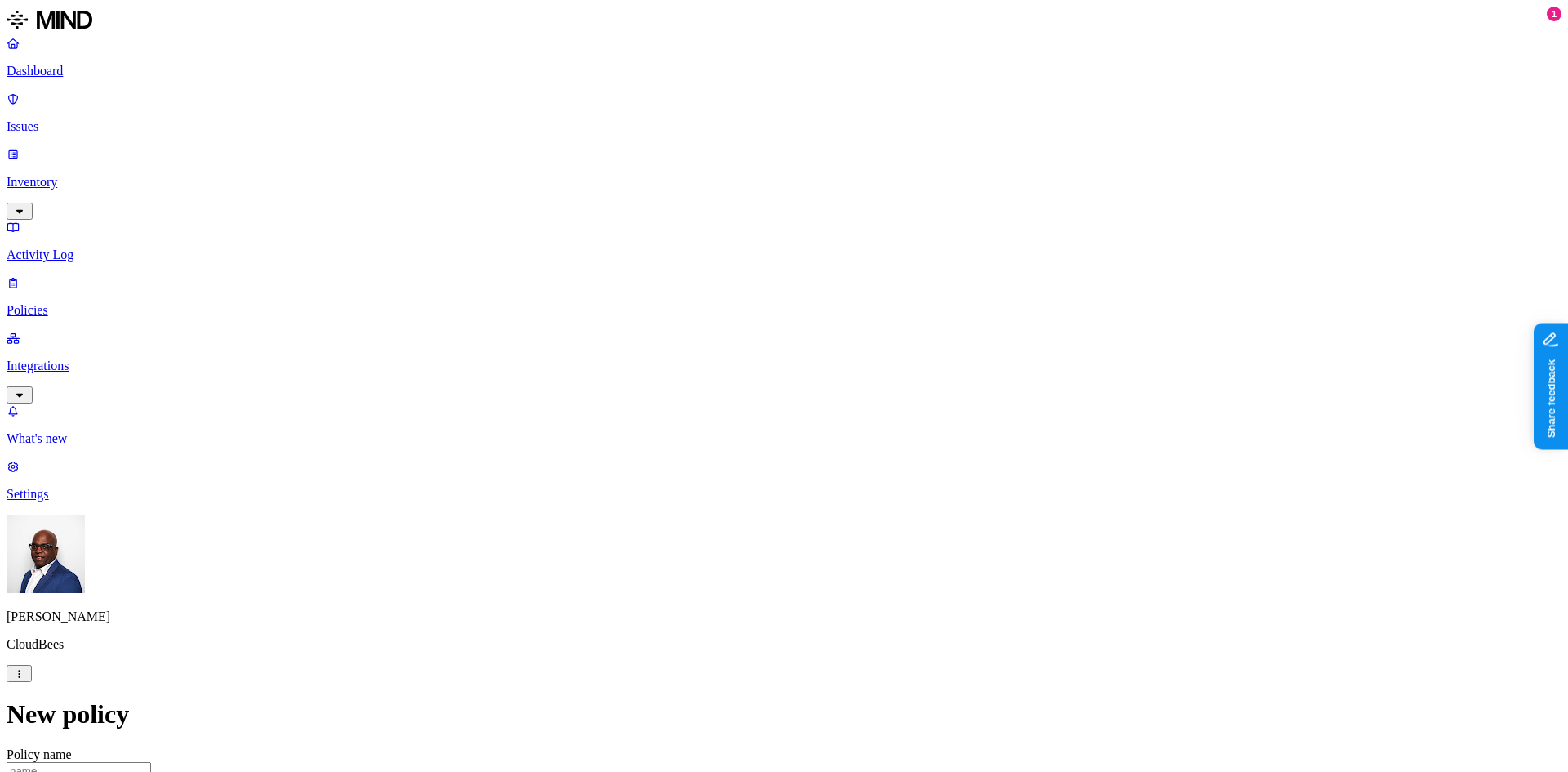
scroll to position [653, 0]
click at [709, 303] on label "Departments" at bounding box center [713, 296] width 67 height 14
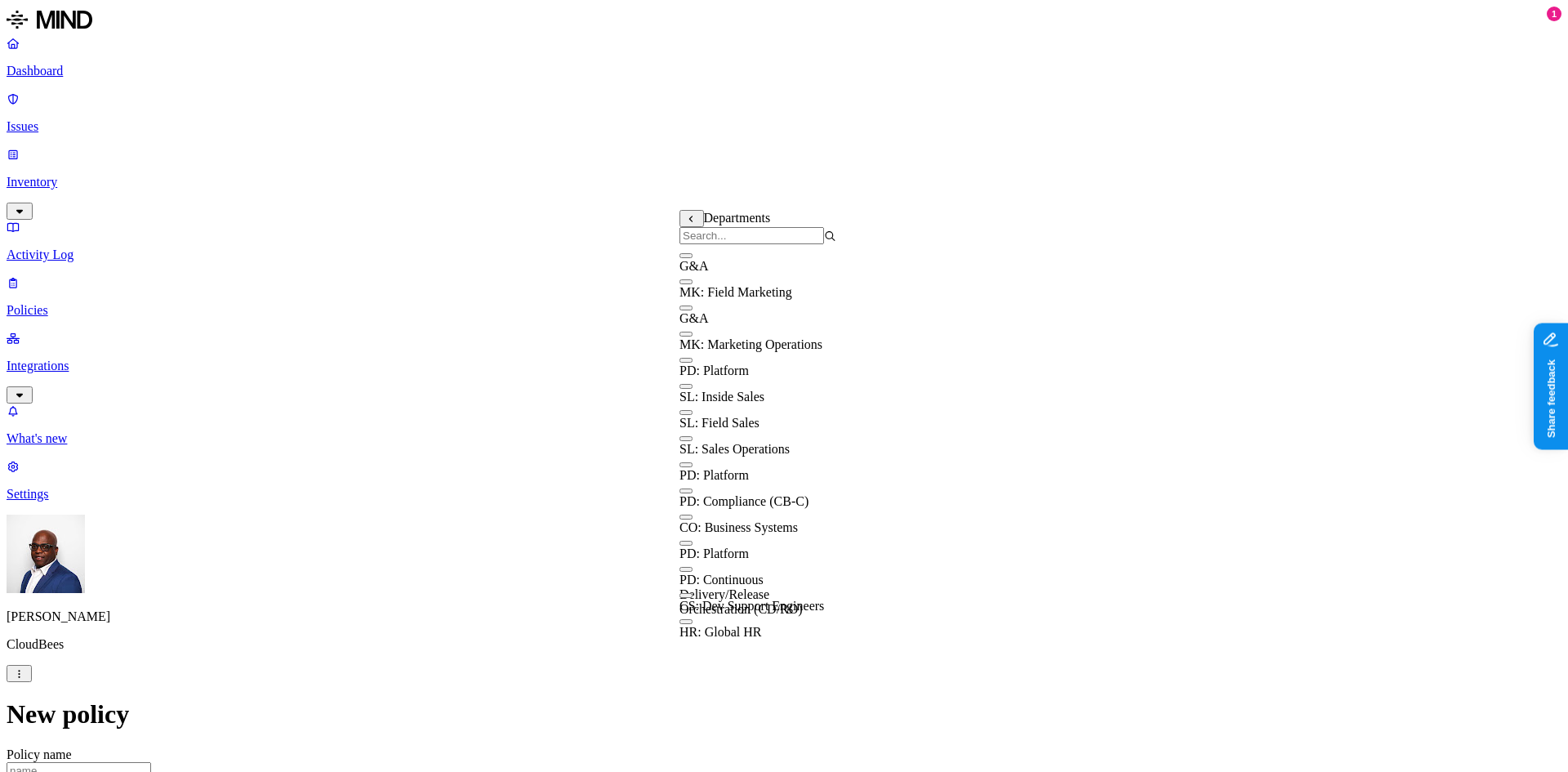
click at [693, 337] on button "button" at bounding box center [686, 334] width 13 height 5
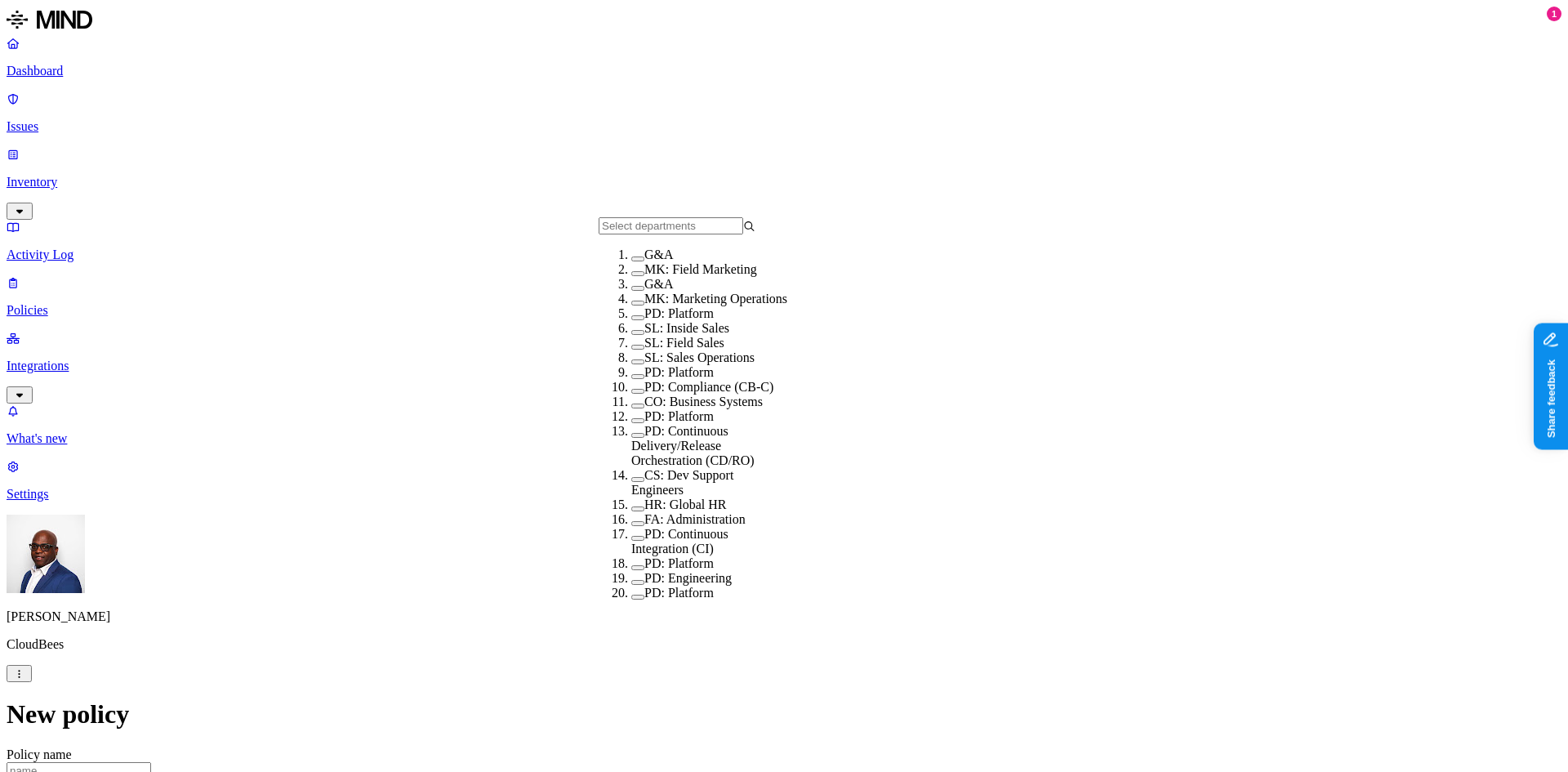
scroll to position [245, 0]
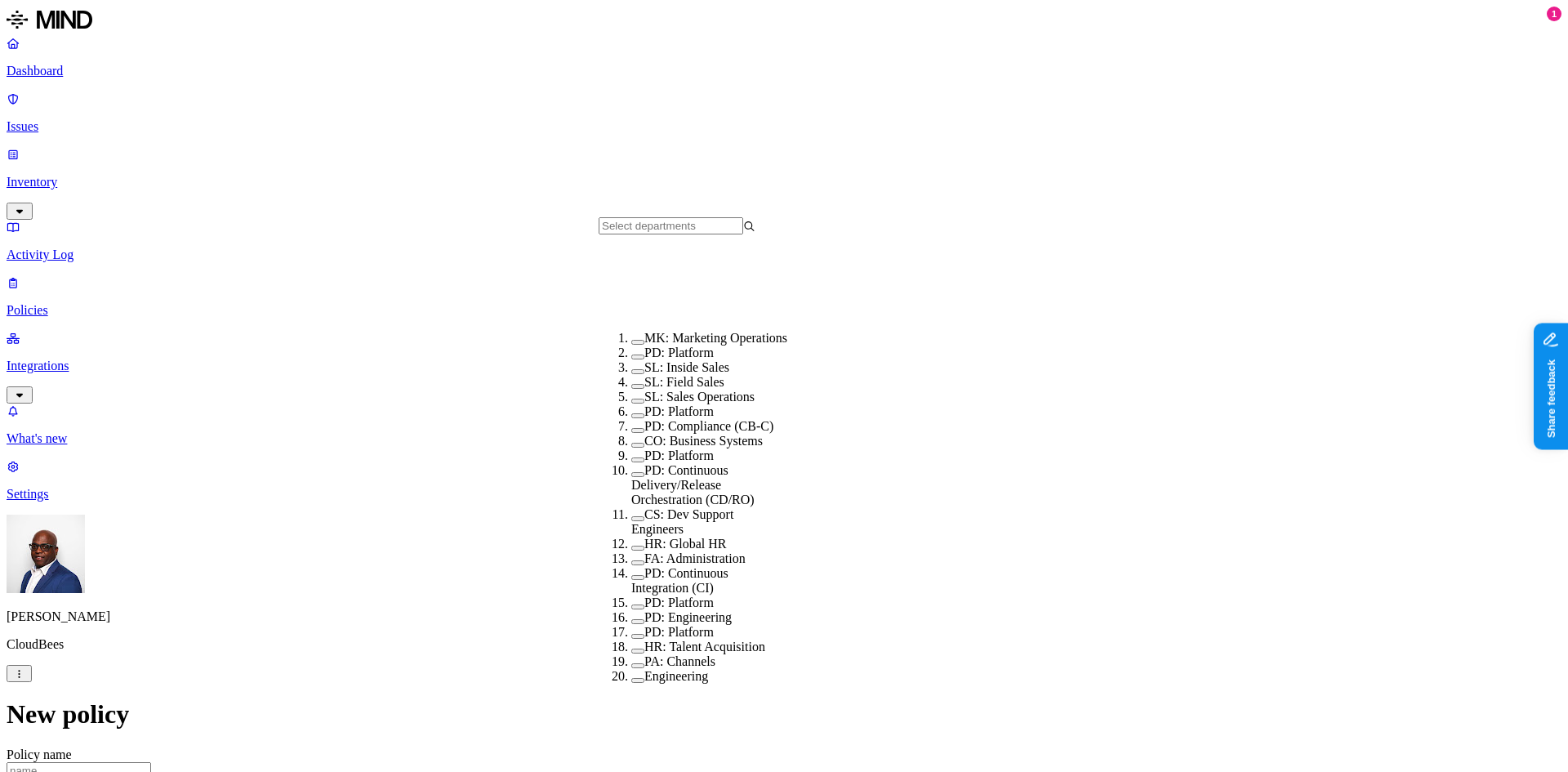
click at [631, 457] on button "button" at bounding box center [637, 459] width 13 height 5
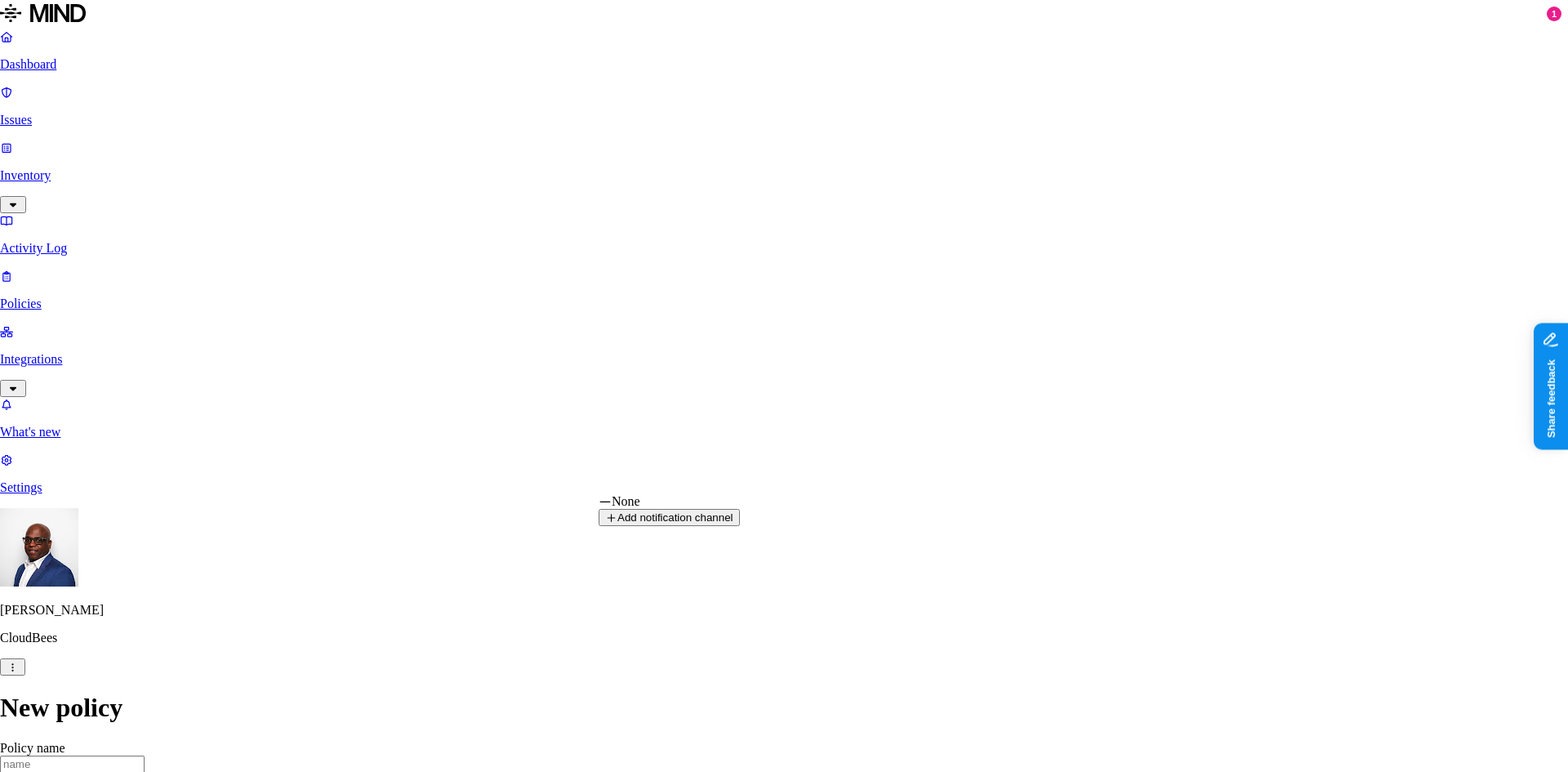
click at [740, 526] on button "Add notification channel" at bounding box center [669, 517] width 141 height 17
select select
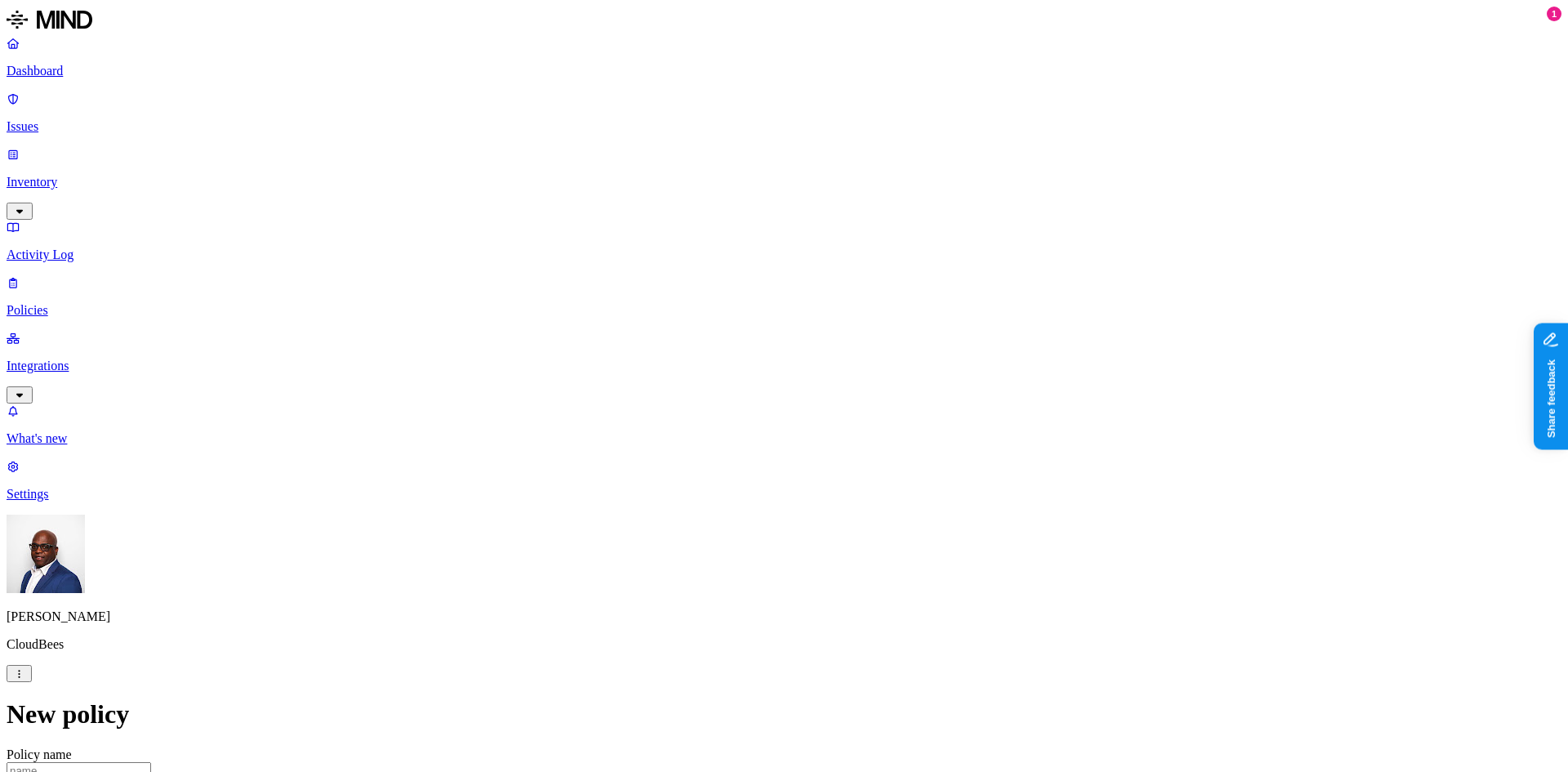
click at [97, 359] on p "Integrations" at bounding box center [784, 366] width 1555 height 15
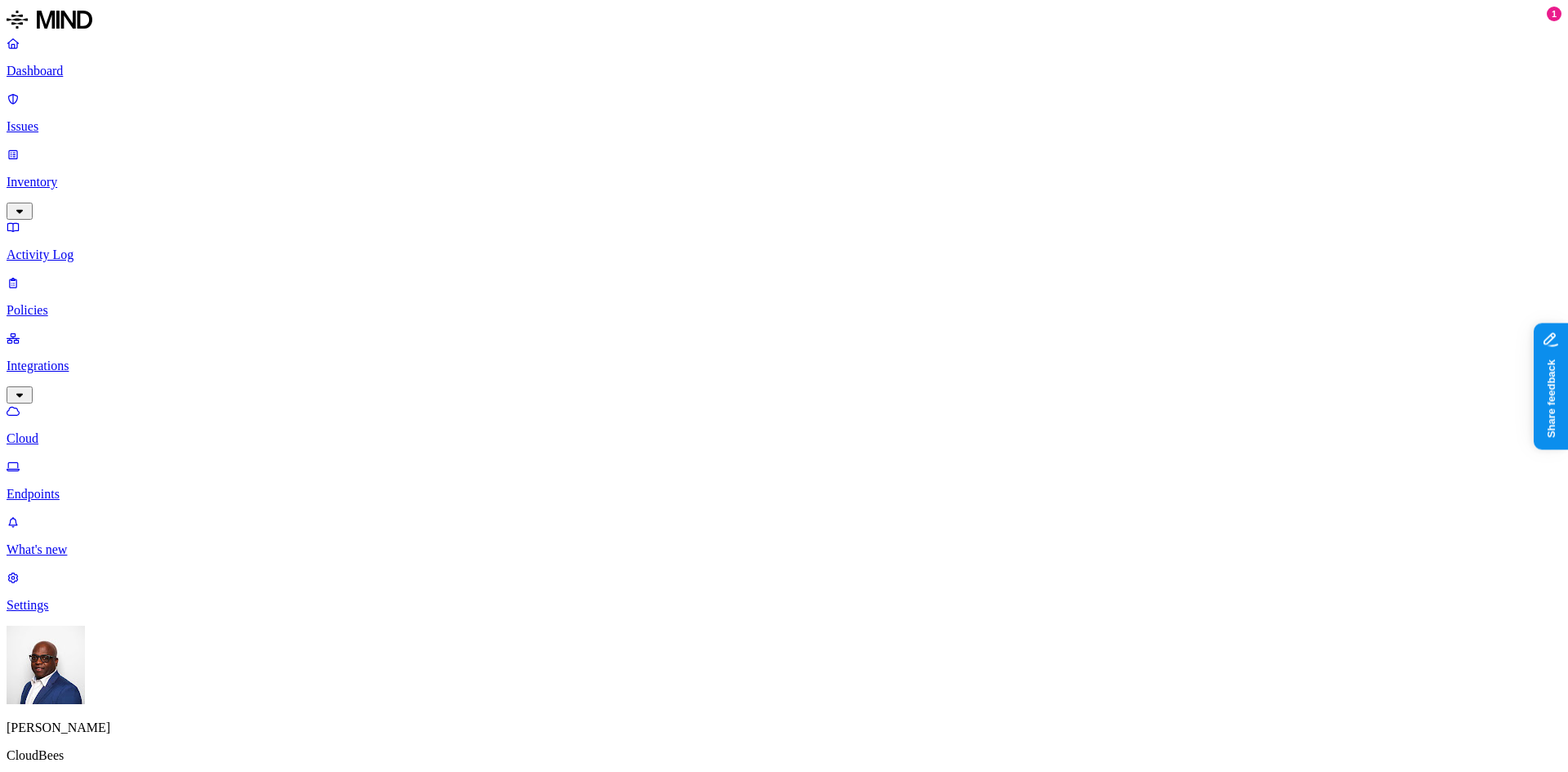
click at [63, 303] on p "Policies" at bounding box center [784, 310] width 1555 height 15
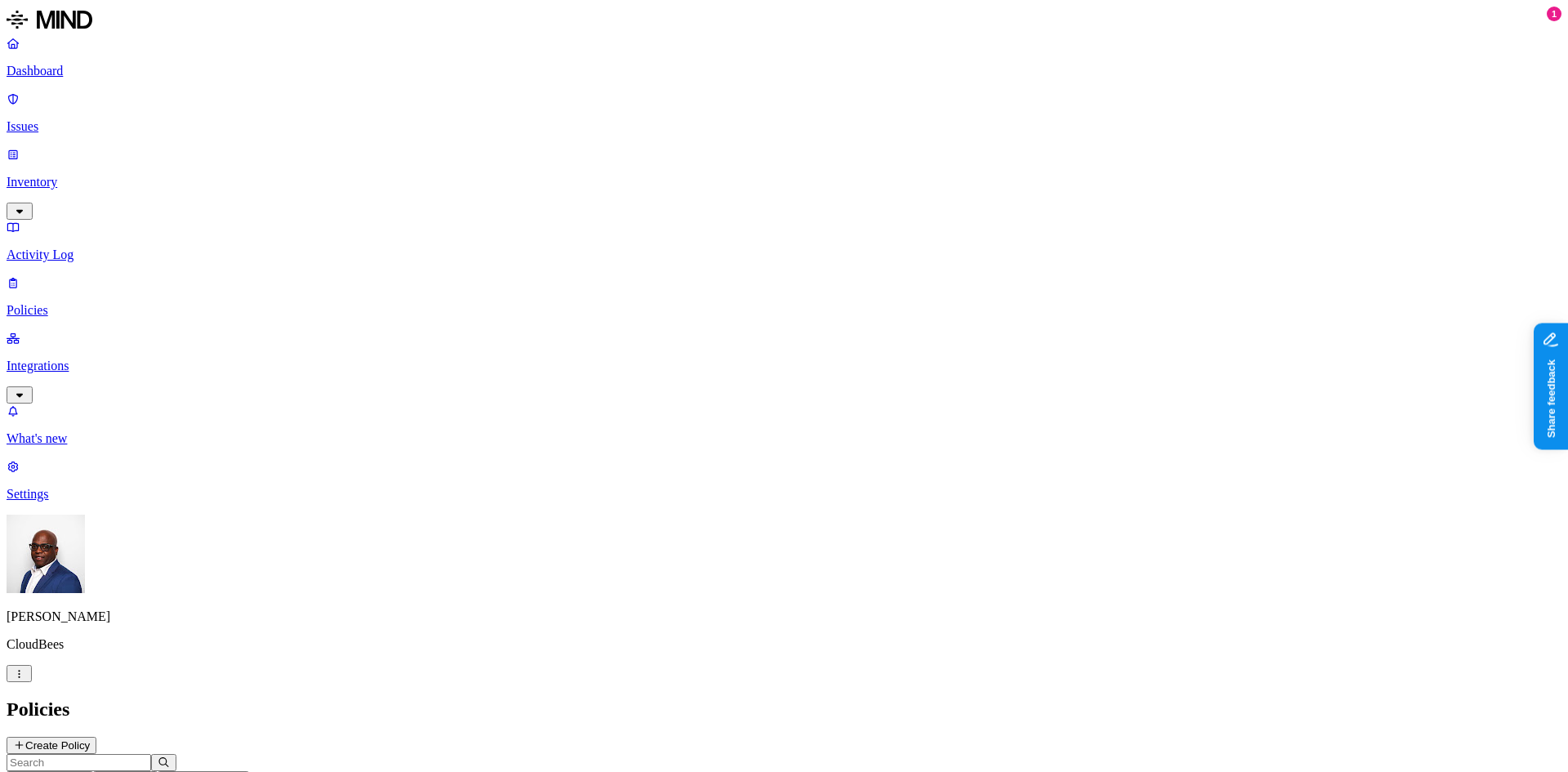
click at [57, 502] on p "Settings" at bounding box center [784, 494] width 1555 height 15
click at [240, 766] on p "Notification channels" at bounding box center [784, 773] width 1555 height 15
click at [71, 359] on p "Integrations" at bounding box center [784, 366] width 1555 height 15
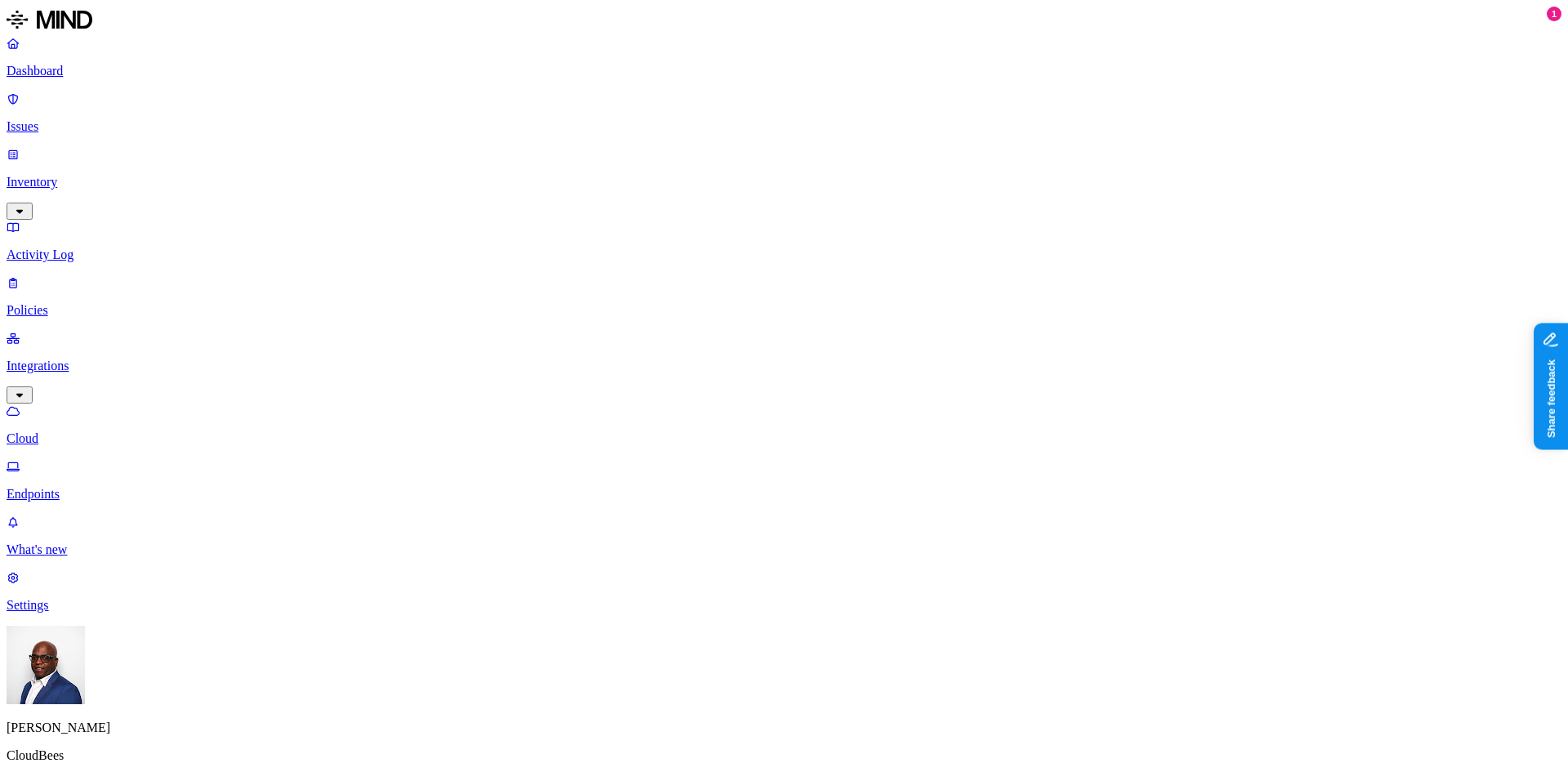
click at [63, 613] on p "Settings" at bounding box center [784, 605] width 1555 height 15
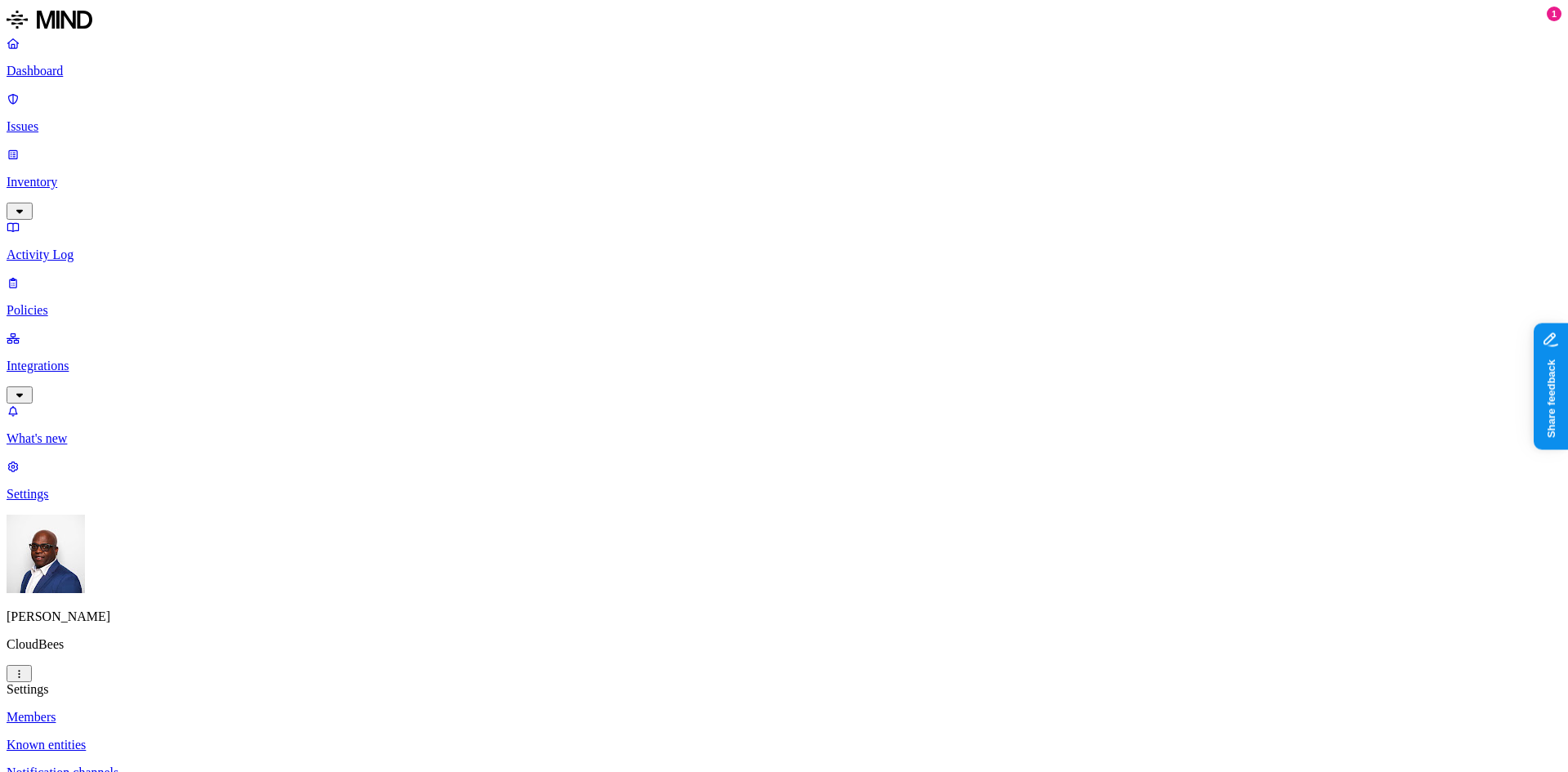
click at [240, 766] on p "Notification channels" at bounding box center [784, 773] width 1555 height 15
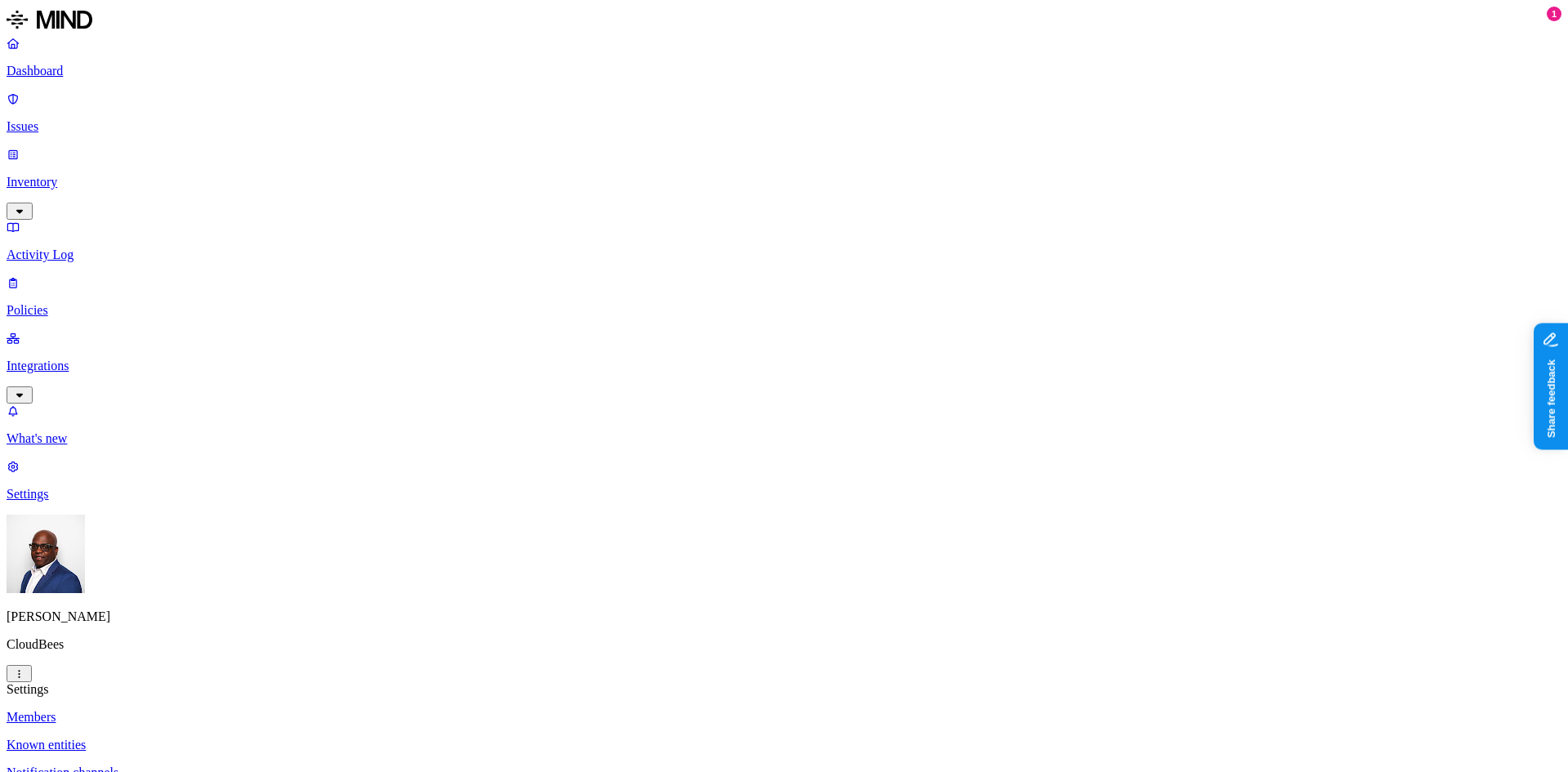
click at [68, 72] on p "Dashboard" at bounding box center [784, 71] width 1555 height 15
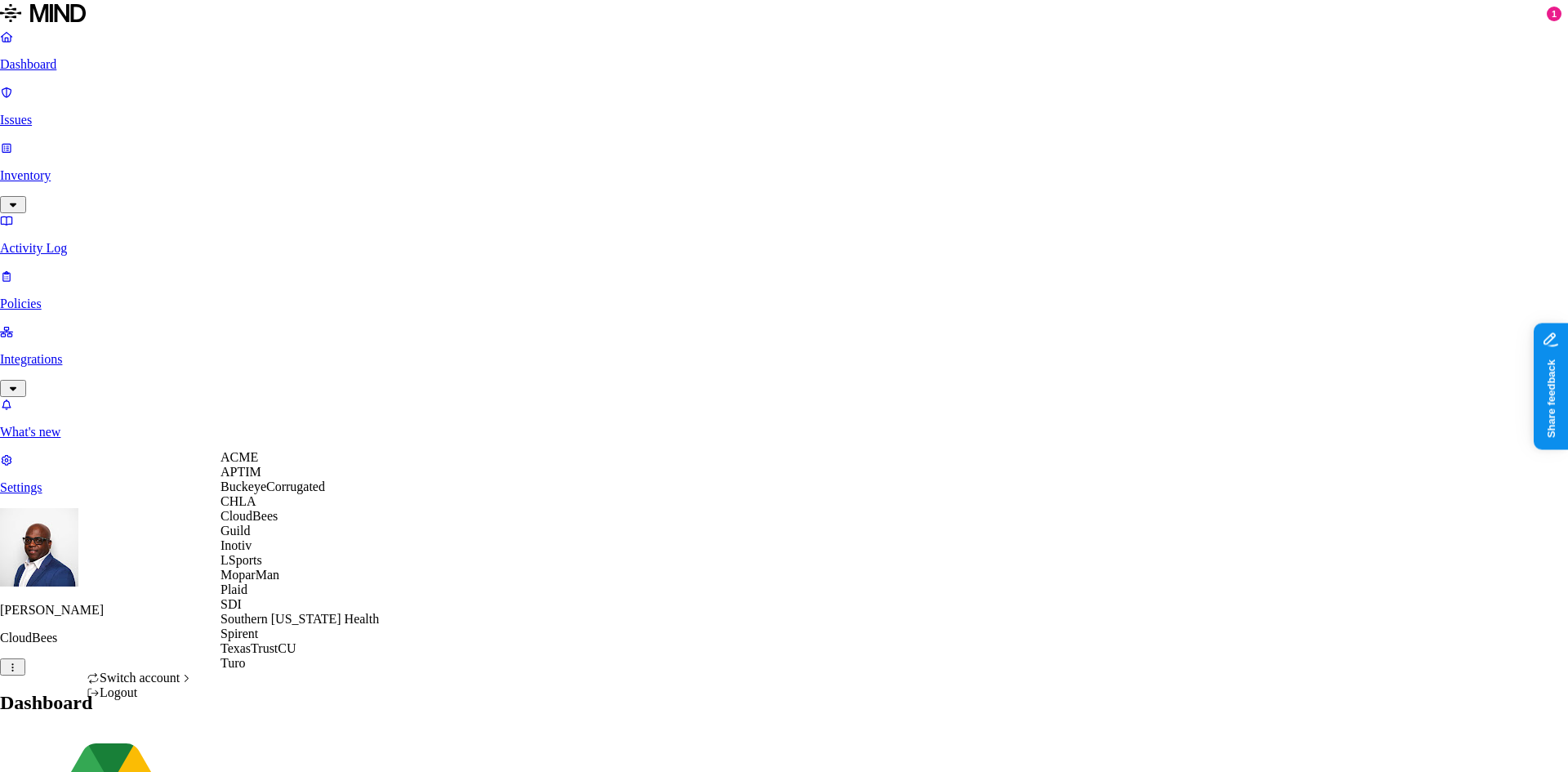
click at [268, 465] on div "ACME" at bounding box center [299, 457] width 158 height 15
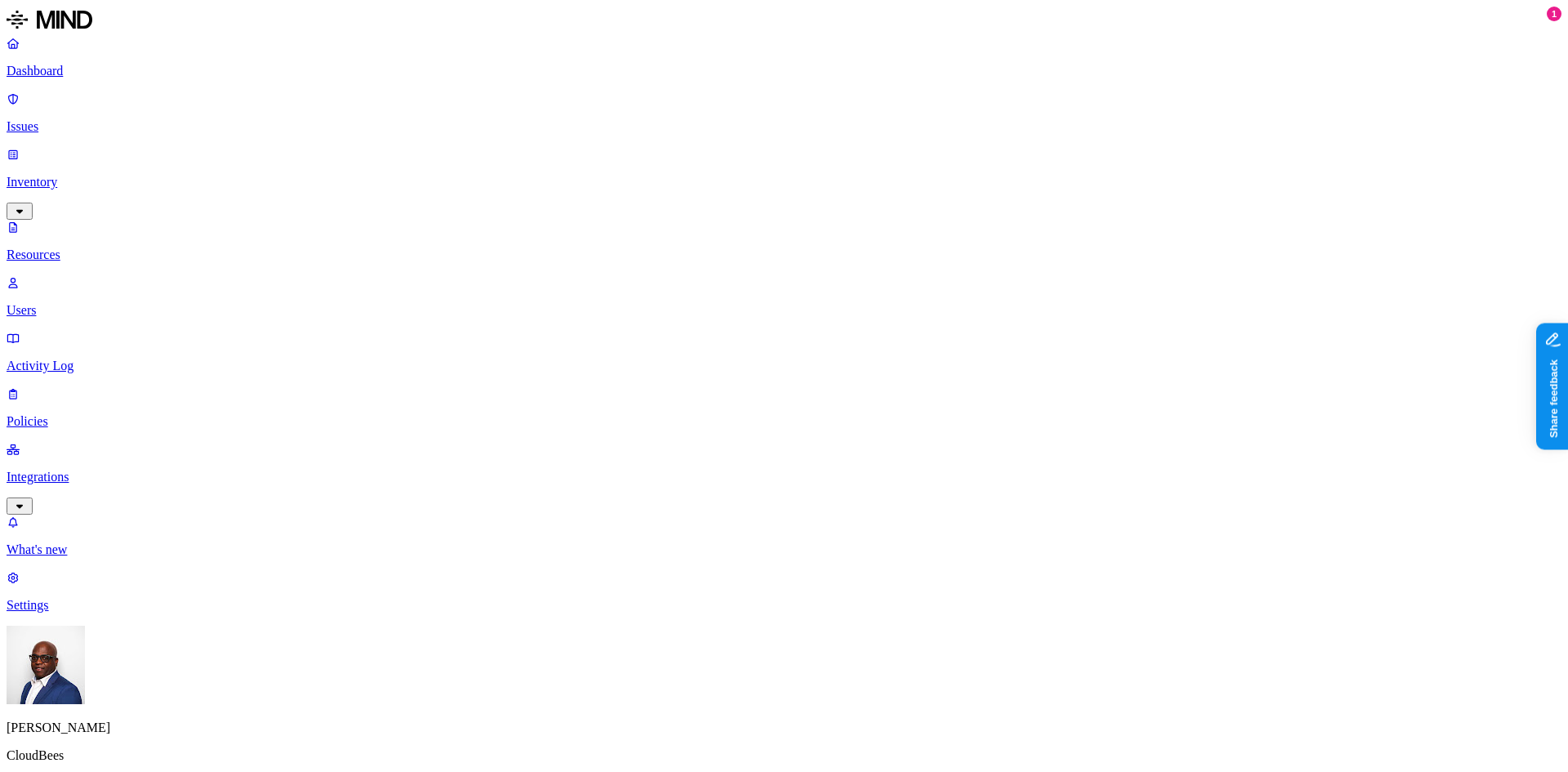
scroll to position [10, 0]
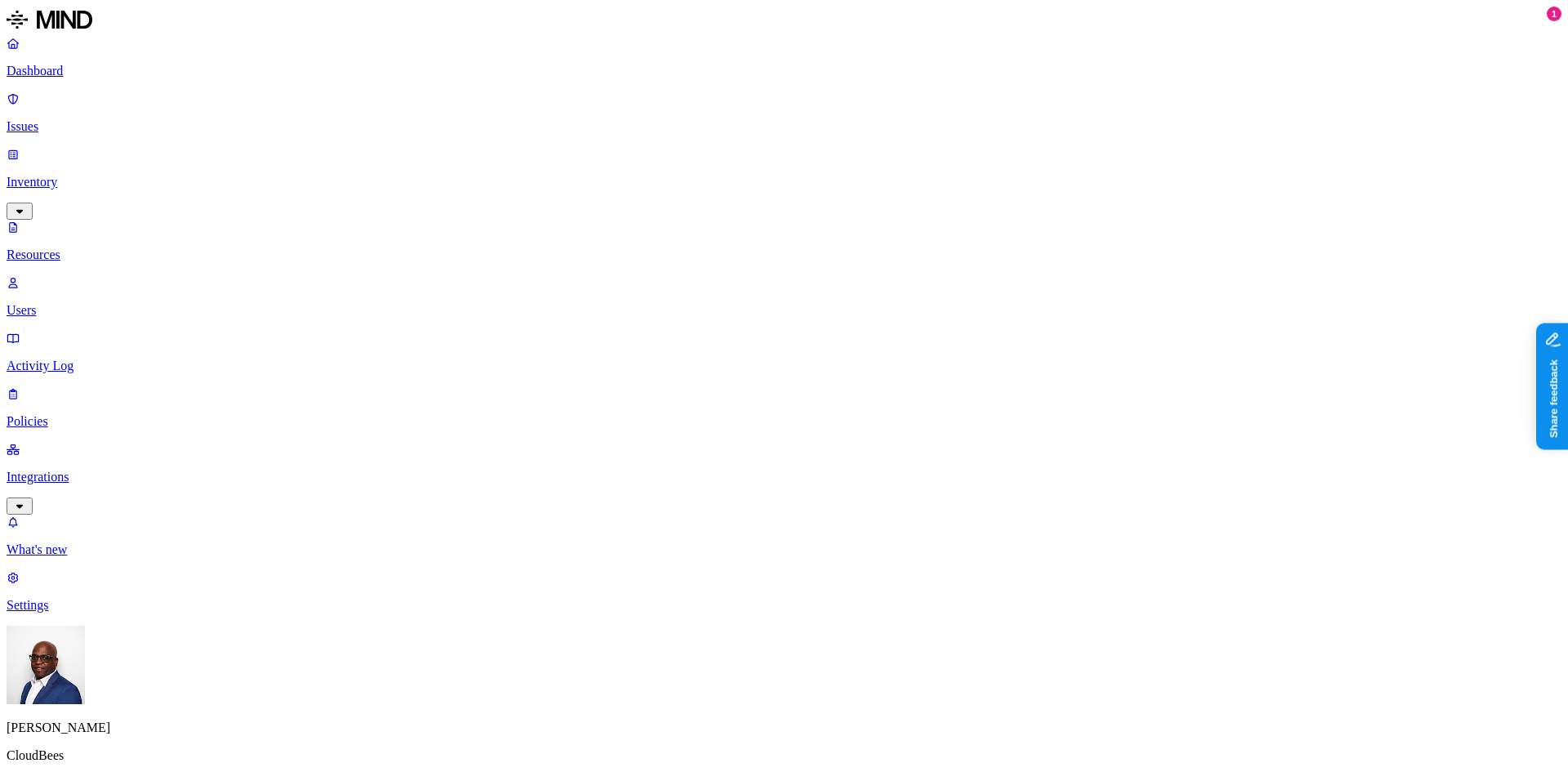
click at [59, 68] on p "Dashboard" at bounding box center [784, 71] width 1555 height 15
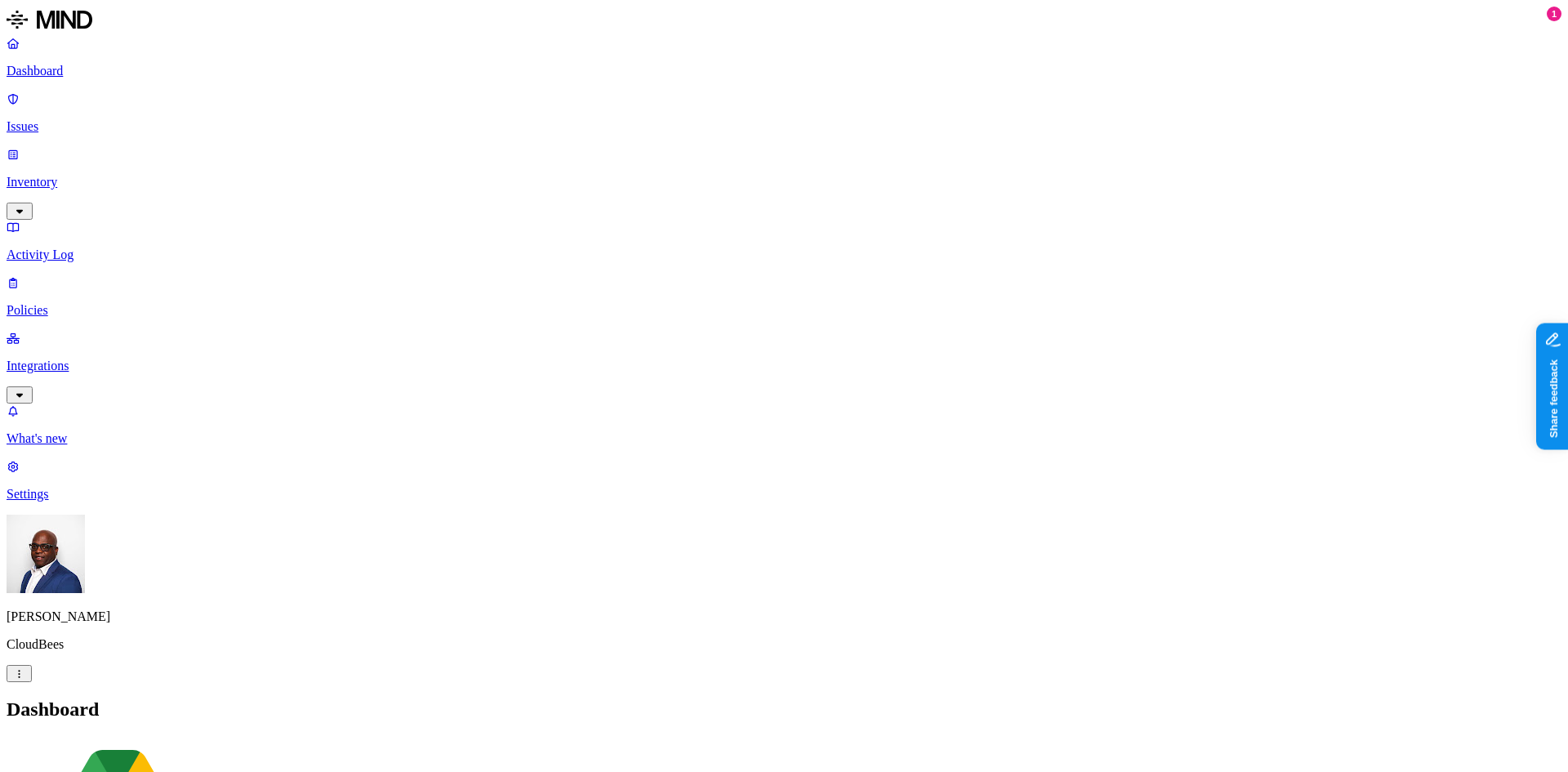
drag, startPoint x: 1245, startPoint y: 127, endPoint x: 1380, endPoint y: 114, distance: 135.6
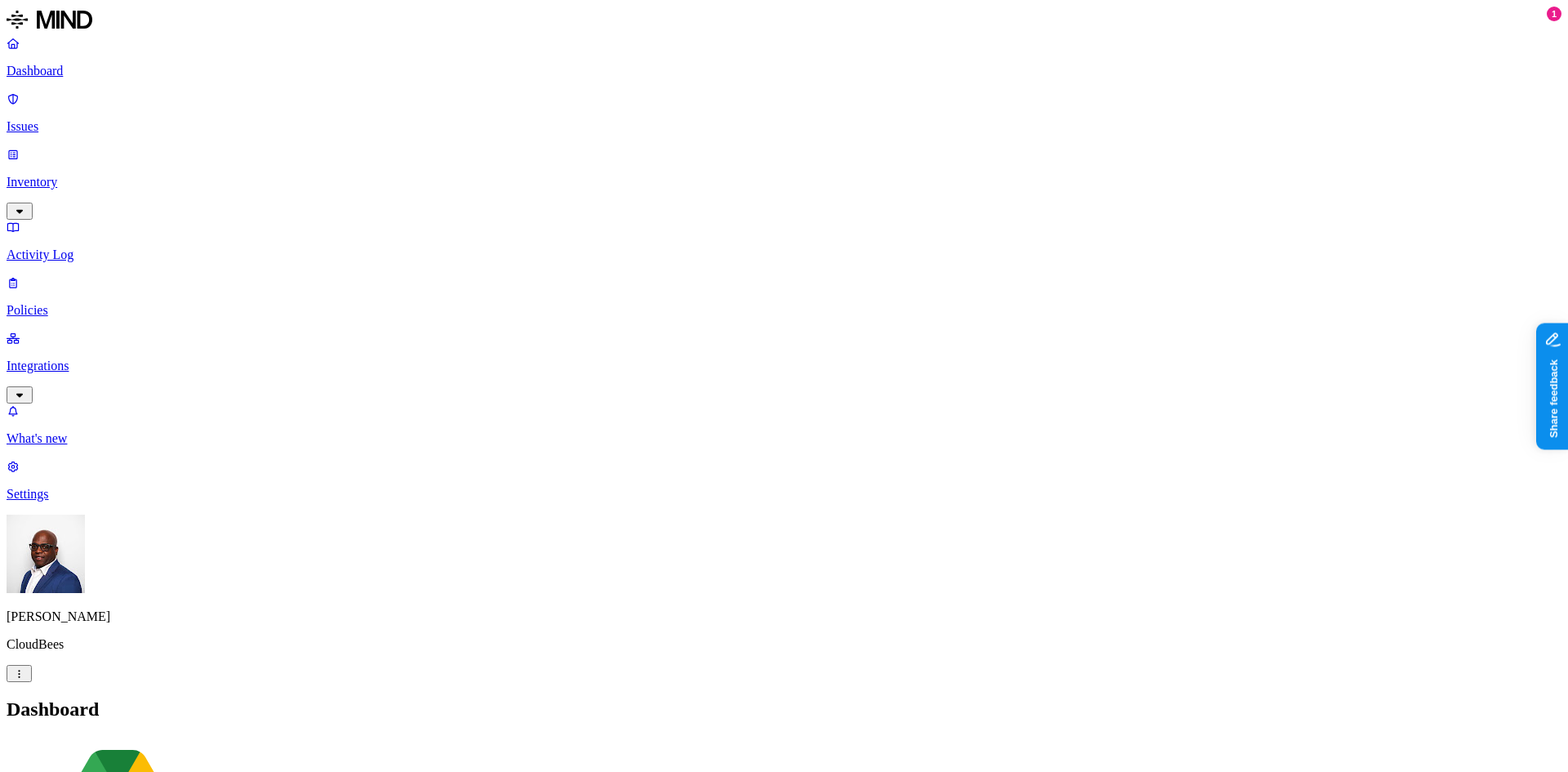
click at [66, 303] on p "Policies" at bounding box center [784, 310] width 1555 height 15
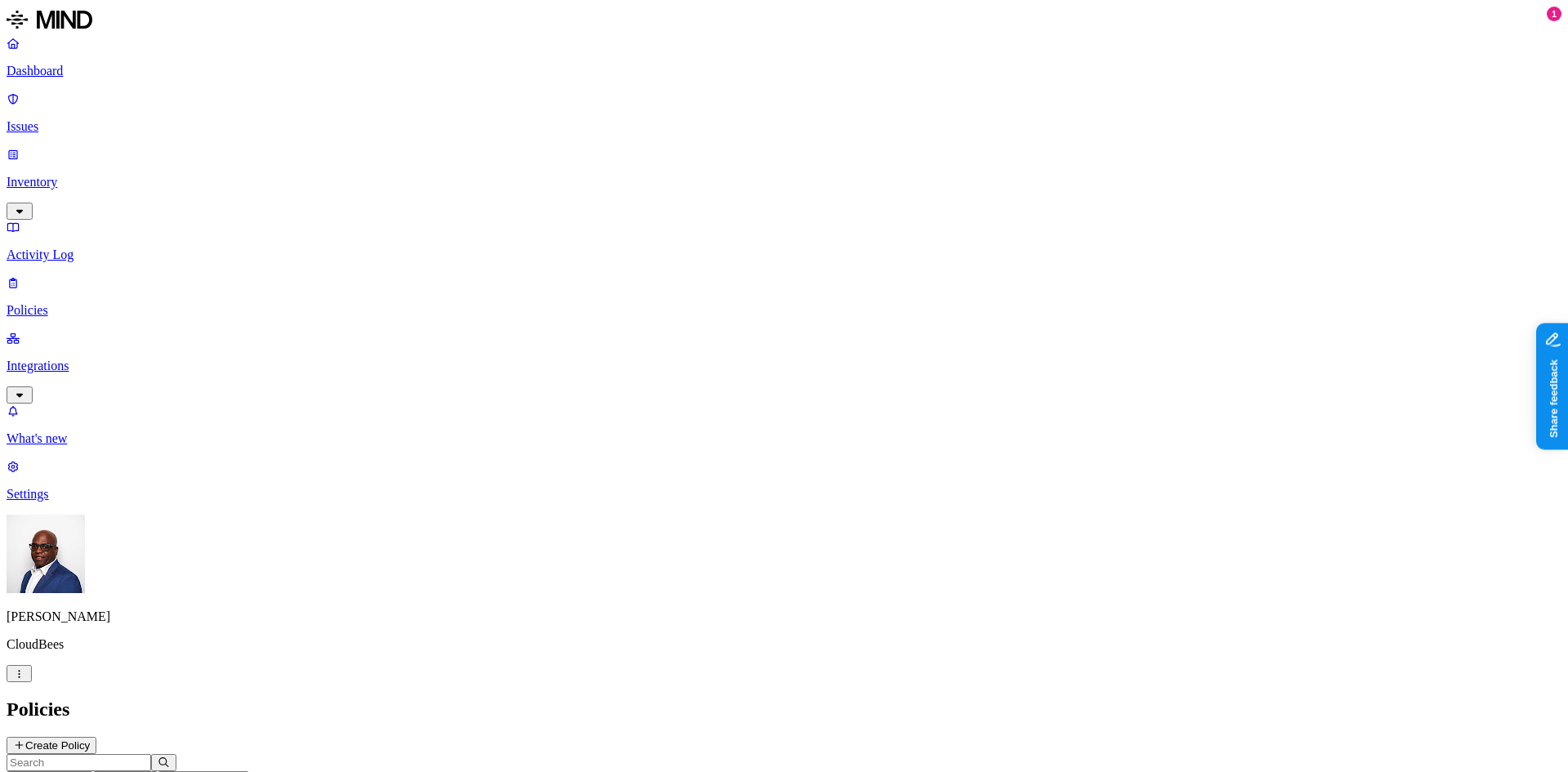
click at [87, 771] on icon "button" at bounding box center [81, 780] width 12 height 10
click at [363, 91] on button "button" at bounding box center [369, 93] width 13 height 5
click at [391, 698] on h2 "Policies" at bounding box center [784, 709] width 1555 height 22
click at [277, 771] on icon "button" at bounding box center [271, 780] width 12 height 10
click at [553, 134] on button "button" at bounding box center [559, 136] width 13 height 5
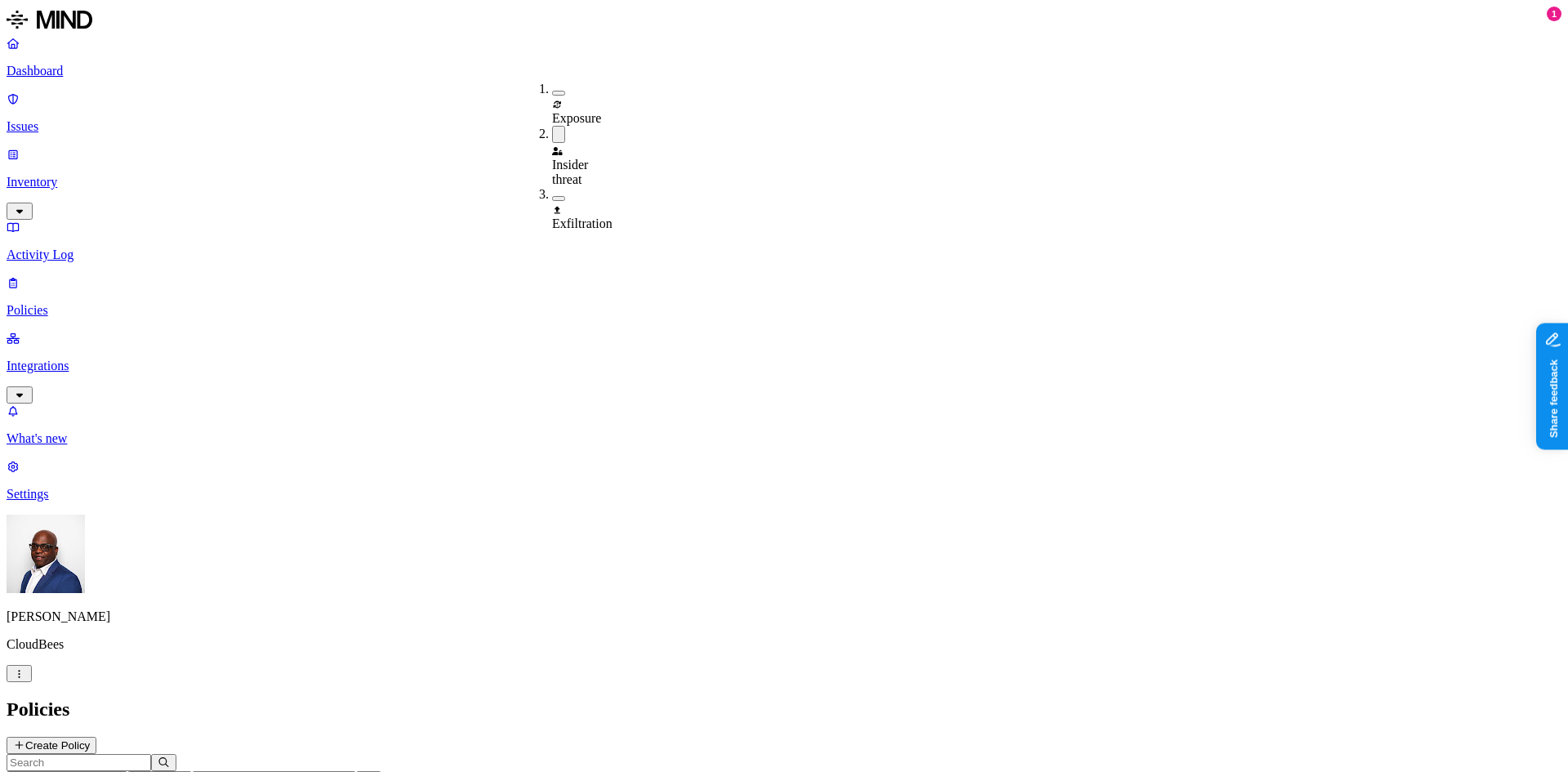
click at [553, 126] on button "button" at bounding box center [559, 133] width 13 height 17
click at [852, 698] on h2 "Policies" at bounding box center [784, 709] width 1555 height 22
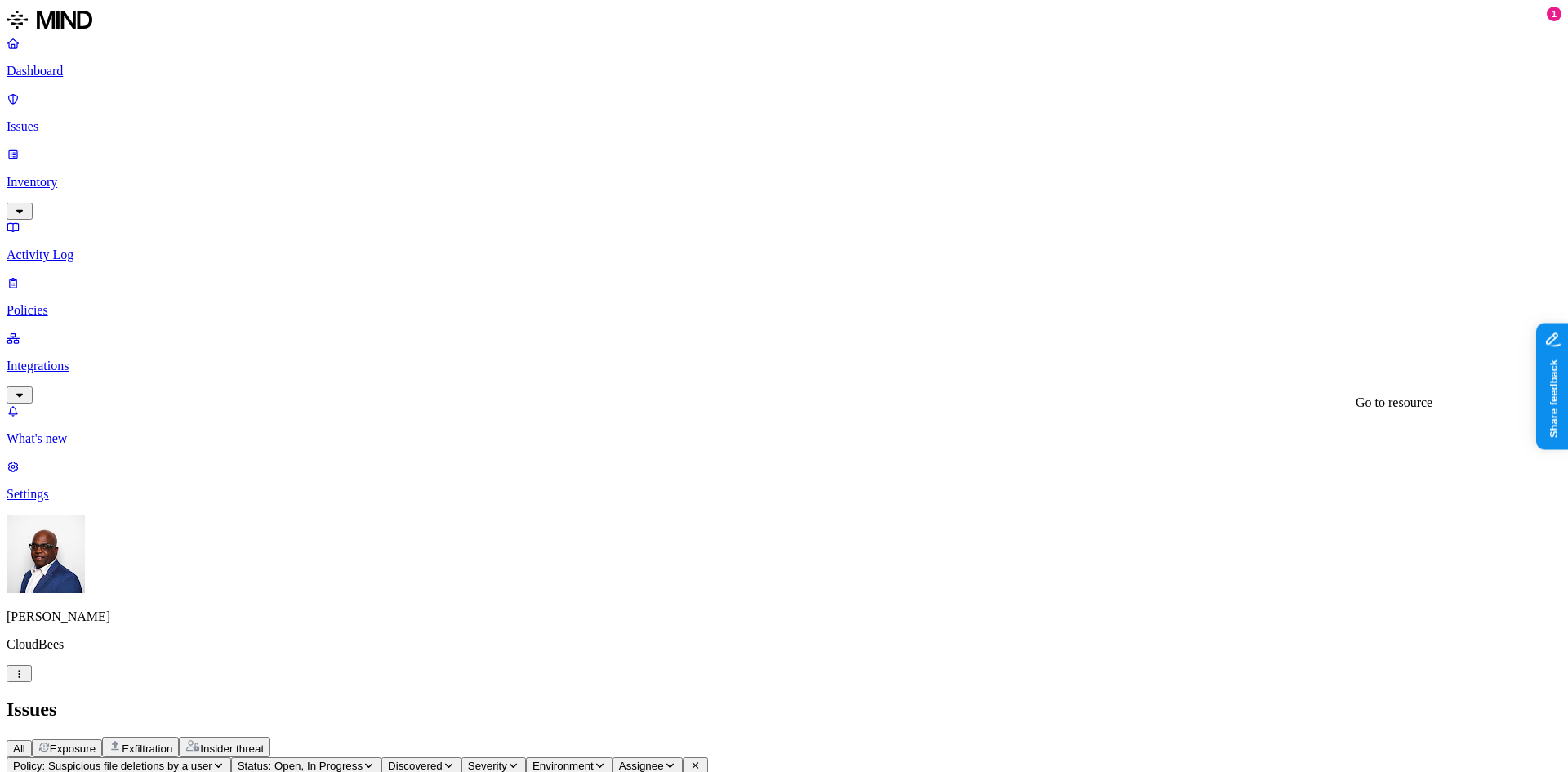
scroll to position [1163, 0]
click at [96, 743] on span "Exposure" at bounding box center [73, 749] width 46 height 12
click at [68, 175] on p "Inventory" at bounding box center [784, 182] width 1555 height 15
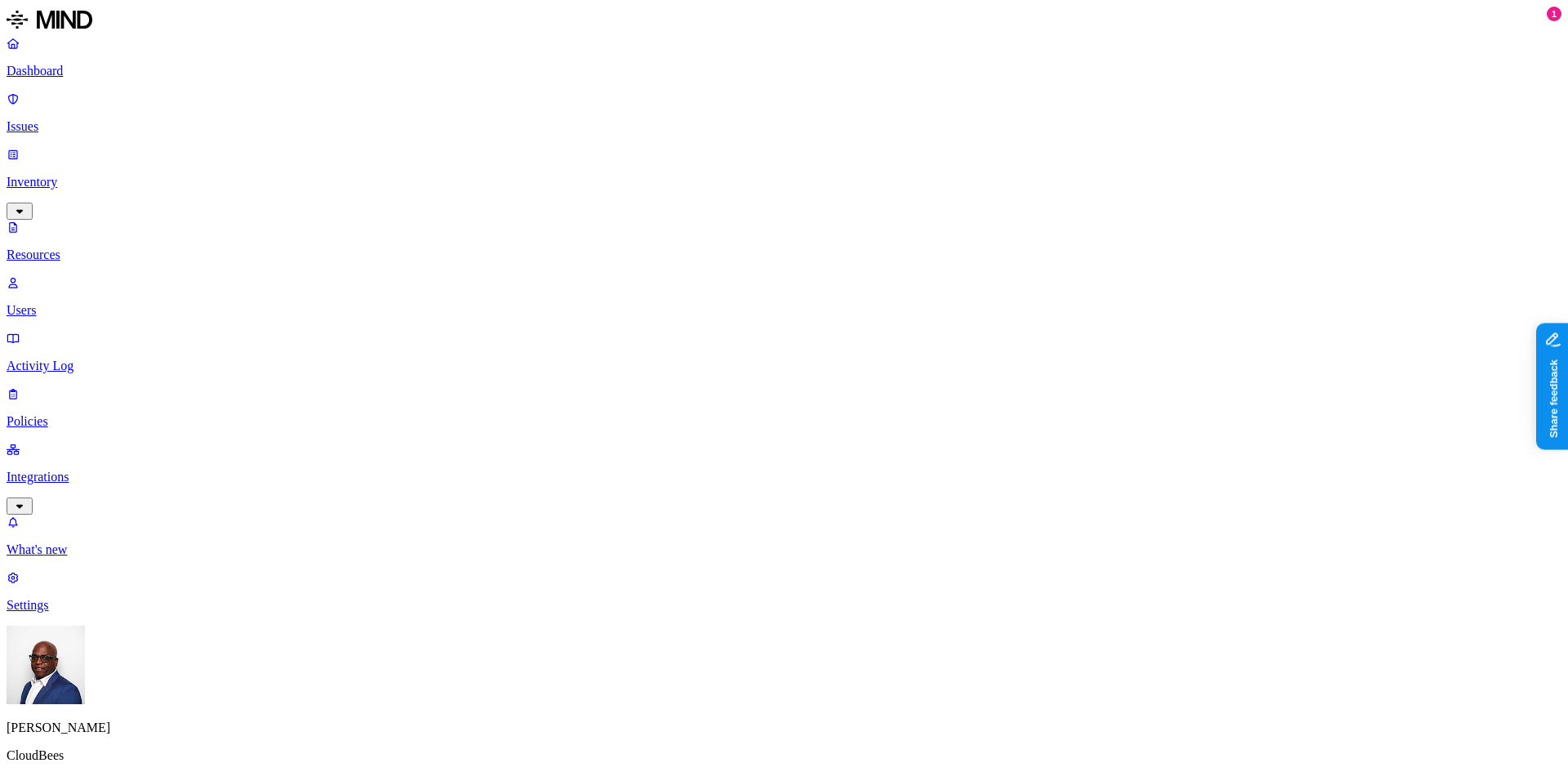
click at [734, 91] on button "button" at bounding box center [740, 93] width 13 height 5
click at [854, 326] on button "button" at bounding box center [860, 328] width 13 height 5
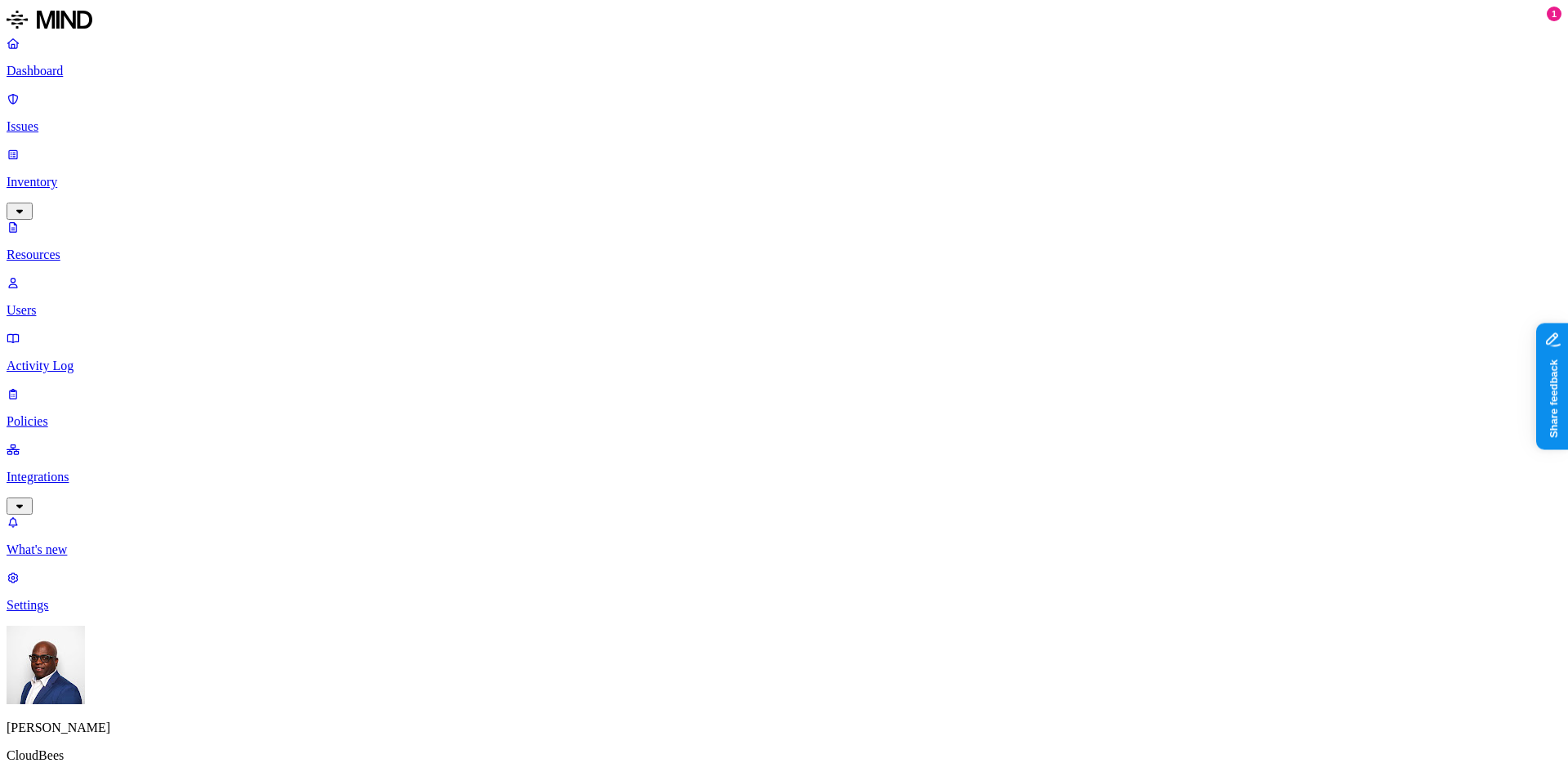
click at [854, 317] on button "button" at bounding box center [860, 325] width 13 height 17
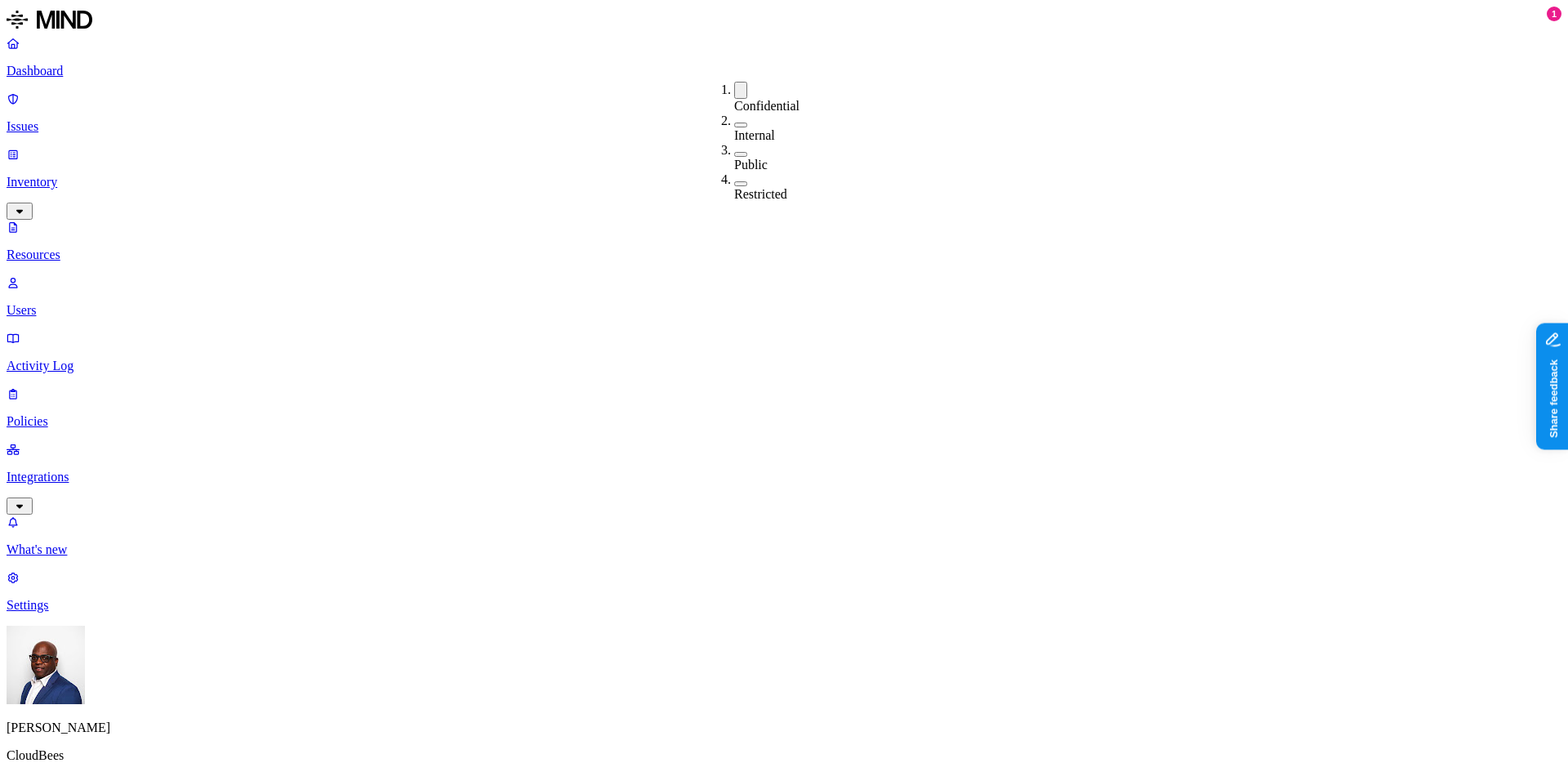
click at [734, 89] on button "button" at bounding box center [740, 90] width 13 height 17
click at [488, 166] on button "button" at bounding box center [494, 168] width 13 height 5
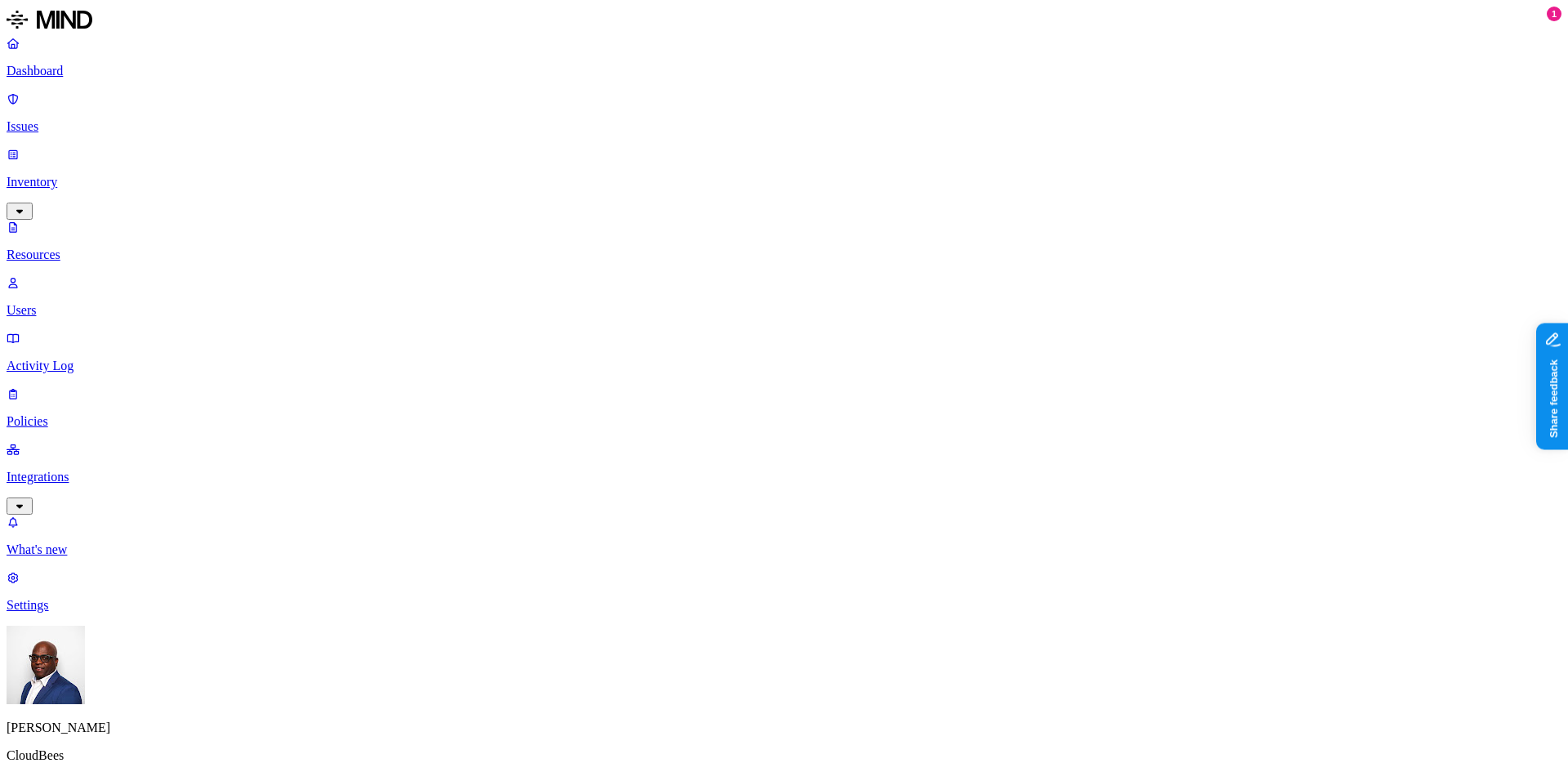
click at [816, 267] on button "button" at bounding box center [822, 269] width 13 height 5
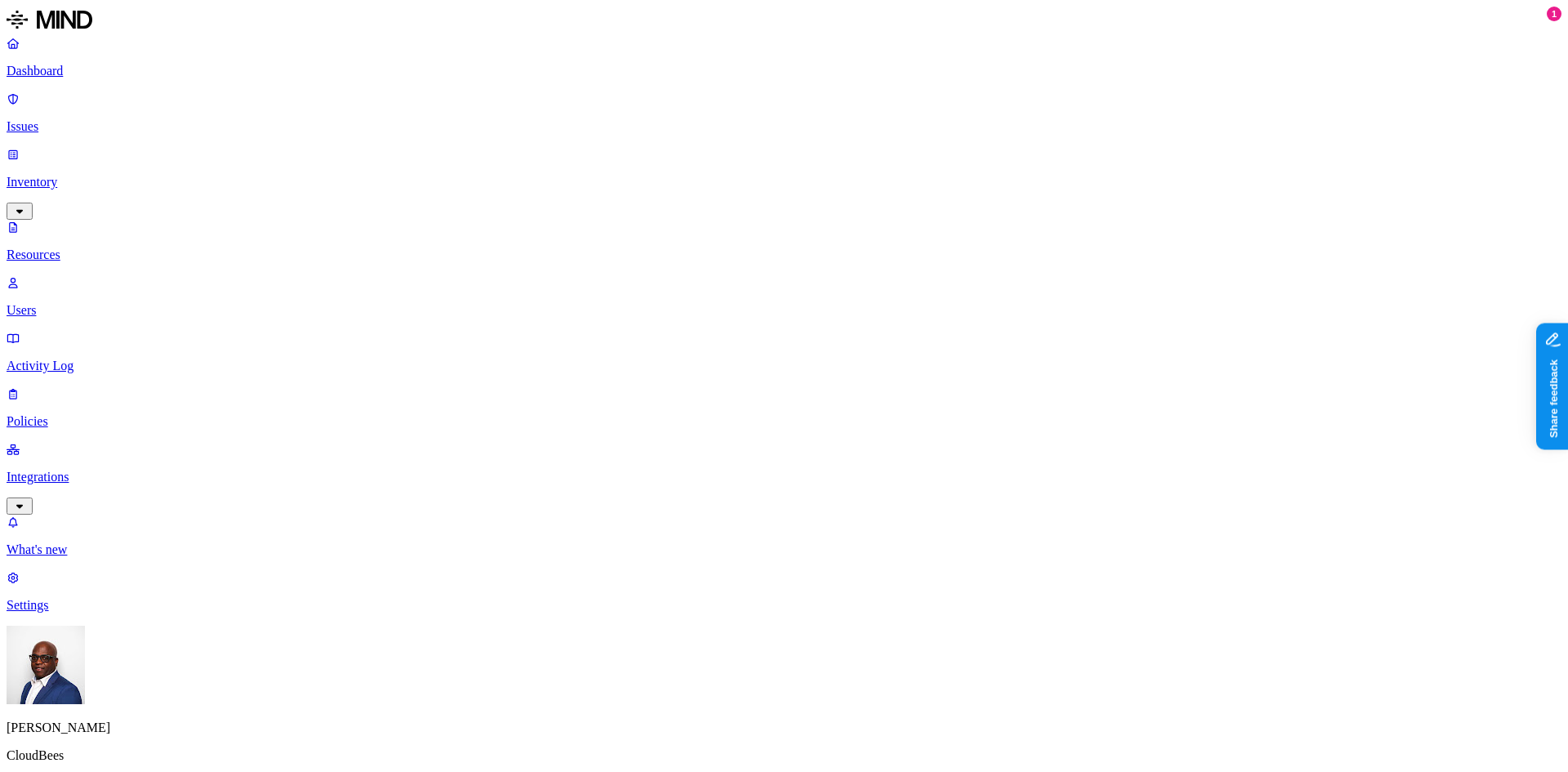
scroll to position [490, 0]
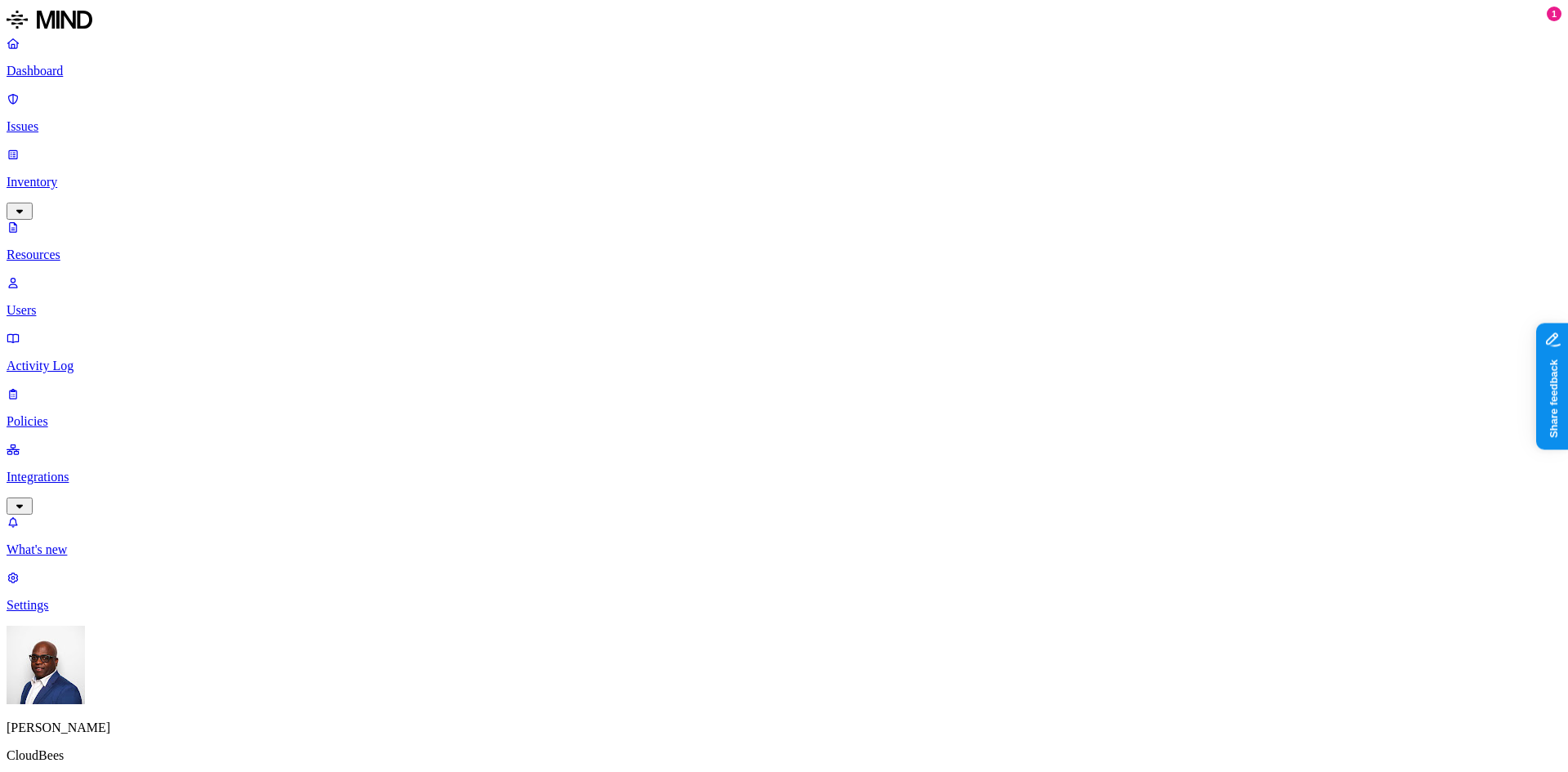
click at [75, 248] on p "Resources" at bounding box center [784, 255] width 1555 height 15
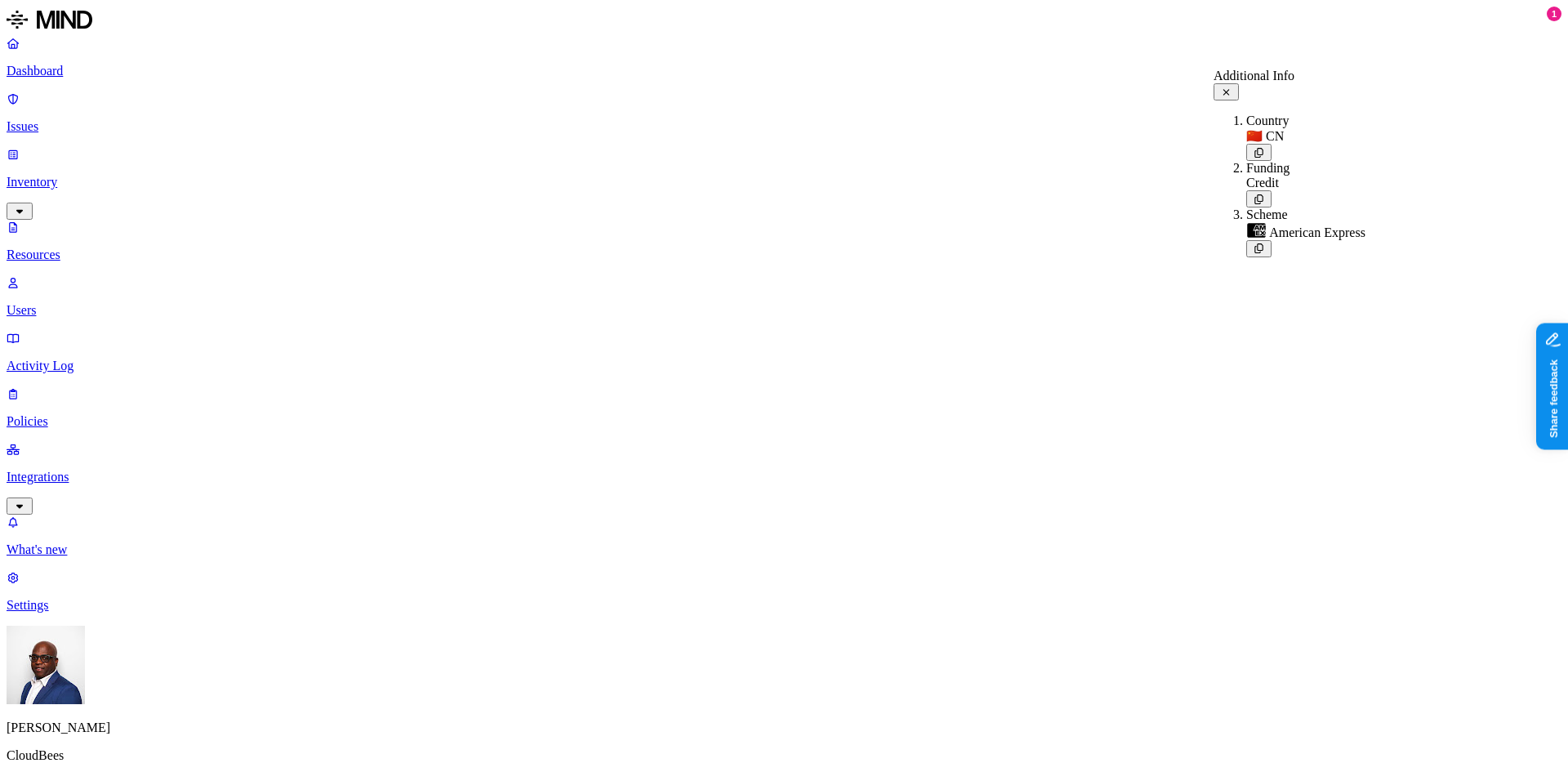
click at [78, 414] on p "Policies" at bounding box center [784, 421] width 1555 height 15
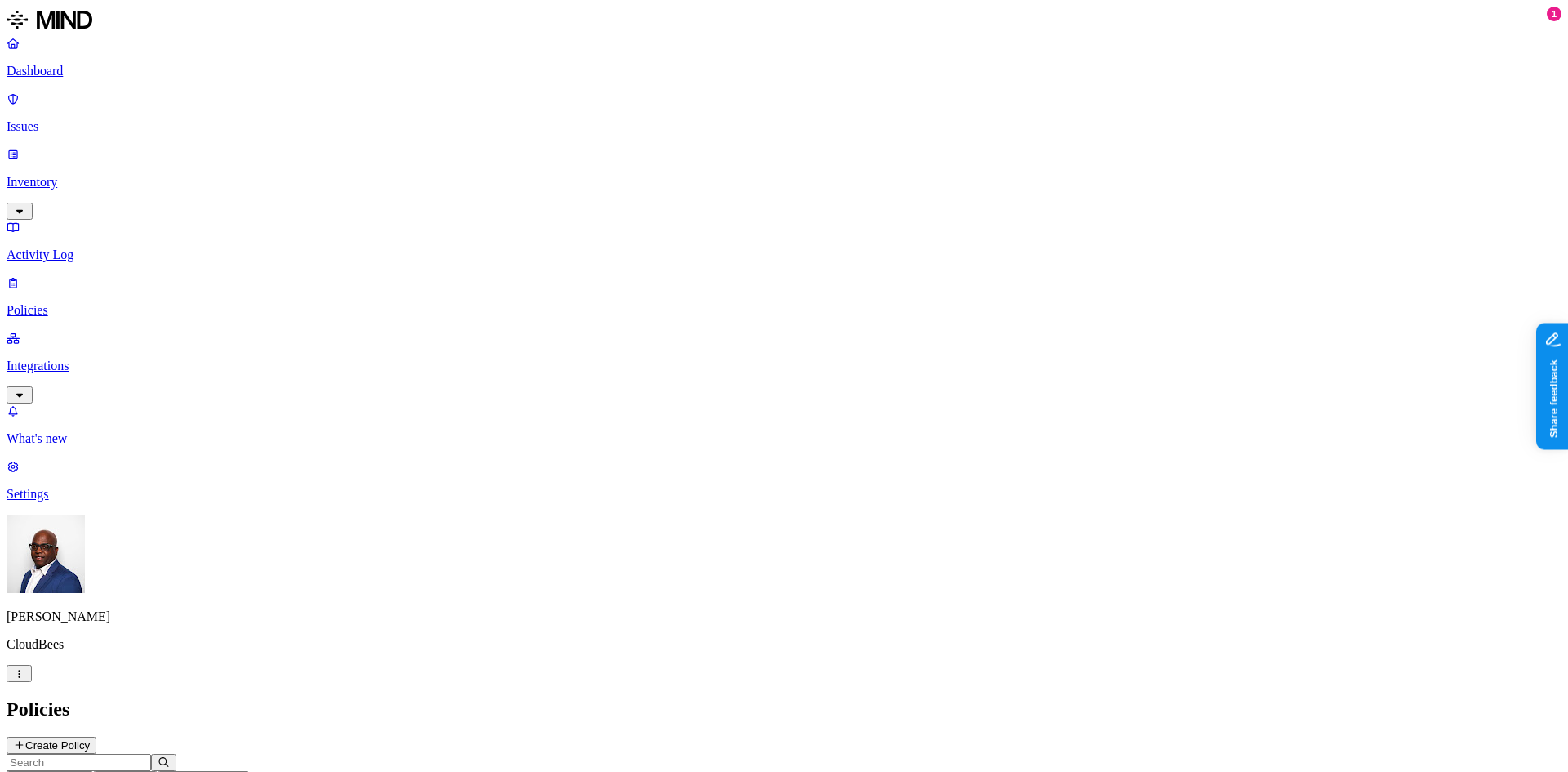
click at [55, 66] on p "Dashboard" at bounding box center [784, 71] width 1555 height 15
click at [67, 120] on p "Issues" at bounding box center [784, 127] width 1555 height 15
click at [264, 743] on span "Insider threat" at bounding box center [232, 749] width 64 height 12
click at [96, 743] on span "Exposure" at bounding box center [73, 749] width 46 height 12
click at [172, 743] on span "Exfiltration" at bounding box center [146, 749] width 51 height 12
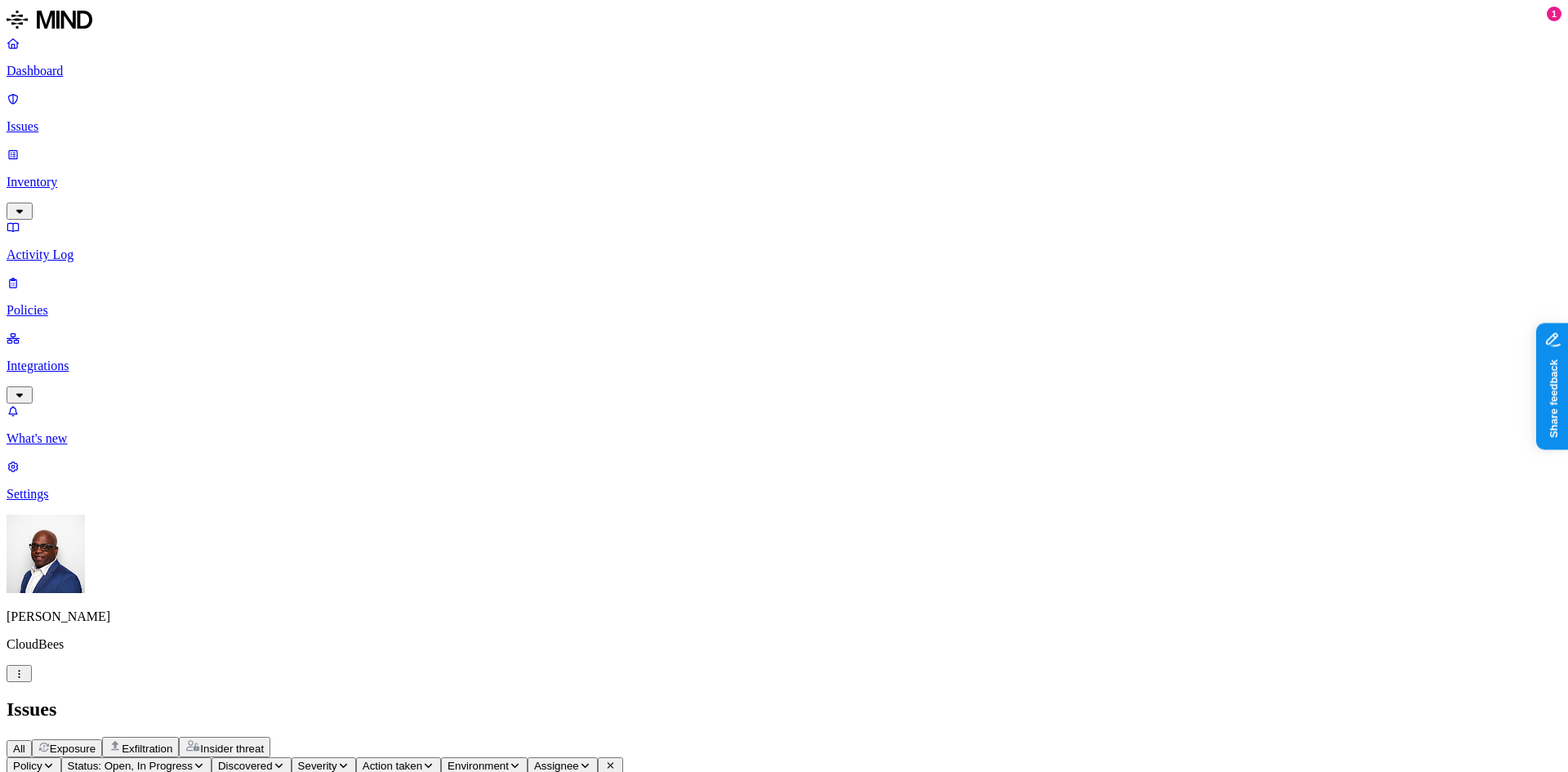
click at [89, 359] on p "Integrations" at bounding box center [784, 366] width 1555 height 15
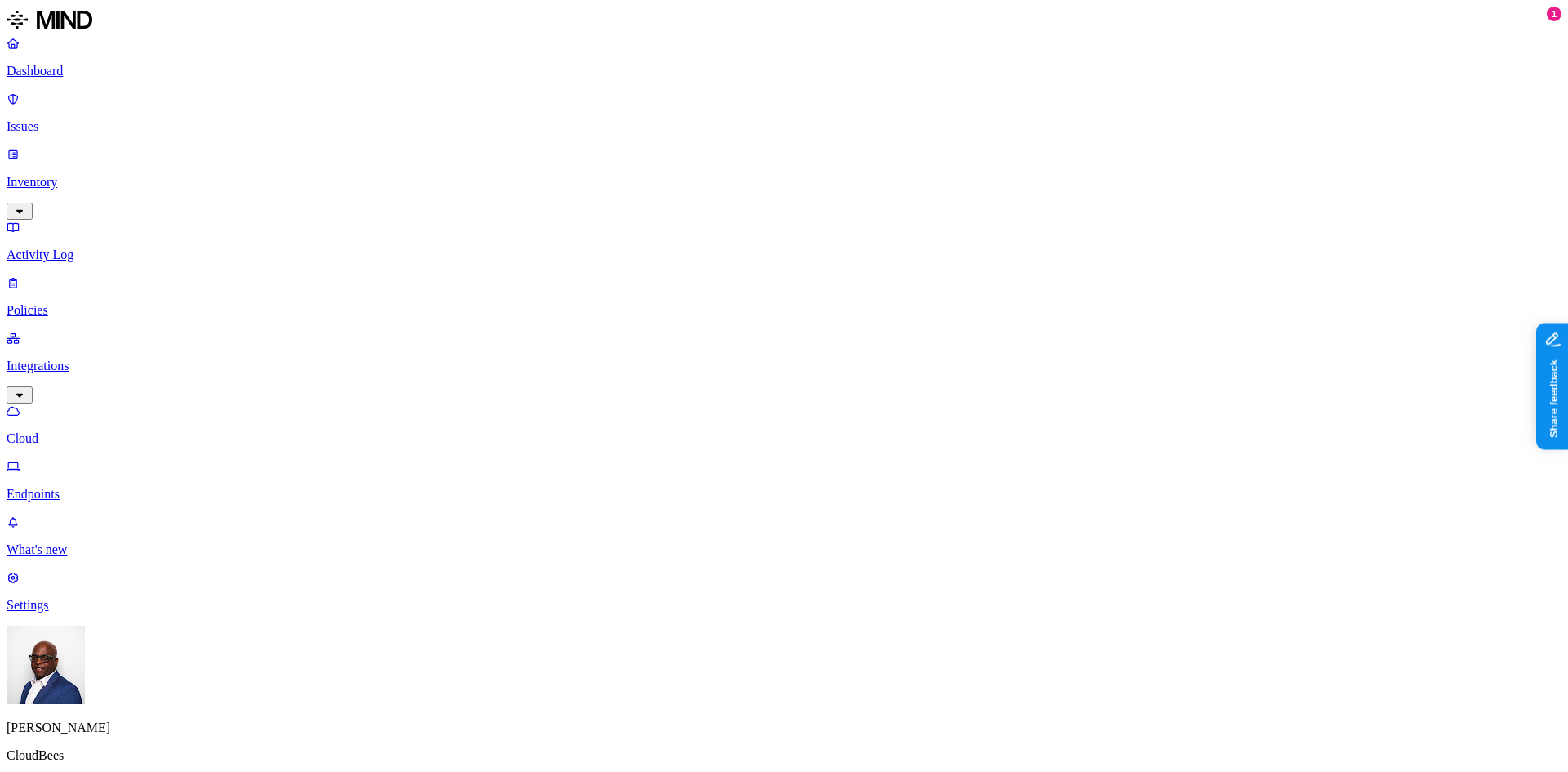
click at [94, 487] on p "Endpoints" at bounding box center [784, 494] width 1555 height 15
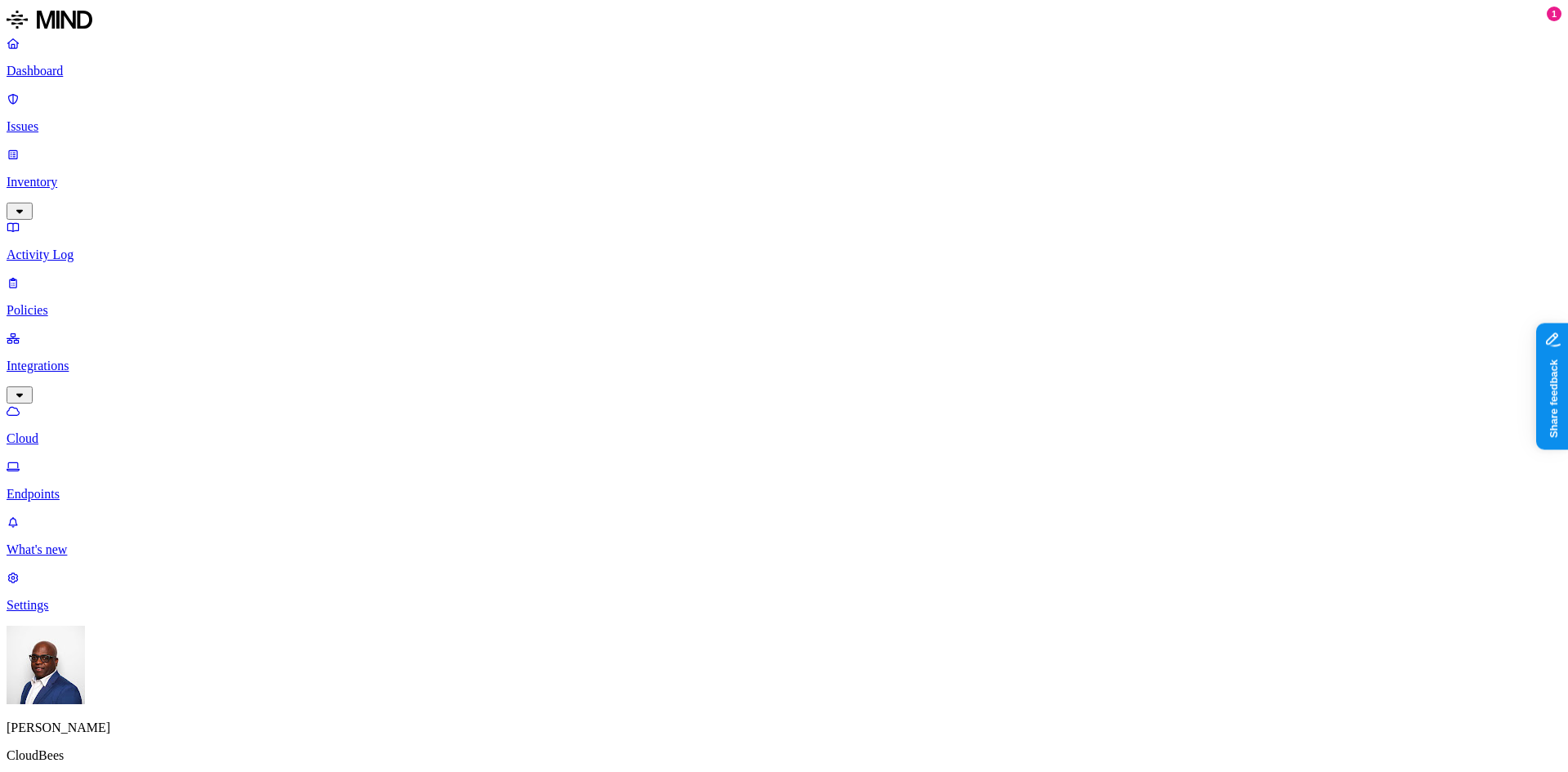
click at [157, 746] on html "Dashboard Issues Inventory Activity Log Policies Integrations Cloud Endpoints W…" at bounding box center [784, 533] width 1568 height 1067
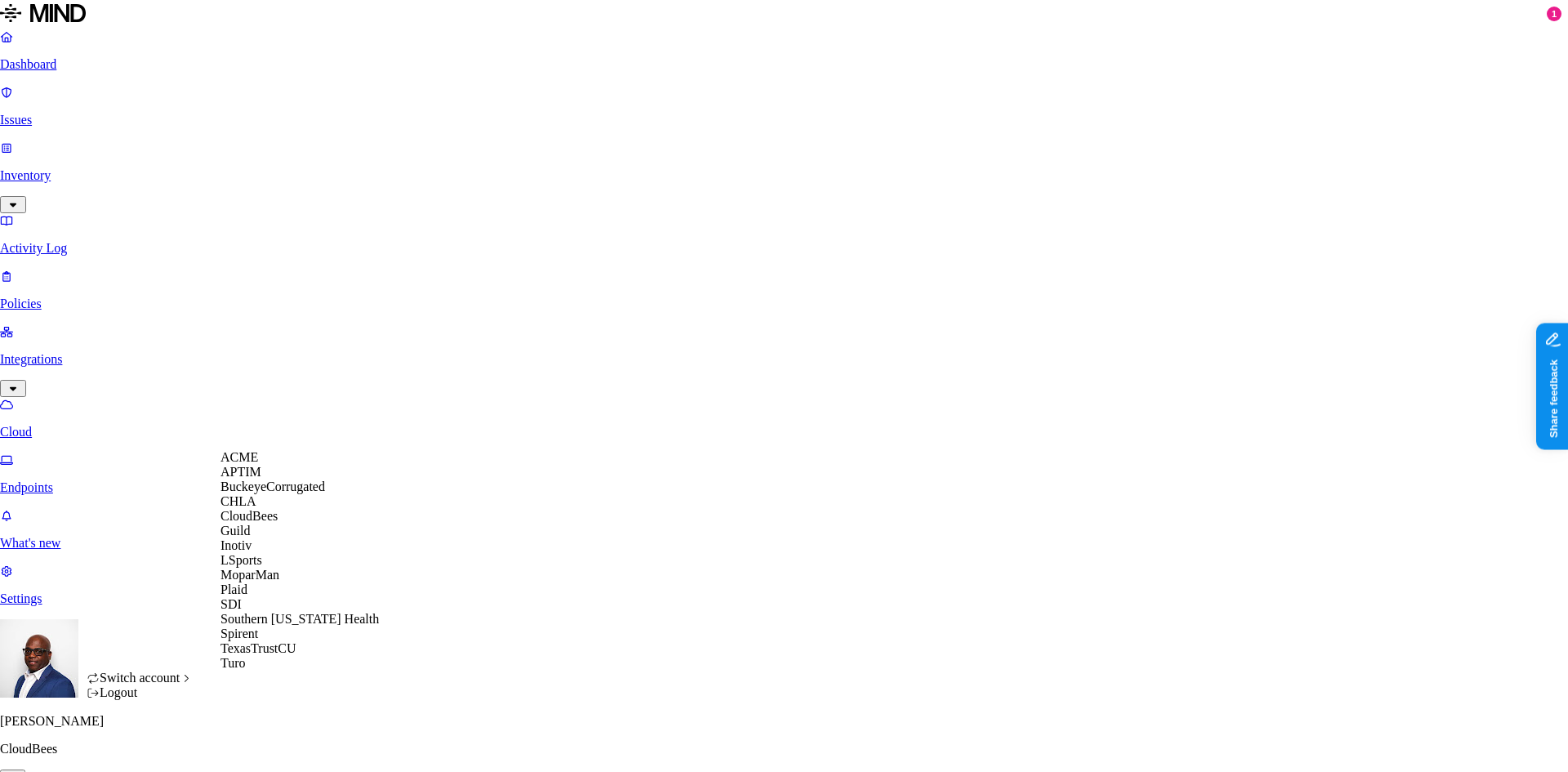
click at [265, 465] on div "ACME" at bounding box center [299, 457] width 158 height 15
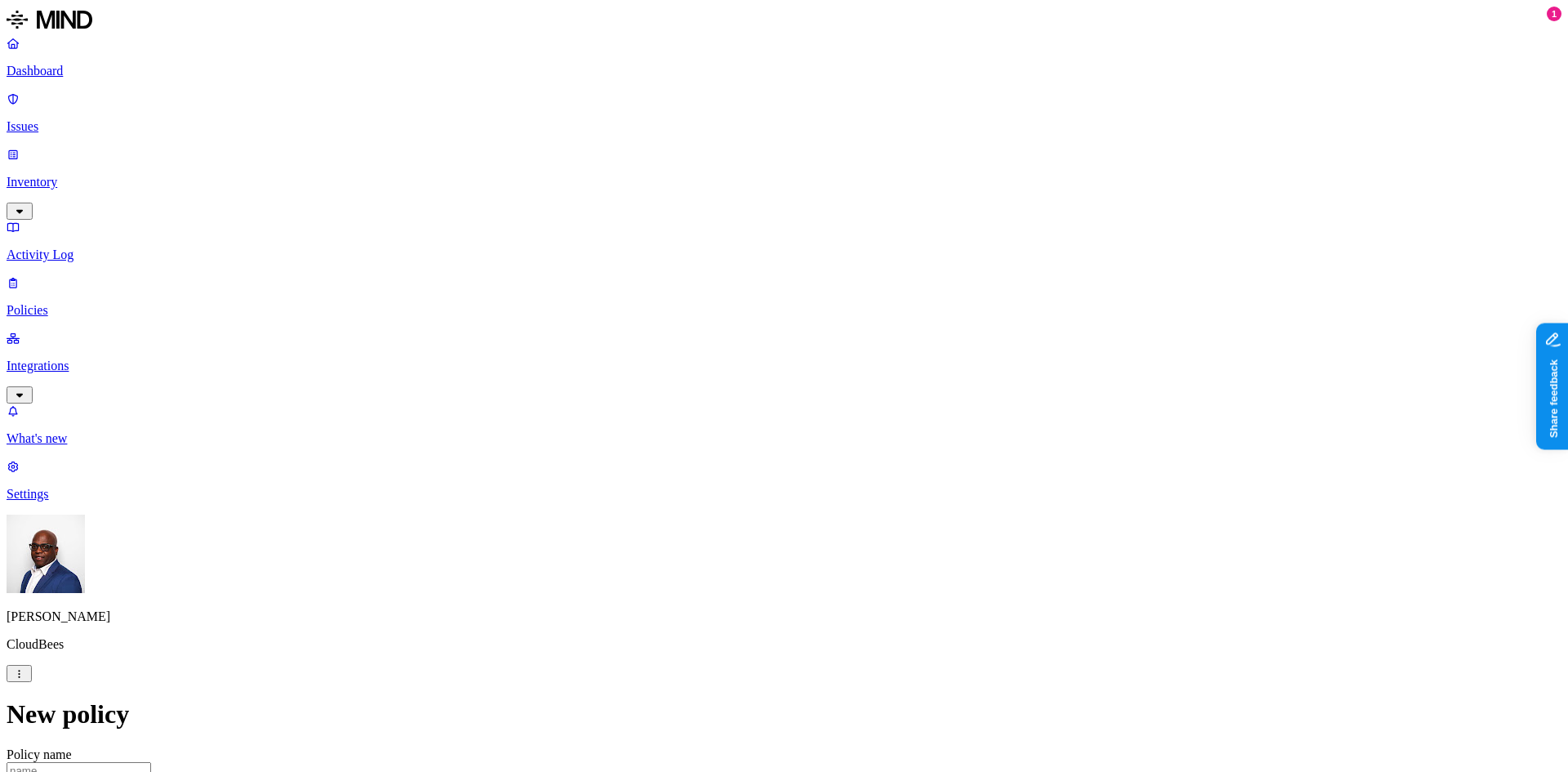
click at [152, 748] on html "Dashboard Issues Inventory Activity Log Policies Integrations What's new 1 Sett…" at bounding box center [784, 744] width 1568 height 1488
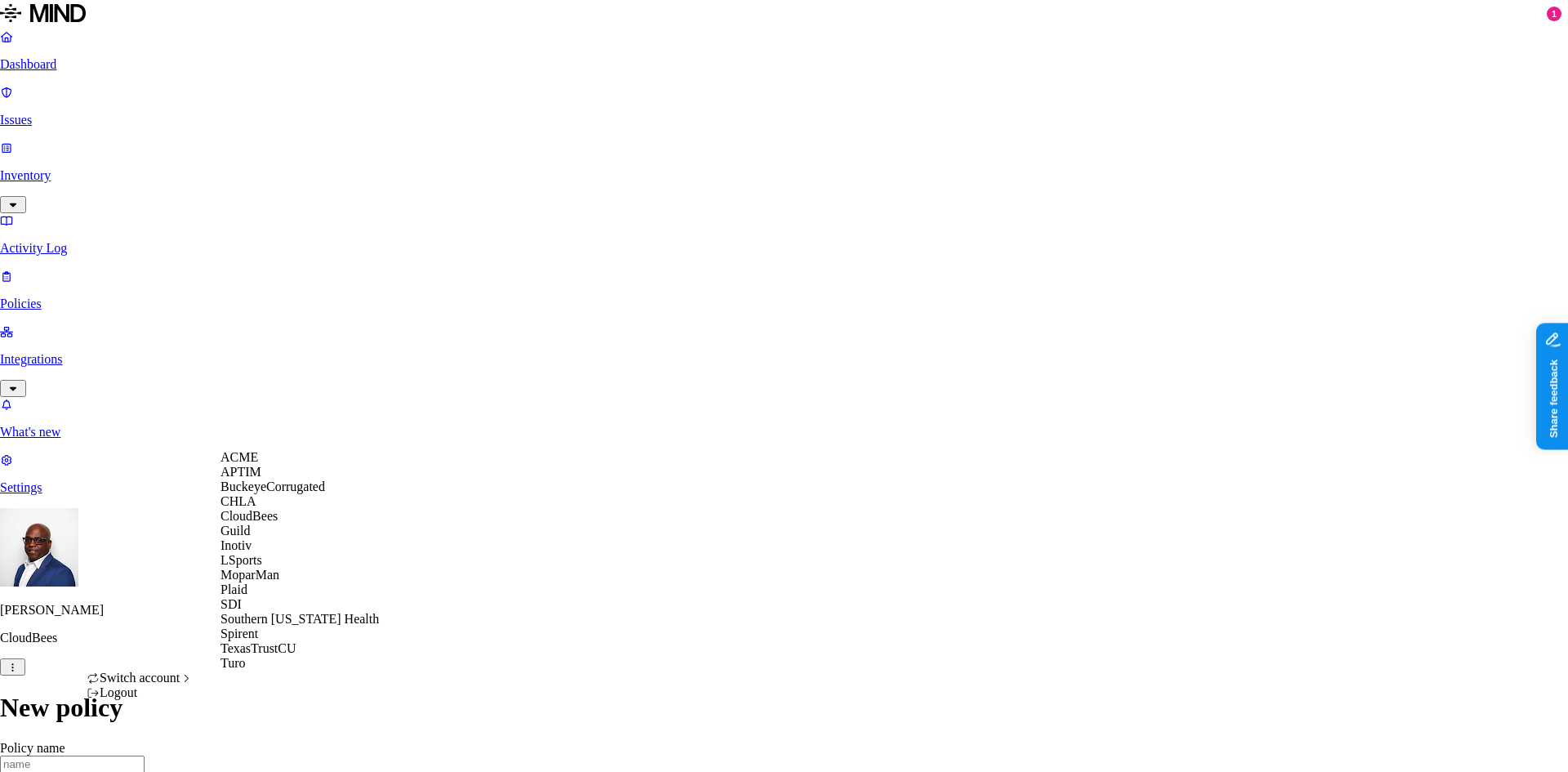
click at [251, 464] on span "ACME" at bounding box center [239, 457] width 38 height 14
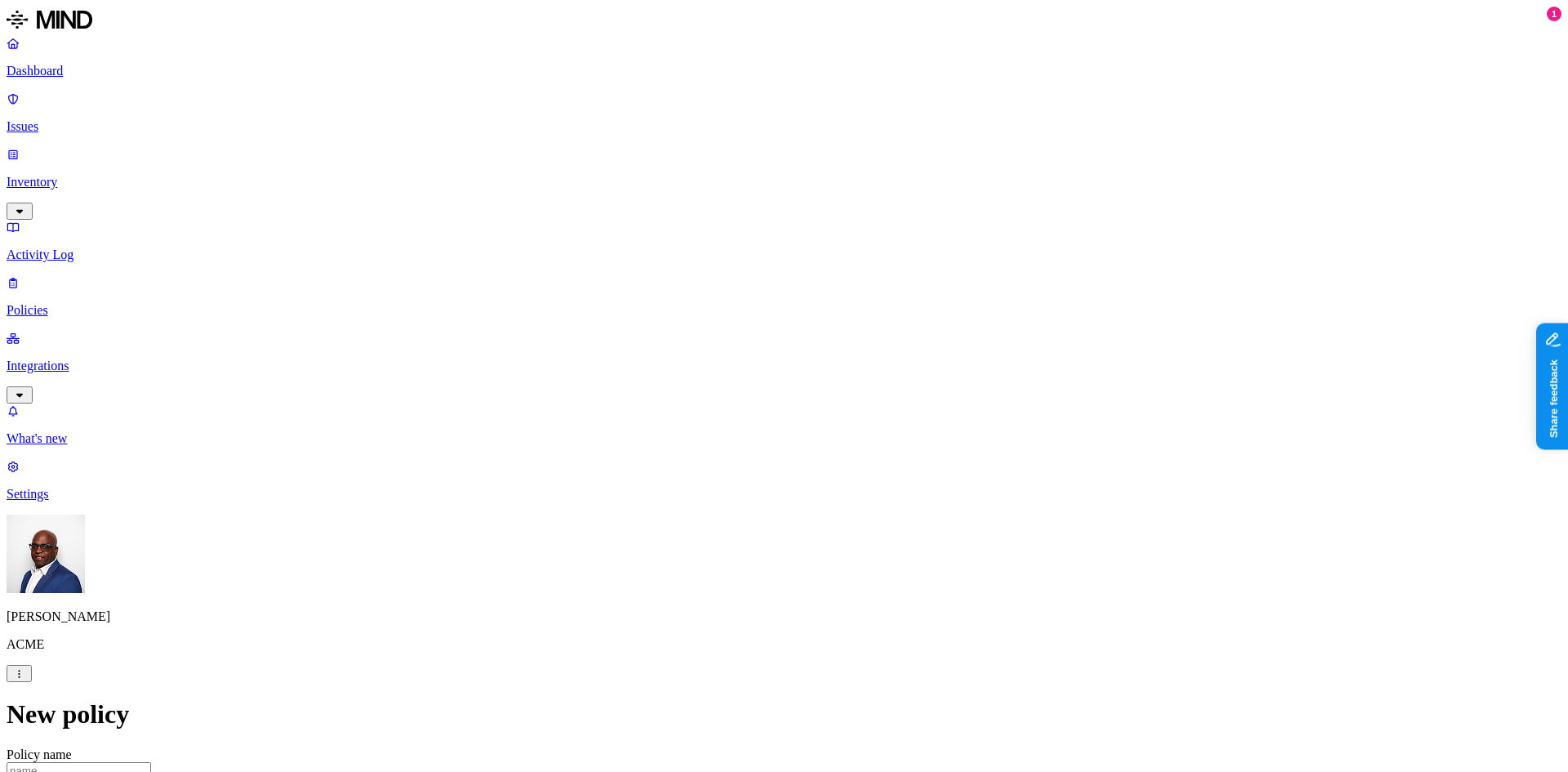
click at [71, 359] on p "Integrations" at bounding box center [784, 366] width 1555 height 15
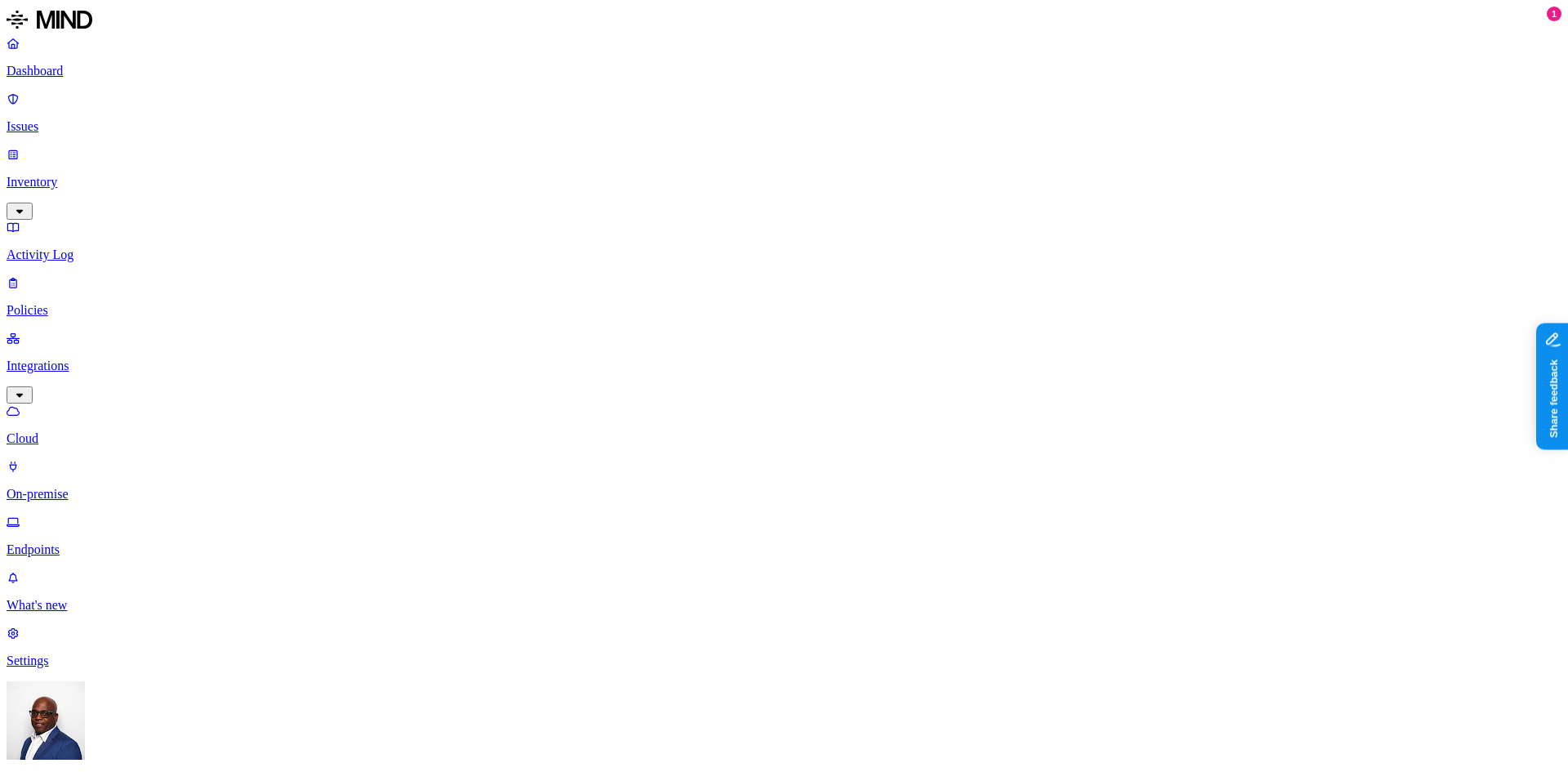
click at [84, 543] on p "Endpoints" at bounding box center [784, 550] width 1555 height 15
click at [62, 303] on p "Policies" at bounding box center [784, 310] width 1555 height 15
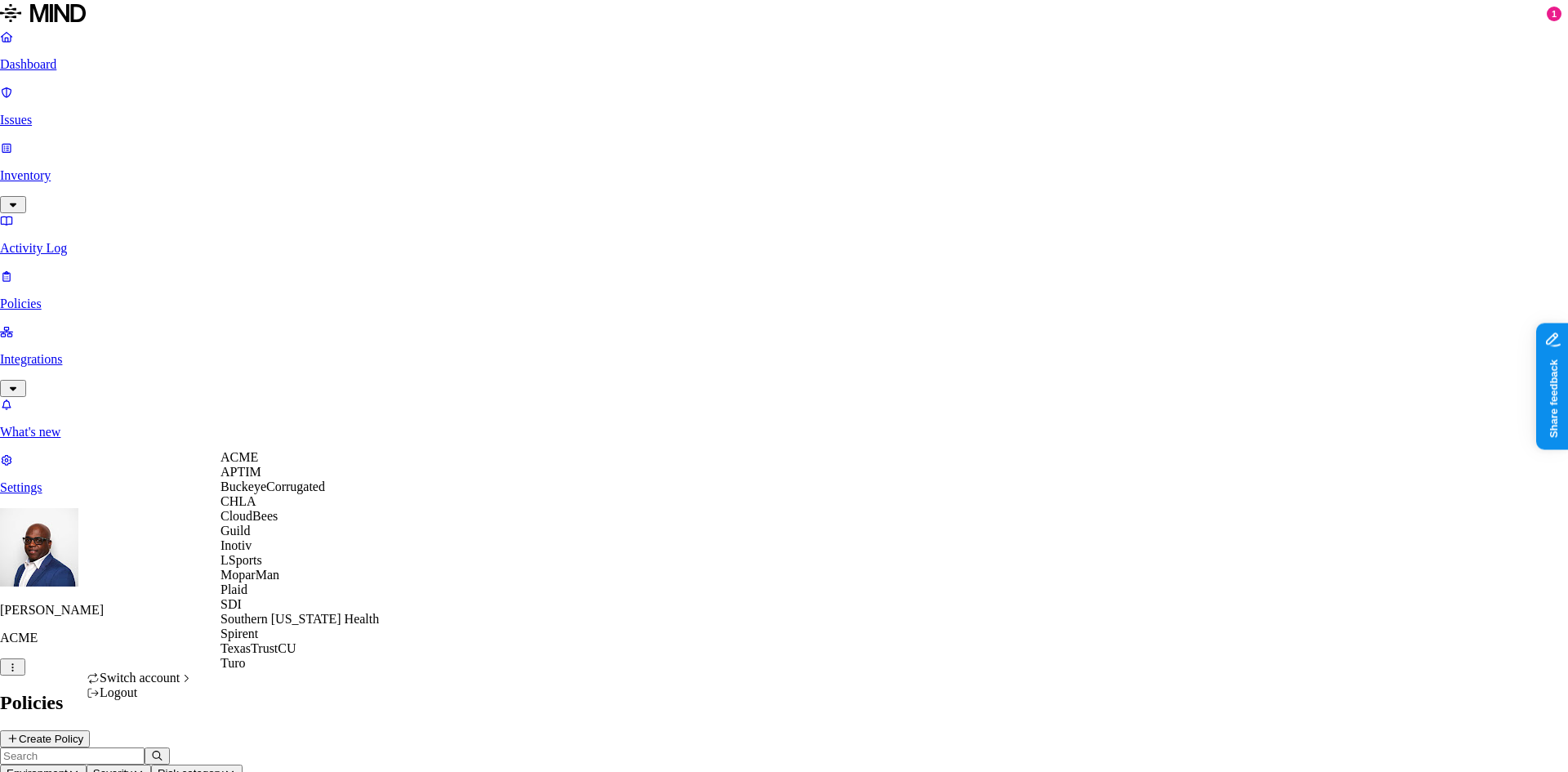
click at [262, 523] on span "CloudBees" at bounding box center [248, 516] width 57 height 14
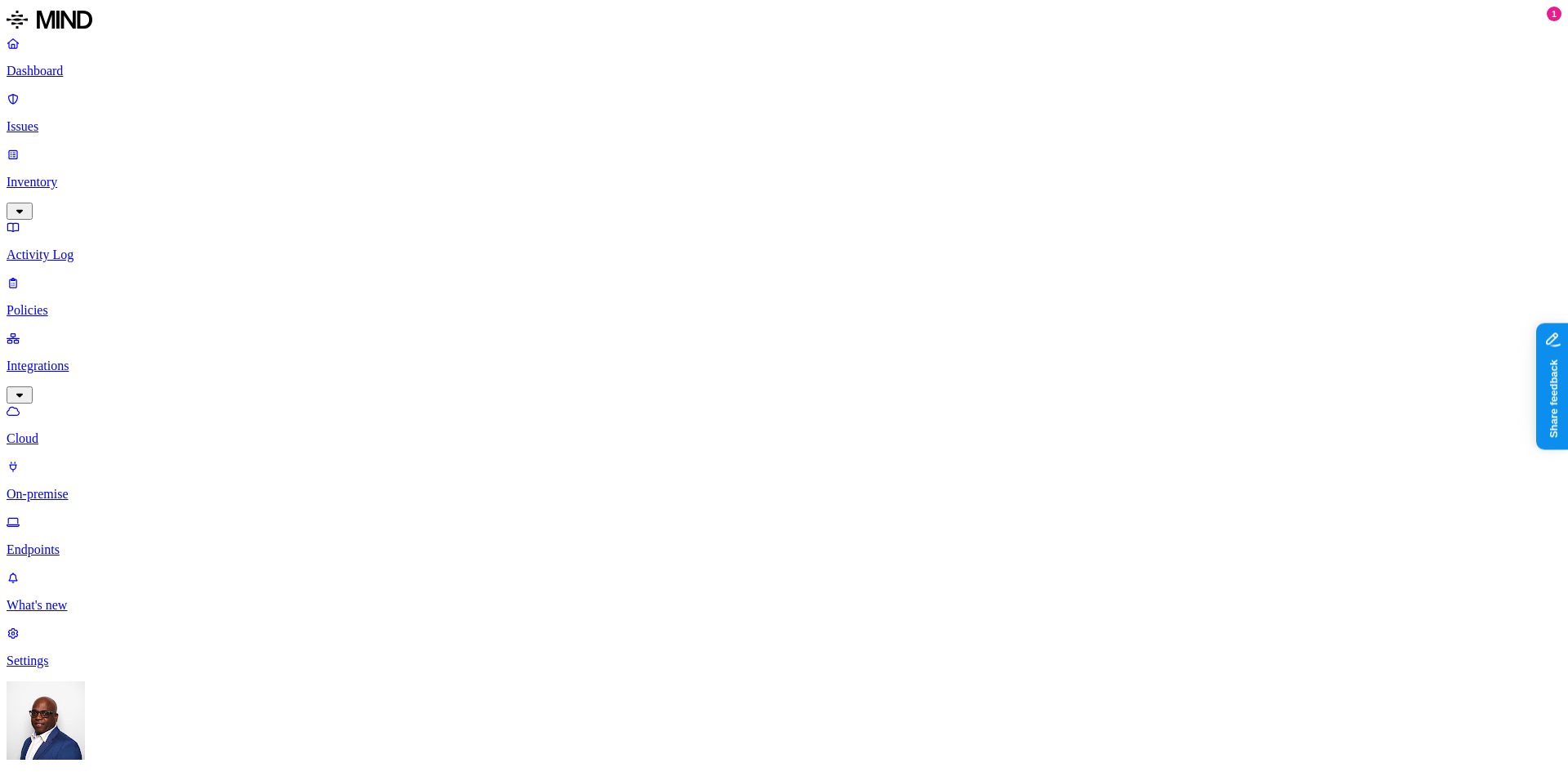
click at [72, 75] on p "Dashboard" at bounding box center [784, 71] width 1555 height 15
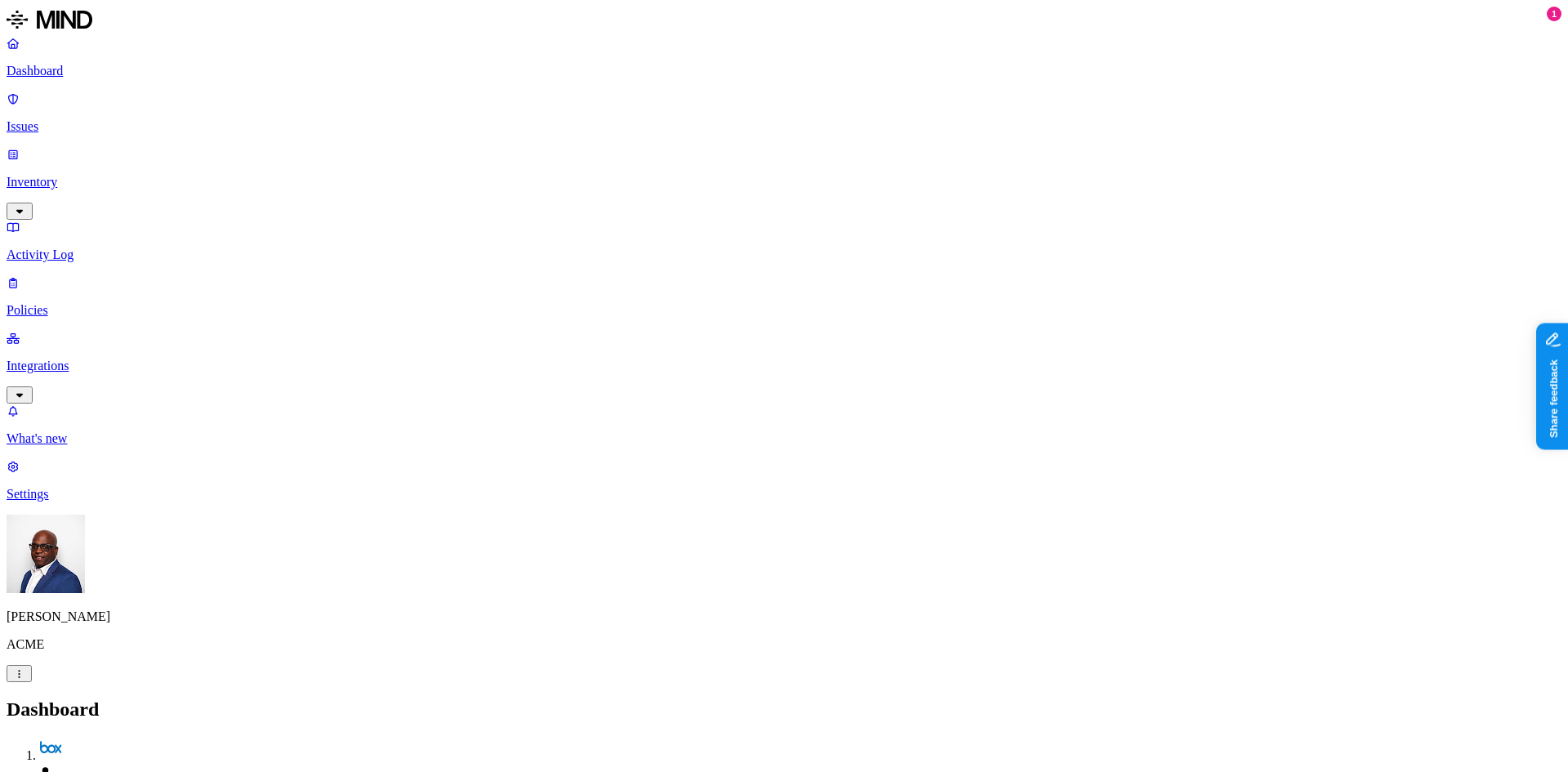
click at [64, 175] on p "Inventory" at bounding box center [784, 182] width 1555 height 15
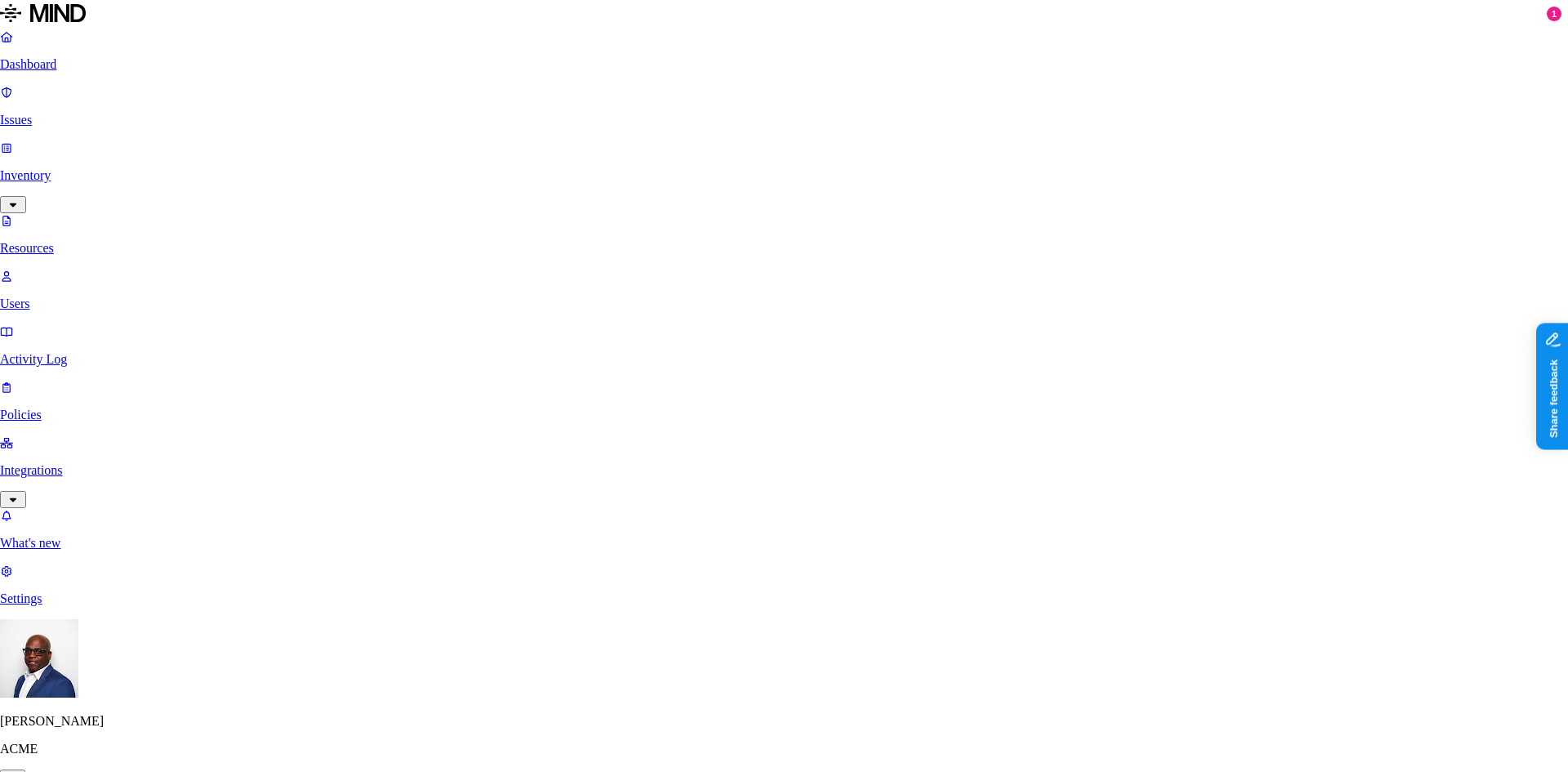
scroll to position [51, 0]
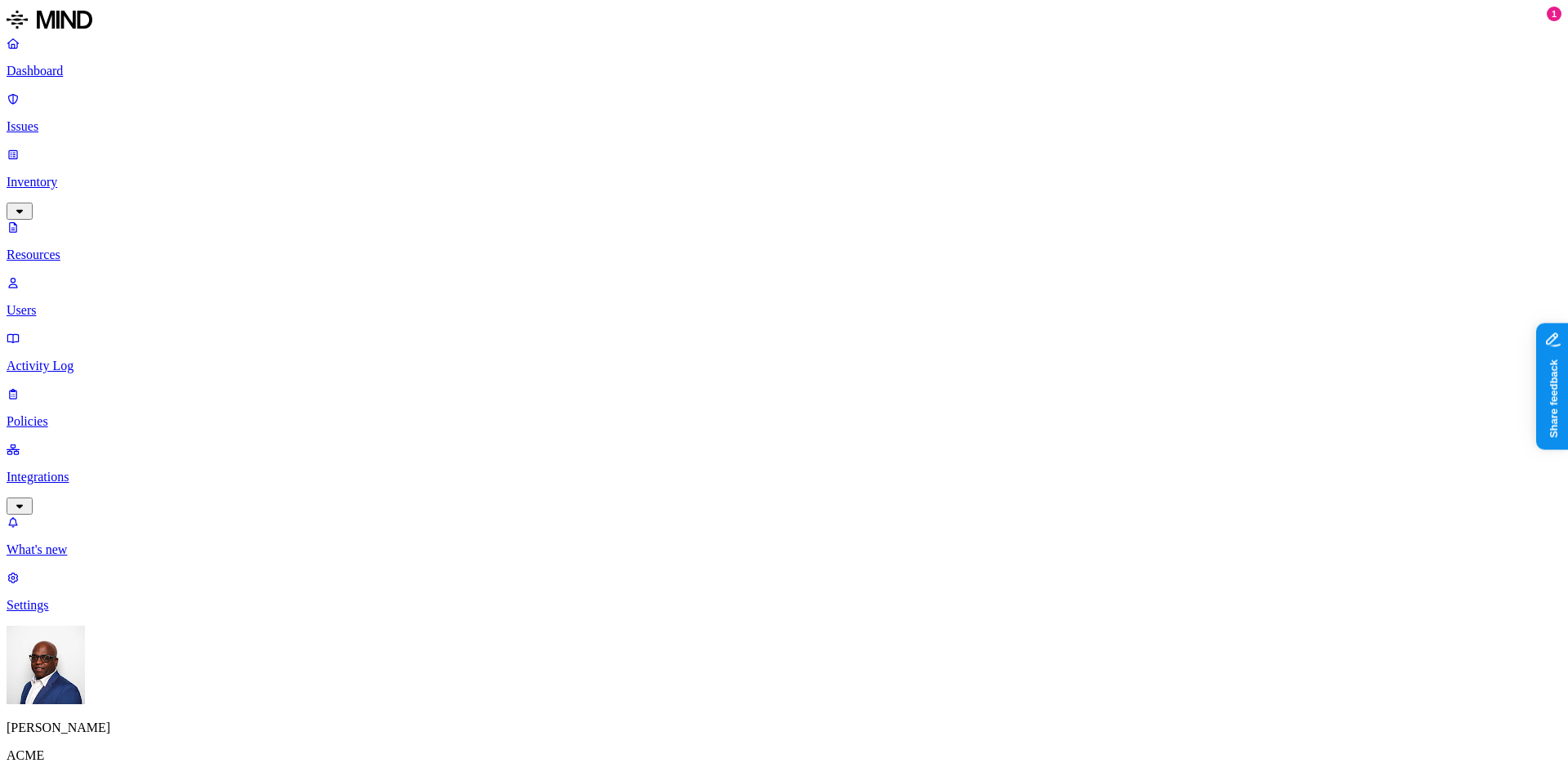
click at [62, 75] on p "Dashboard" at bounding box center [784, 71] width 1555 height 15
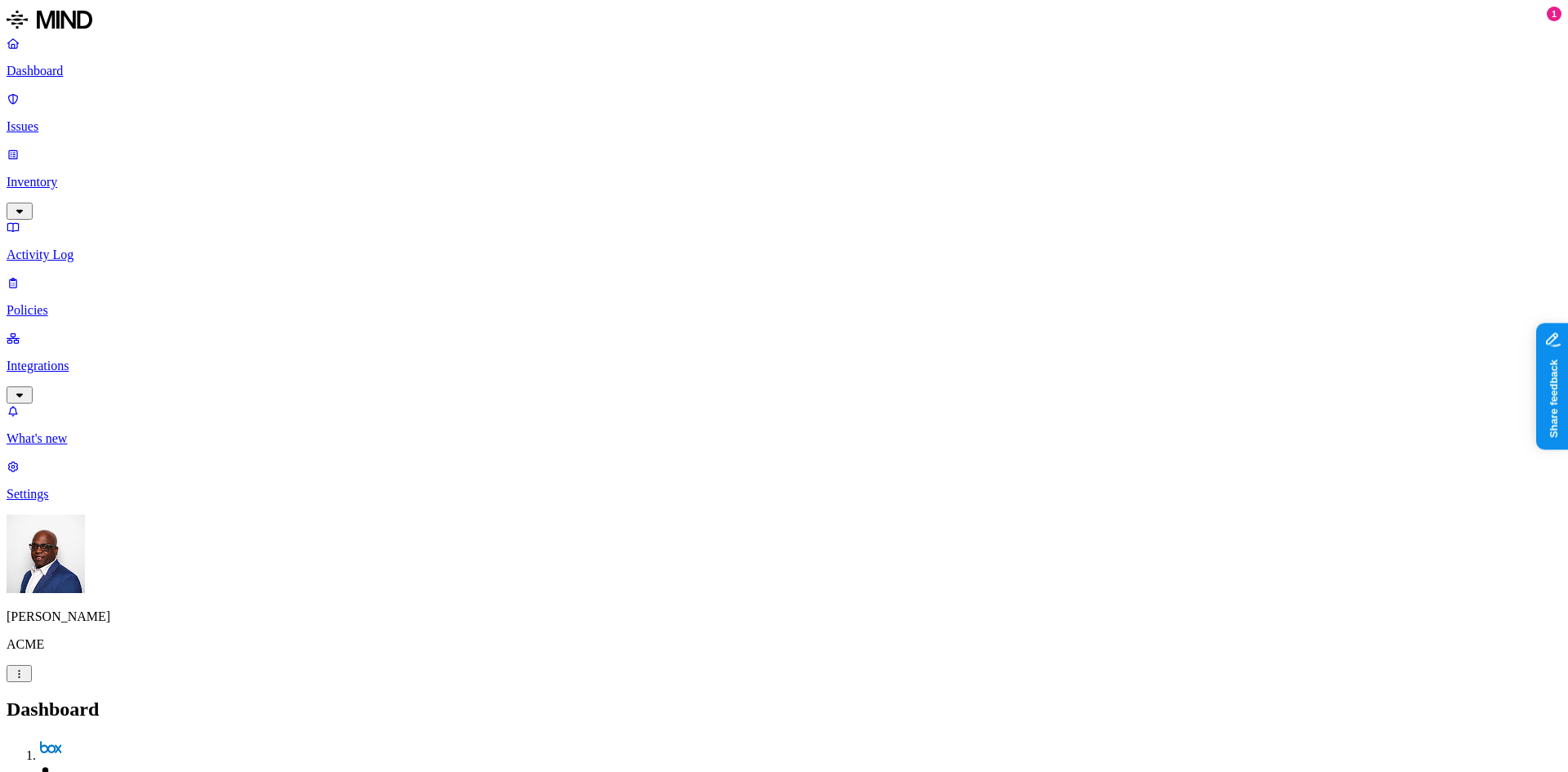
click at [64, 175] on p "Inventory" at bounding box center [784, 182] width 1555 height 15
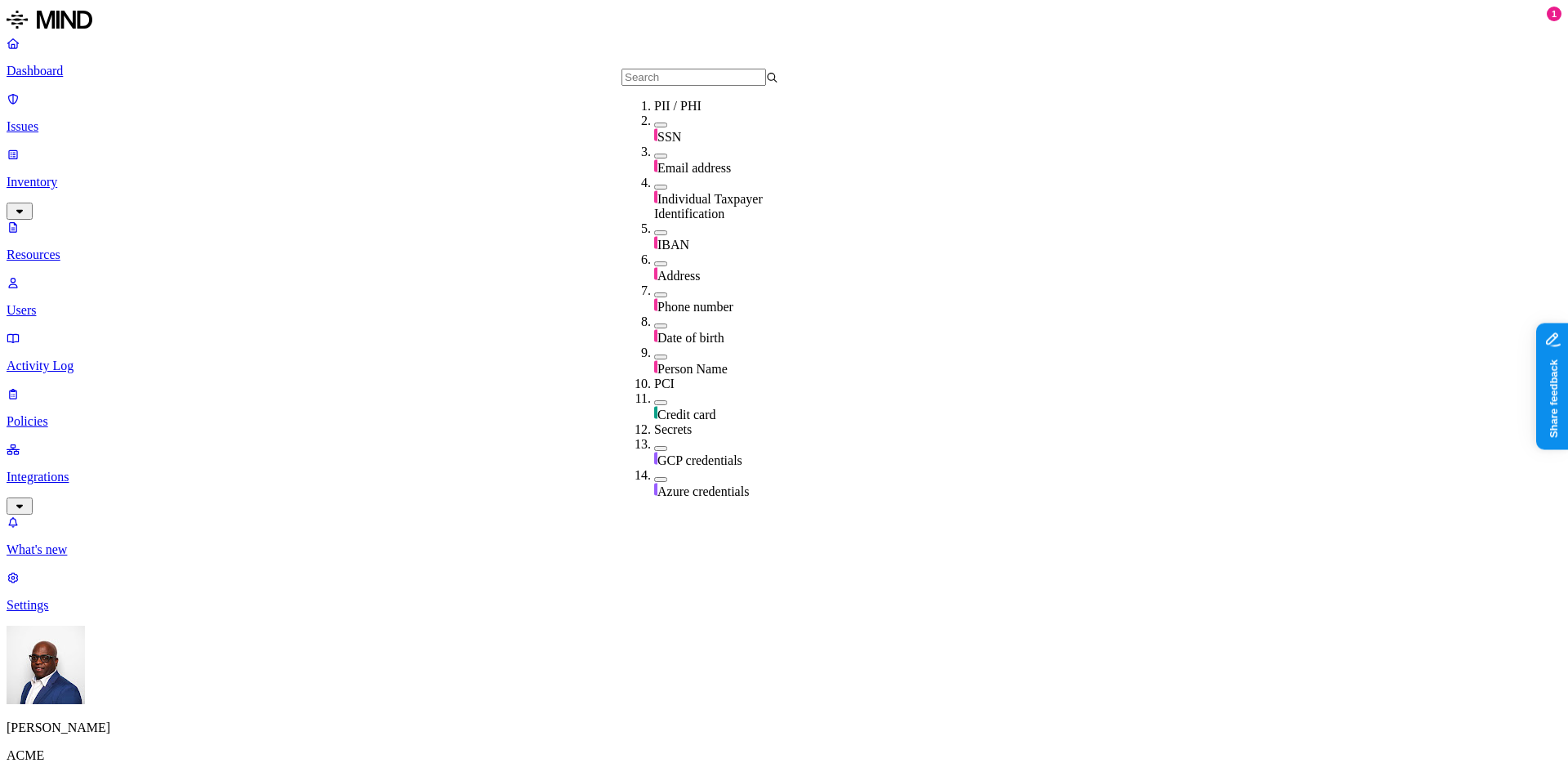
drag, startPoint x: 1151, startPoint y: 19, endPoint x: 1153, endPoint y: 43, distance: 24.1
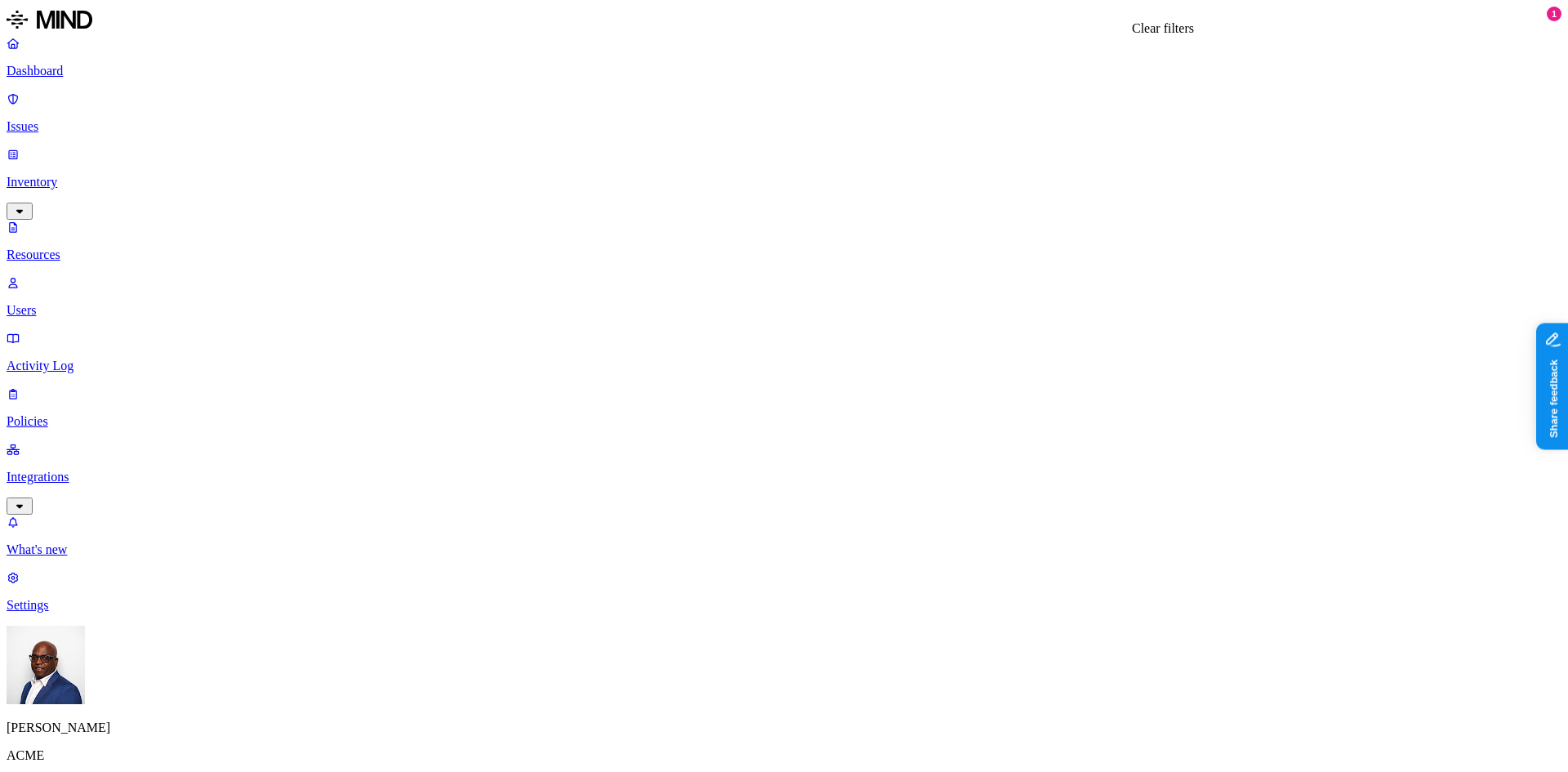
click at [54, 75] on p "Dashboard" at bounding box center [784, 71] width 1555 height 15
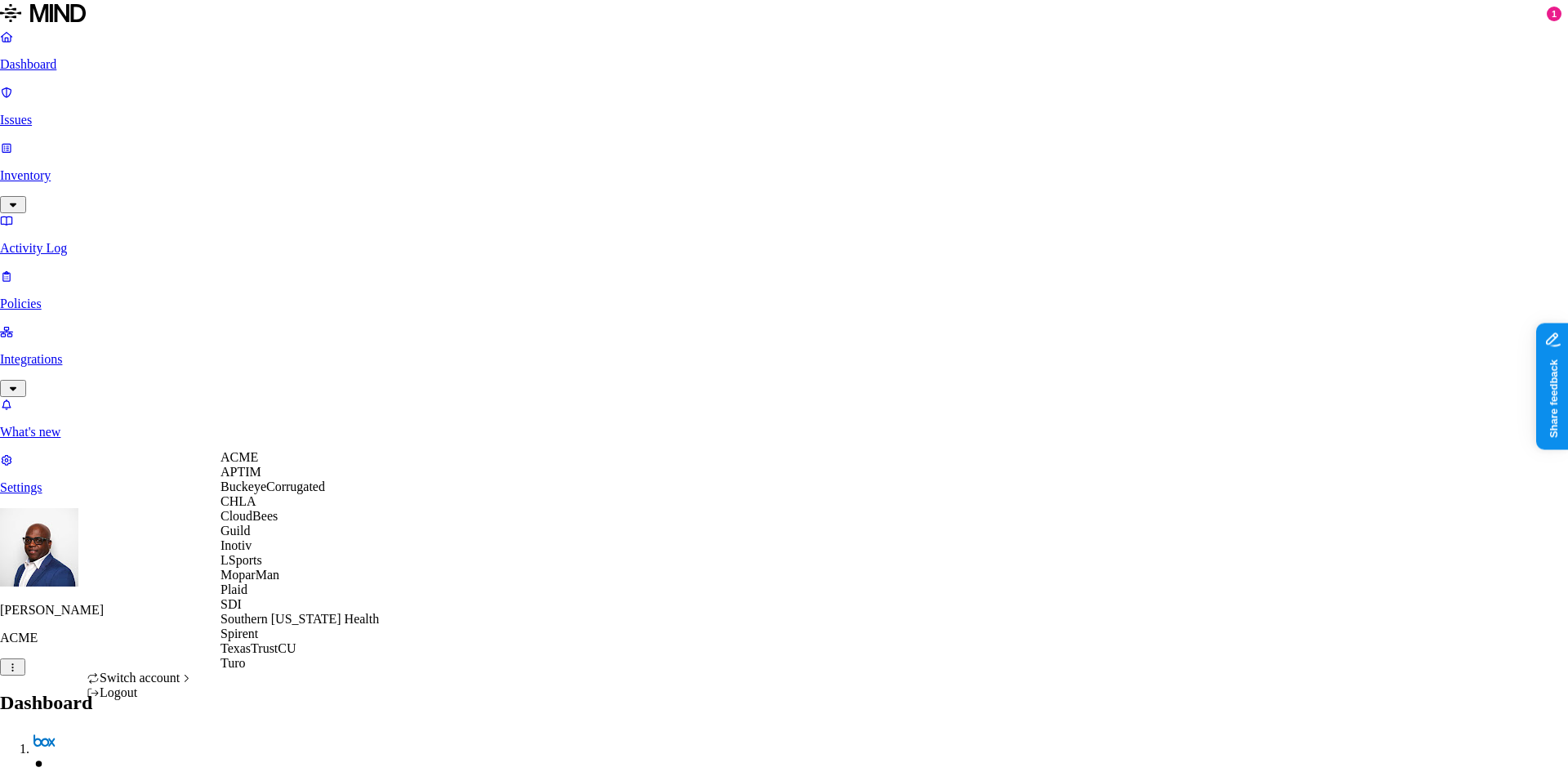
scroll to position [132, 0]
click at [286, 626] on span "Southern [US_STATE] Health" at bounding box center [299, 619] width 158 height 14
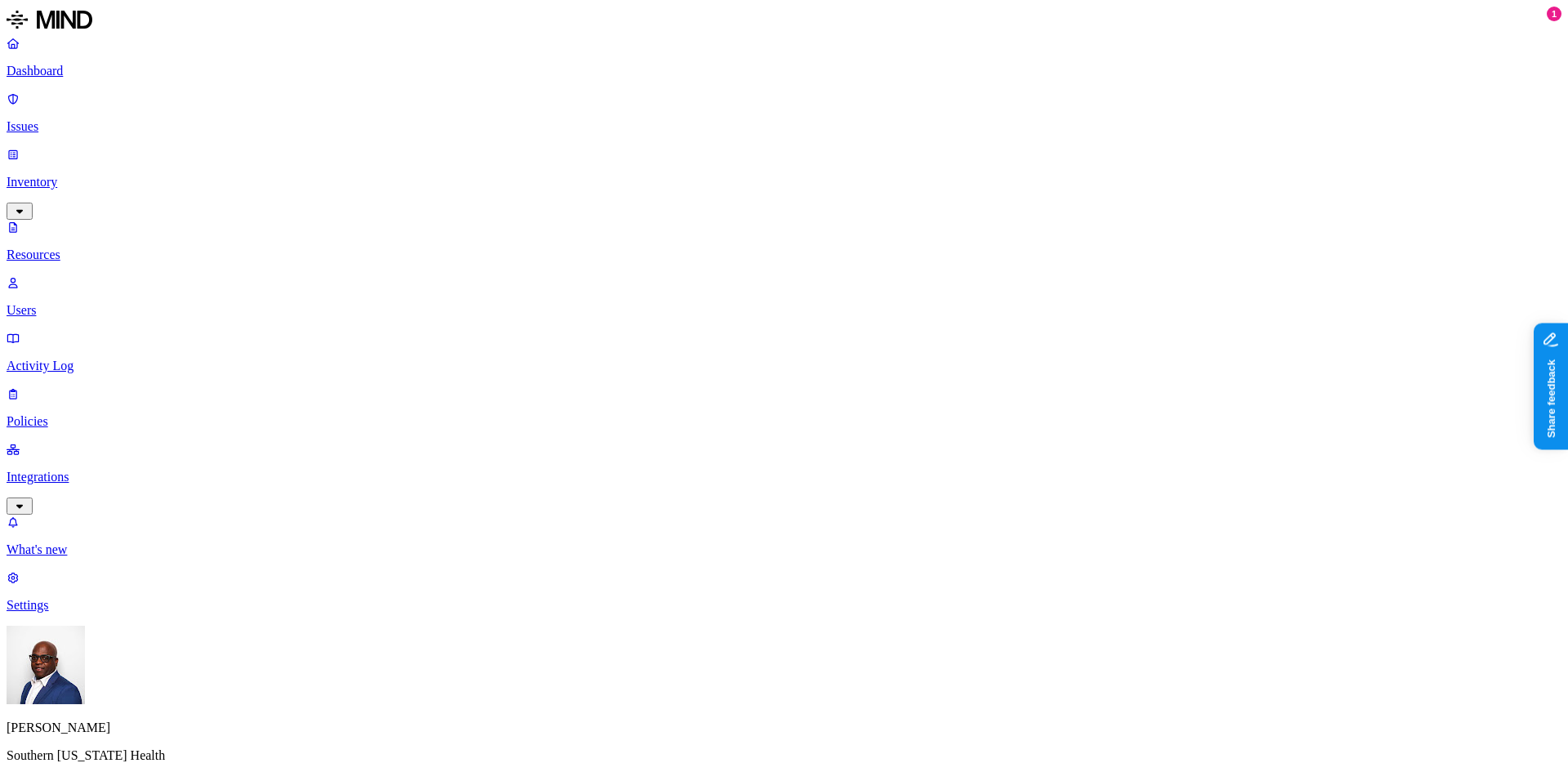
click at [73, 120] on p "Issues" at bounding box center [784, 127] width 1555 height 15
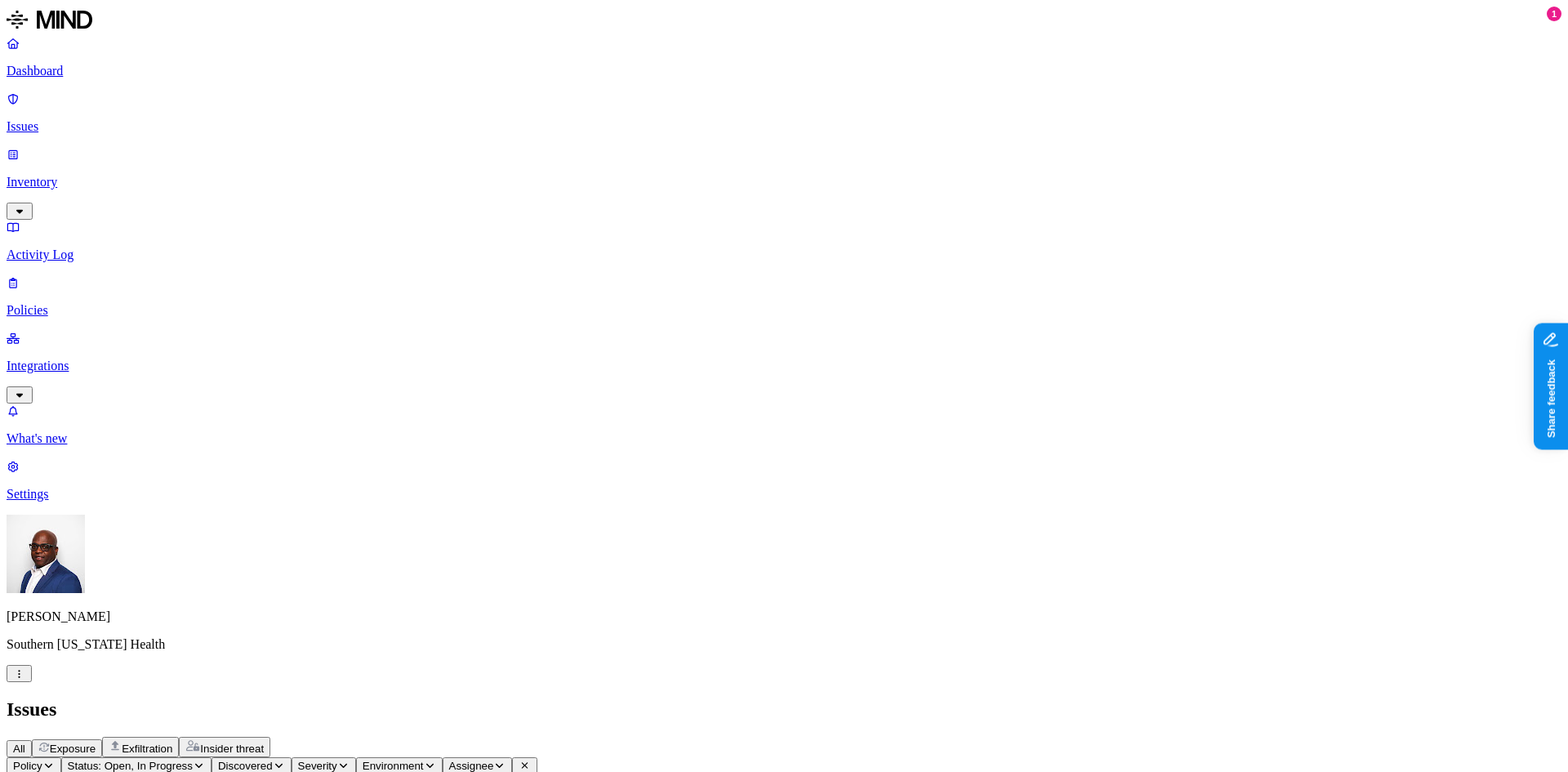
click at [96, 743] on span "Exposure" at bounding box center [73, 749] width 46 height 12
drag, startPoint x: 987, startPoint y: 133, endPoint x: 1185, endPoint y: 124, distance: 198.2
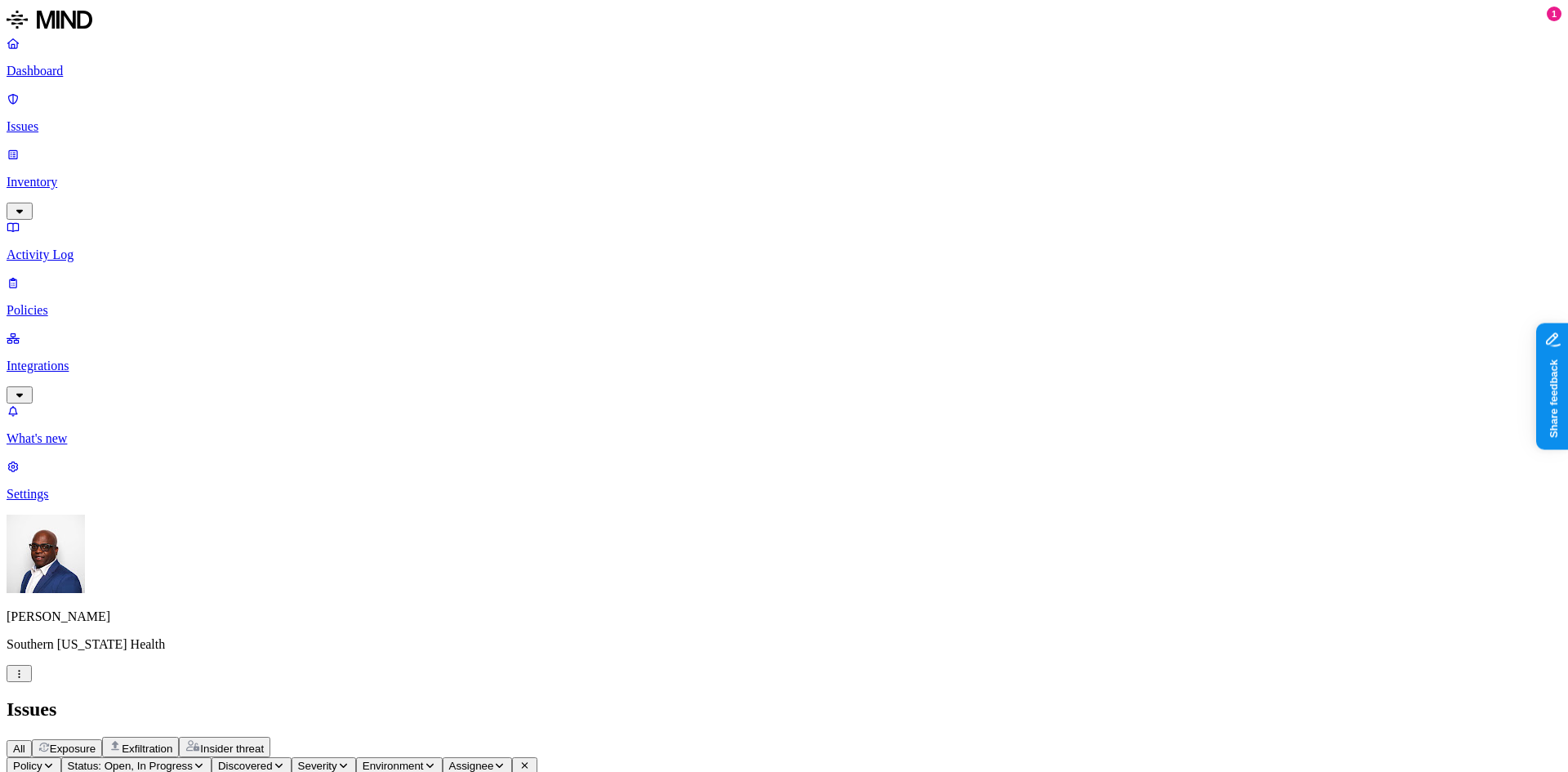
click at [25, 679] on icon "button" at bounding box center [19, 674] width 12 height 10
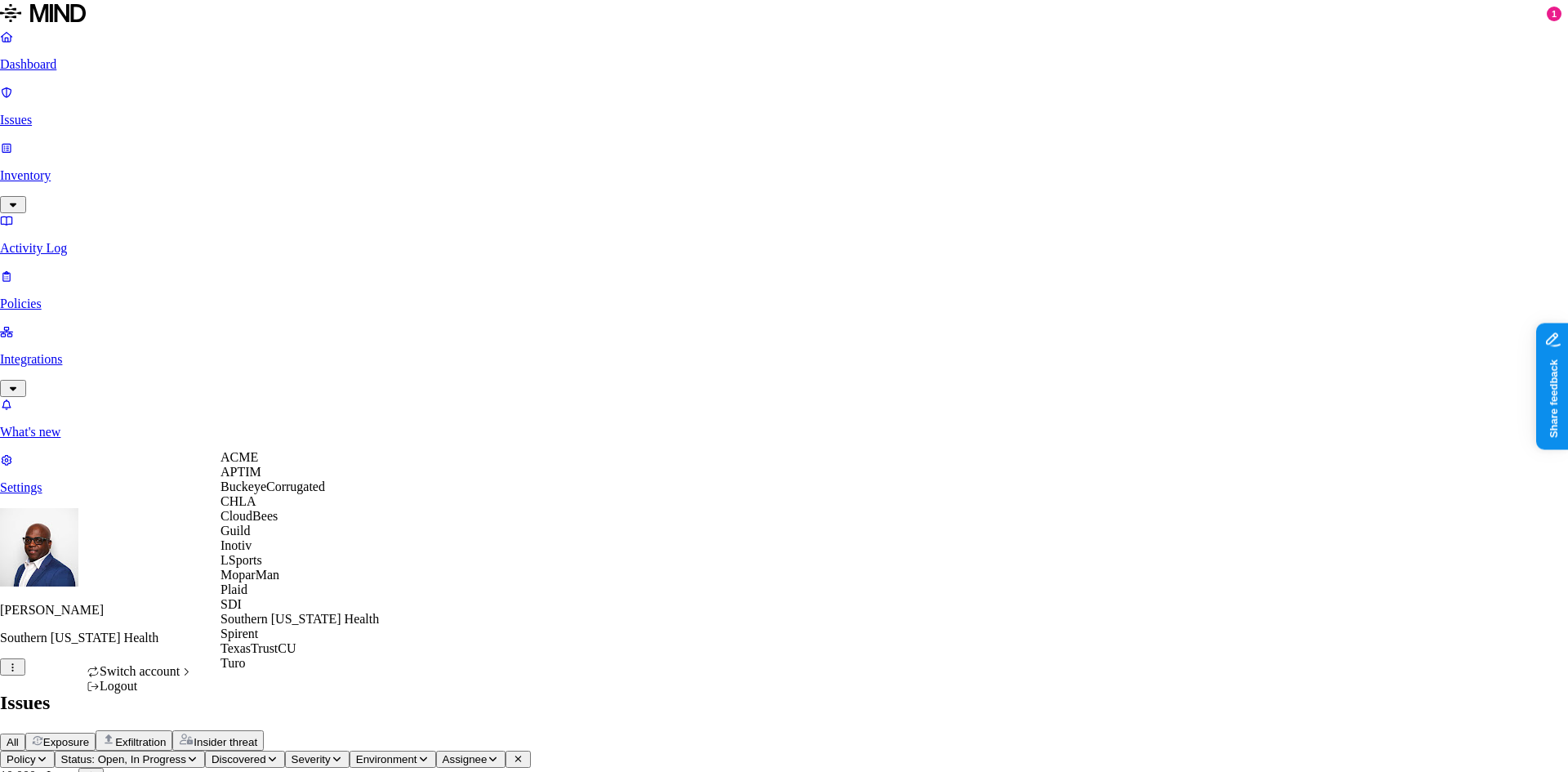
scroll to position [95, 0]
click at [265, 626] on span "Southern Illinois Health" at bounding box center [299, 619] width 158 height 14
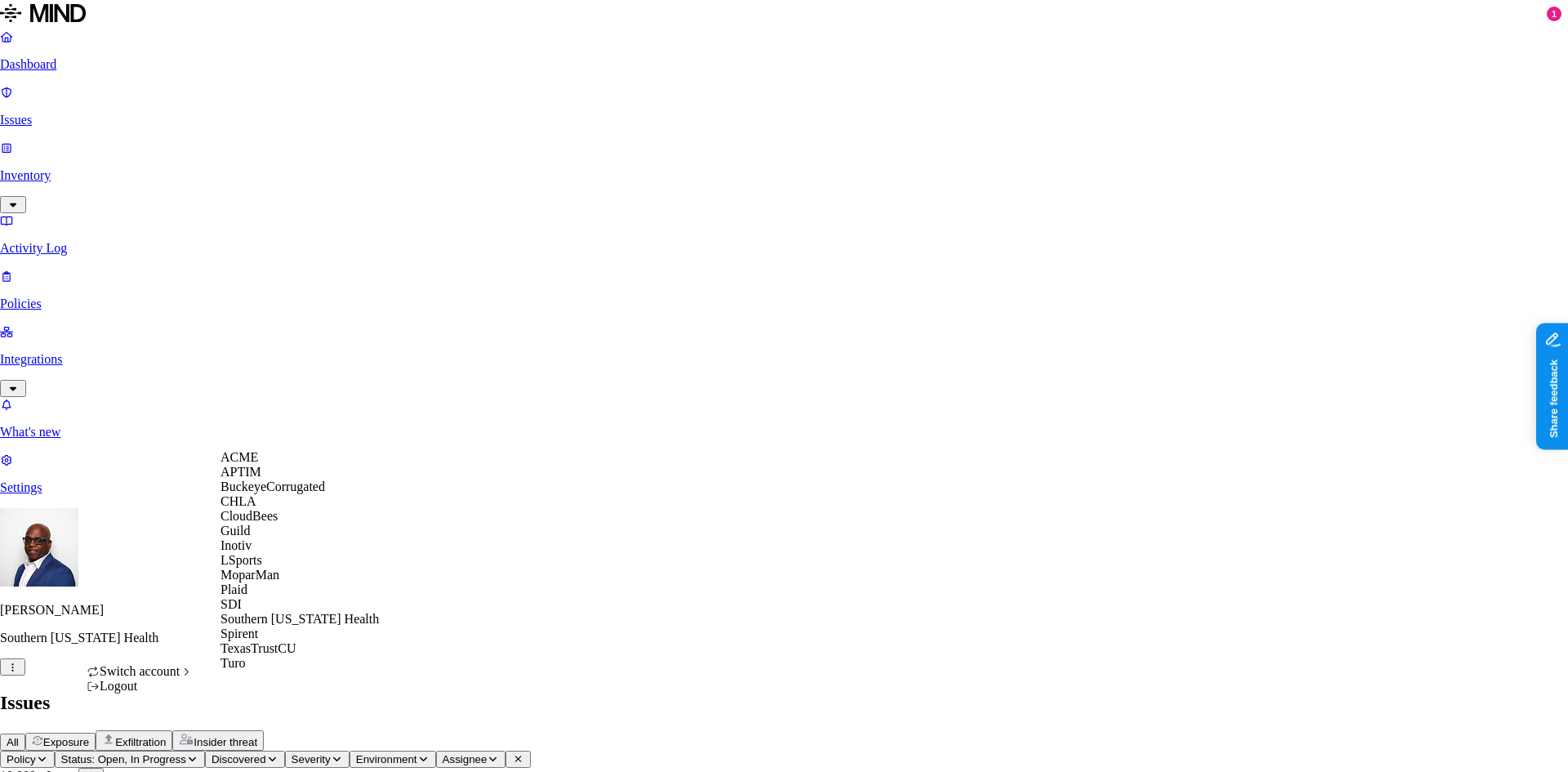
click at [257, 461] on span "ACME" at bounding box center [239, 457] width 38 height 14
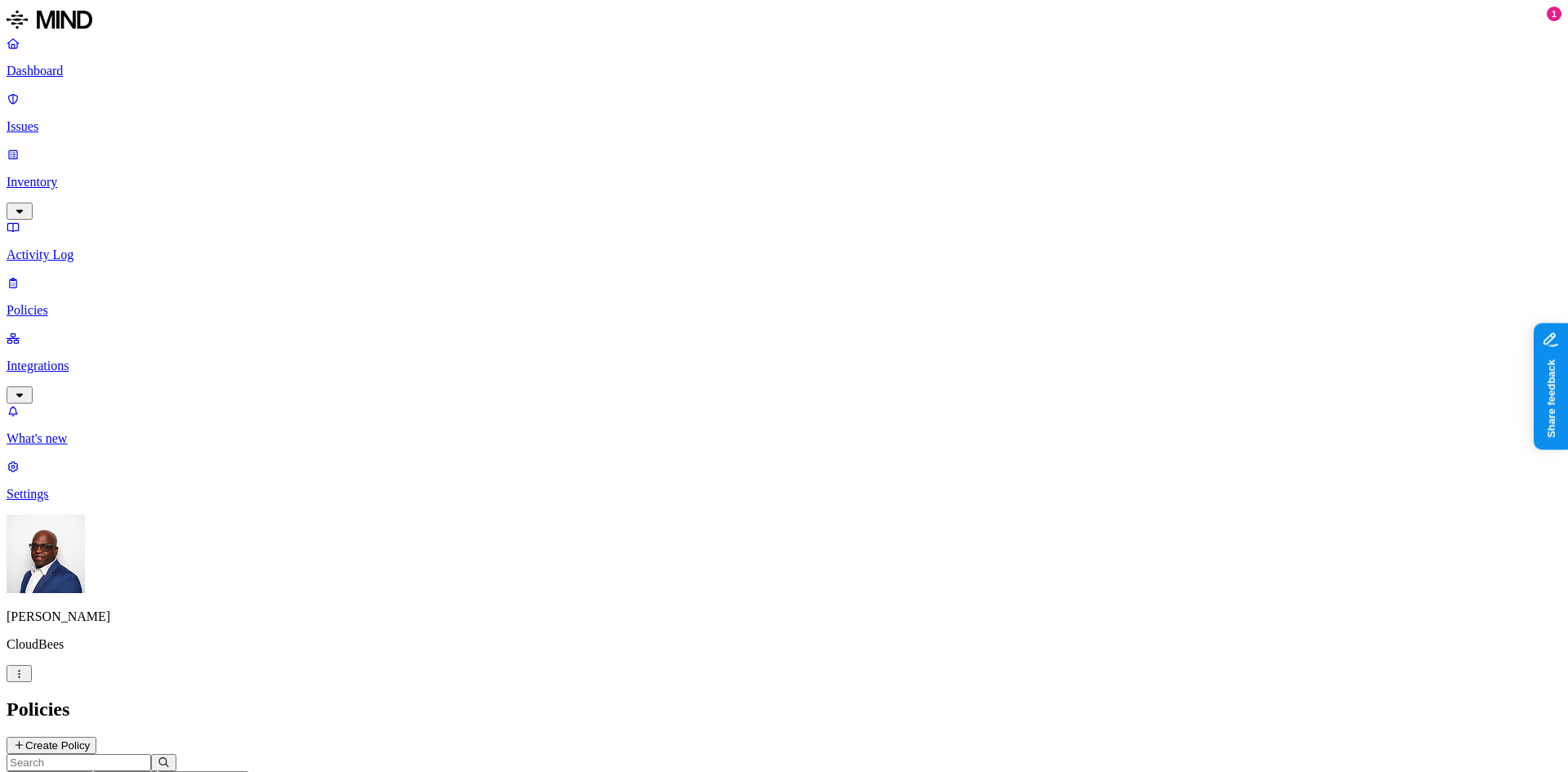
click at [66, 359] on p "Integrations" at bounding box center [784, 366] width 1555 height 15
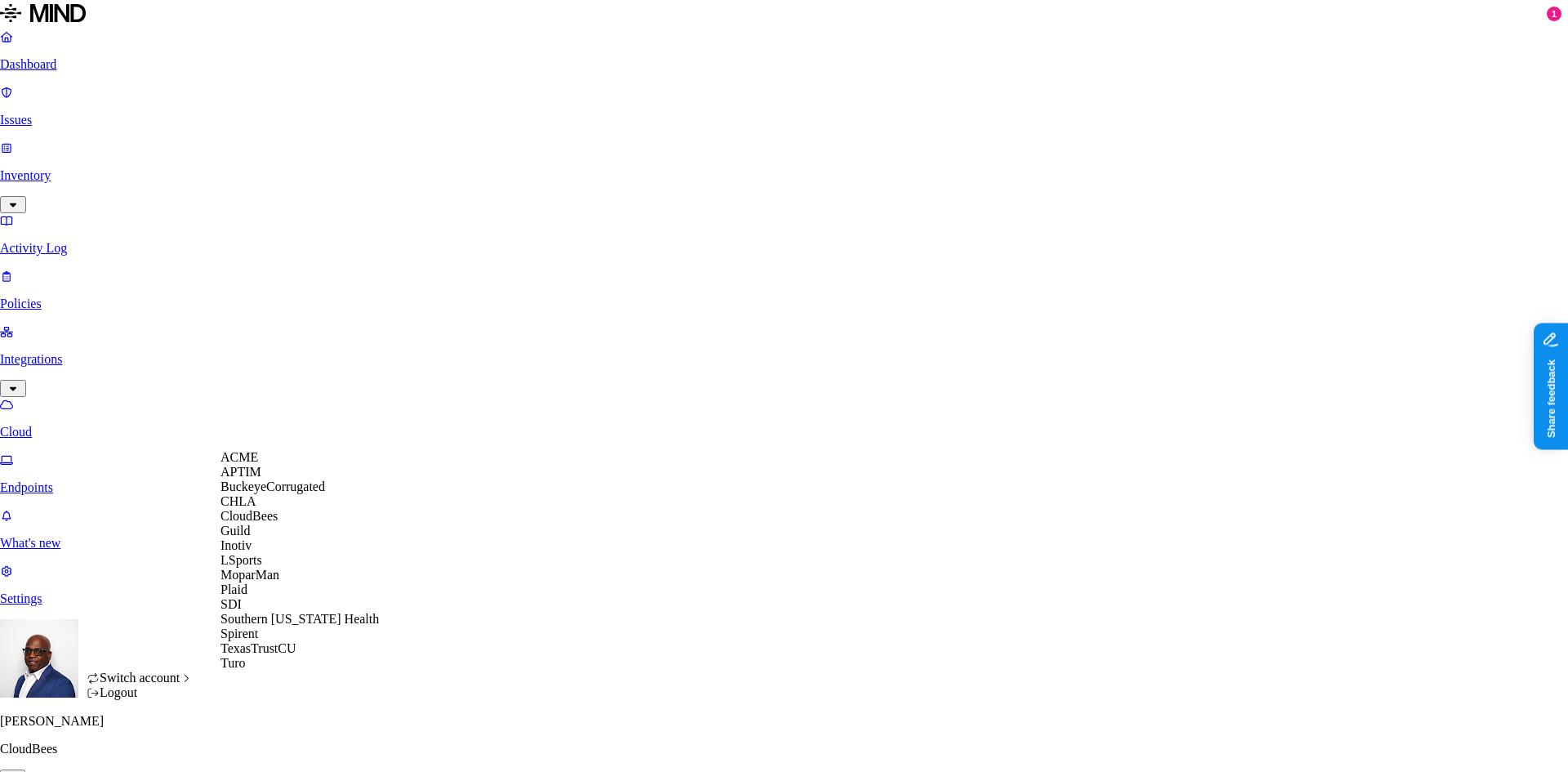
click at [257, 464] on span "ACME" at bounding box center [239, 457] width 38 height 14
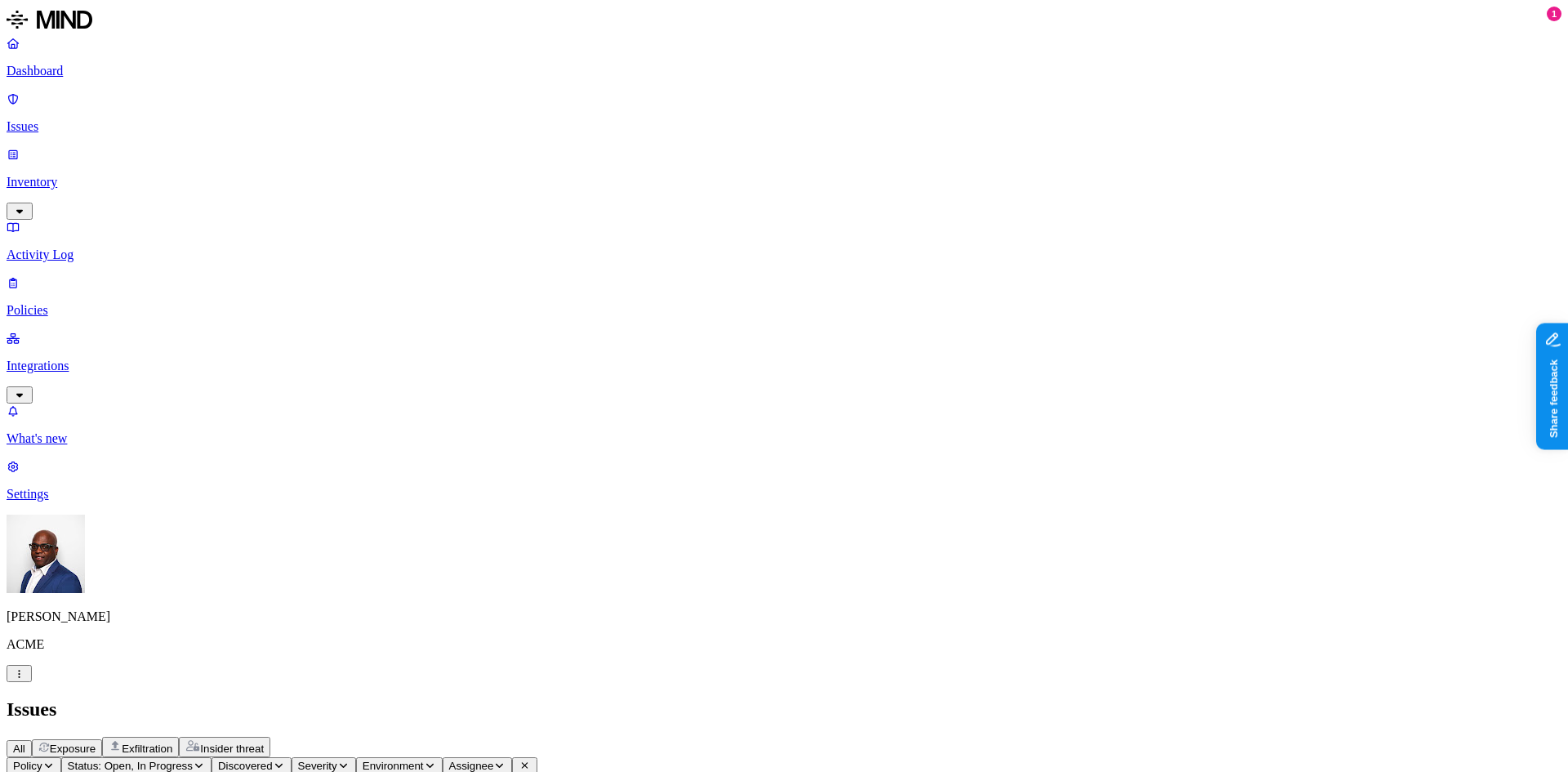
click at [74, 72] on p "Dashboard" at bounding box center [784, 71] width 1555 height 15
